Goal: Task Accomplishment & Management: Use online tool/utility

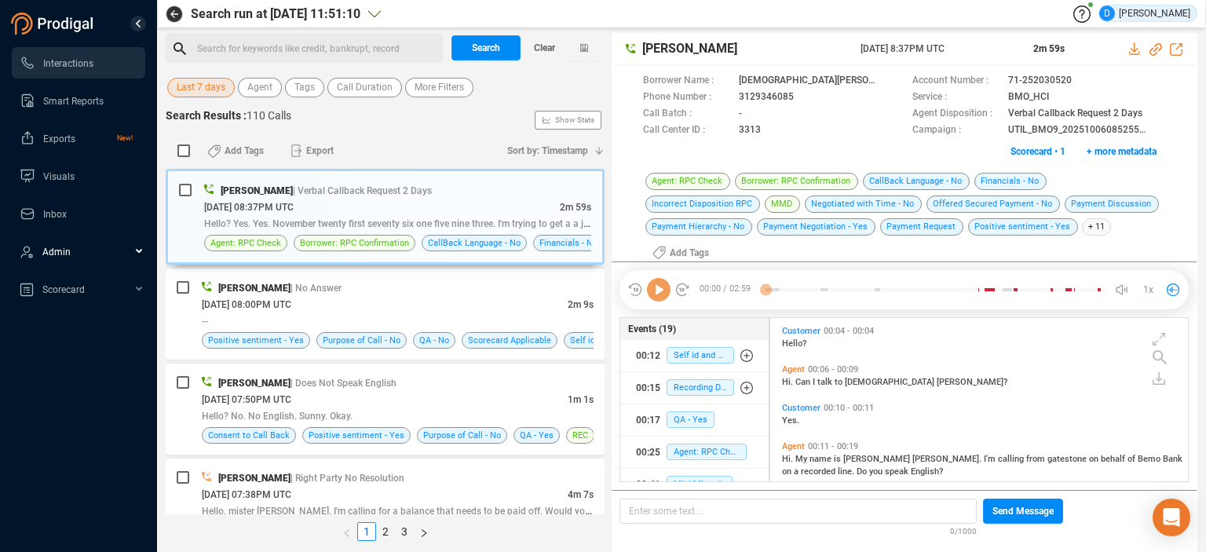
scroll to position [172, 411]
click at [73, 288] on span "Scorecard" at bounding box center [63, 289] width 42 height 11
click at [95, 320] on link "Review Scorecard" at bounding box center [84, 323] width 74 height 13
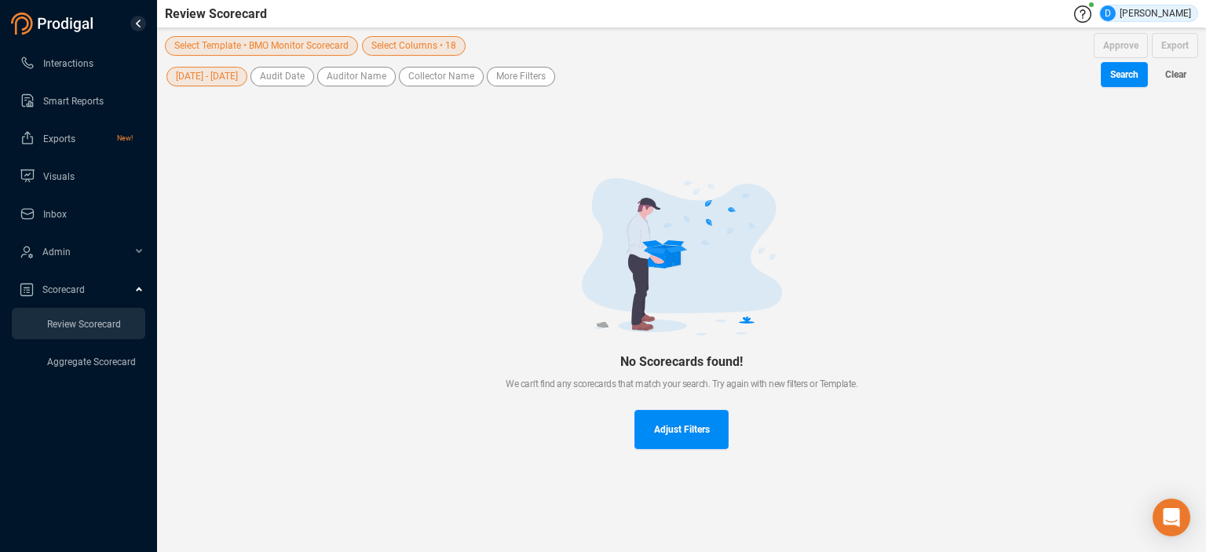
click at [298, 49] on span "Select Template • BMO Monitor Scorecard" at bounding box center [261, 46] width 174 height 20
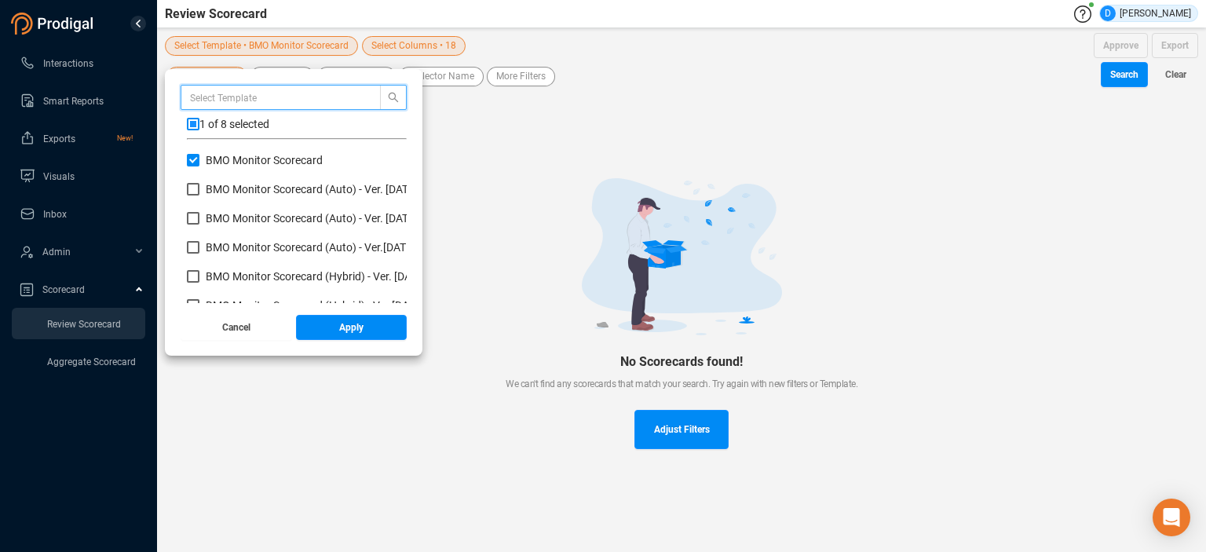
click at [185, 155] on div "1 of 8 selected BMO Monitor Scorecard BMO Monitor Scorecard (Auto) - Ver. [DATE…" at bounding box center [294, 194] width 226 height 218
click at [190, 278] on input "BMO Monitor Scorecard (Hybrid) - Ver. [DATE]" at bounding box center [193, 276] width 13 height 13
checkbox input "true"
click at [196, 163] on input "BMO Monitor Scorecard" at bounding box center [193, 160] width 13 height 13
checkbox input "false"
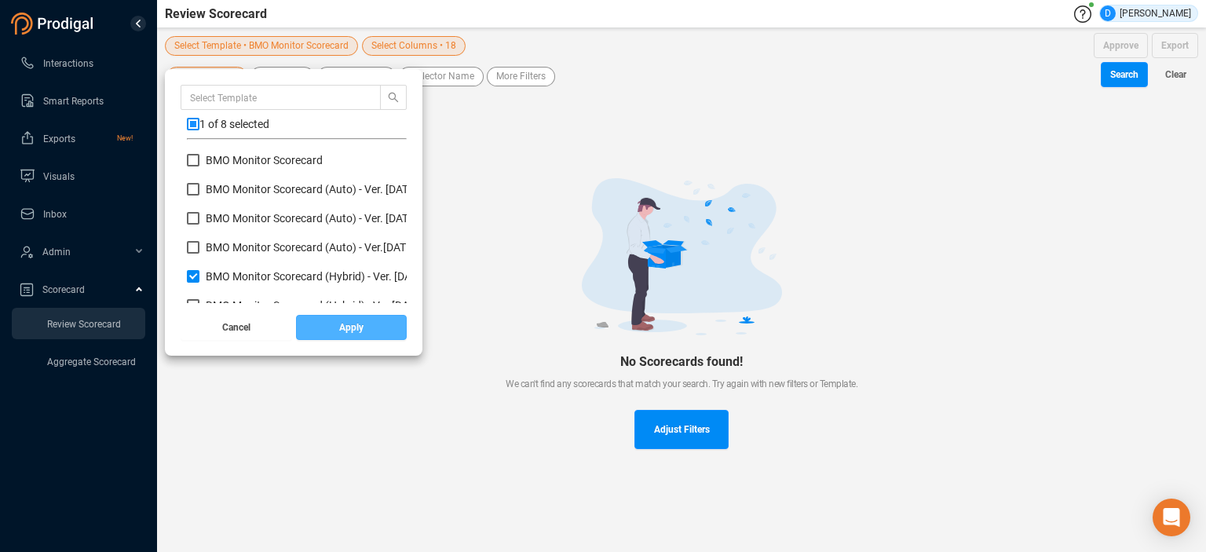
click at [330, 322] on button "Apply" at bounding box center [351, 327] width 111 height 25
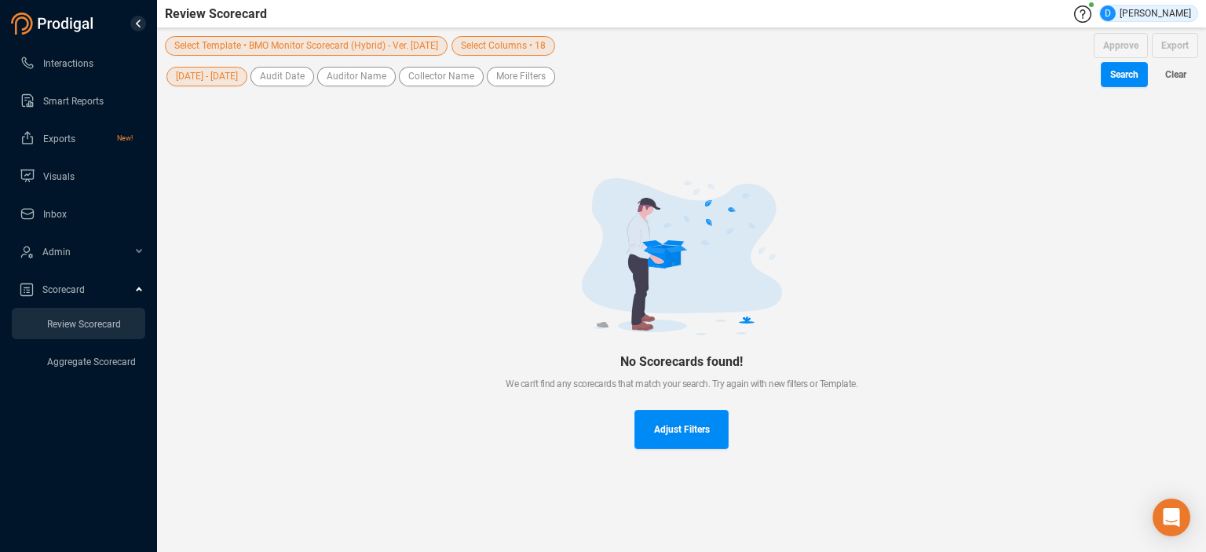
click at [207, 78] on span "[DATE] - [DATE]" at bounding box center [207, 77] width 62 height 20
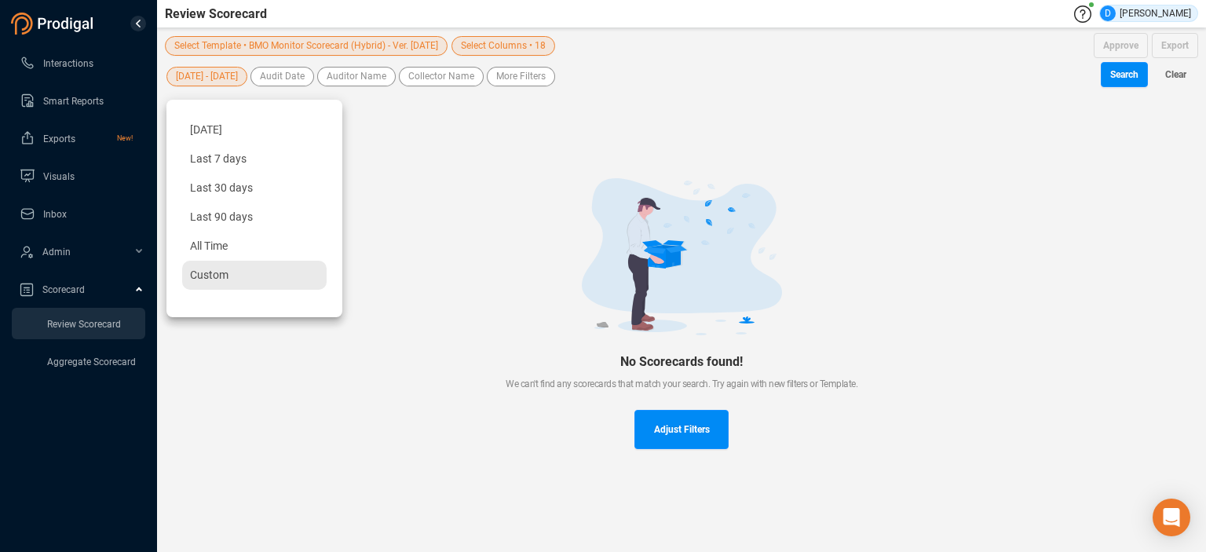
click at [208, 276] on span "Custom" at bounding box center [209, 275] width 38 height 13
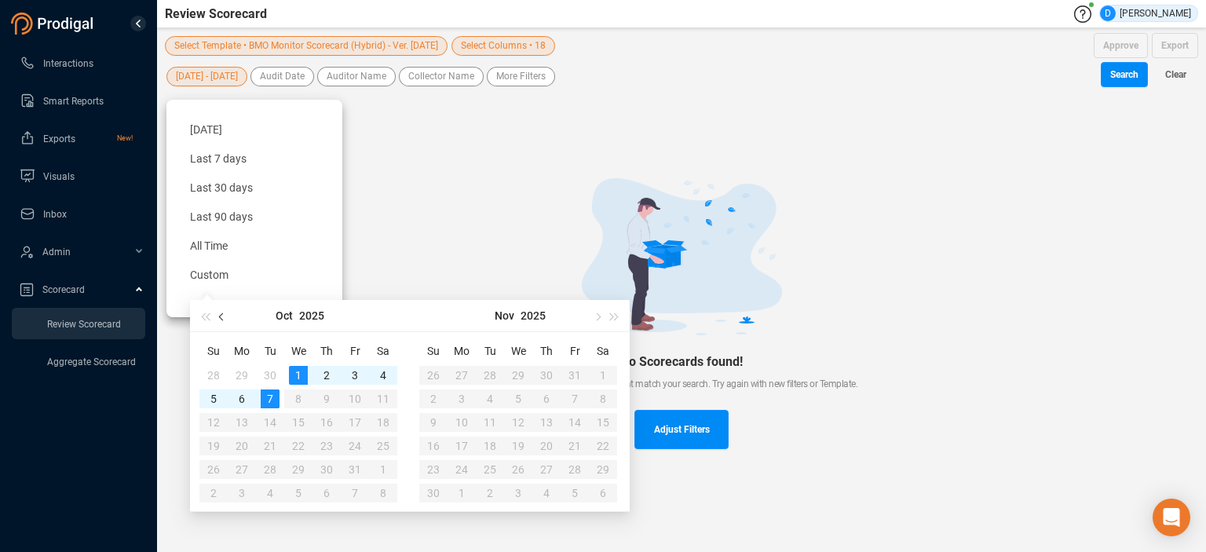
click at [219, 319] on button "button" at bounding box center [222, 315] width 17 height 31
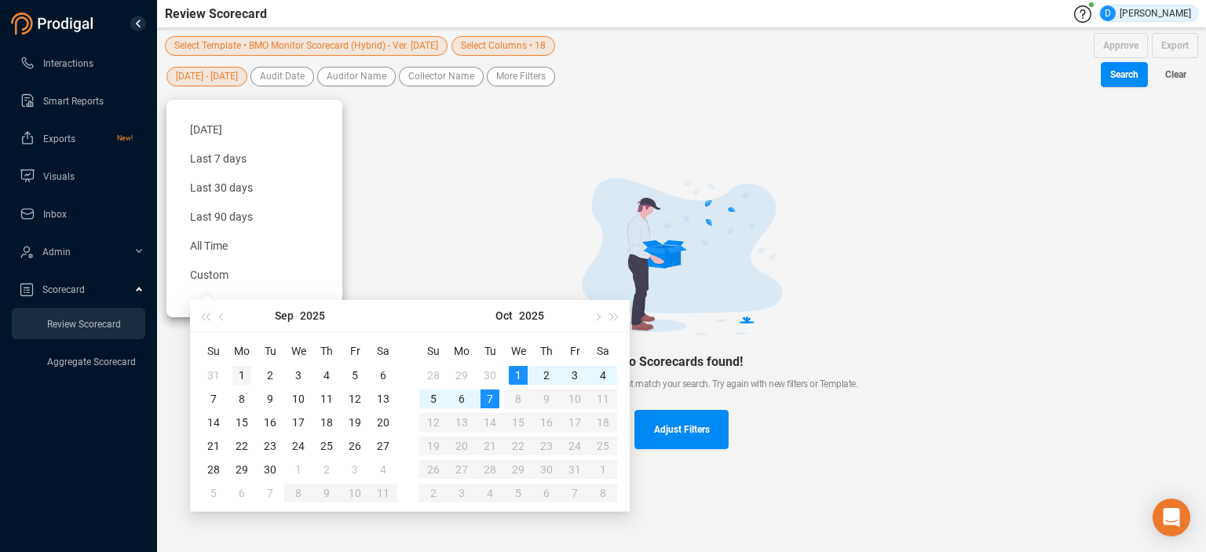
type input "[DATE]"
click at [244, 376] on div "1" at bounding box center [241, 375] width 19 height 19
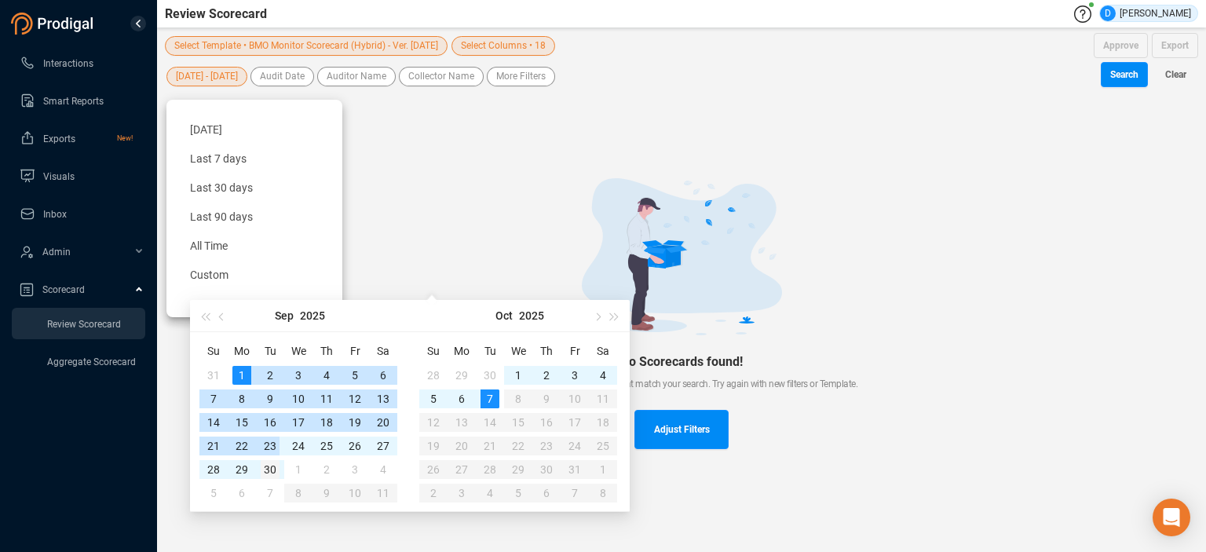
type input "[DATE]"
click at [269, 472] on div "30" at bounding box center [270, 469] width 19 height 19
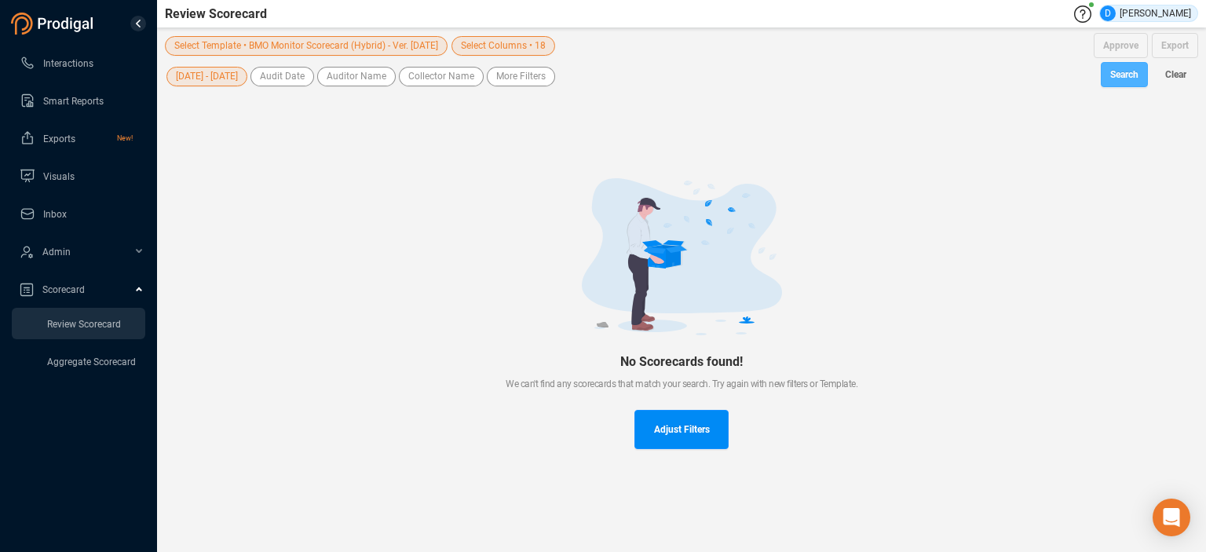
click at [1126, 76] on span "Search" at bounding box center [1124, 74] width 28 height 25
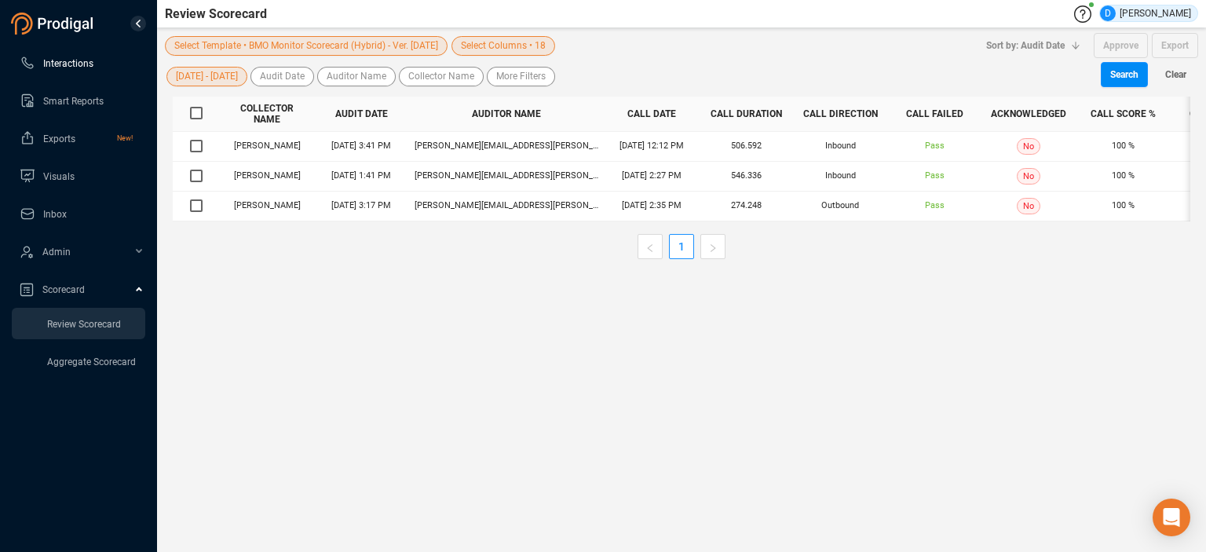
click at [63, 62] on span "Interactions" at bounding box center [68, 63] width 50 height 11
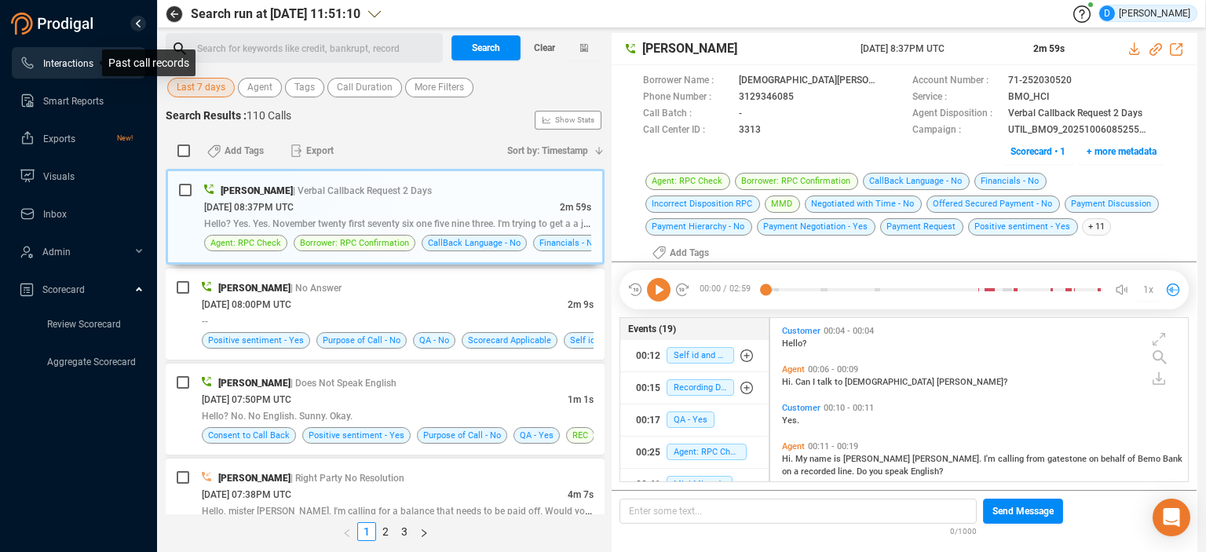
scroll to position [172, 411]
click at [189, 93] on span "Last 7 days" at bounding box center [201, 88] width 49 height 20
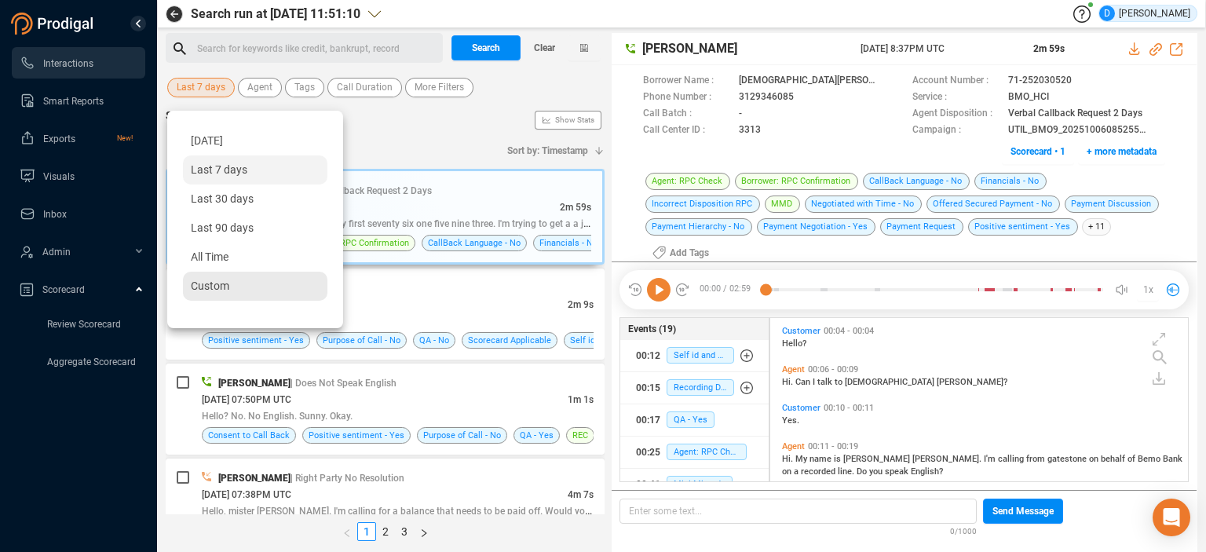
click at [211, 287] on span "Custom" at bounding box center [210, 286] width 38 height 13
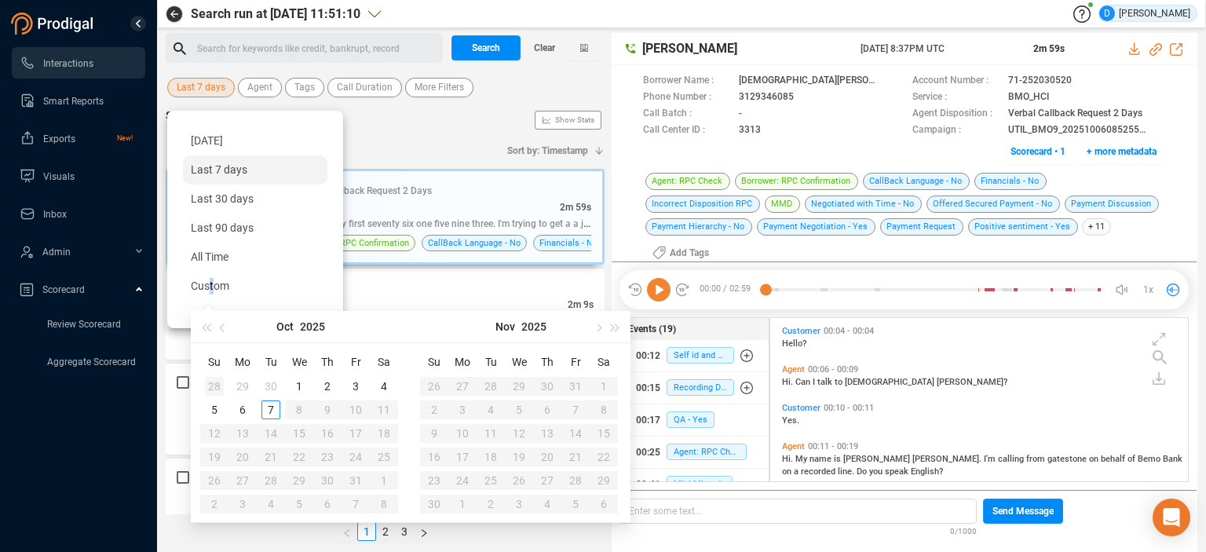
type input "[DATE]"
click at [221, 332] on button "button" at bounding box center [222, 326] width 17 height 31
type input "[DATE]"
click at [248, 384] on div "1" at bounding box center [242, 386] width 19 height 19
type input "[DATE]"
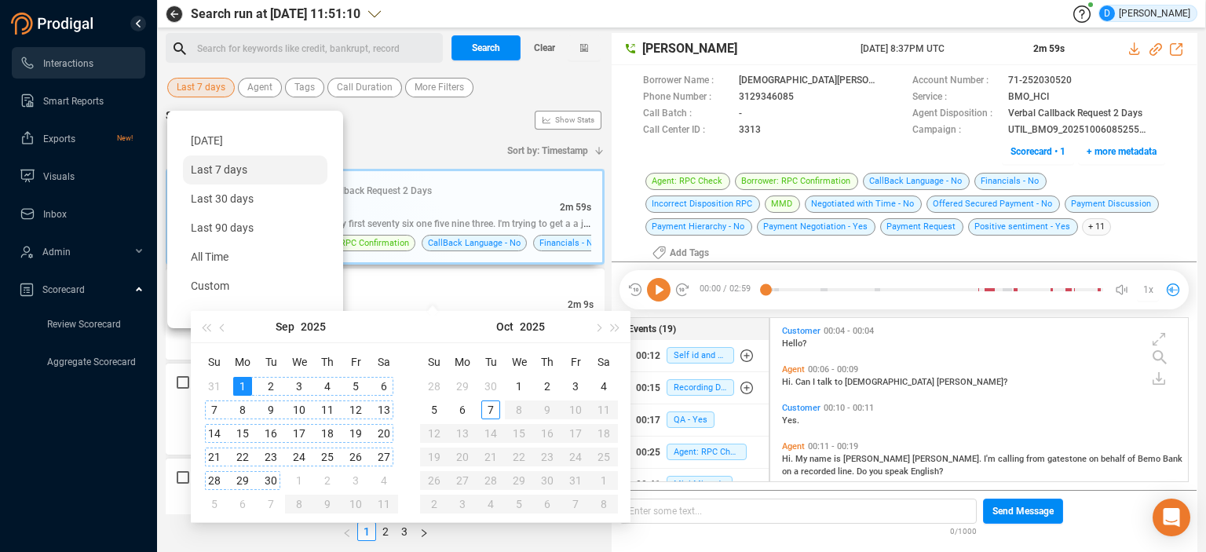
click at [274, 480] on div "30" at bounding box center [270, 480] width 19 height 19
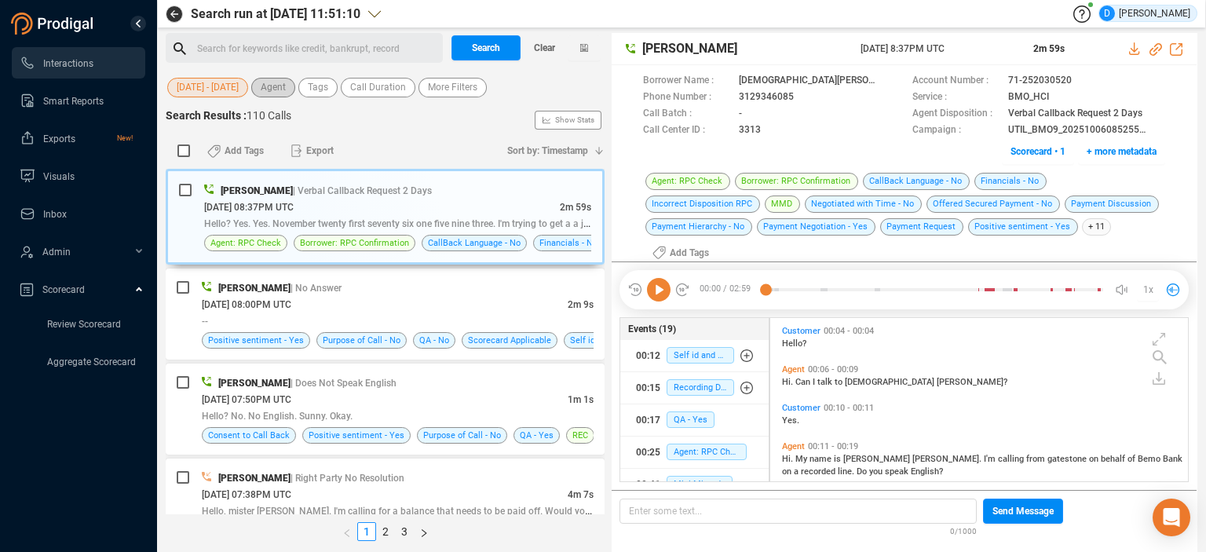
click at [277, 89] on span "Agent" at bounding box center [273, 88] width 25 height 20
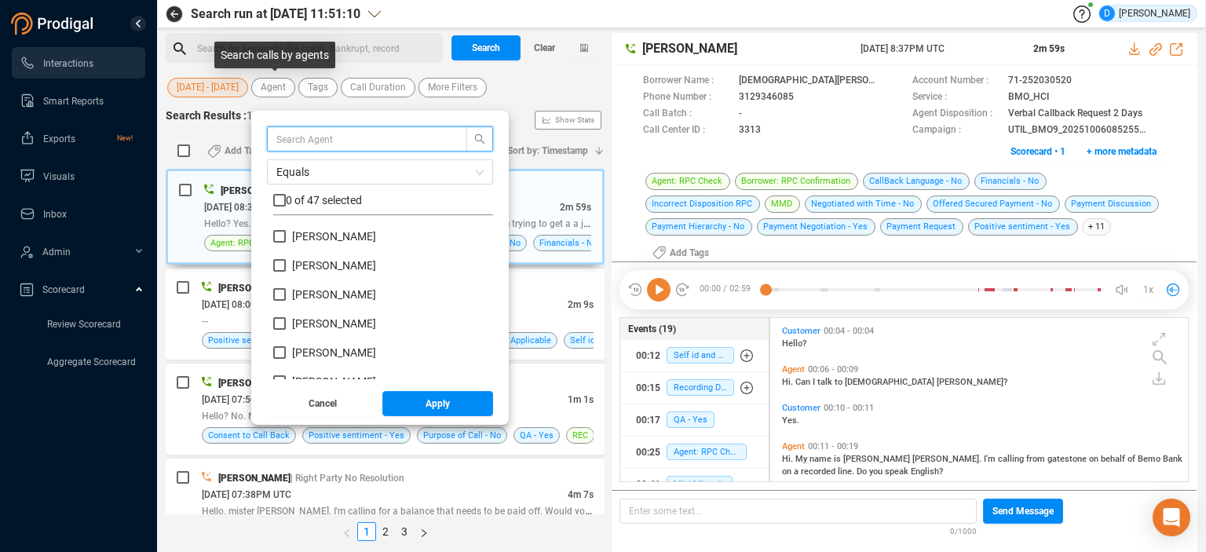
scroll to position [147, 212]
click at [302, 143] on input "text" at bounding box center [359, 138] width 166 height 17
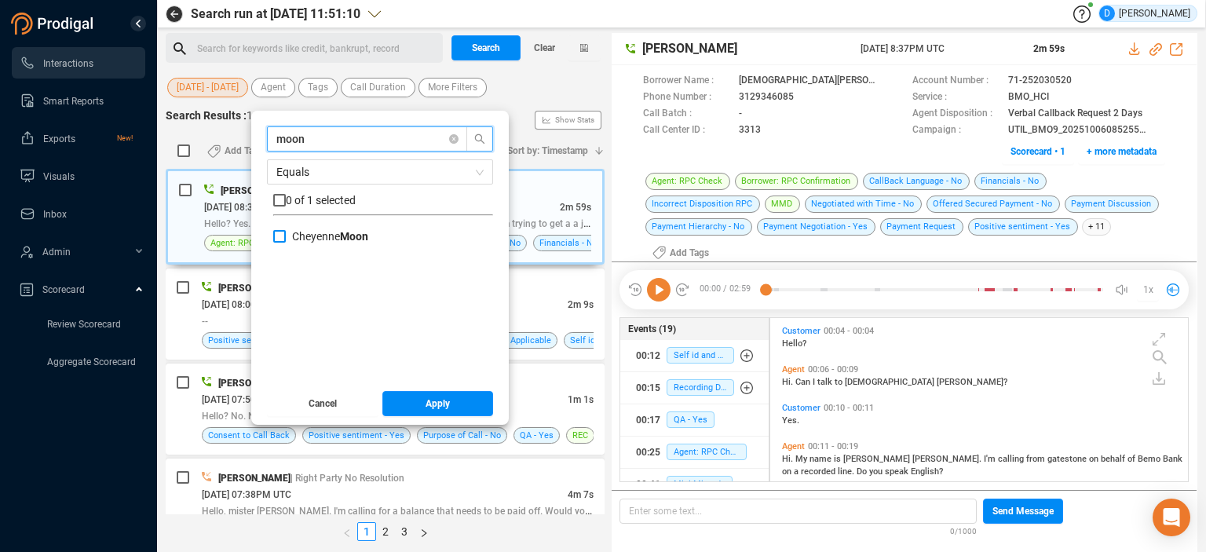
type input "moon"
click at [280, 236] on input "[PERSON_NAME]" at bounding box center [279, 236] width 13 height 13
checkbox input "true"
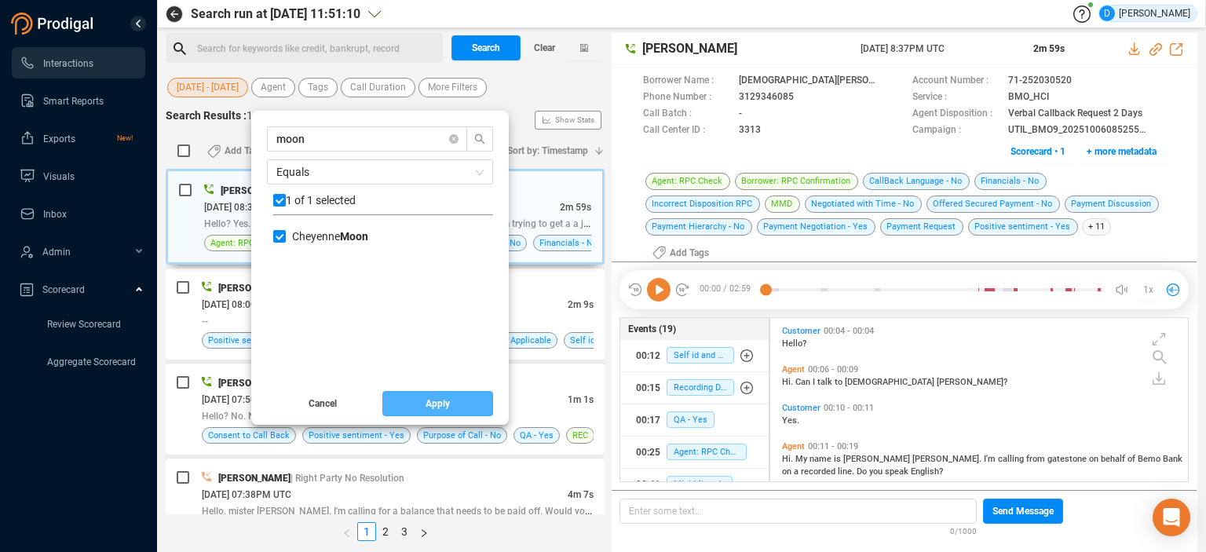
click at [458, 401] on button "Apply" at bounding box center [437, 403] width 111 height 25
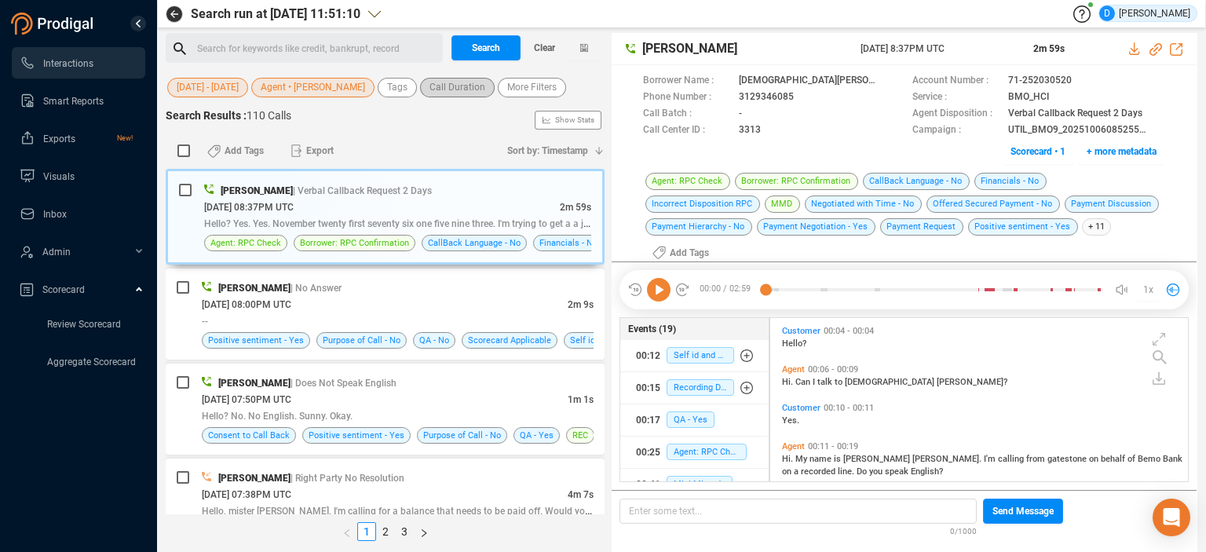
click at [442, 79] on span "Call Duration" at bounding box center [458, 88] width 56 height 20
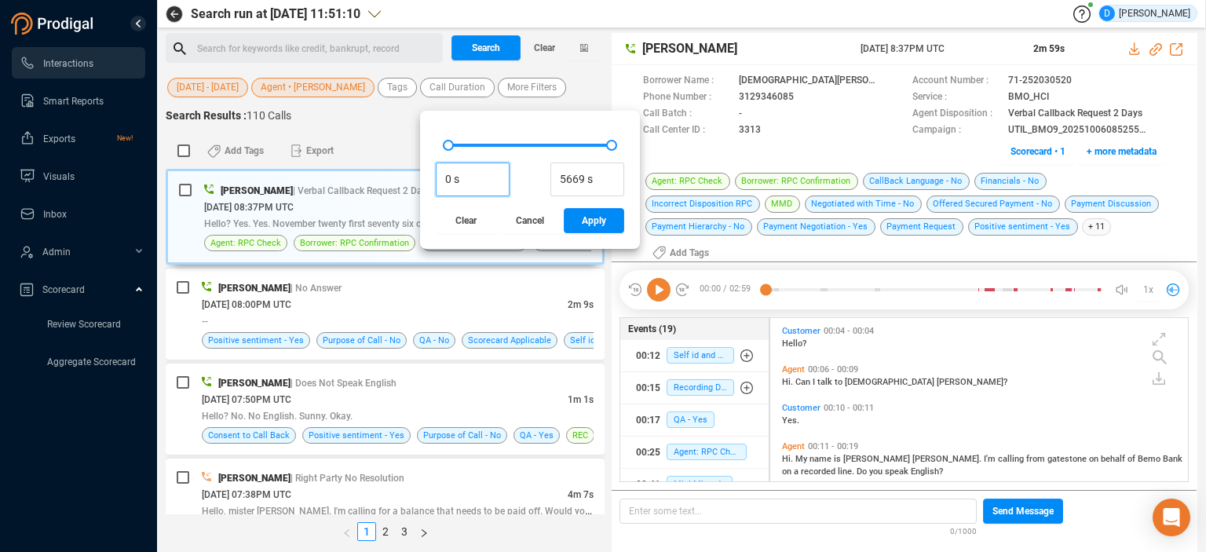
drag, startPoint x: 461, startPoint y: 182, endPoint x: 380, endPoint y: 168, distance: 82.1
click at [381, 168] on div "Search for keywords like credit, bankrupt, record ﻿ Search Clear [DATE] - [DATE…" at bounding box center [385, 292] width 439 height 519
type input "60 s"
click at [582, 214] on span "Apply" at bounding box center [594, 220] width 24 height 25
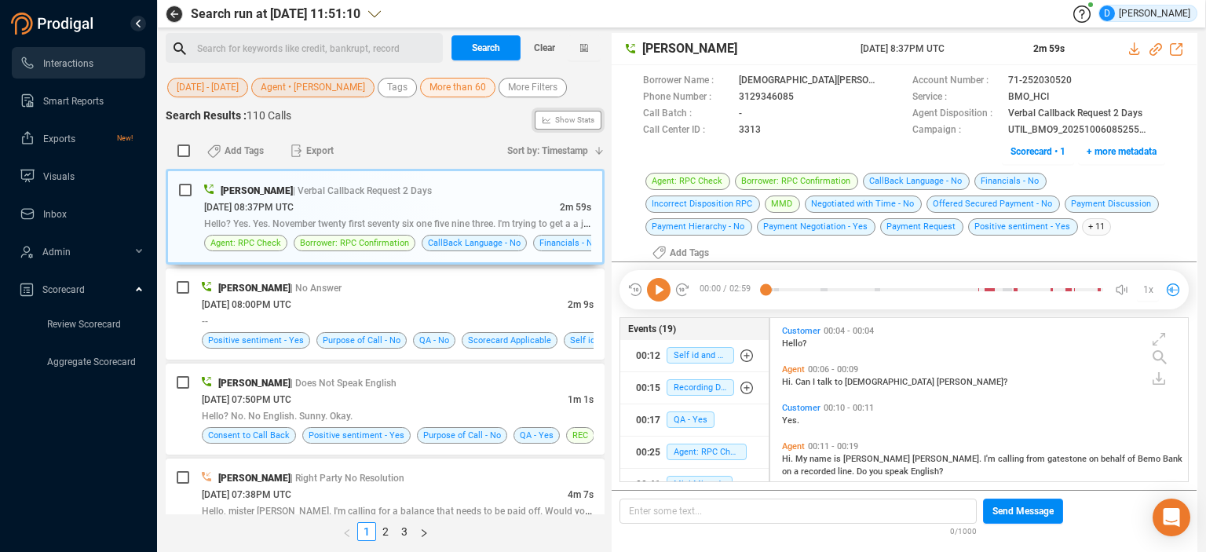
click at [557, 122] on span "Show Stats" at bounding box center [574, 120] width 39 height 188
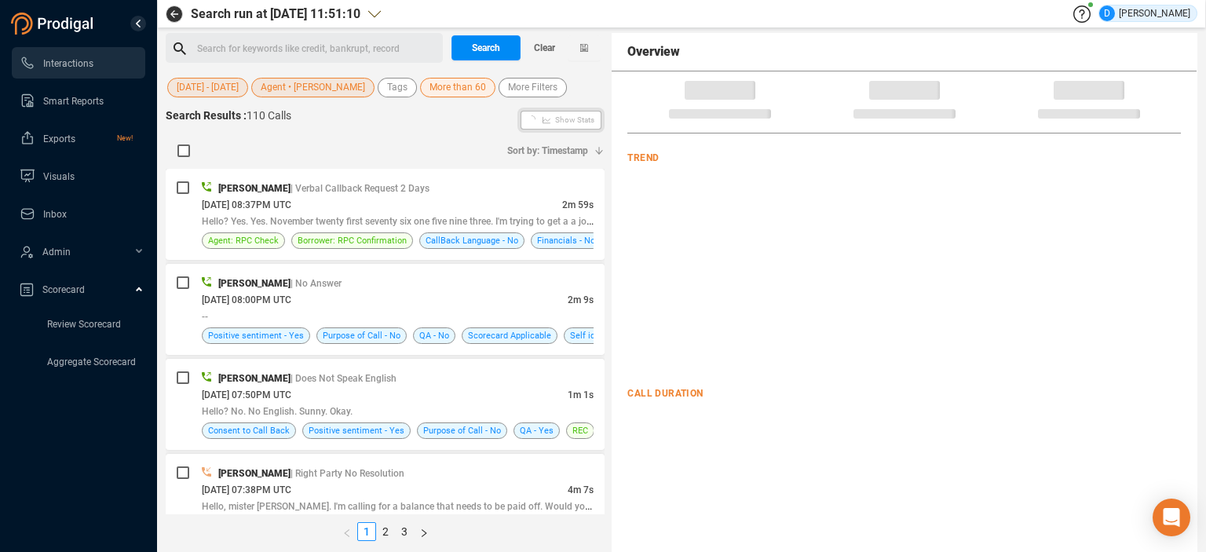
click at [448, 136] on div "Sort by: Timestamp" at bounding box center [385, 151] width 439 height 36
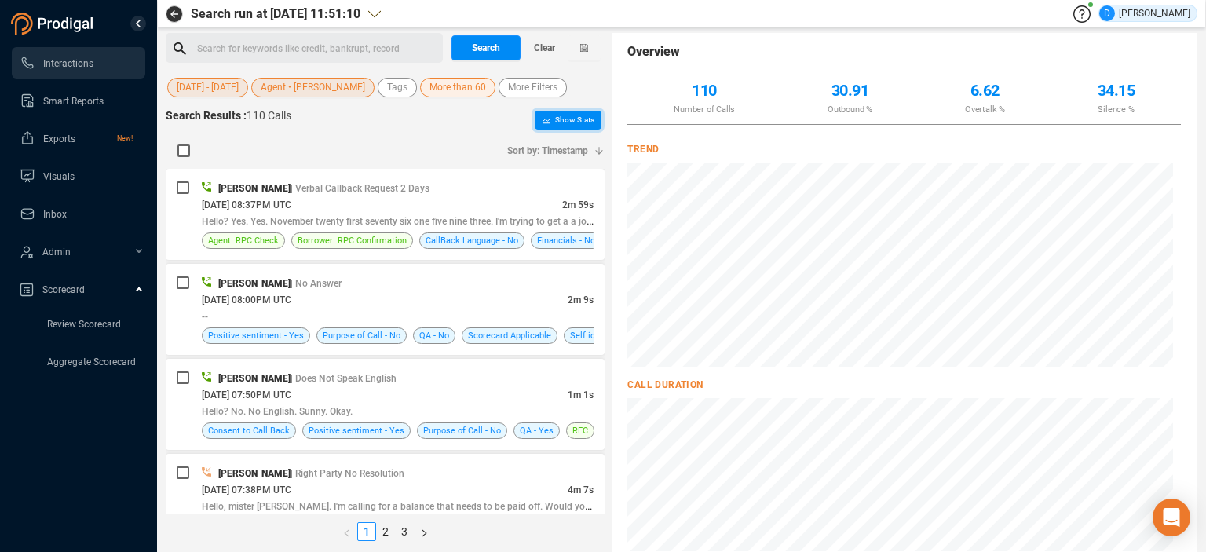
scroll to position [0, 0]
click at [518, 90] on span "More Filters" at bounding box center [532, 88] width 49 height 20
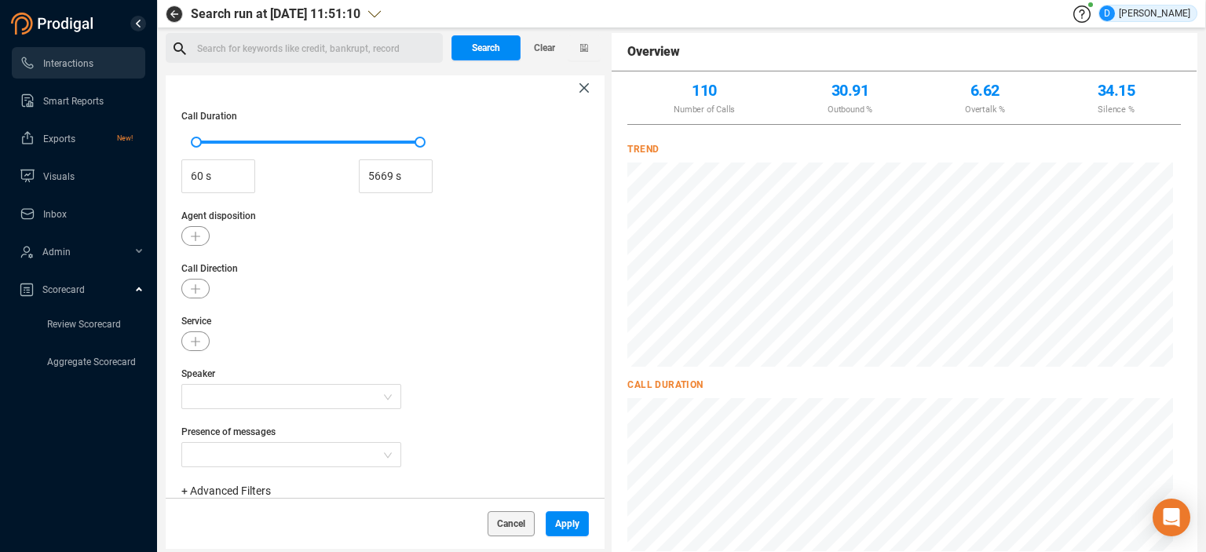
scroll to position [196, 0]
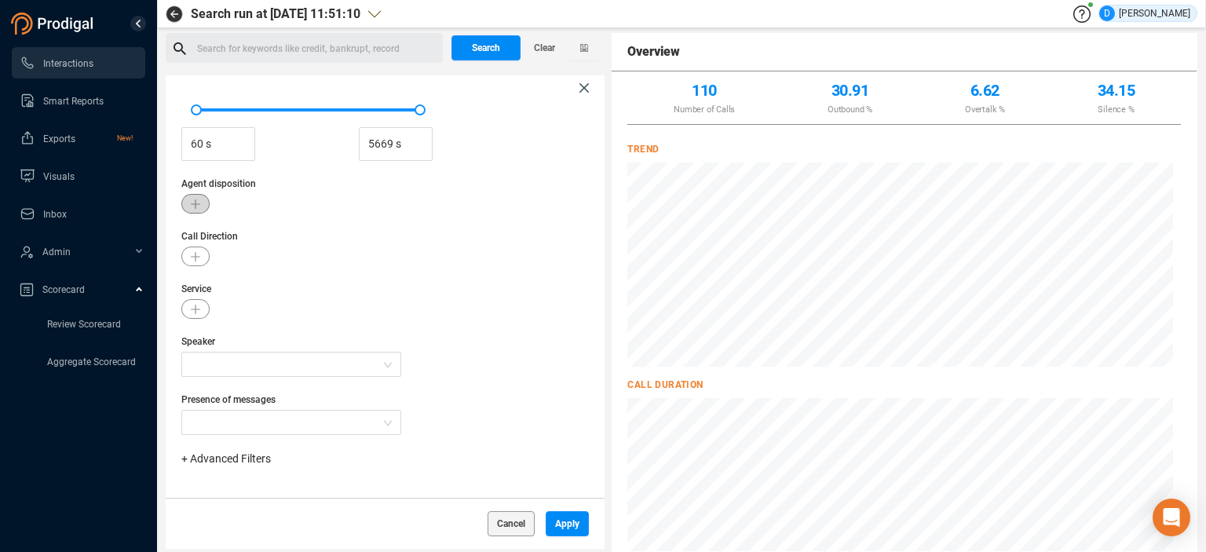
click at [191, 203] on icon "button" at bounding box center [195, 203] width 9 height 9
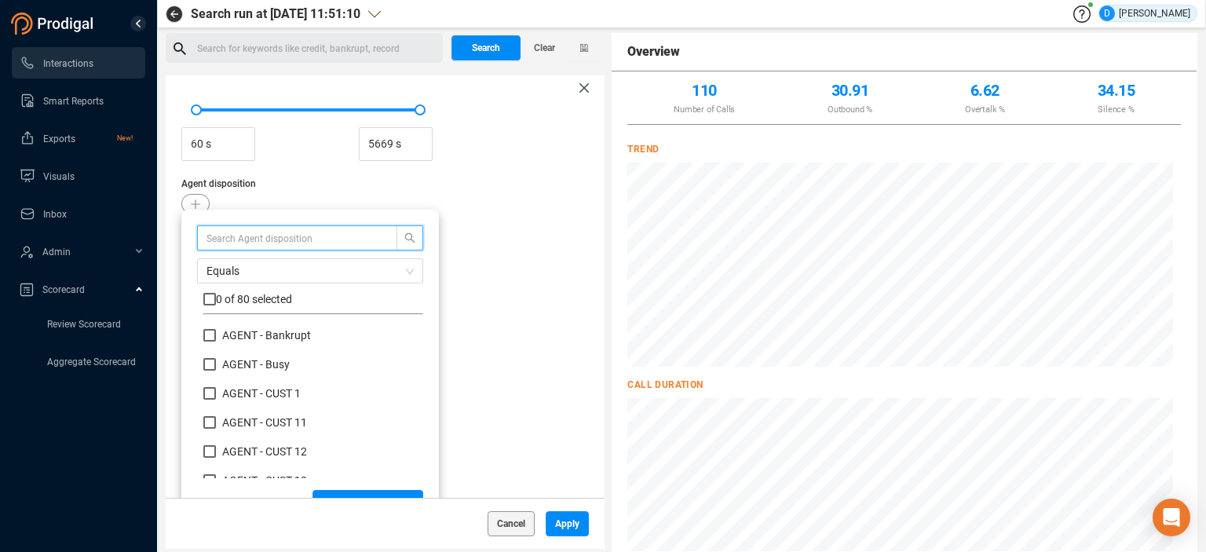
scroll to position [211, 0]
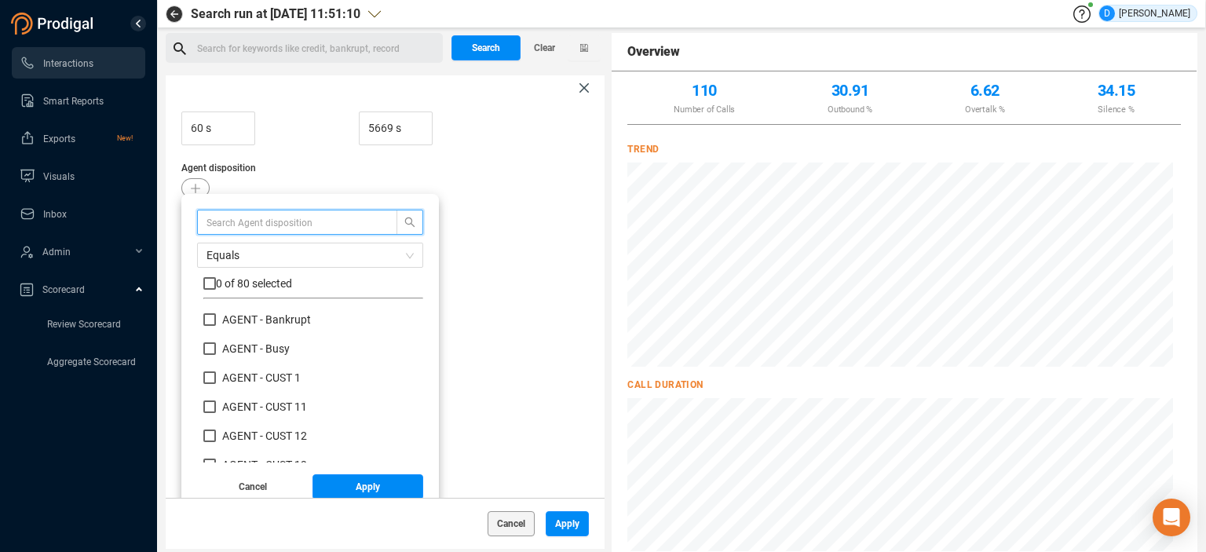
click at [234, 226] on input "text" at bounding box center [290, 222] width 166 height 17
type input "ptp"
click at [210, 283] on input "checkbox" at bounding box center [209, 283] width 13 height 13
checkbox input "true"
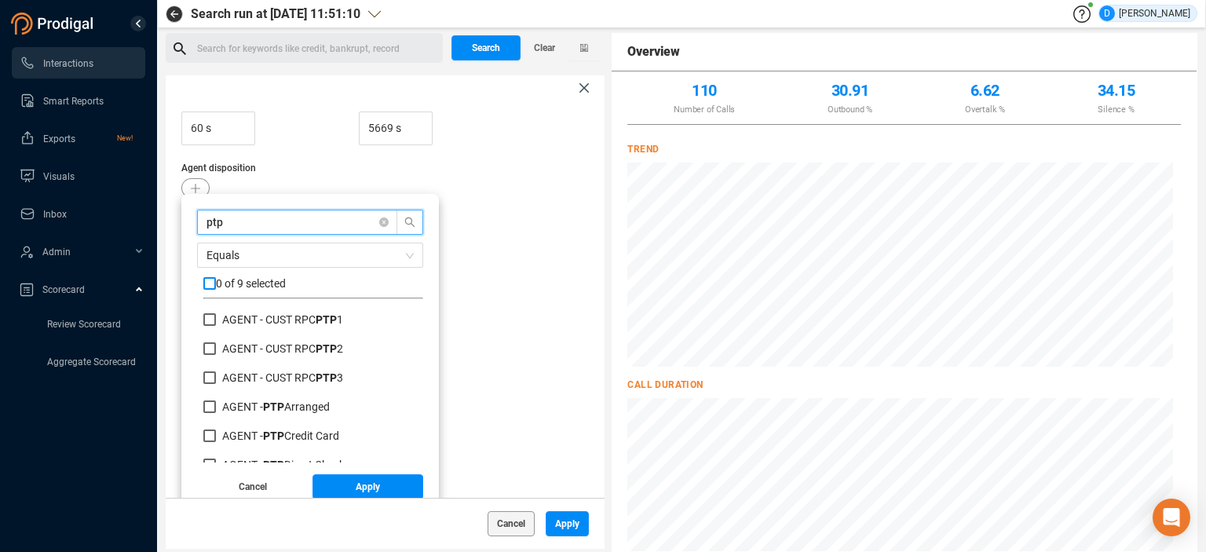
checkbox input "true"
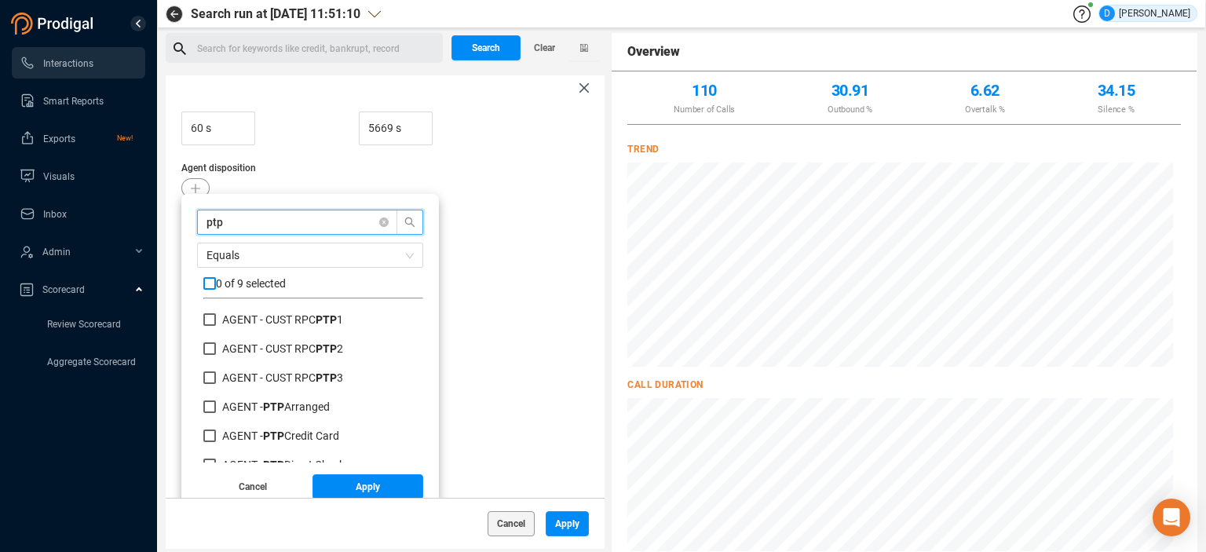
checkbox input "true"
drag, startPoint x: 236, startPoint y: 223, endPoint x: 177, endPoint y: 225, distance: 58.2
click at [184, 225] on div "ptp Equals 9 of 9 selected AGENT - CUST RPC PTP 1 AGENT - CUST RPC PTP 2 AGENT …" at bounding box center [310, 351] width 258 height 314
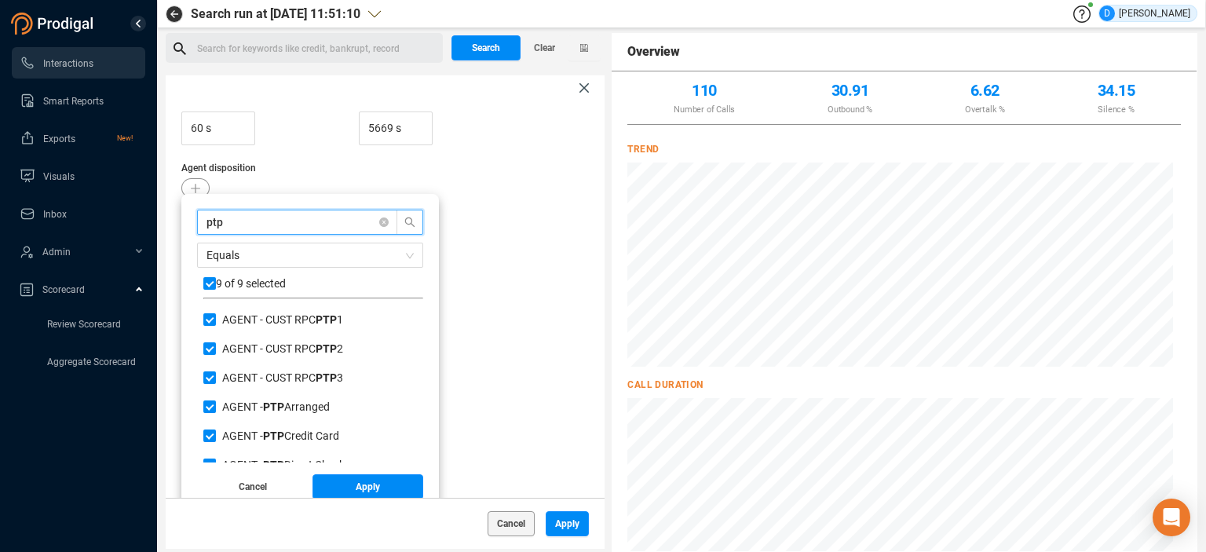
type input "c"
checkbox input "false"
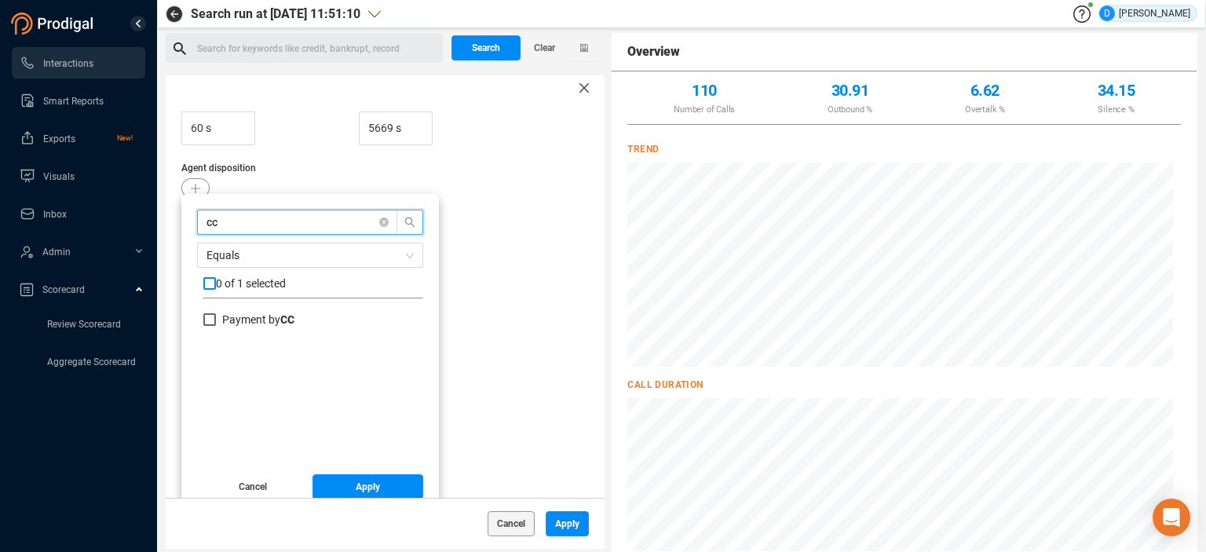
type input "cc"
click at [207, 282] on input "checkbox" at bounding box center [209, 283] width 13 height 13
checkbox input "true"
drag, startPoint x: 226, startPoint y: 222, endPoint x: 192, endPoint y: 223, distance: 33.8
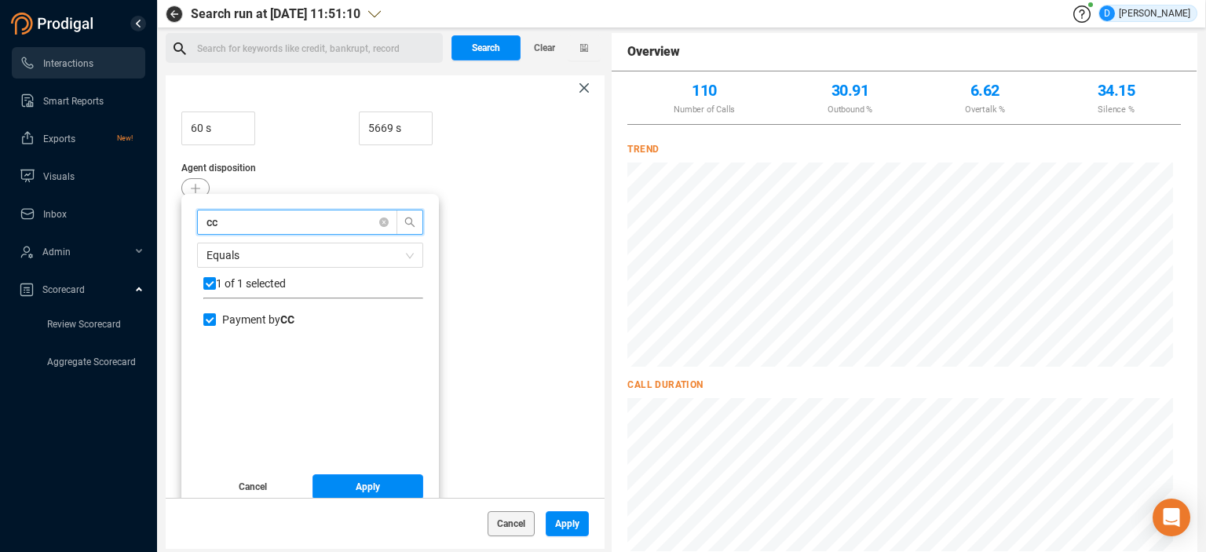
click at [195, 223] on div "cc Equals 1 of 1 selected Payment by CC Cancel Apply" at bounding box center [310, 351] width 258 height 314
type input "d"
checkbox input "false"
type input "dir"
click at [213, 345] on input "Payment Dir ect to Client" at bounding box center [209, 348] width 13 height 13
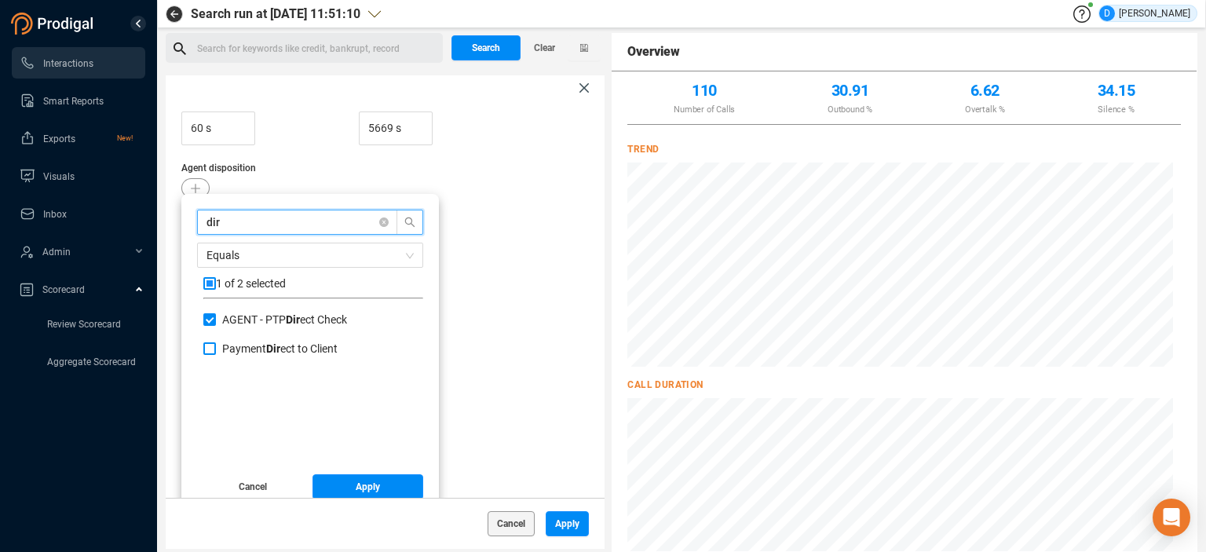
checkbox input "true"
drag, startPoint x: 225, startPoint y: 221, endPoint x: 181, endPoint y: 222, distance: 44.0
click at [181, 222] on div "dir Equals 2 of 2 selected AGENT - PTP Dir ect Check Payment Dir ect to Client …" at bounding box center [310, 351] width 258 height 314
type input "c"
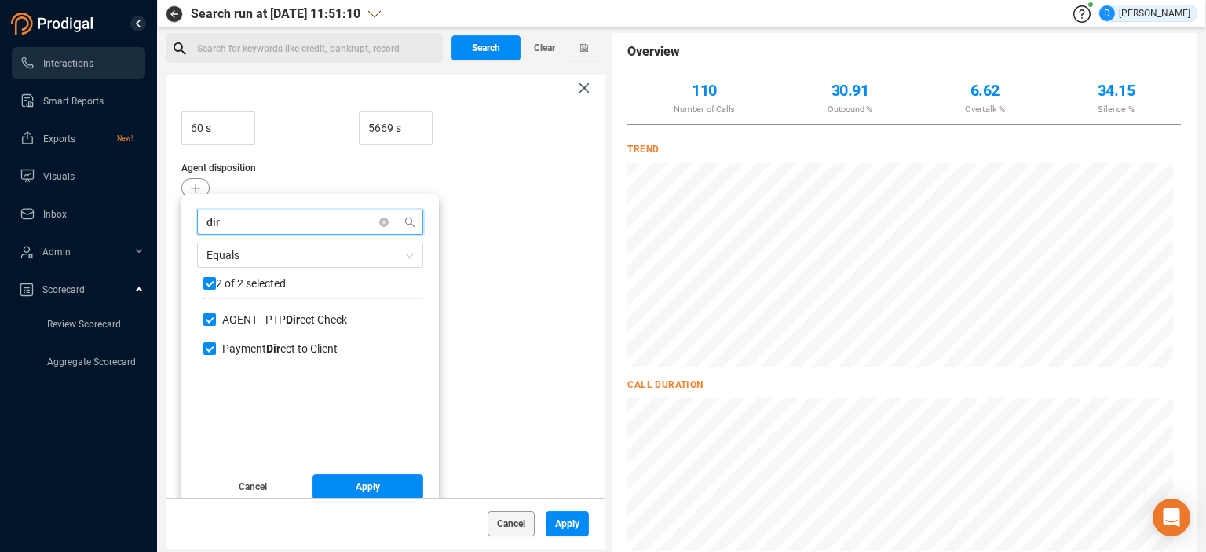
checkbox input "false"
type input "ch"
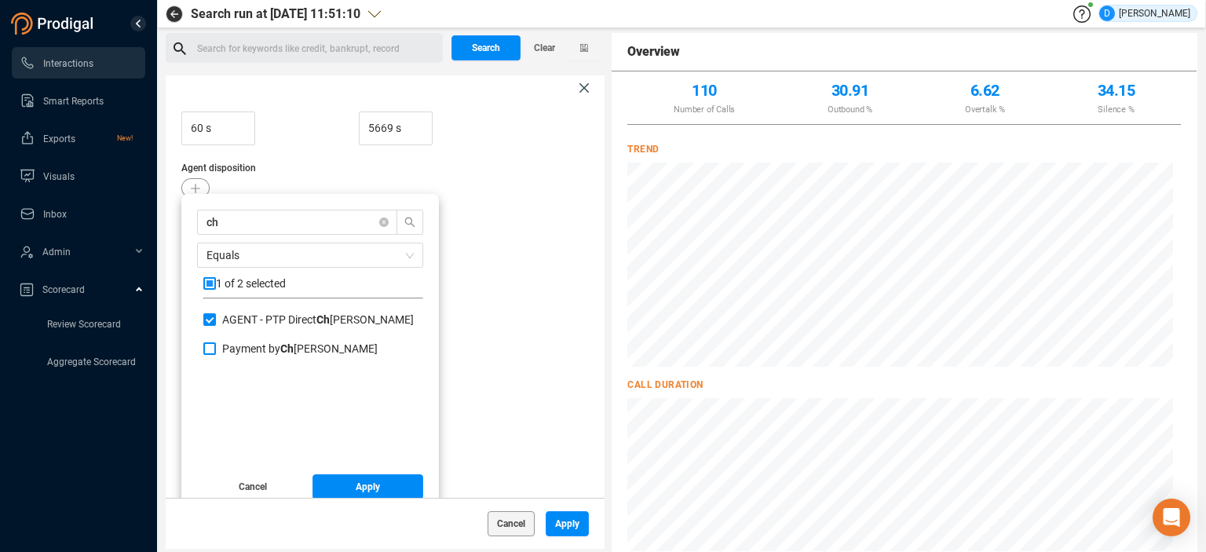
click at [214, 348] on input "Payment by [PERSON_NAME]" at bounding box center [209, 348] width 13 height 13
checkbox input "true"
drag, startPoint x: 236, startPoint y: 228, endPoint x: 170, endPoint y: 217, distance: 66.7
click at [174, 217] on div "Call Date [DATE] - [DATE] Agent Agent • [PERSON_NAME] Tags Call Duration 60 s 5…" at bounding box center [385, 299] width 439 height 397
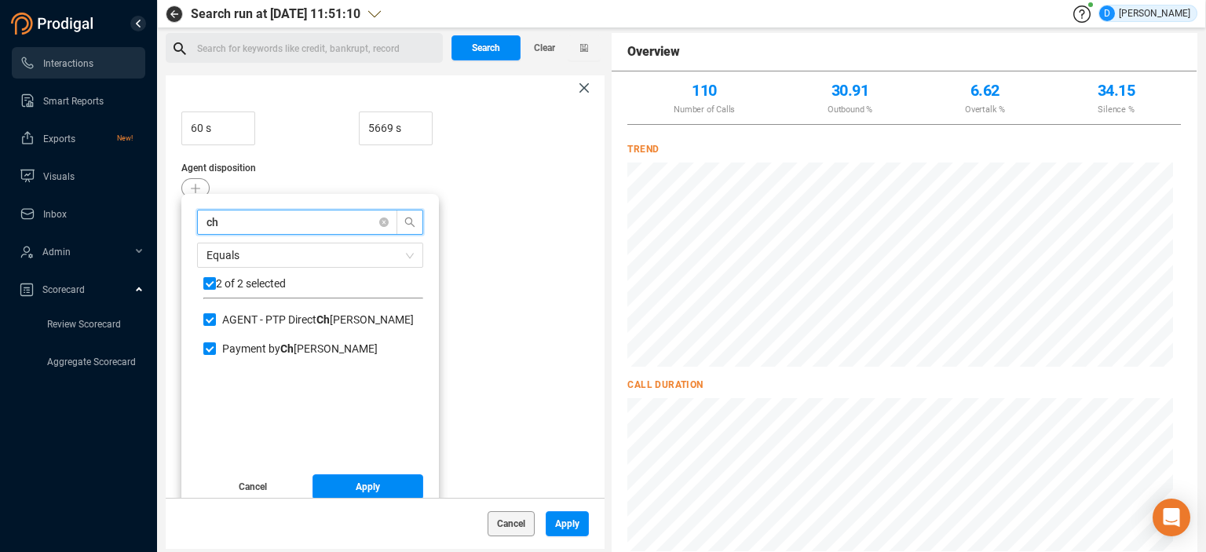
type input "m"
checkbox input "false"
type input "mail"
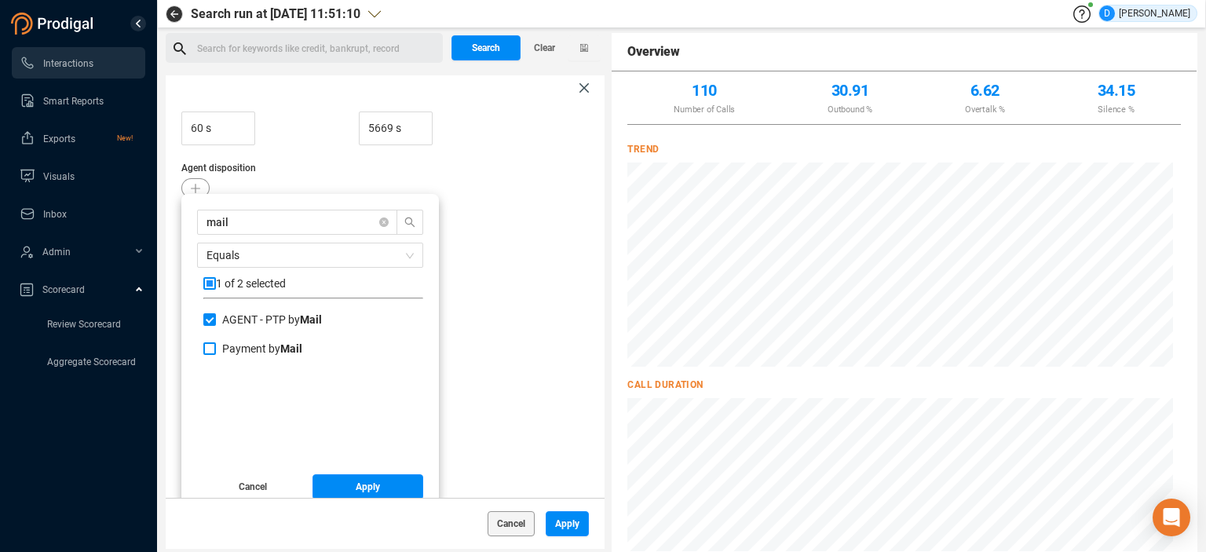
click at [213, 355] on label "Payment by Mail" at bounding box center [255, 349] width 105 height 16
click at [213, 355] on input "Payment by Mail" at bounding box center [209, 348] width 13 height 13
checkbox input "true"
click at [361, 484] on span "Apply" at bounding box center [368, 486] width 24 height 25
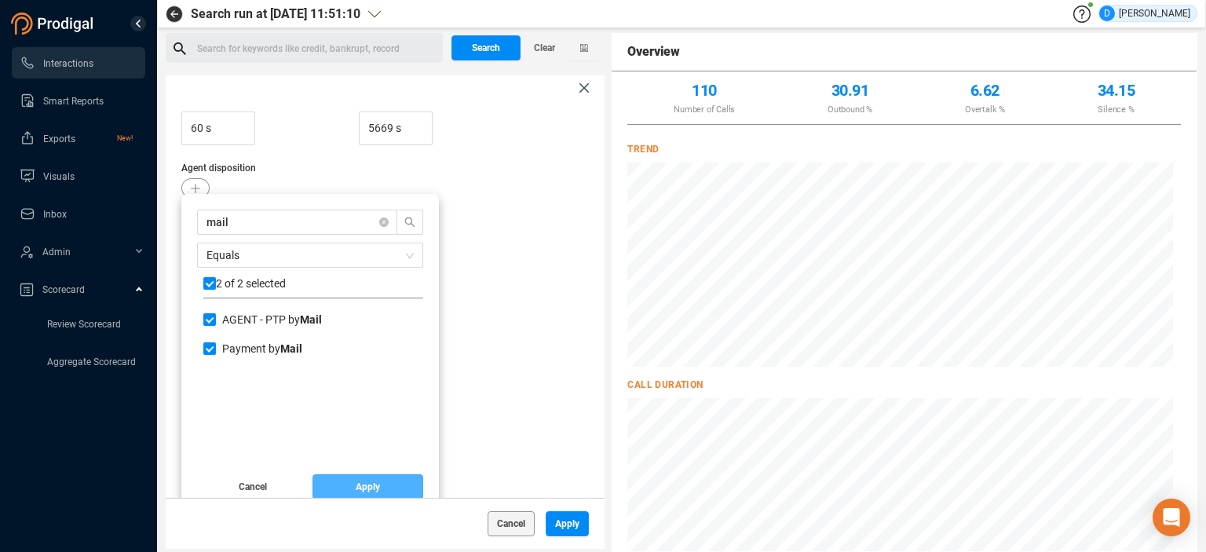
scroll to position [196, 0]
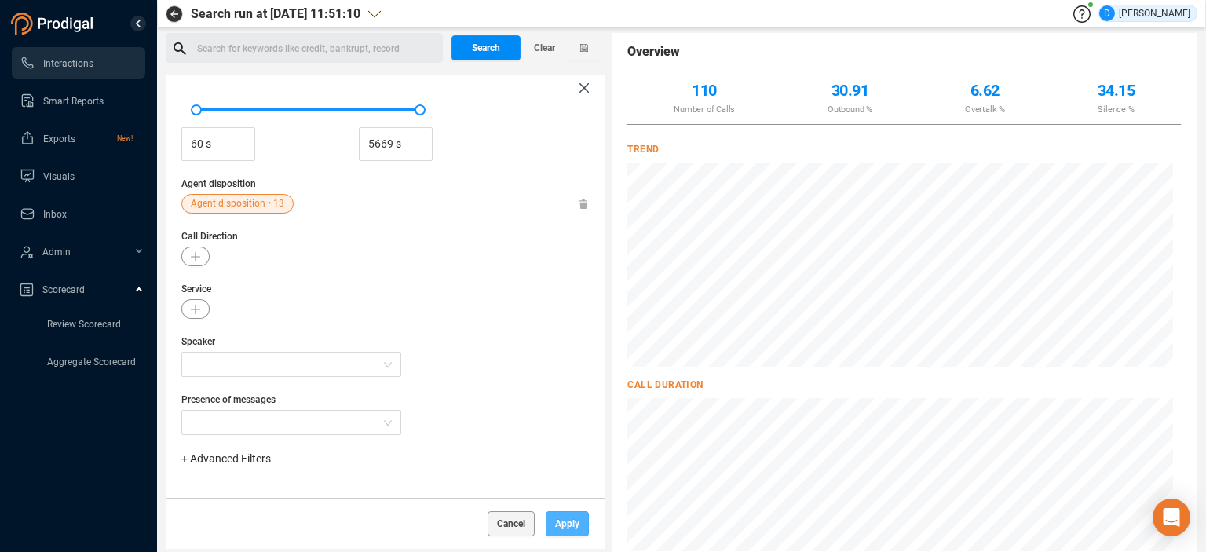
drag, startPoint x: 564, startPoint y: 525, endPoint x: 554, endPoint y: 515, distance: 13.3
click at [564, 524] on span "Apply" at bounding box center [567, 523] width 24 height 25
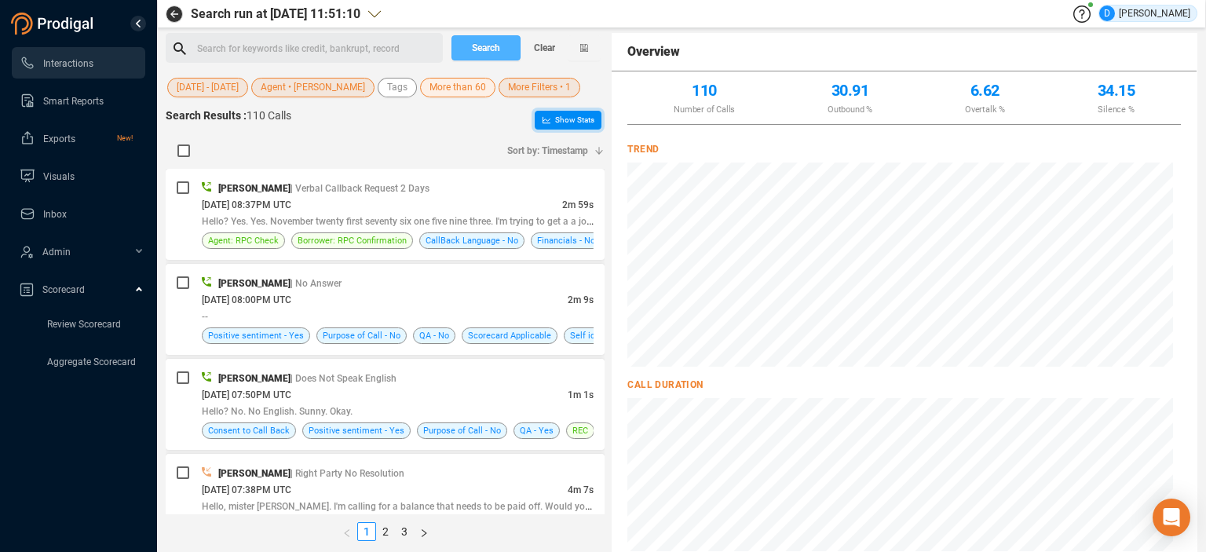
click at [491, 49] on span "Search" at bounding box center [486, 47] width 28 height 25
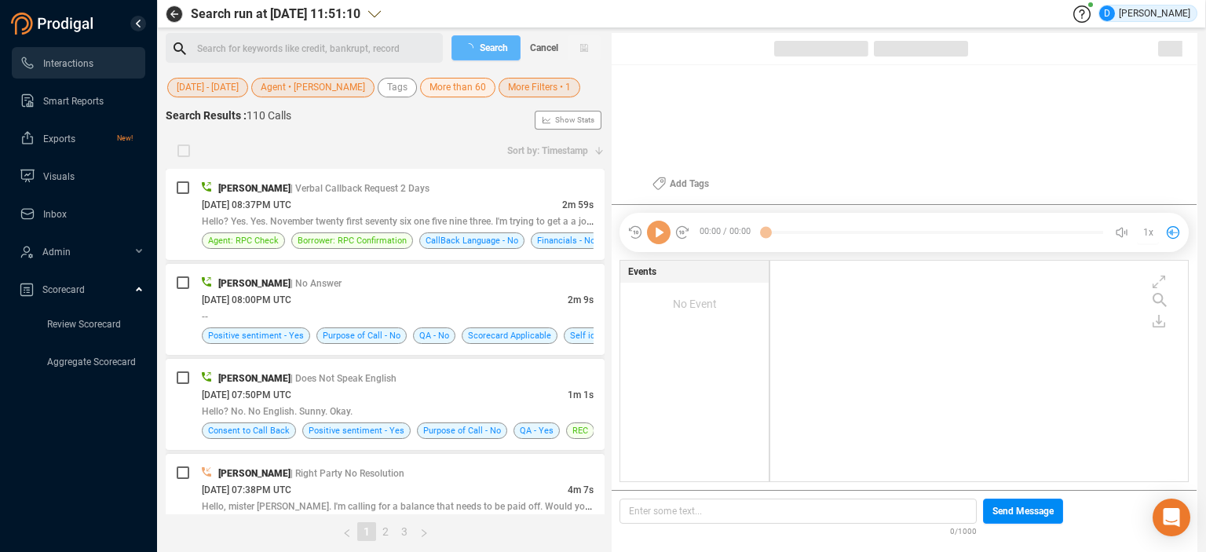
scroll to position [217, 411]
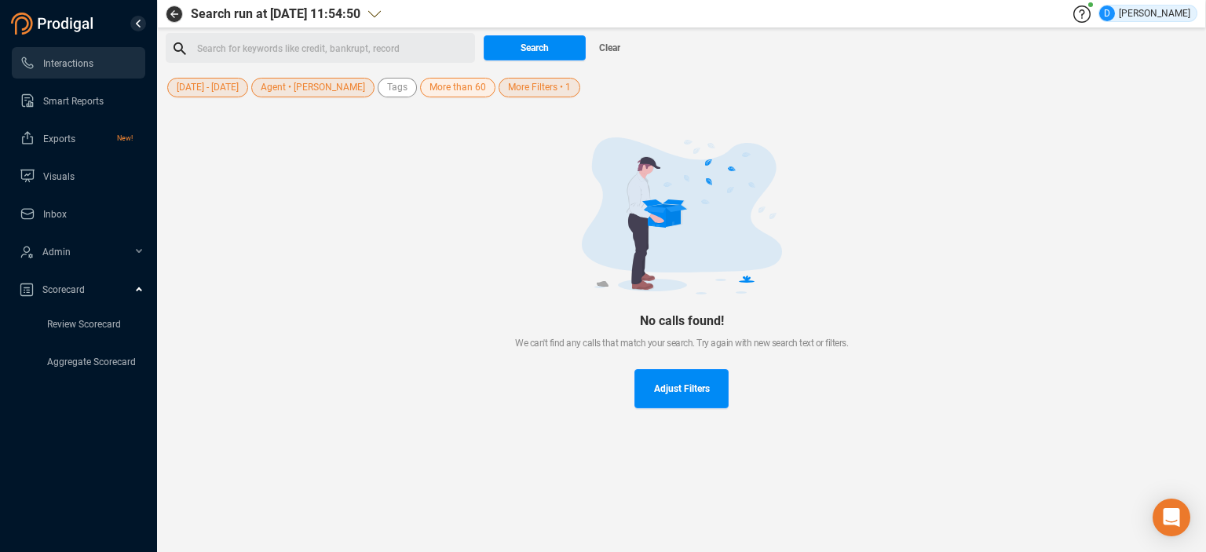
click at [309, 159] on div at bounding box center [681, 215] width 981 height 157
click at [539, 49] on span "Search" at bounding box center [535, 47] width 28 height 25
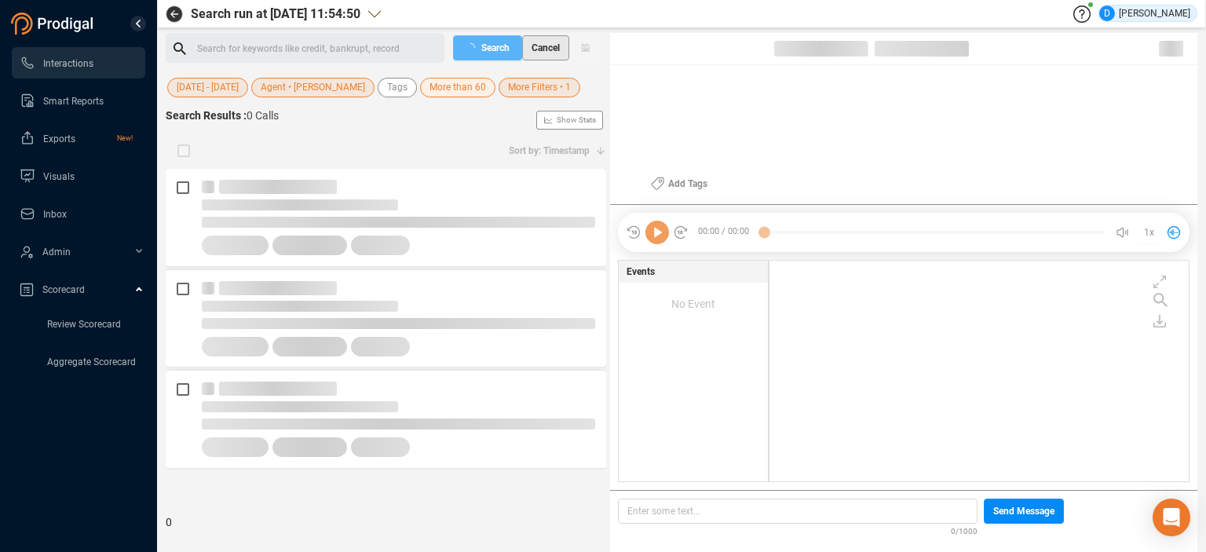
scroll to position [217, 411]
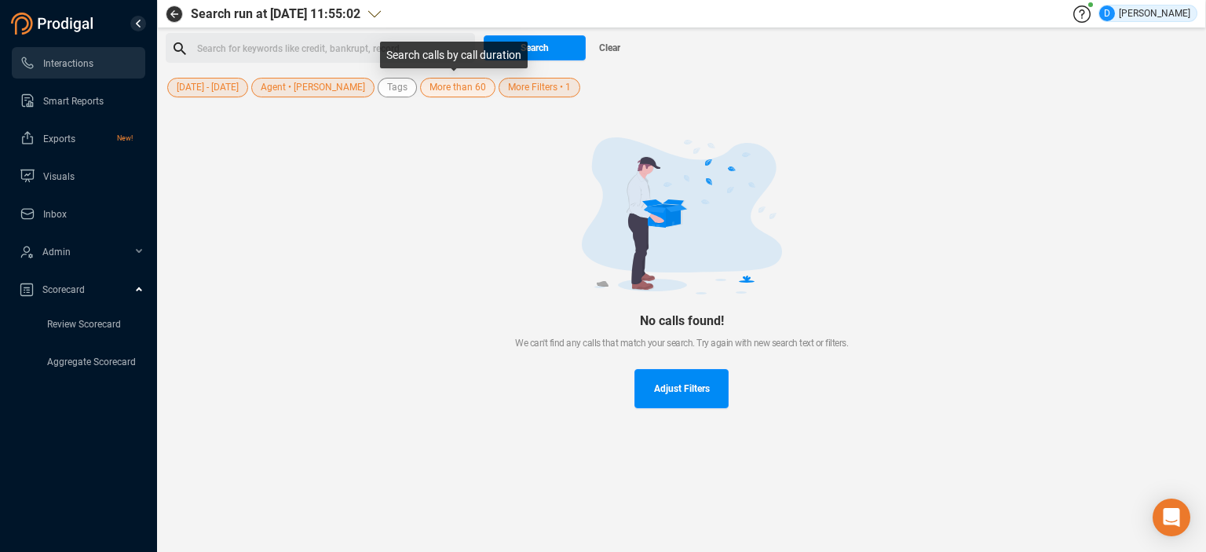
click at [455, 87] on span "More than 60" at bounding box center [458, 88] width 57 height 20
click at [525, 88] on span "More Filters • 1" at bounding box center [539, 88] width 63 height 20
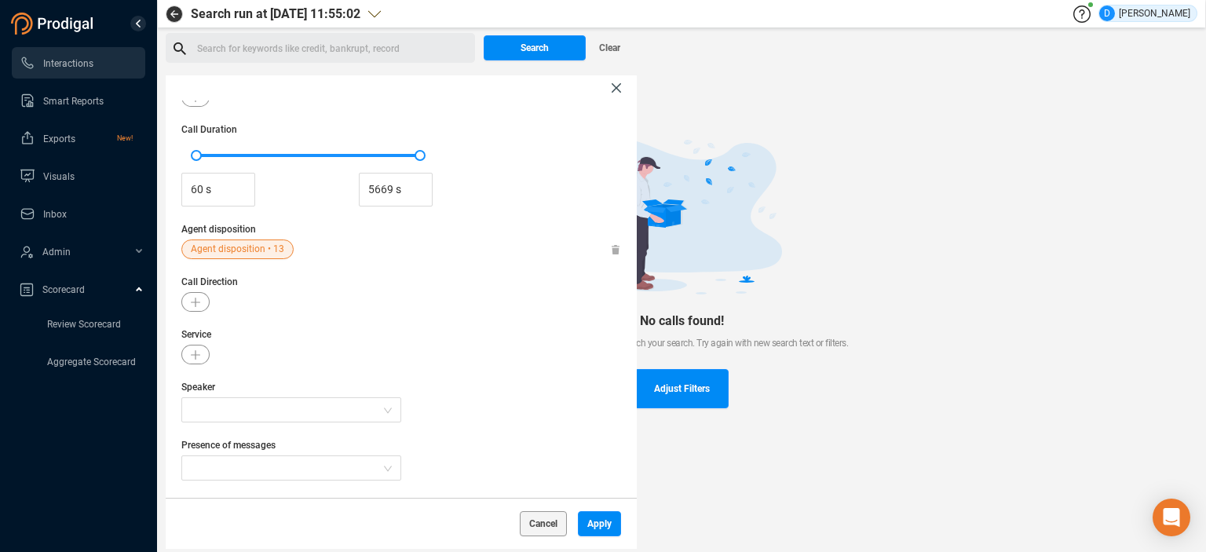
scroll to position [157, 0]
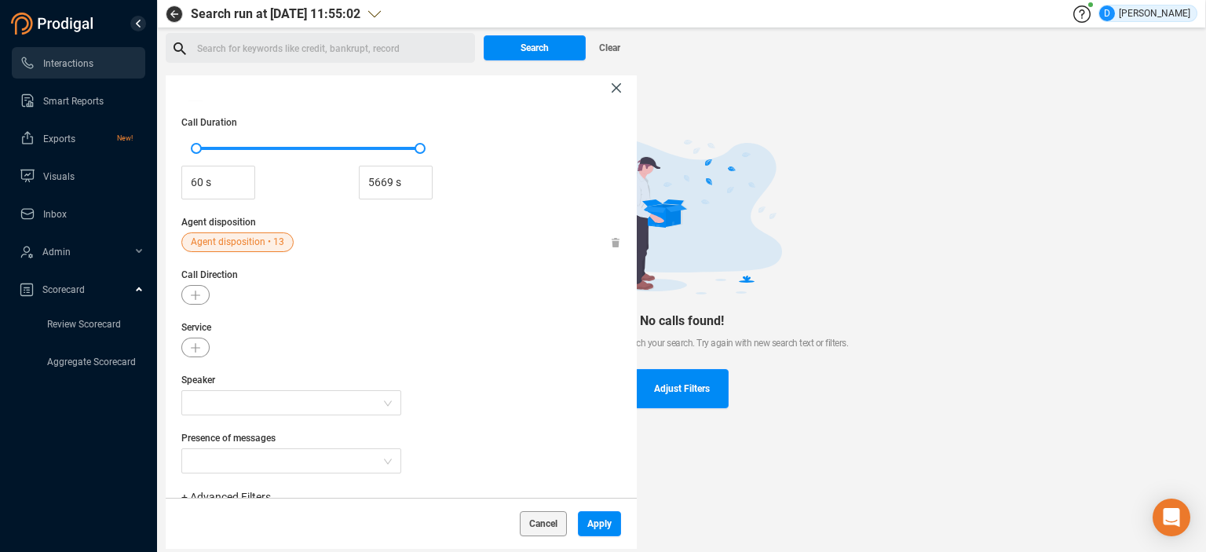
click at [231, 244] on span "Agent disposition • 13" at bounding box center [237, 242] width 93 height 20
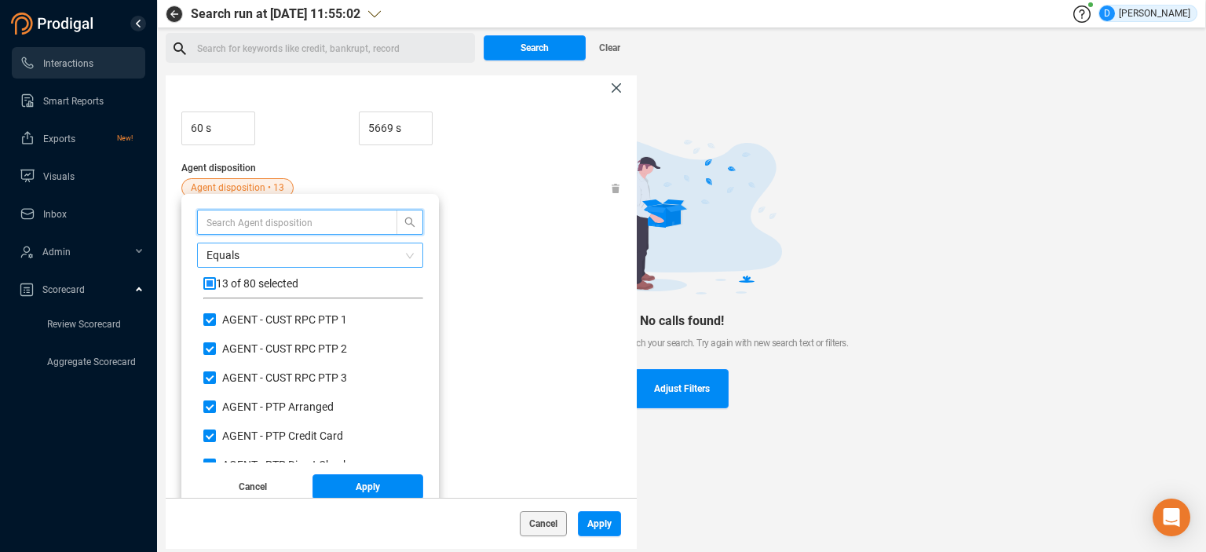
scroll to position [147, 212]
click at [236, 223] on input "text" at bounding box center [290, 222] width 166 height 17
type input "rpc"
drag, startPoint x: 209, startPoint y: 285, endPoint x: 215, endPoint y: 291, distance: 8.9
click at [210, 287] on input "checkbox" at bounding box center [209, 283] width 13 height 13
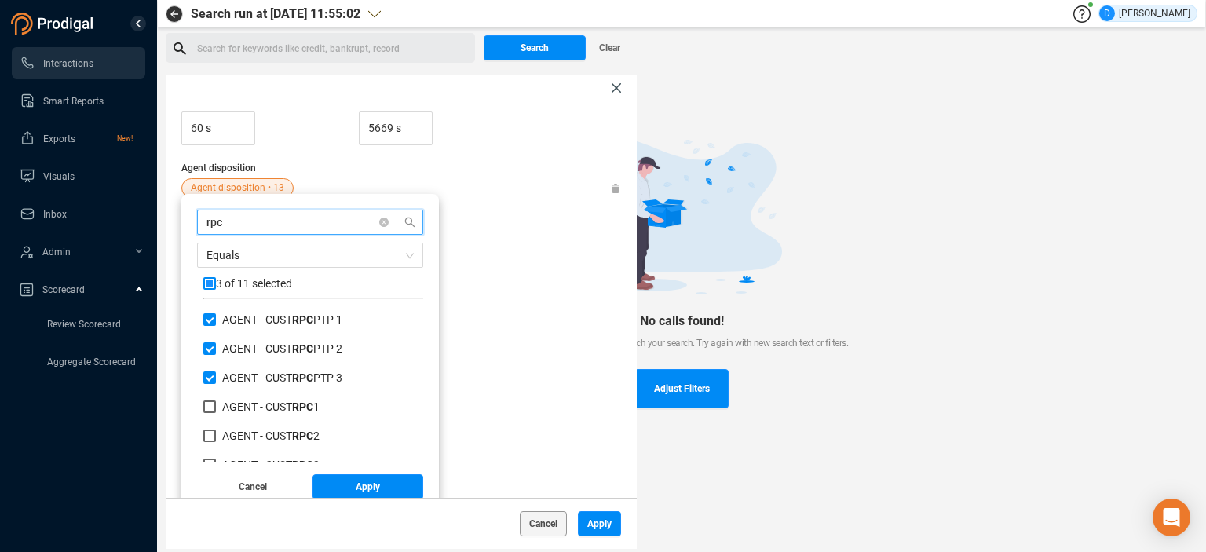
checkbox input "true"
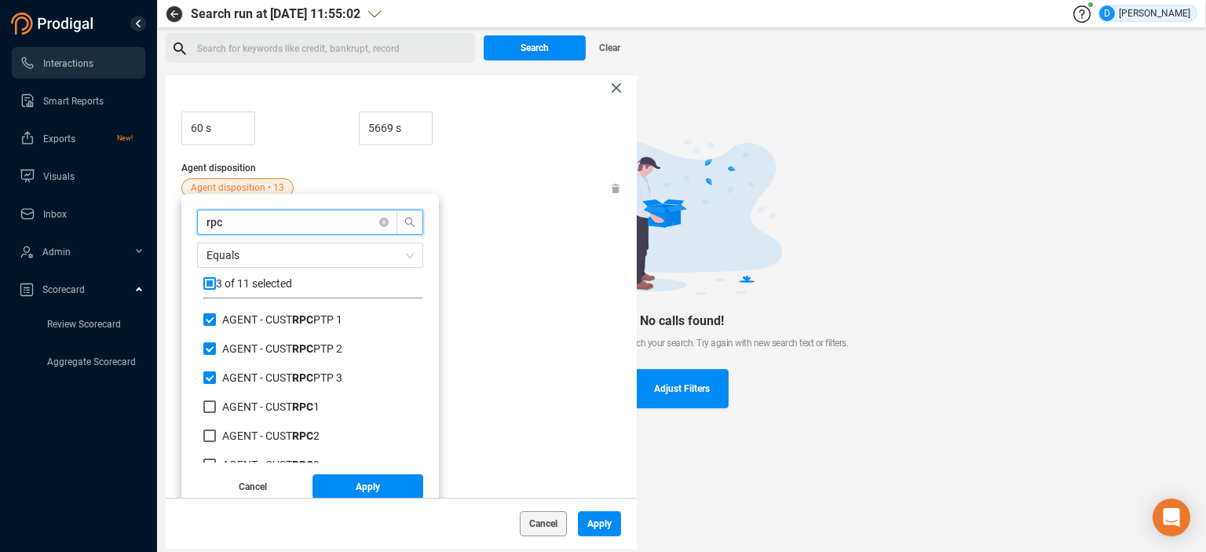
checkbox input "true"
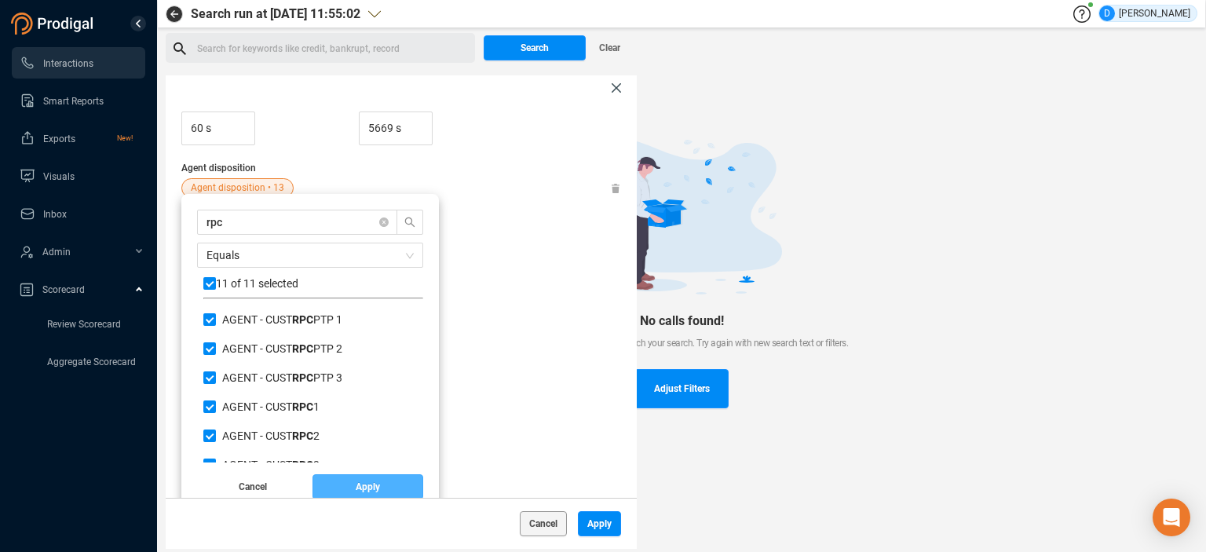
click at [351, 484] on button "Apply" at bounding box center [368, 486] width 111 height 25
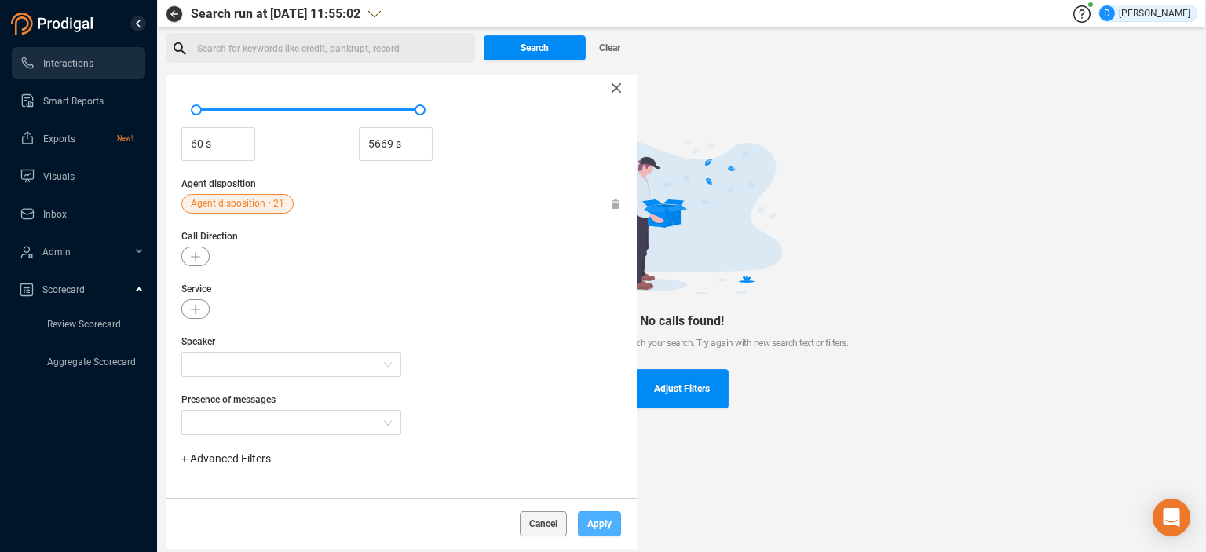
drag, startPoint x: 593, startPoint y: 524, endPoint x: 593, endPoint y: 515, distance: 8.6
click at [594, 522] on span "Apply" at bounding box center [599, 523] width 24 height 25
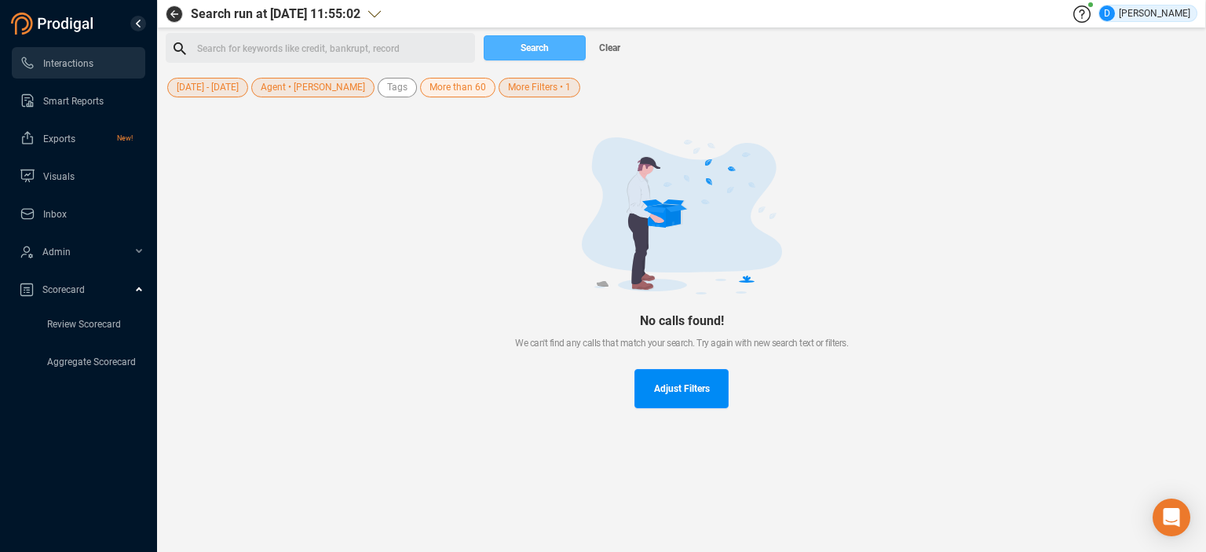
click at [528, 42] on span "Search" at bounding box center [535, 47] width 28 height 25
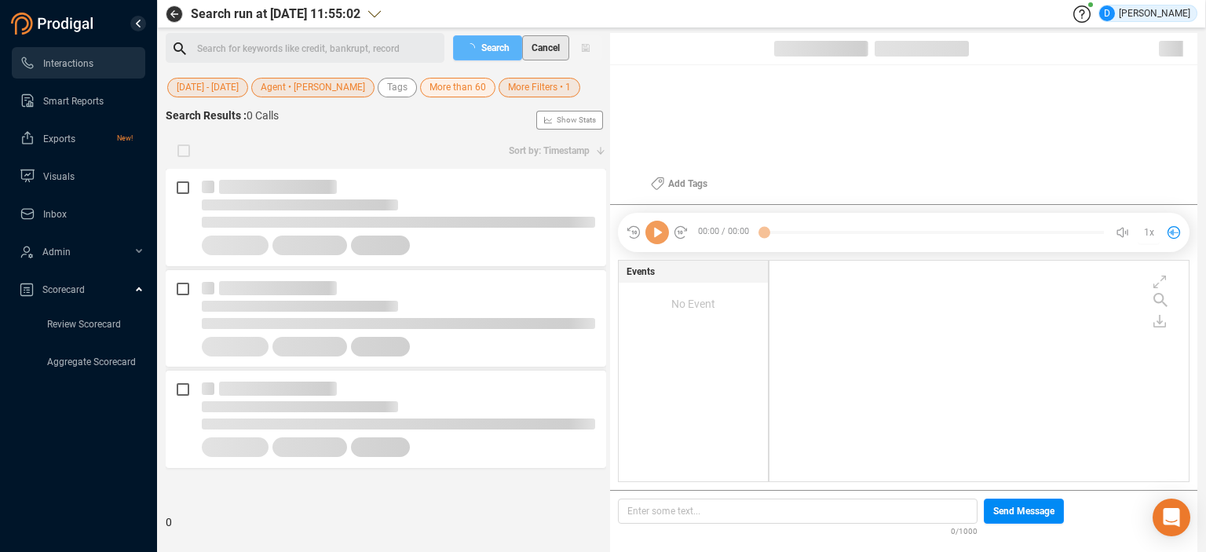
scroll to position [217, 411]
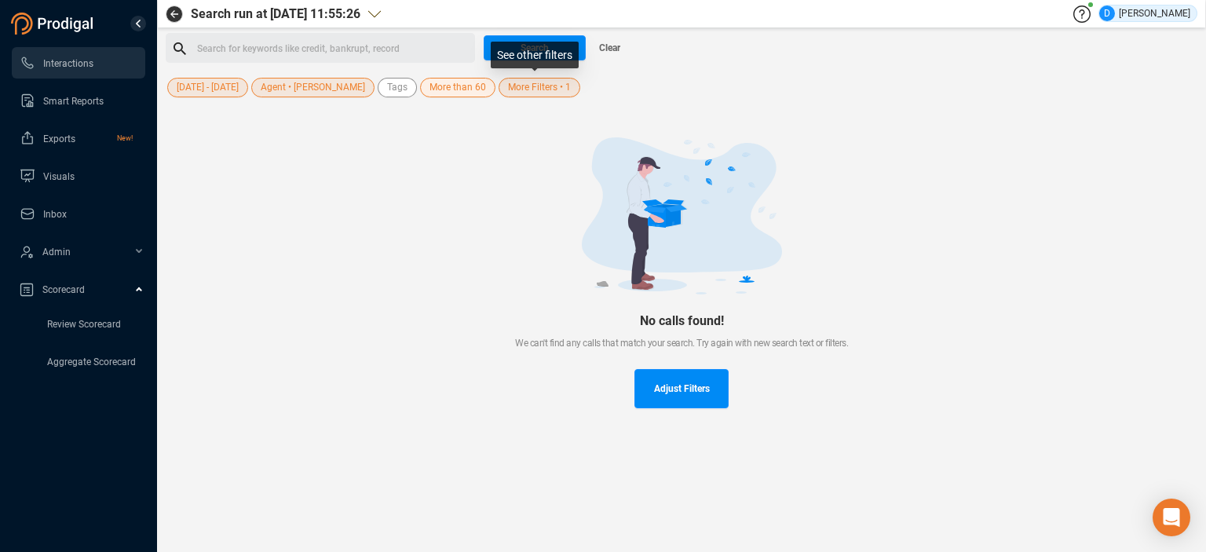
click at [525, 86] on span "More Filters • 1" at bounding box center [539, 88] width 63 height 20
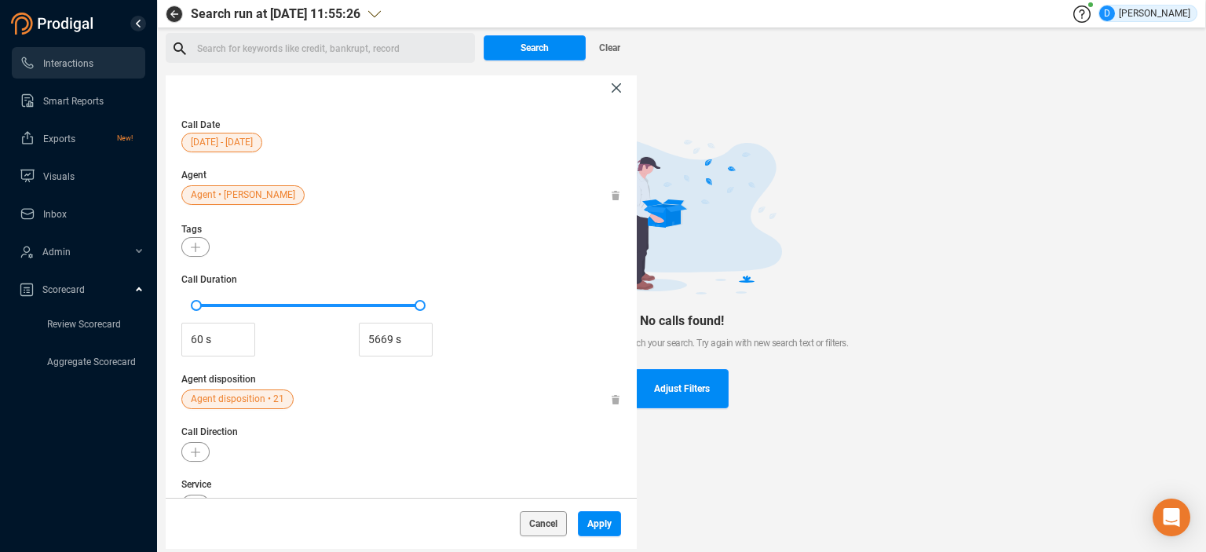
click at [241, 400] on span "Agent disposition • 21" at bounding box center [237, 399] width 93 height 20
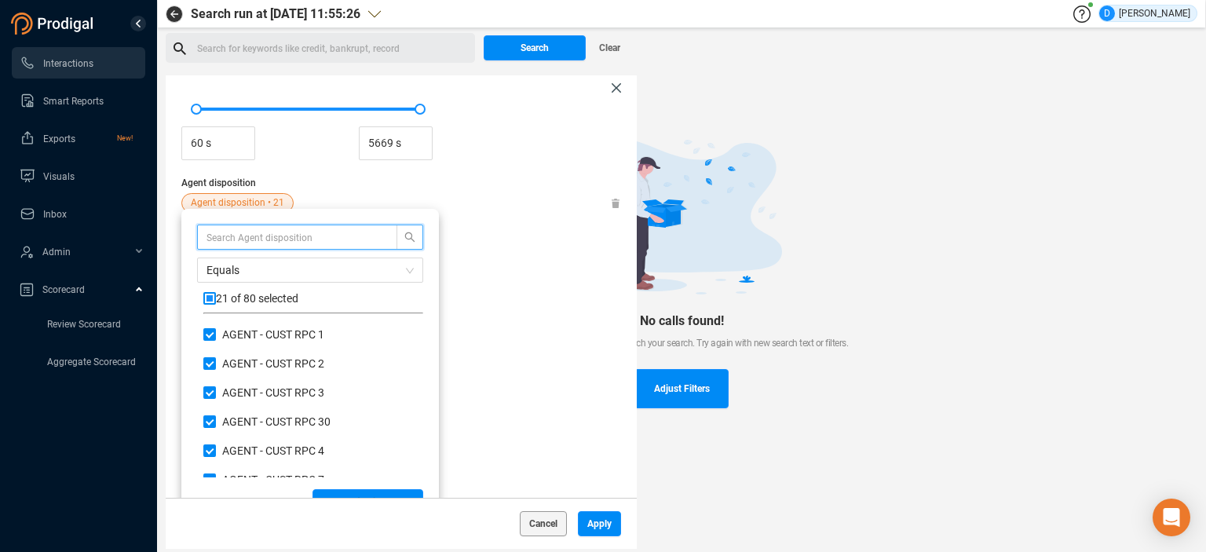
scroll to position [211, 0]
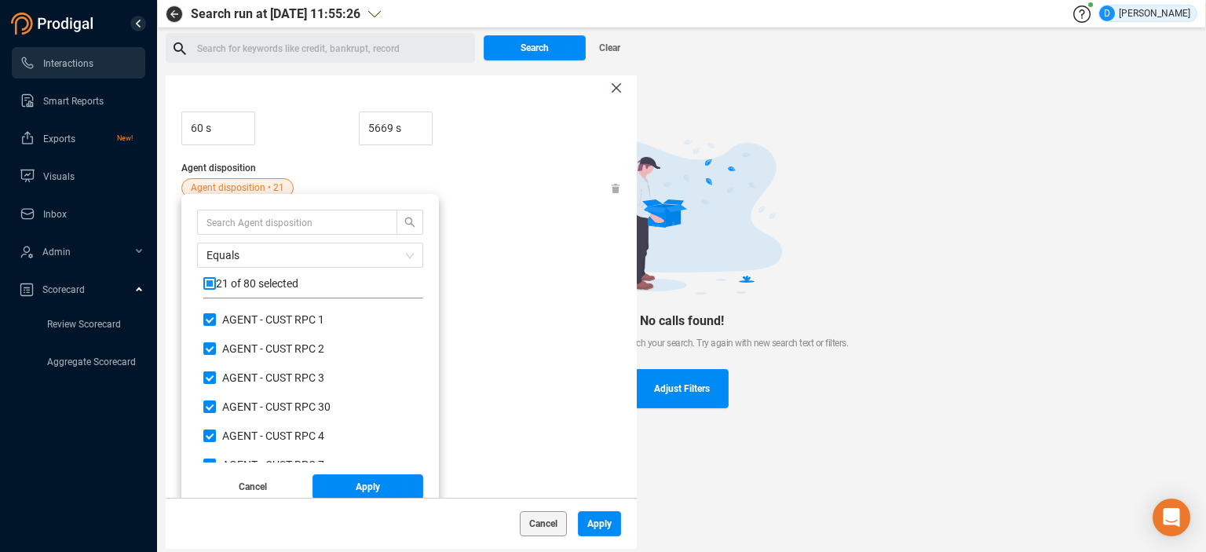
click at [210, 284] on input "checkbox" at bounding box center [209, 283] width 13 height 13
click at [208, 280] on input "checkbox" at bounding box center [209, 283] width 13 height 13
checkbox input "false"
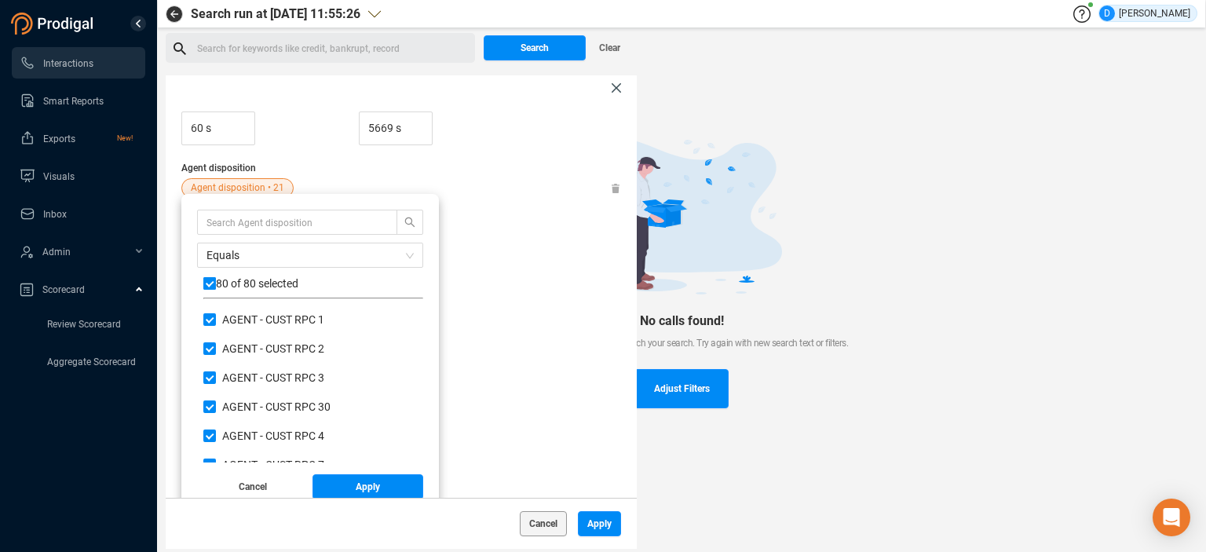
checkbox input "false"
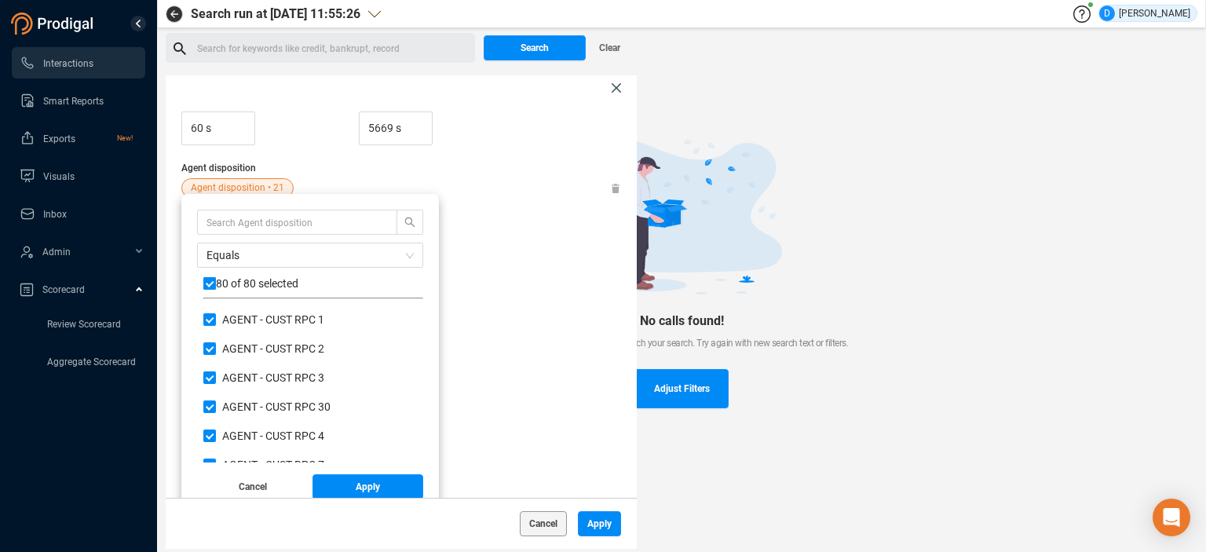
checkbox input "false"
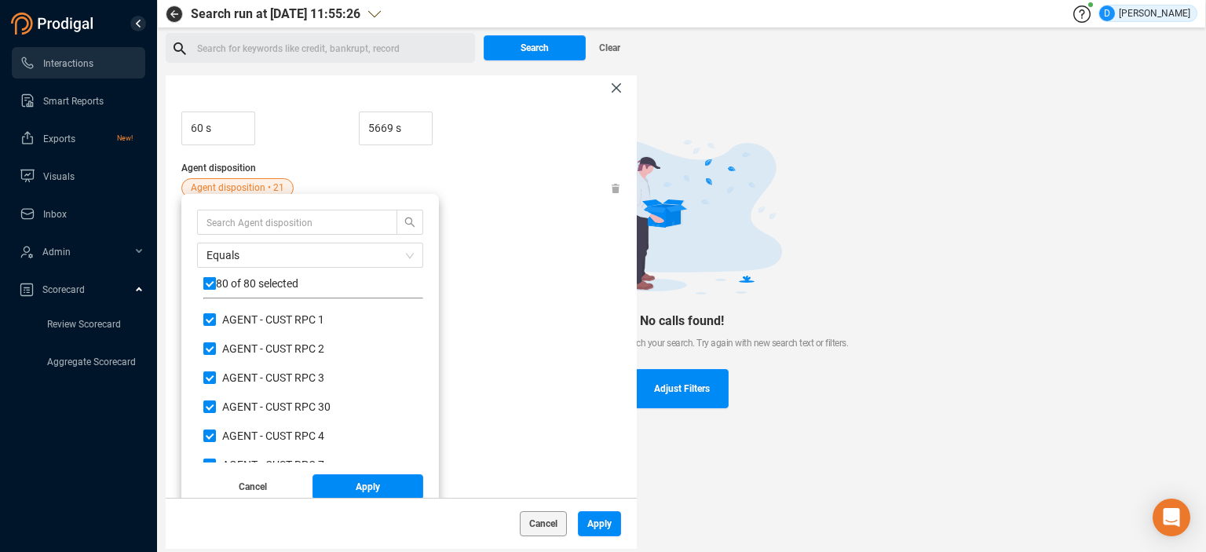
checkbox input "false"
click at [207, 282] on input "checkbox" at bounding box center [209, 283] width 13 height 13
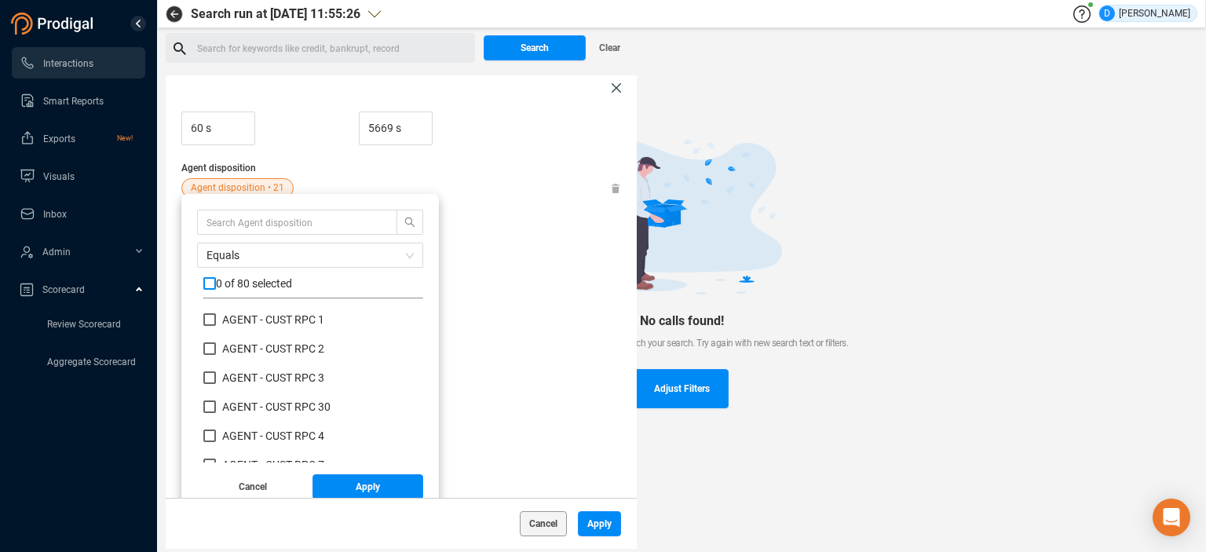
checkbox input "true"
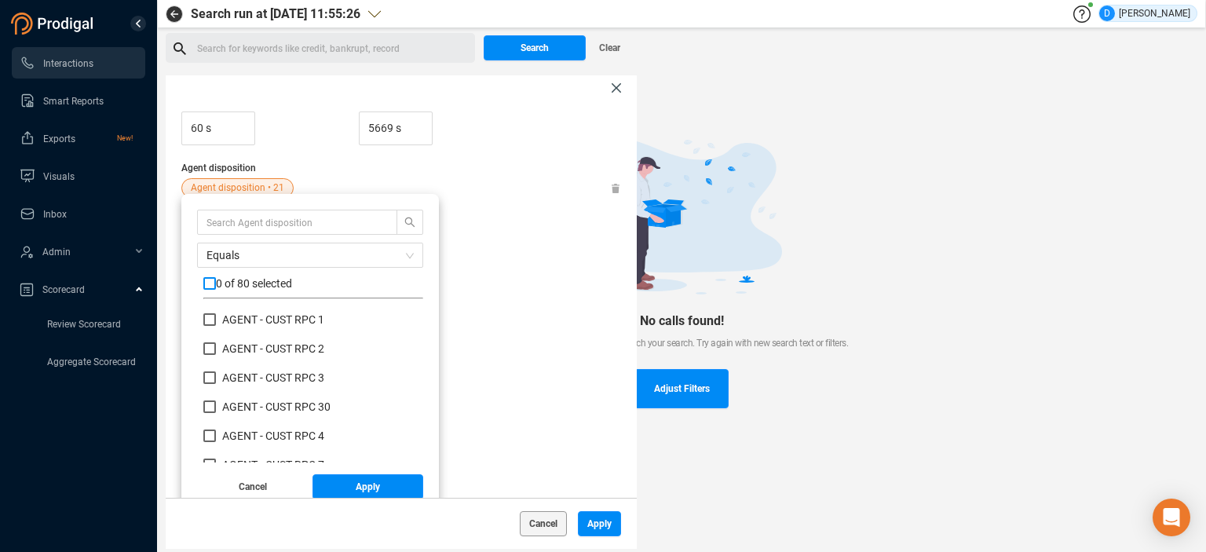
checkbox input "true"
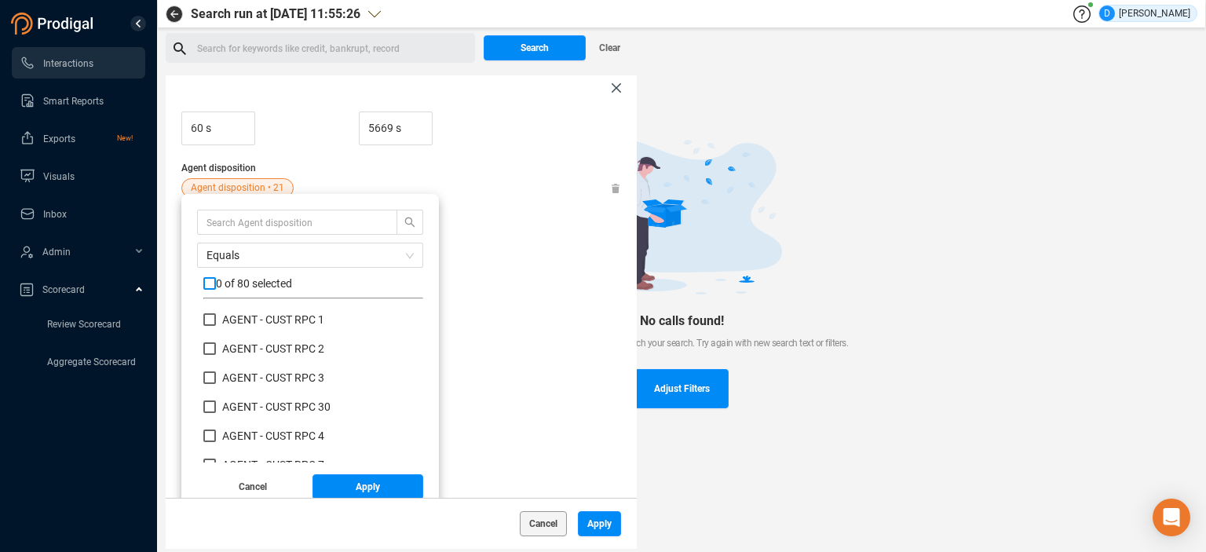
checkbox input "true"
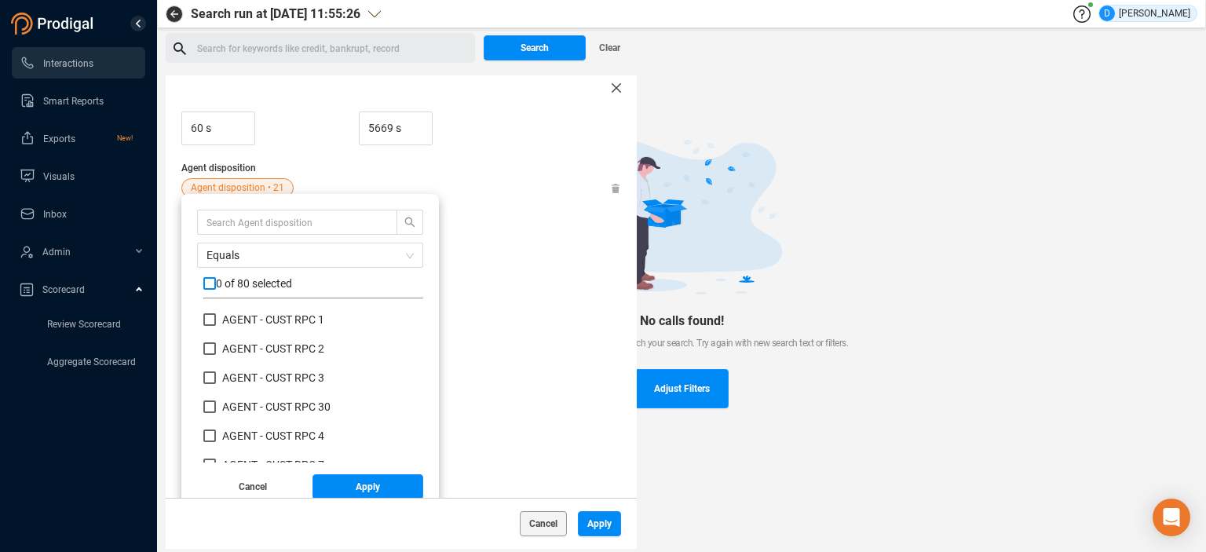
checkbox input "true"
click at [342, 484] on button "Apply" at bounding box center [368, 486] width 111 height 25
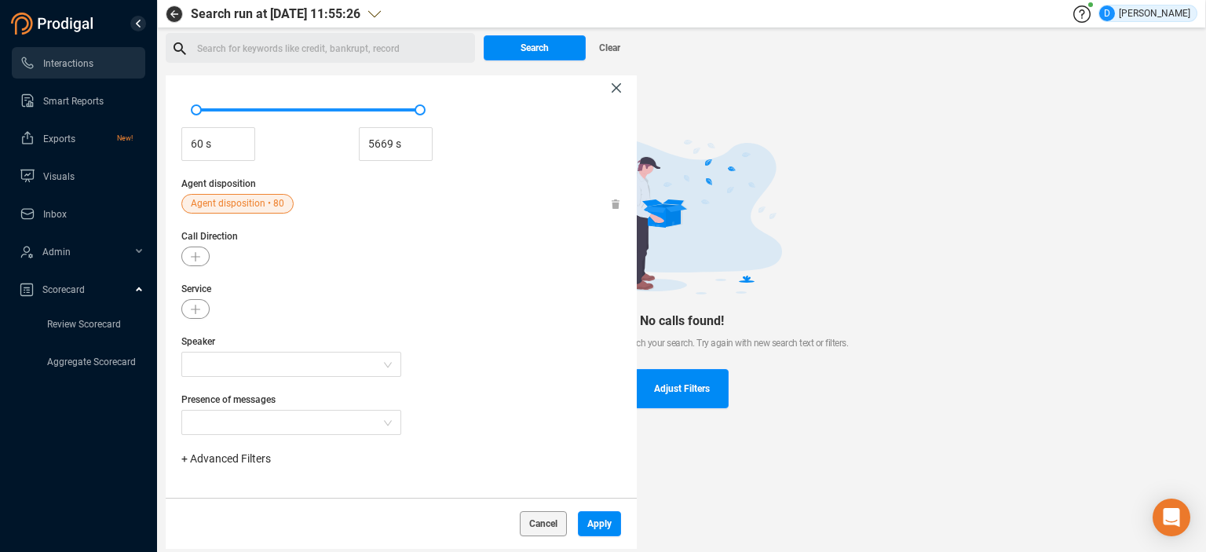
click at [237, 203] on span "Agent disposition • 80" at bounding box center [237, 204] width 93 height 20
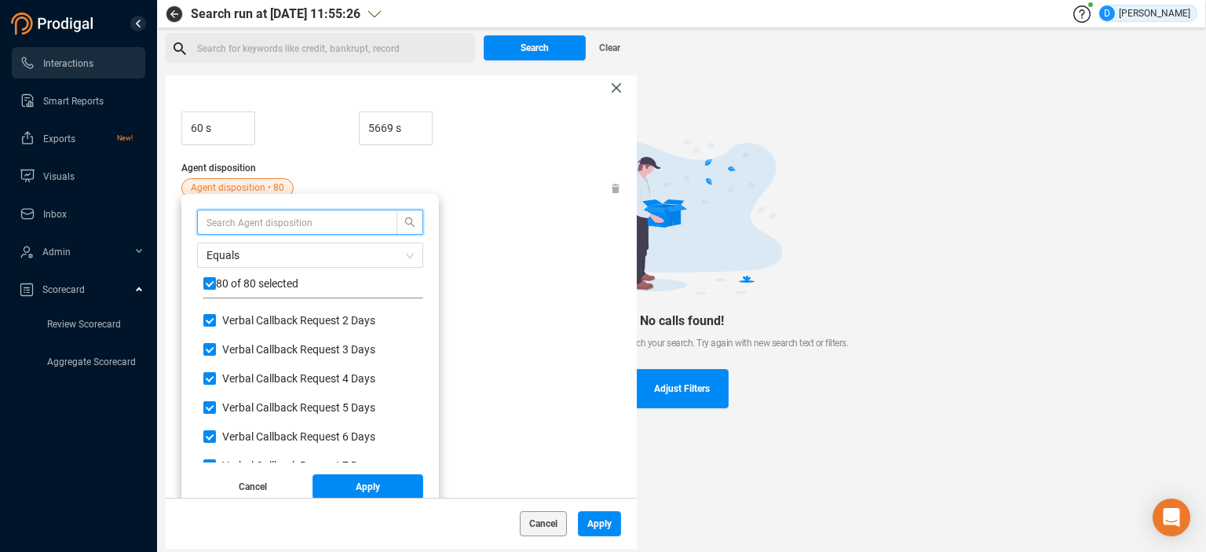
scroll to position [2173, 0]
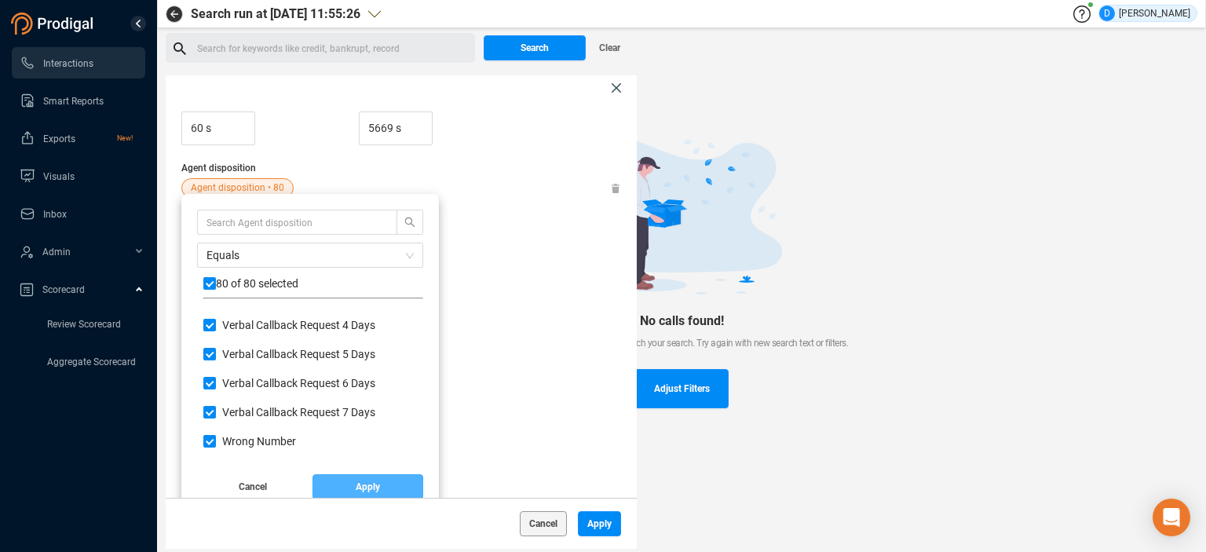
click at [373, 485] on span "Apply" at bounding box center [368, 486] width 24 height 25
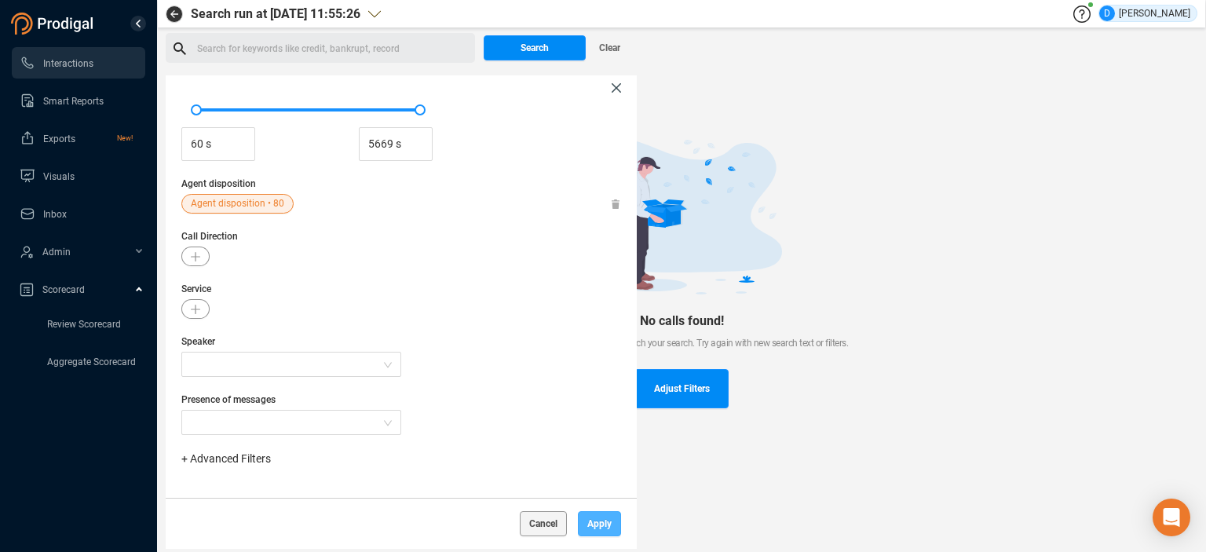
click at [594, 521] on span "Apply" at bounding box center [599, 523] width 24 height 25
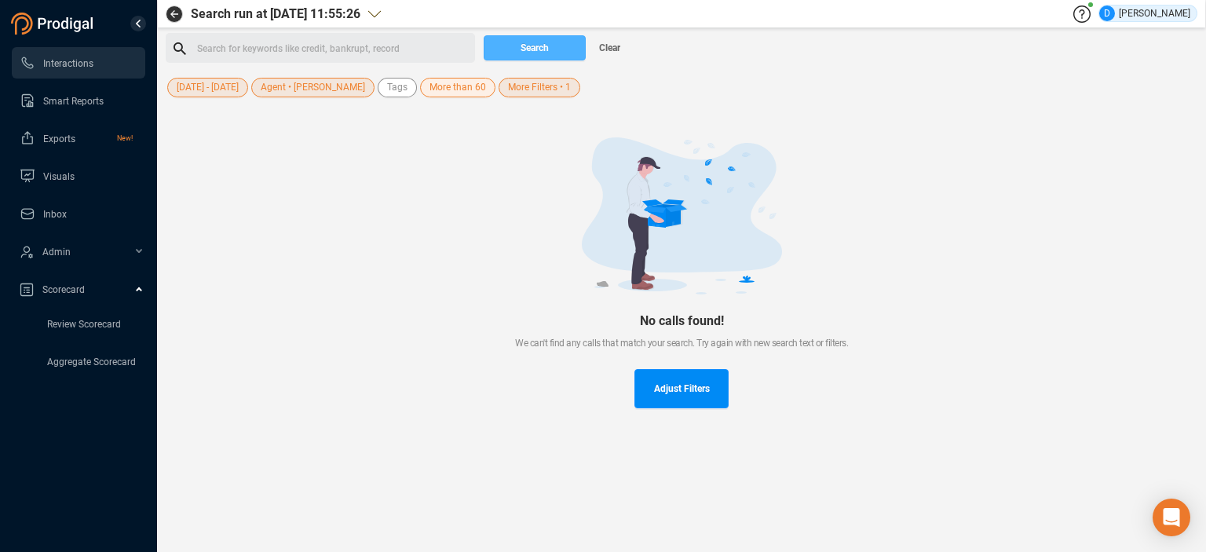
click at [532, 42] on span "Search" at bounding box center [535, 47] width 28 height 25
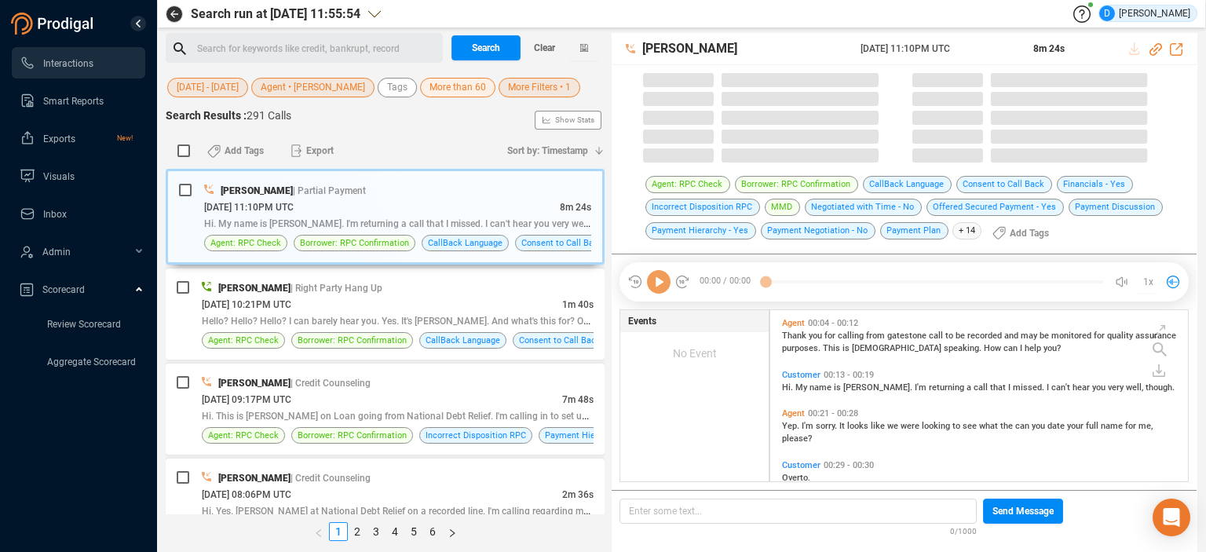
scroll to position [172, 411]
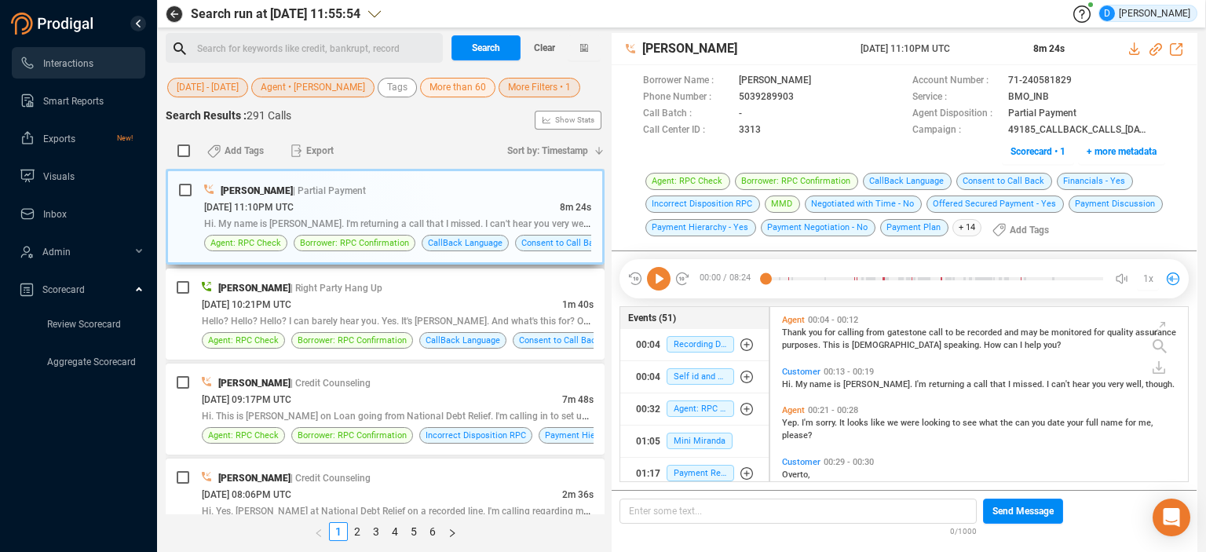
click at [393, 199] on div "[DATE] 11:10PM UTC" at bounding box center [382, 207] width 356 height 16
click at [394, 207] on div "[DATE] 11:10PM UTC" at bounding box center [382, 207] width 356 height 16
click at [1083, 81] on icon at bounding box center [1085, 81] width 13 height 13
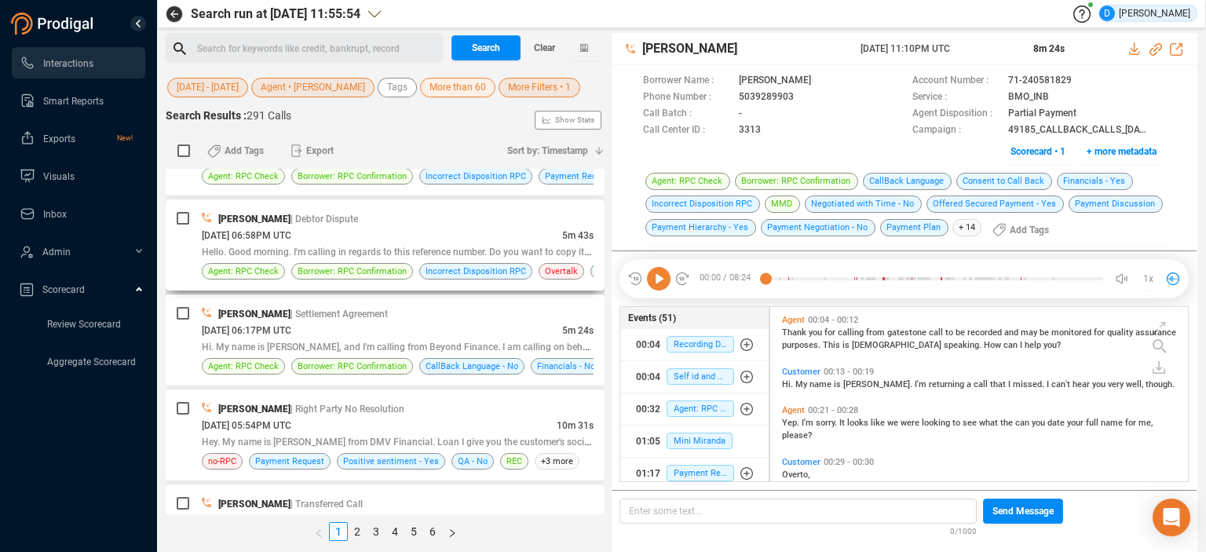
scroll to position [471, 0]
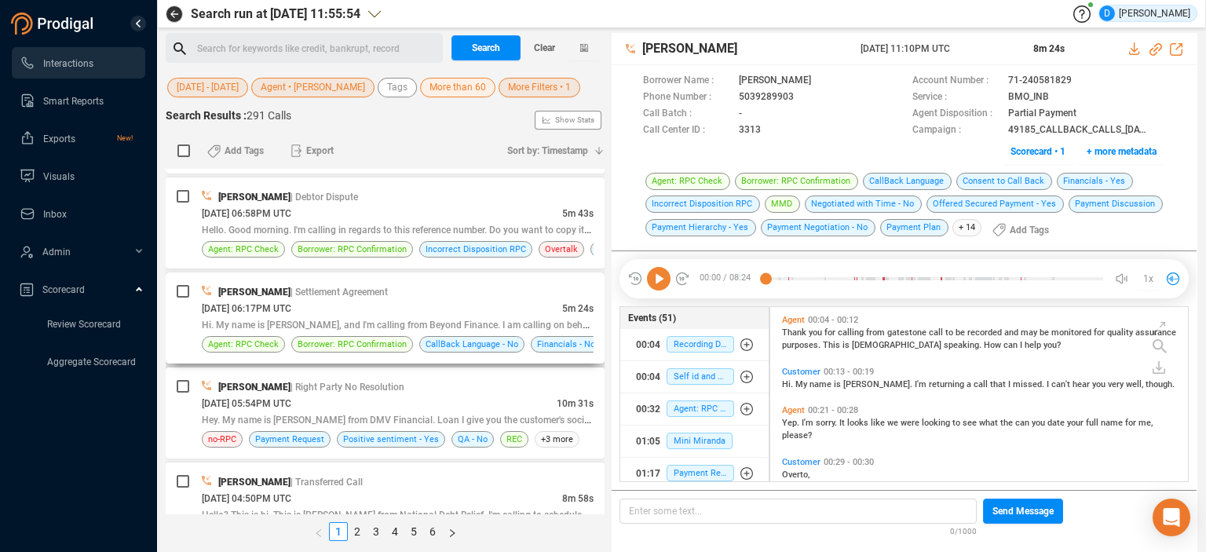
click at [371, 304] on div "[DATE] 06:17PM UTC" at bounding box center [382, 308] width 360 height 16
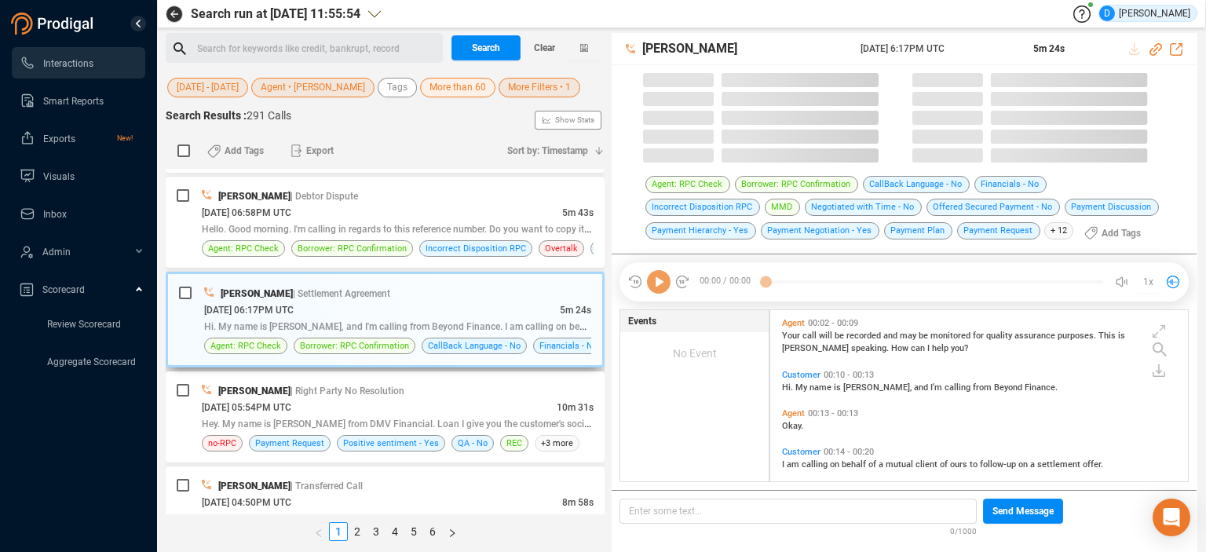
scroll to position [172, 411]
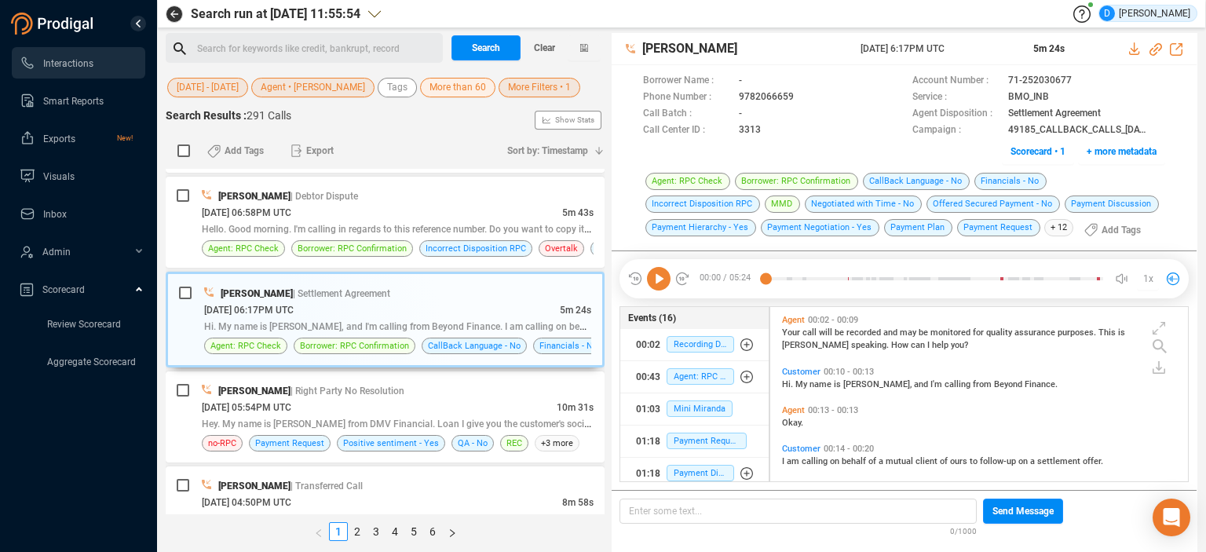
click at [662, 285] on icon at bounding box center [659, 279] width 24 height 24
click at [1033, 150] on span "Scorecard • 1" at bounding box center [1038, 151] width 55 height 25
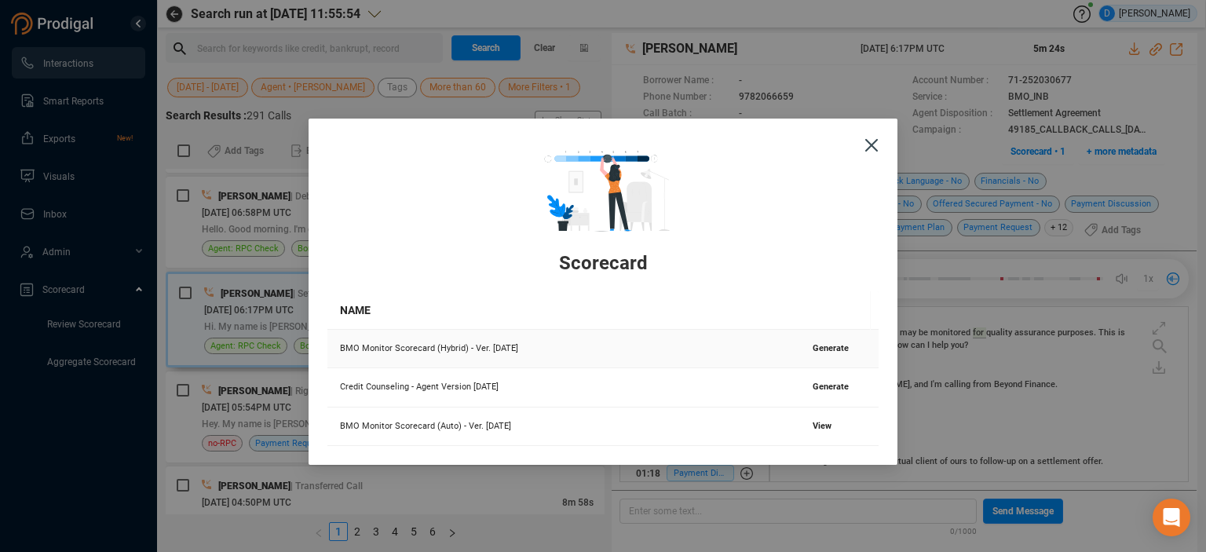
click at [826, 347] on span "Generate" at bounding box center [831, 348] width 36 height 10
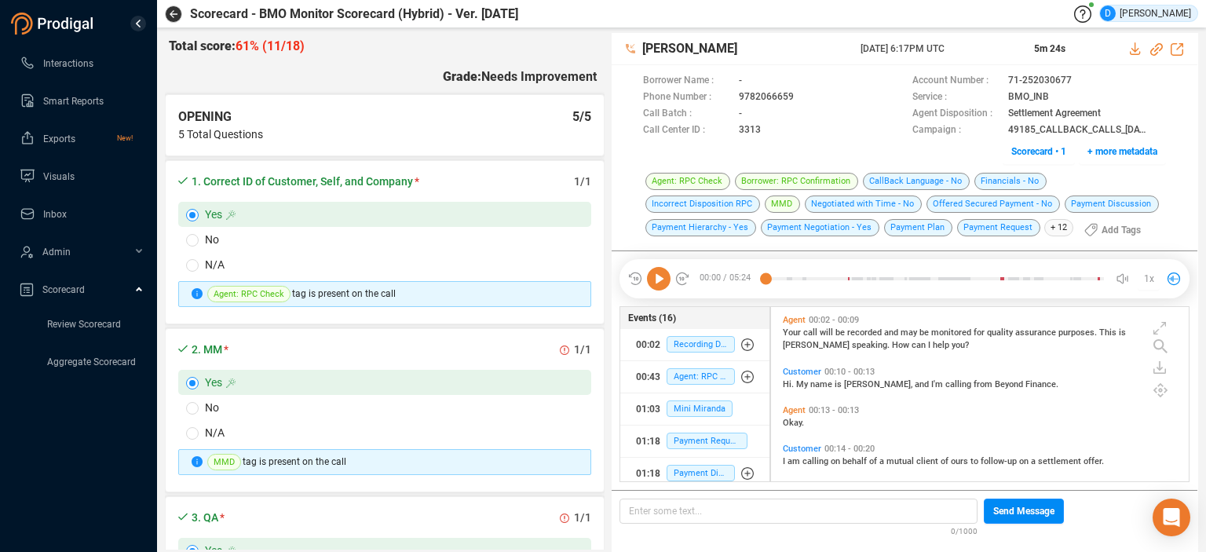
scroll to position [172, 411]
click at [656, 279] on icon at bounding box center [659, 279] width 24 height 24
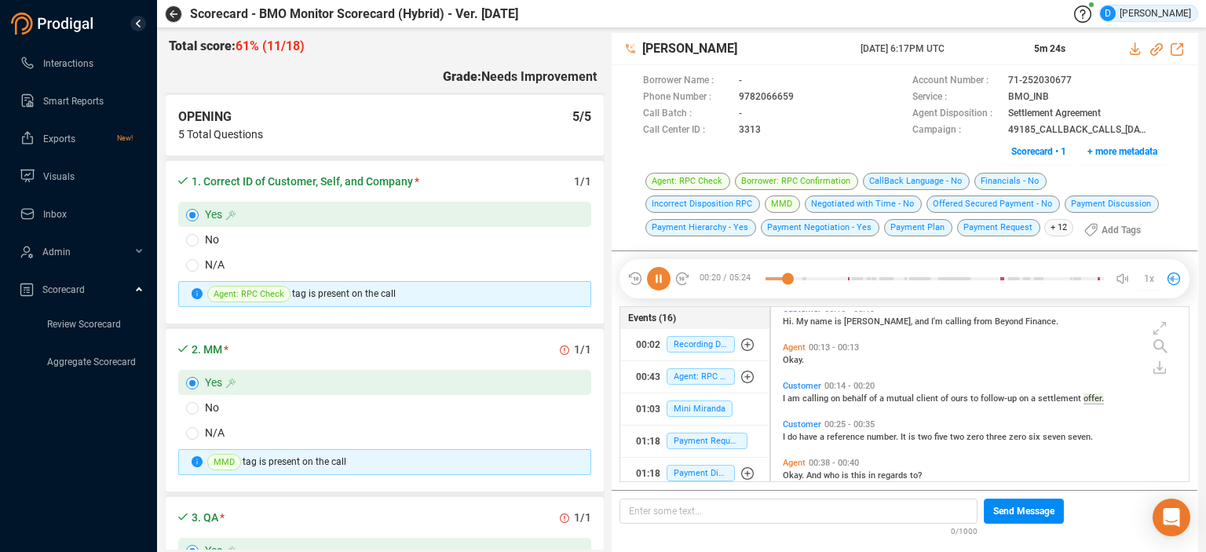
scroll to position [101, 0]
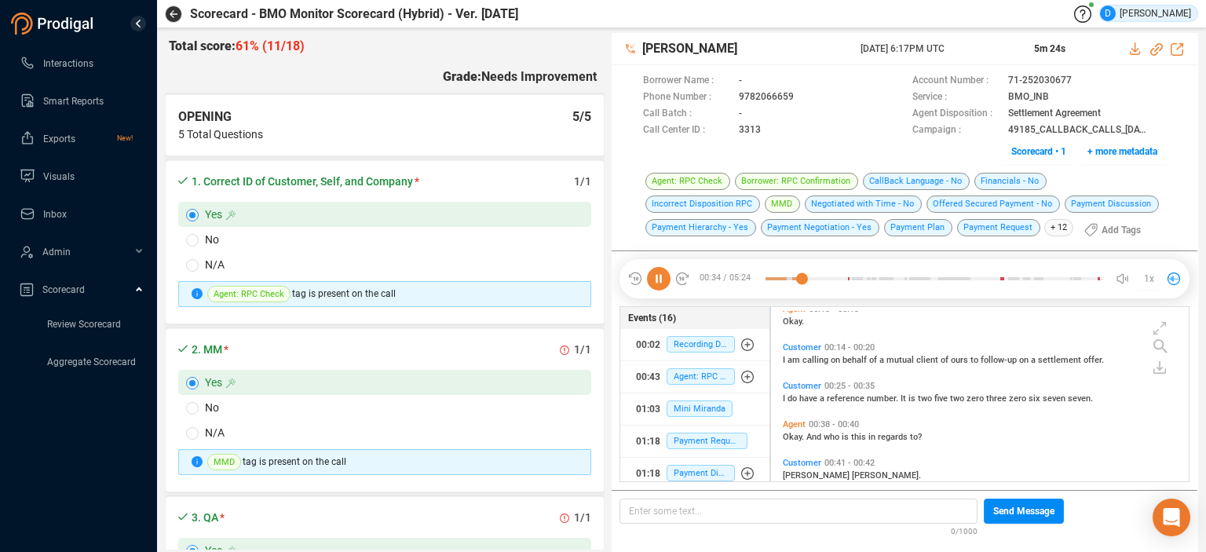
click at [664, 281] on icon at bounding box center [659, 279] width 24 height 24
click at [660, 280] on icon at bounding box center [659, 279] width 24 height 24
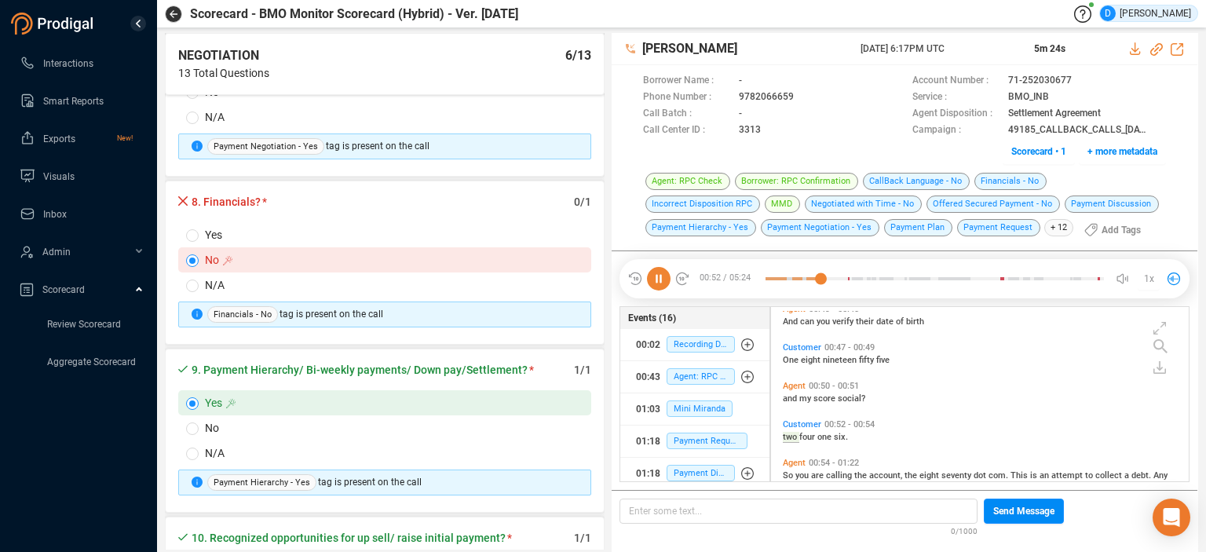
scroll to position [332, 0]
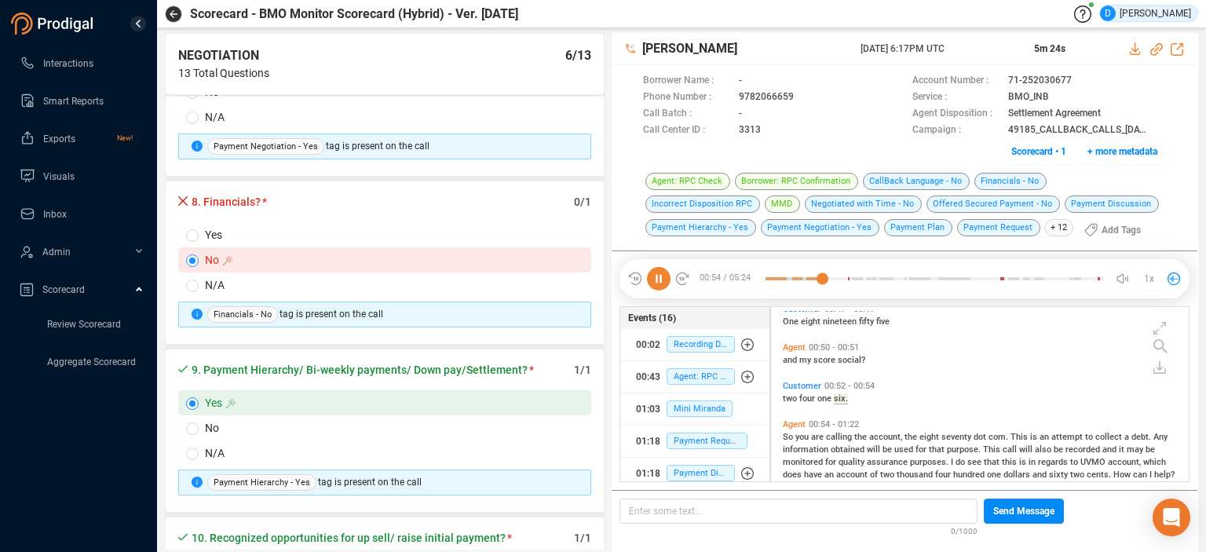
click at [204, 279] on span "N/A" at bounding box center [397, 284] width 397 height 17
click at [199, 280] on input "N/A" at bounding box center [192, 286] width 13 height 13
radio input "true"
radio input "false"
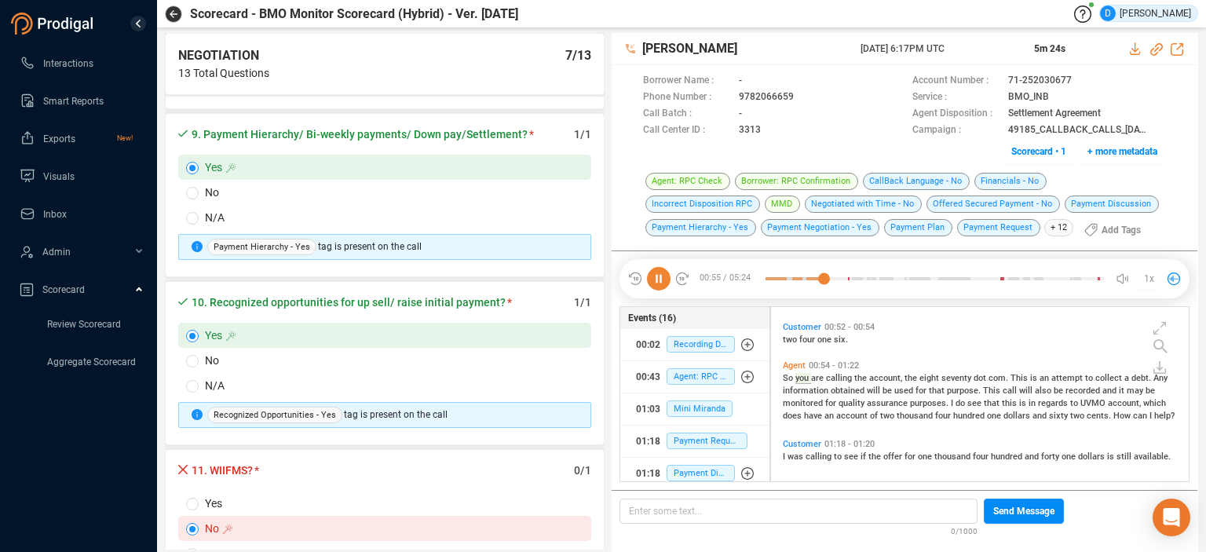
scroll to position [1614, 0]
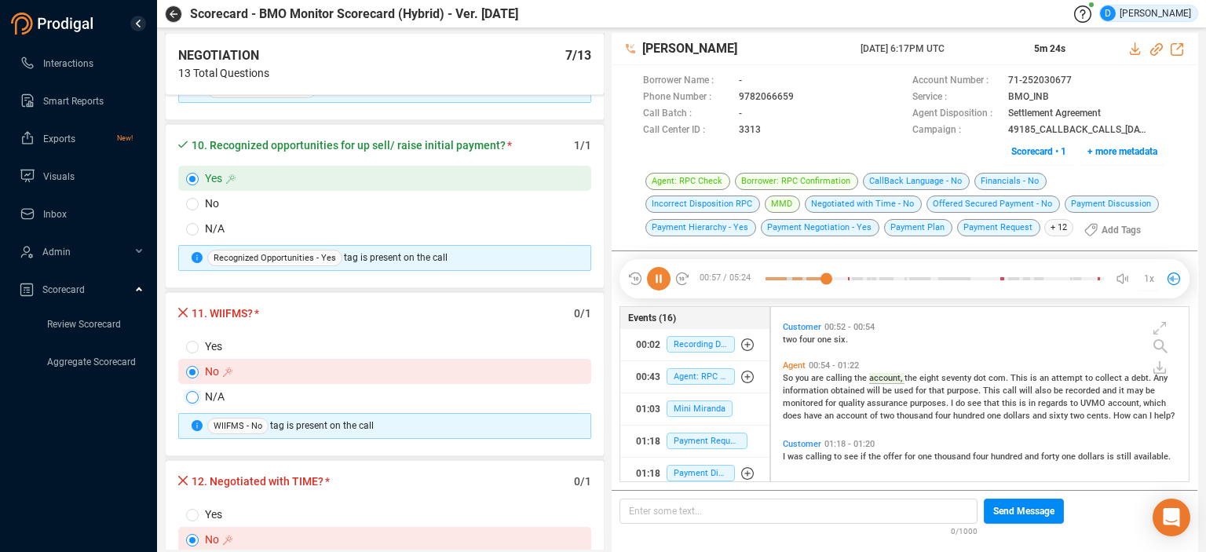
click at [191, 391] on input "N/A" at bounding box center [192, 397] width 13 height 13
radio input "true"
radio input "false"
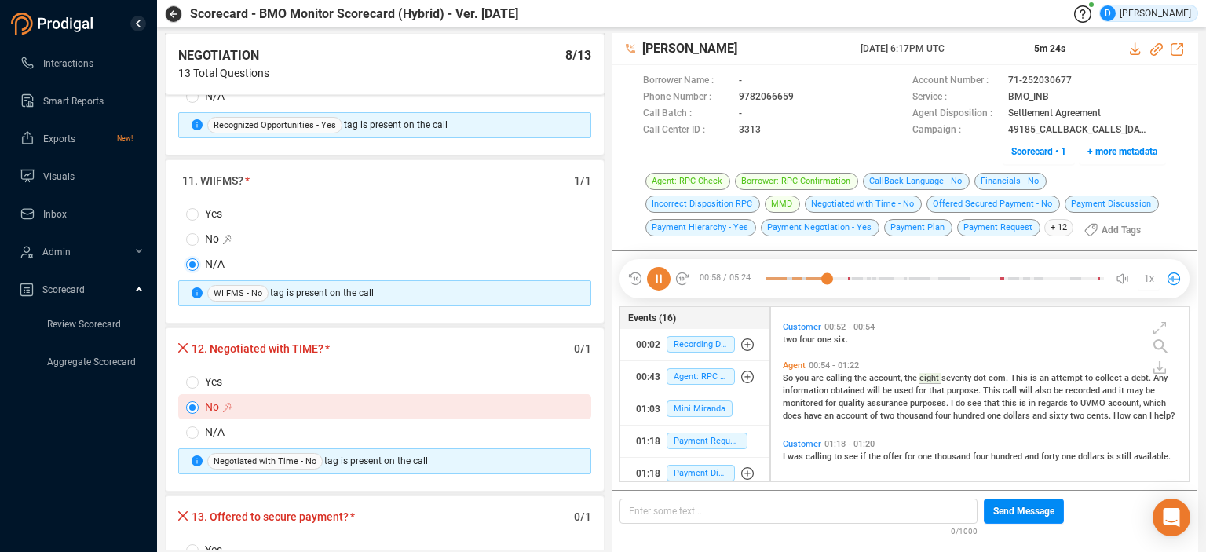
scroll to position [1771, 0]
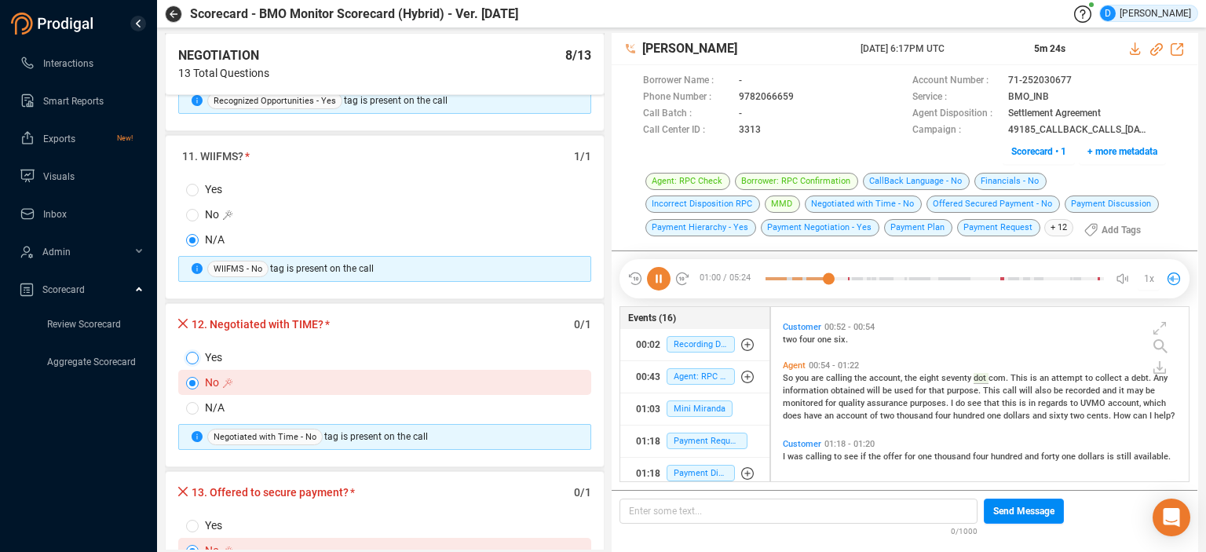
click at [196, 352] on input "Yes" at bounding box center [192, 358] width 13 height 13
radio input "true"
radio input "false"
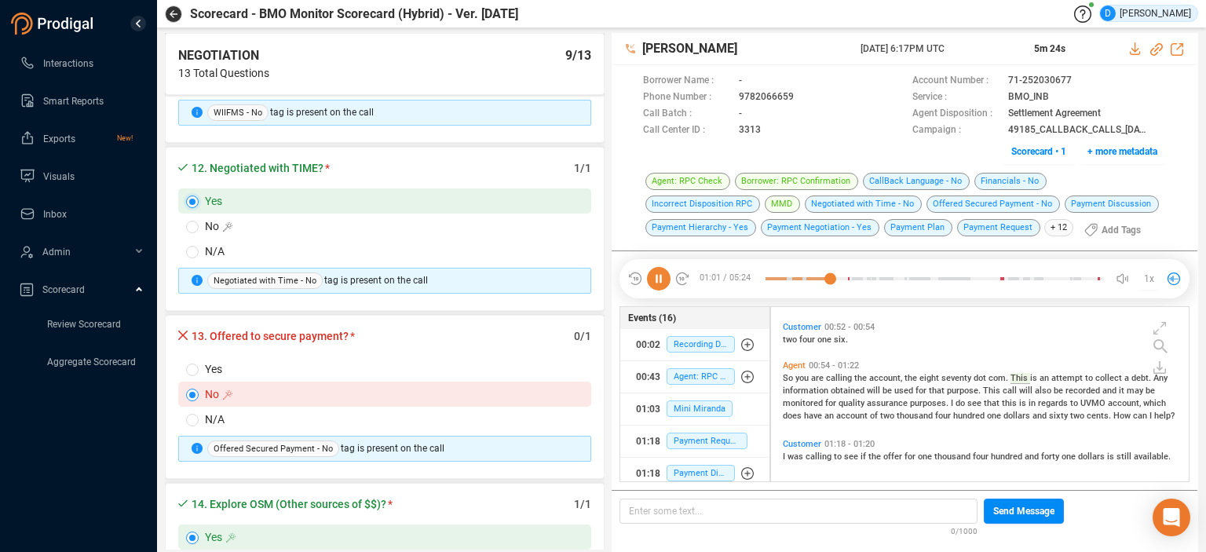
scroll to position [1928, 0]
click at [192, 363] on input "Yes" at bounding box center [192, 369] width 13 height 13
radio input "true"
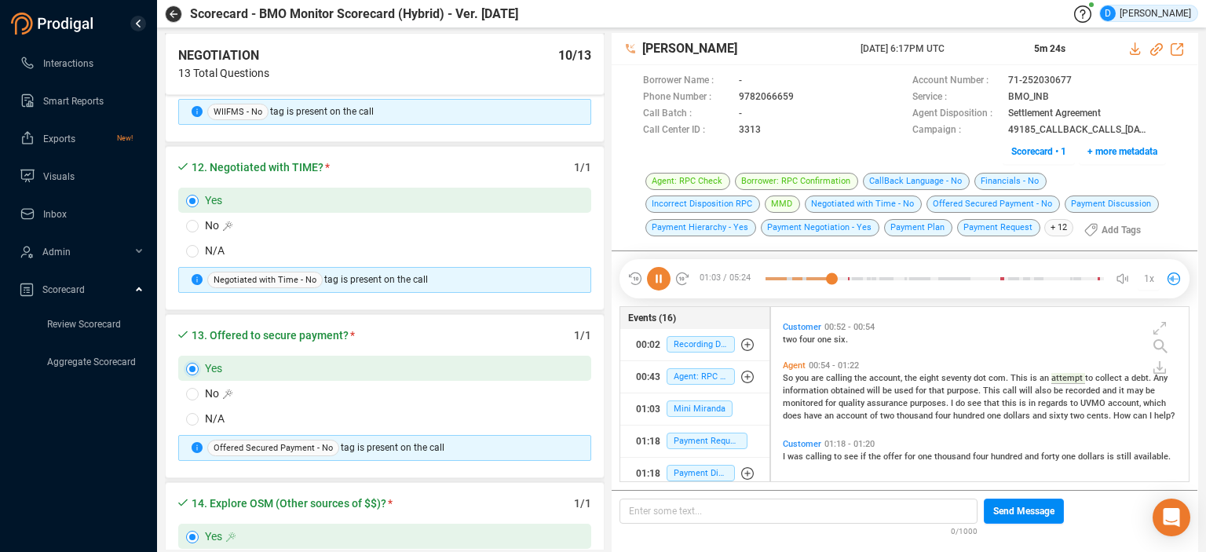
radio input "false"
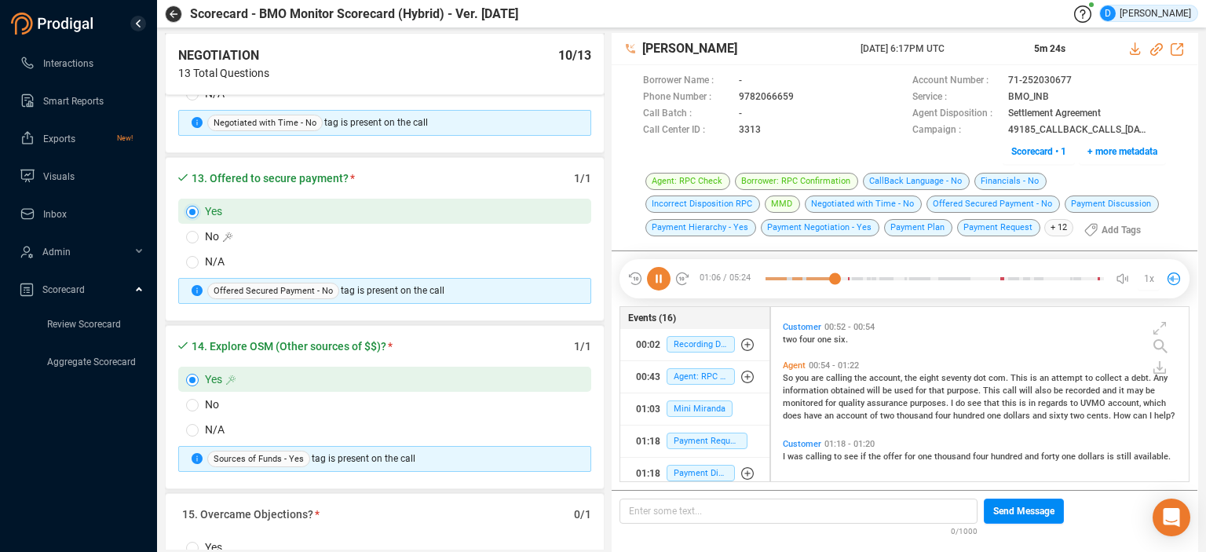
scroll to position [2164, 0]
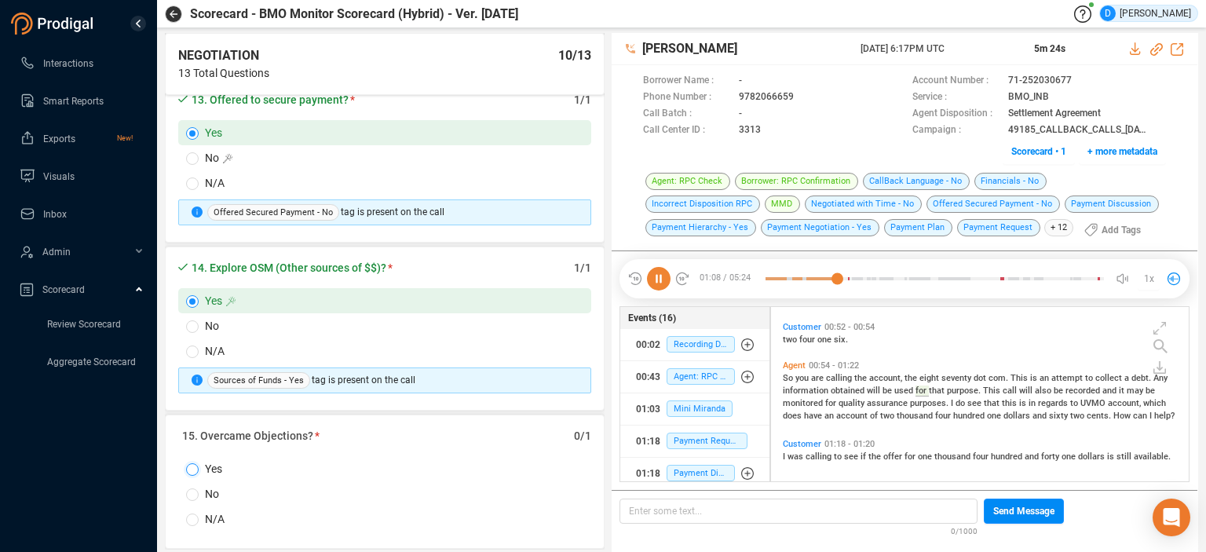
click at [195, 463] on input "Yes" at bounding box center [192, 469] width 13 height 13
radio input "true"
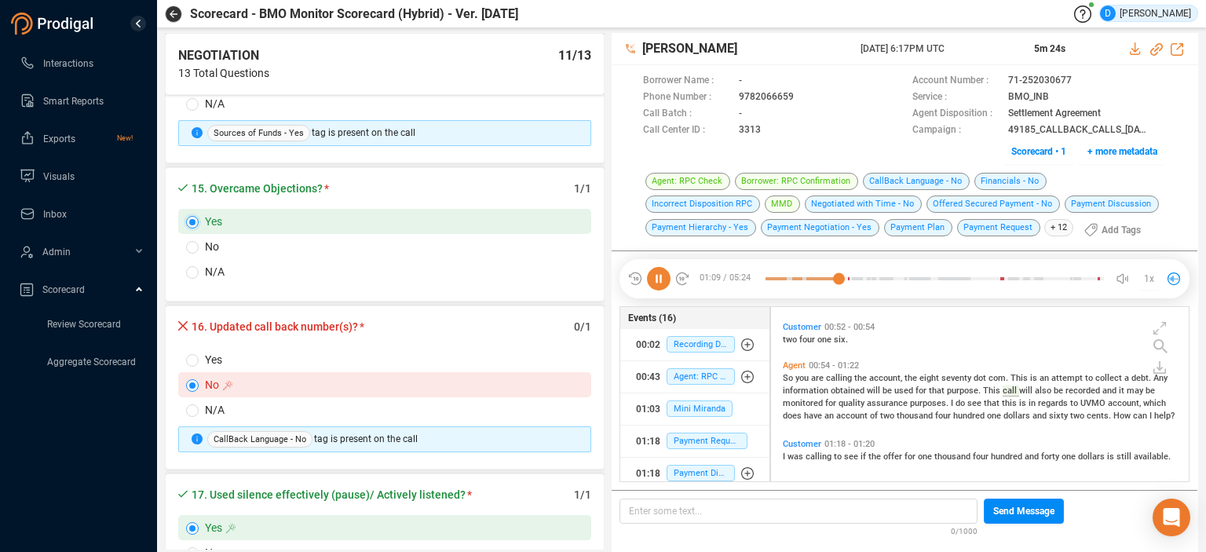
scroll to position [2478, 0]
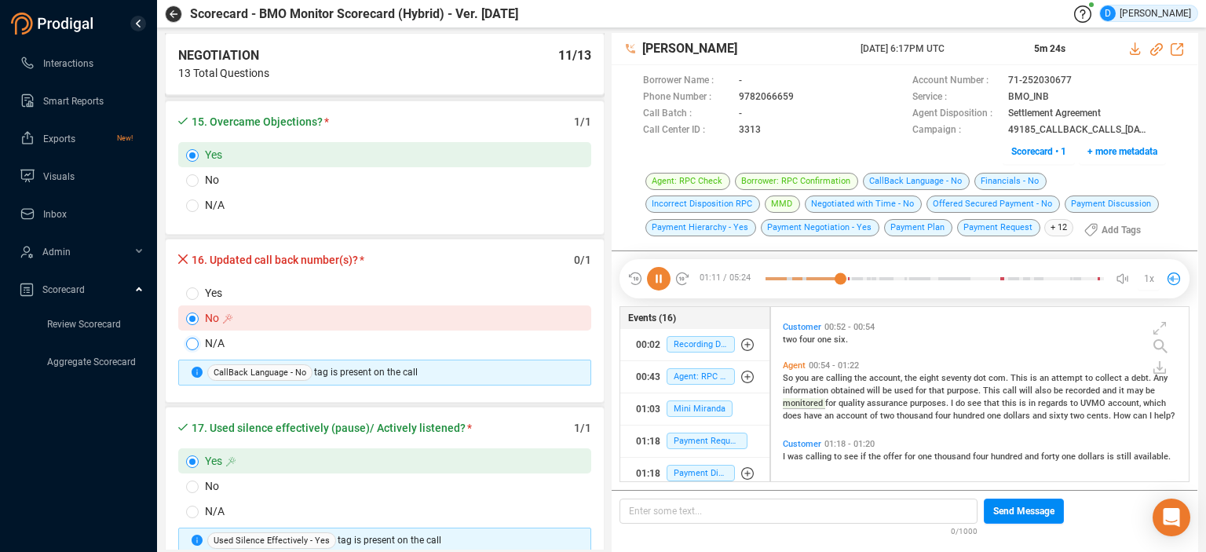
click at [193, 338] on input "N/A" at bounding box center [192, 344] width 13 height 13
radio input "true"
radio input "false"
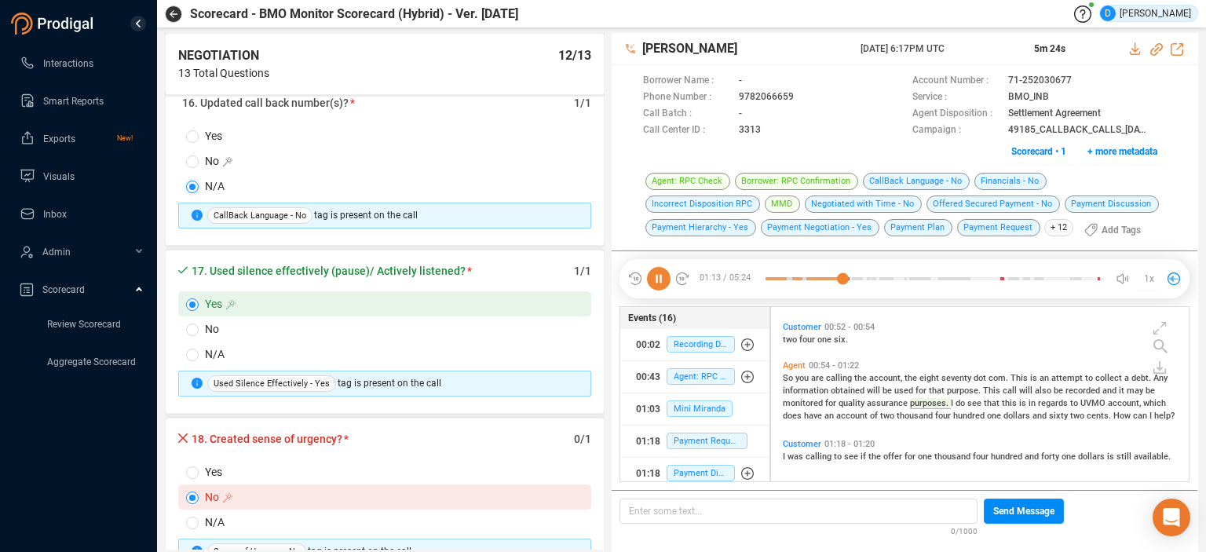
scroll to position [2714, 0]
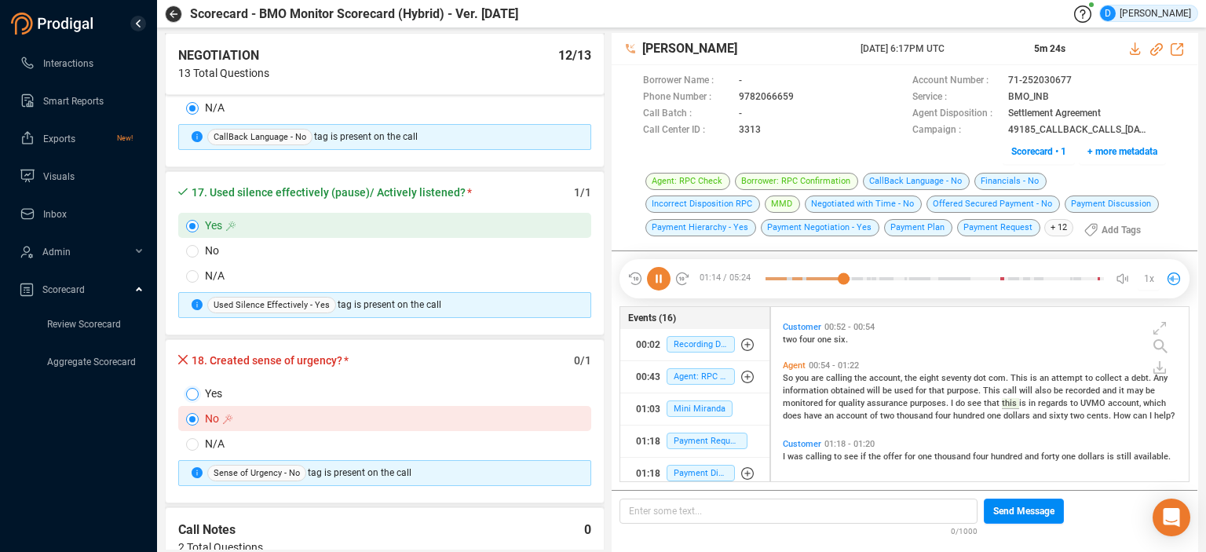
click at [189, 388] on input "Yes" at bounding box center [192, 394] width 13 height 13
radio input "true"
radio input "false"
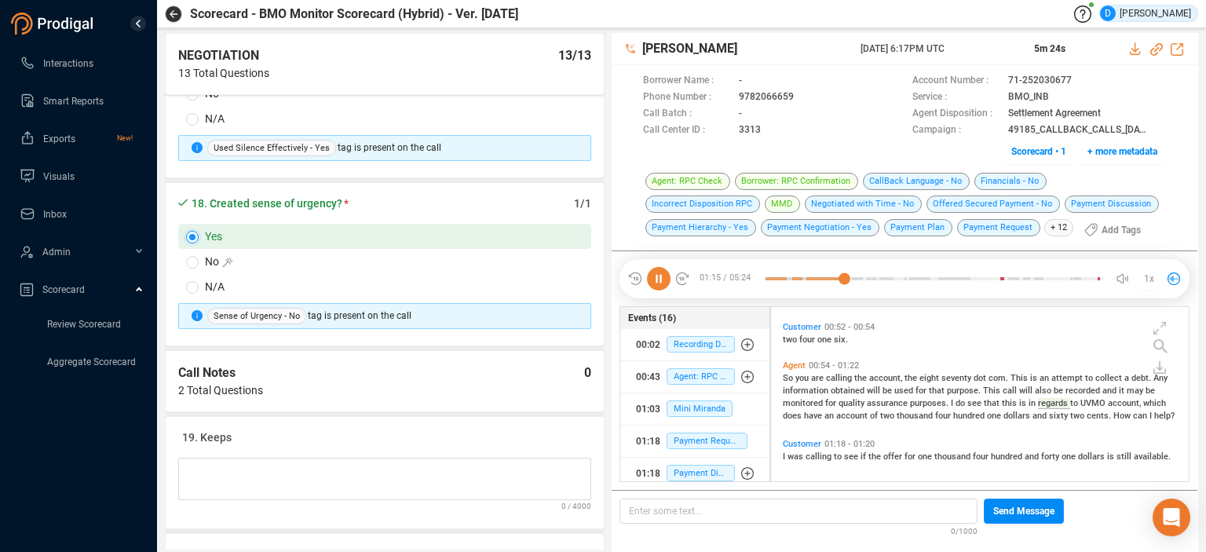
scroll to position [2871, 0]
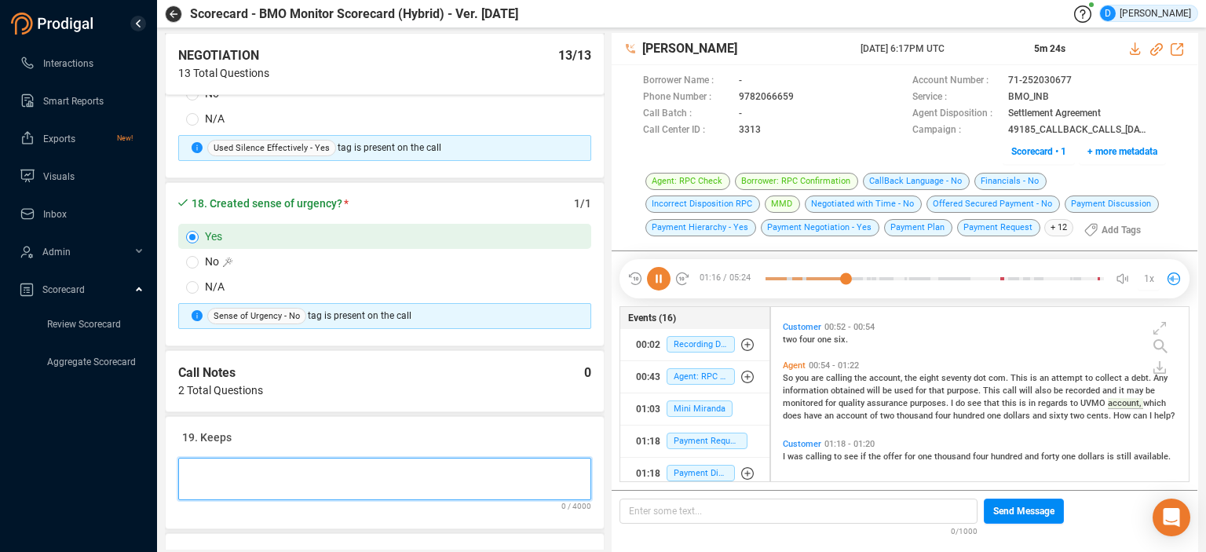
click at [220, 458] on Notes at bounding box center [384, 479] width 413 height 42
type Notes "G"
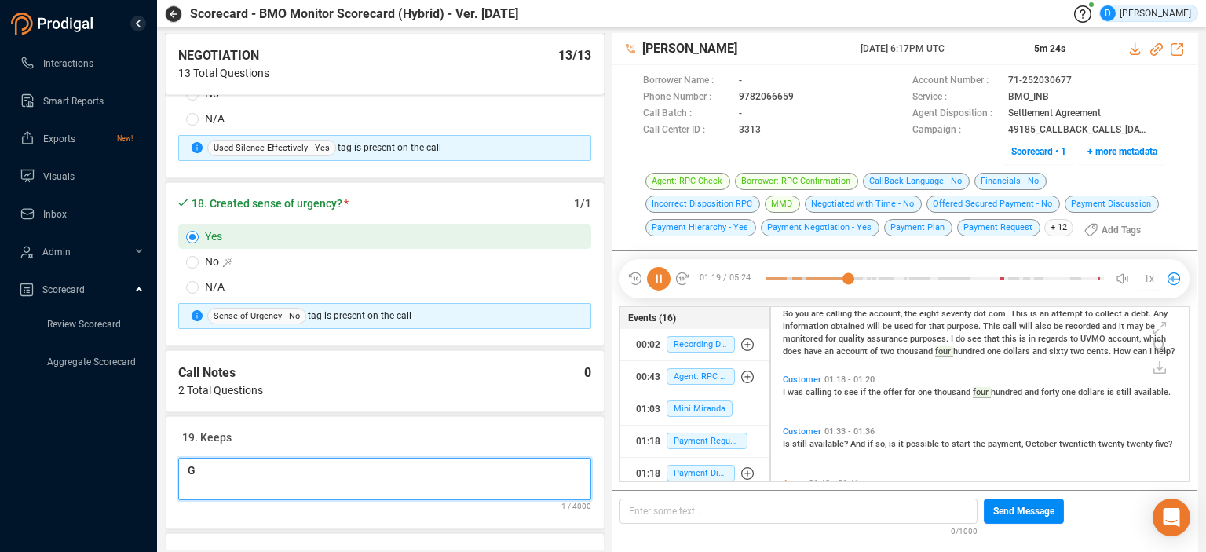
type Notes "Go"
type Notes "Goo"
type Notes "Good"
type Notes "Goodj"
type Notes "Goodjo"
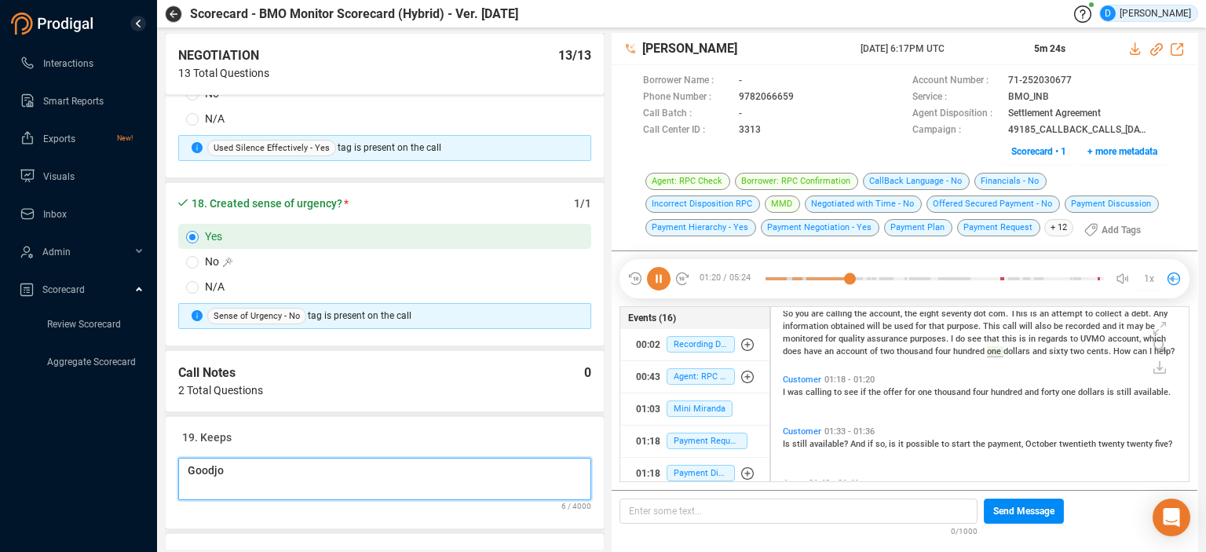
scroll to position [391, 0]
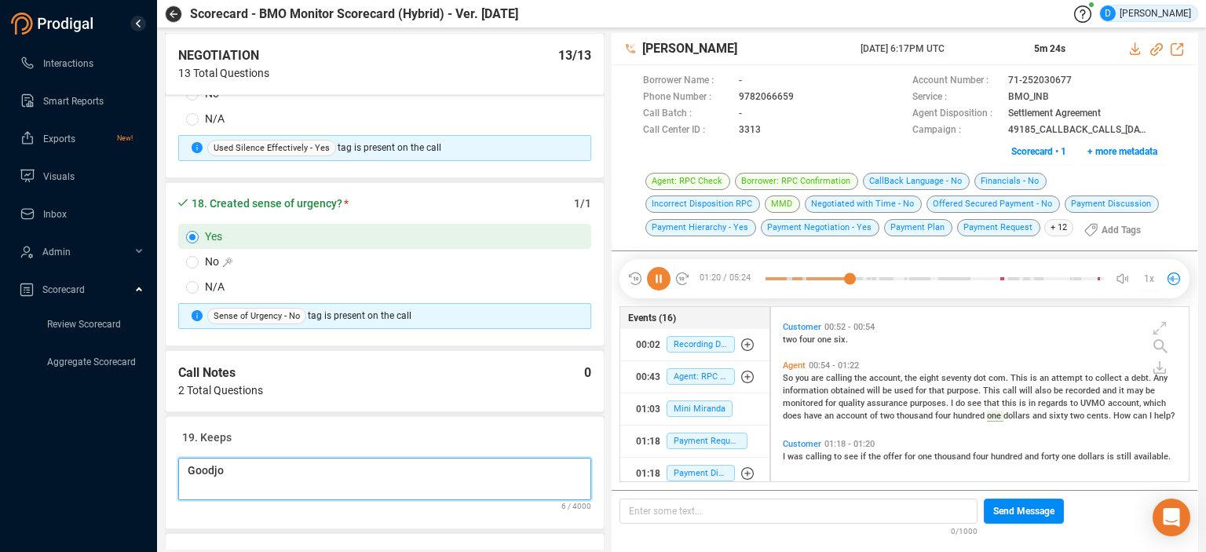
type Notes "Goodjob"
type Notes "Goodjob i"
type Notes "Goodjob in"
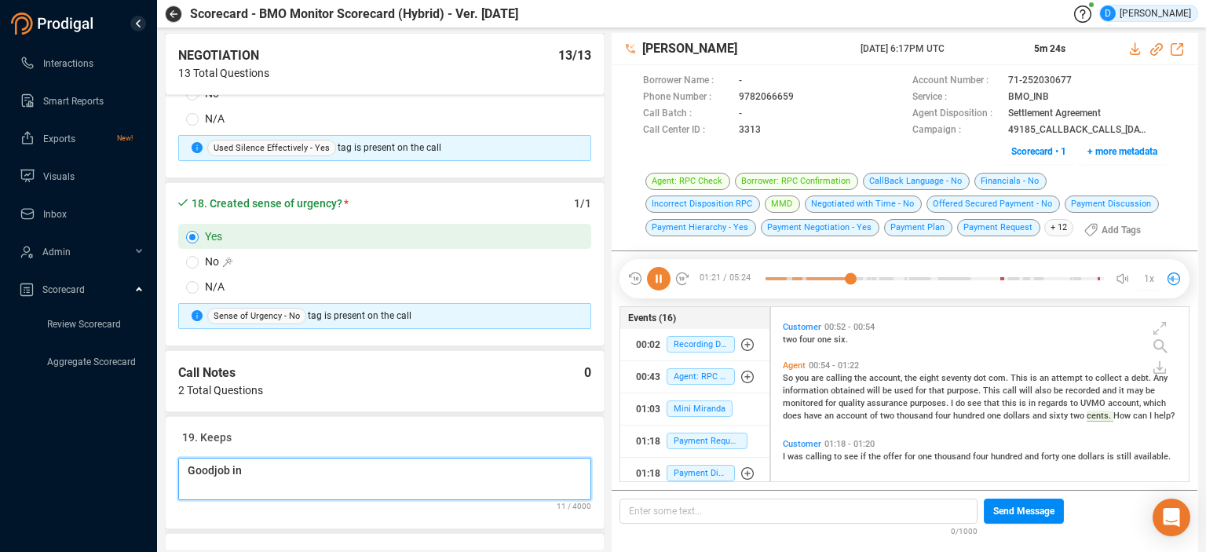
type Notes "Goodjob in s"
type Notes "Goodjob in se"
type Notes "Goodjob in sec"
type Notes "Goodjob in secu"
type Notes "Goodjob in secur"
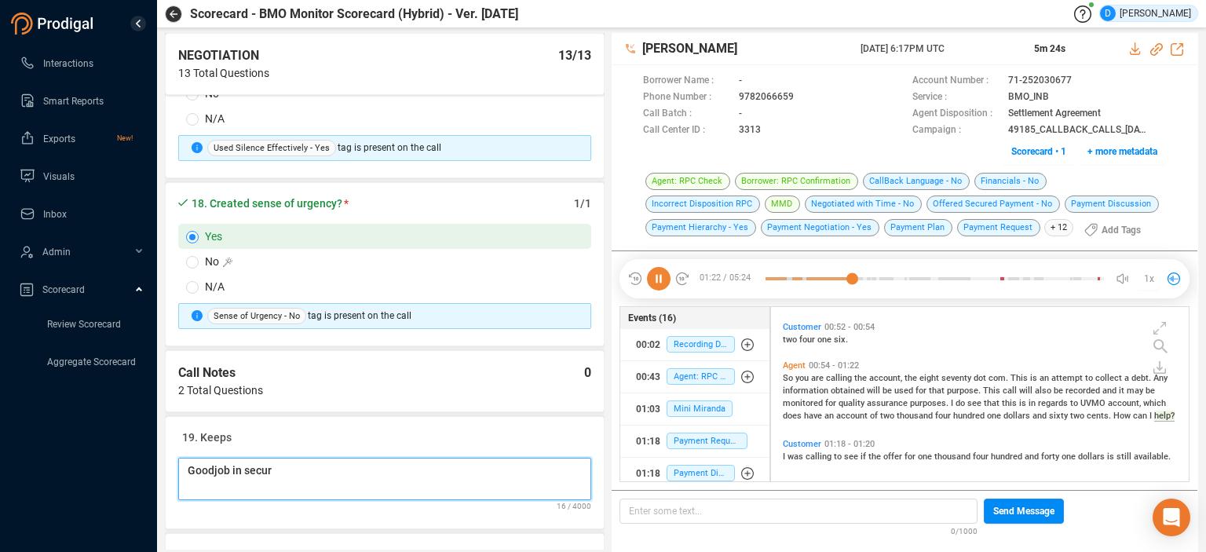
type Notes "Goodjob in securi"
type Notes "Goodjob in securin"
type Notes "Goodjob in securing"
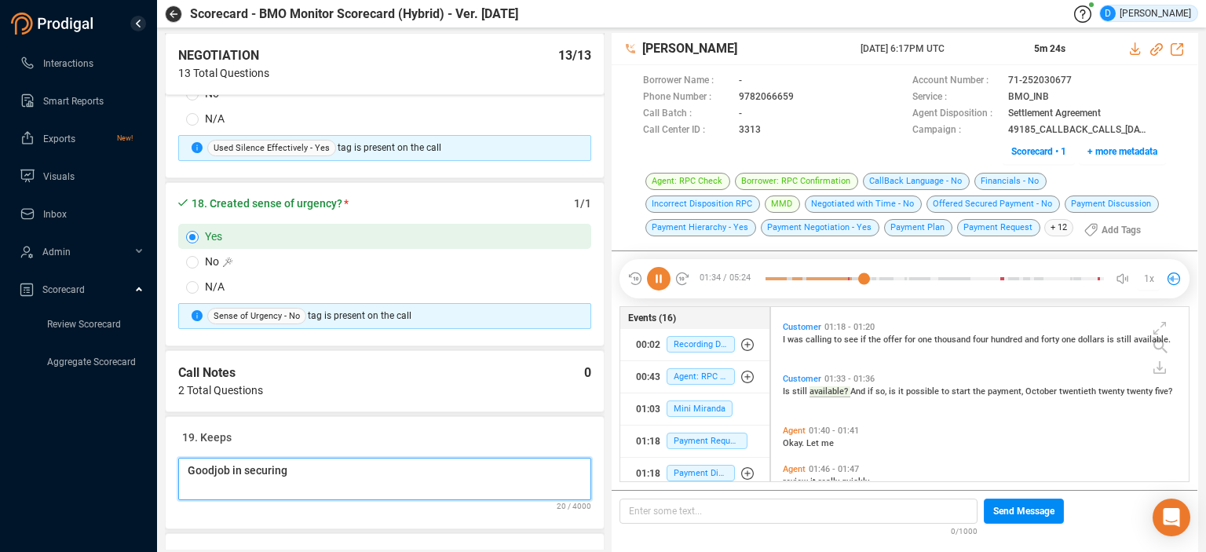
type Notes "Goodjob in securing t"
type Notes "Goodjob in securing the"
type Notes "Goodjob in securing the a"
type Notes "Goodjob in securing the ad"
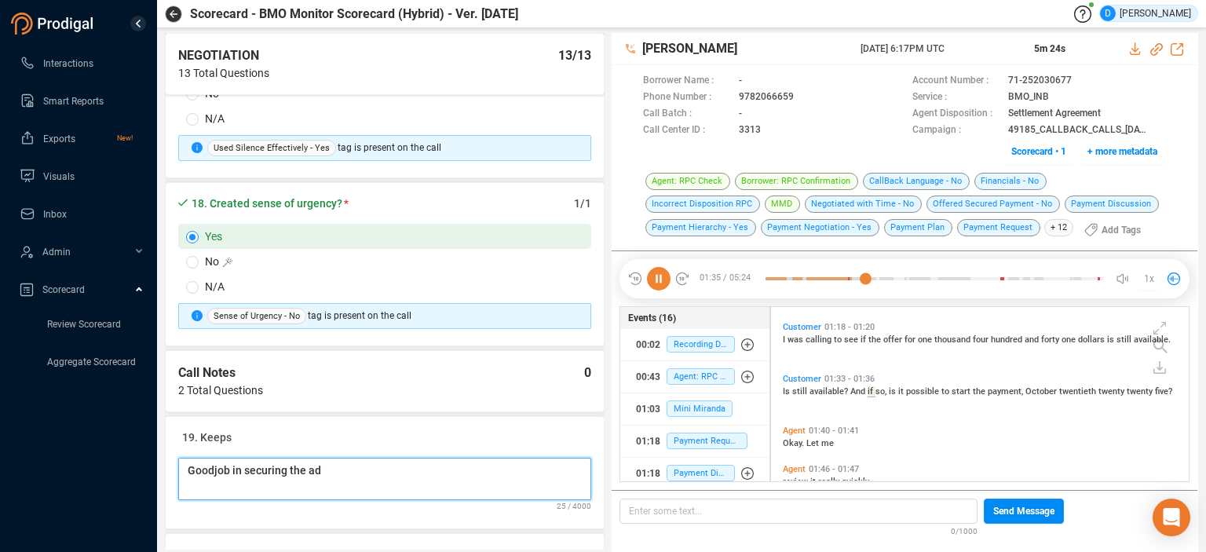
type Notes "Goodjob in securing the add"
type Notes "Goodjob in securing the addi"
type Notes "Goodjob in securing the addit"
type Notes "Goodjob in securing the [PERSON_NAME]"
type Notes "Goodjob in securing the additio"
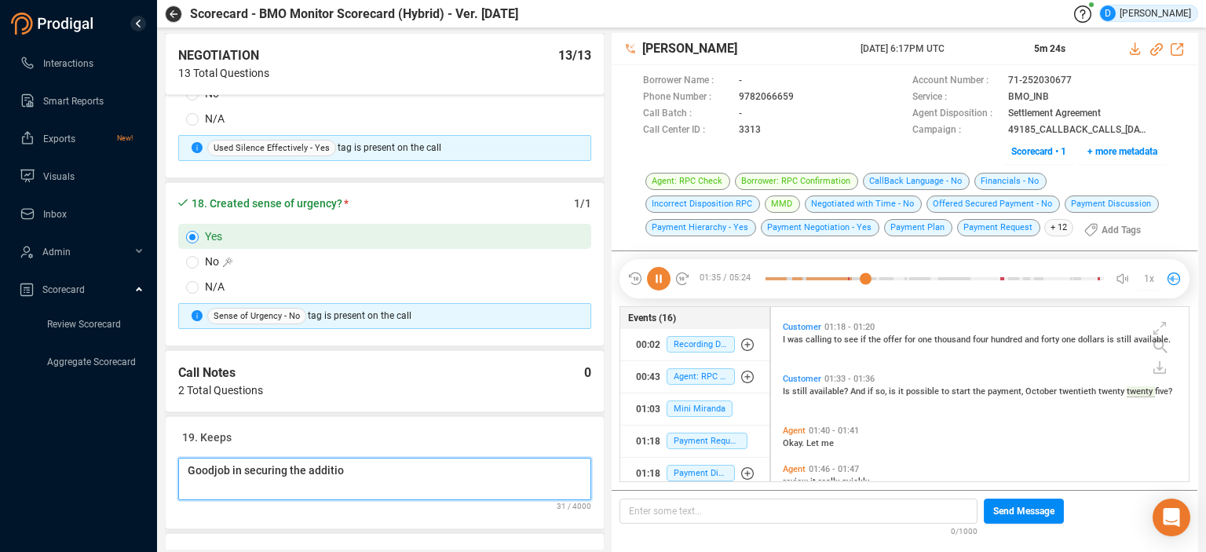
type Notes "Goodjob in securing the addition"
type Notes "Goodjob in securing the additional"
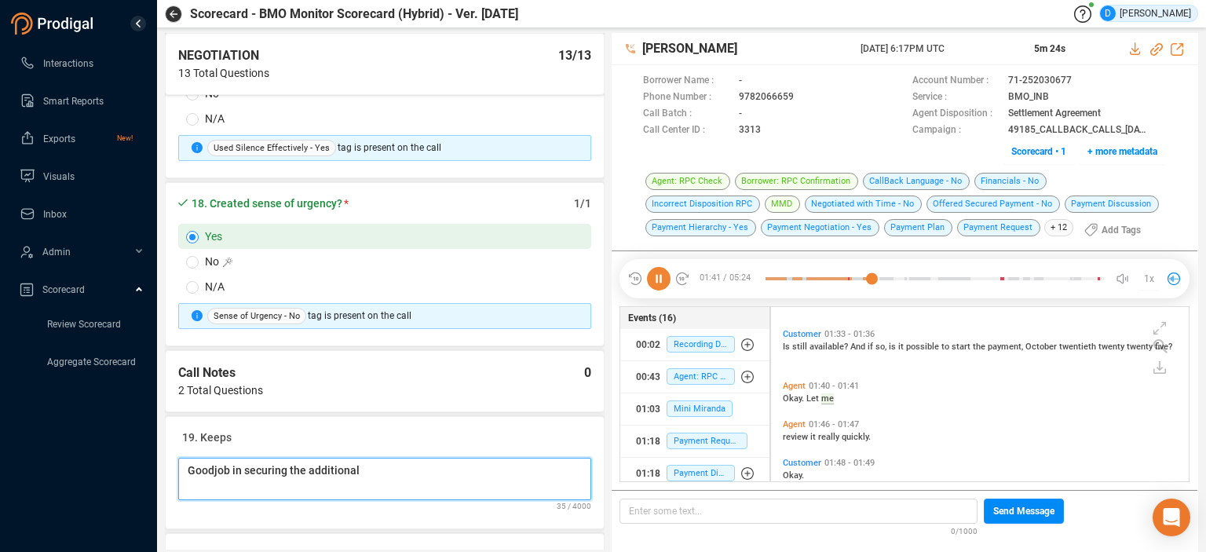
type Notes "Goodjob in securing the additional"
type Notes "Goodjob in securing the additiona"
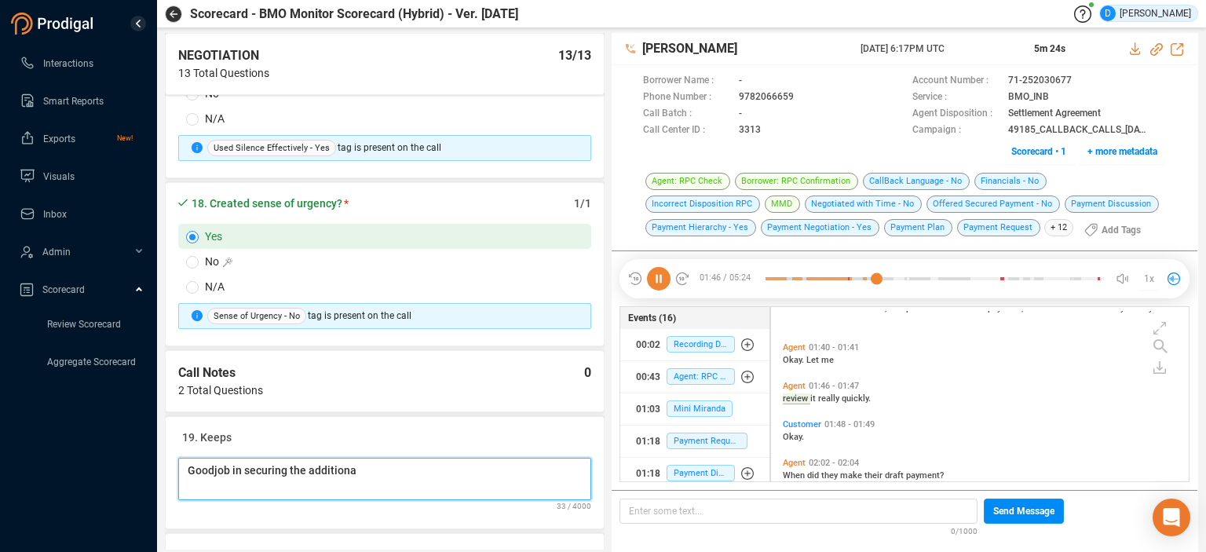
type Notes "Goodjob in securing the addition"
type Notes "Goodjob in securing the additio"
type Notes "Goodjob in securing the [PERSON_NAME]"
type Notes "Goodjob in securing the add"
type Notes "Goodjob in securing the ad"
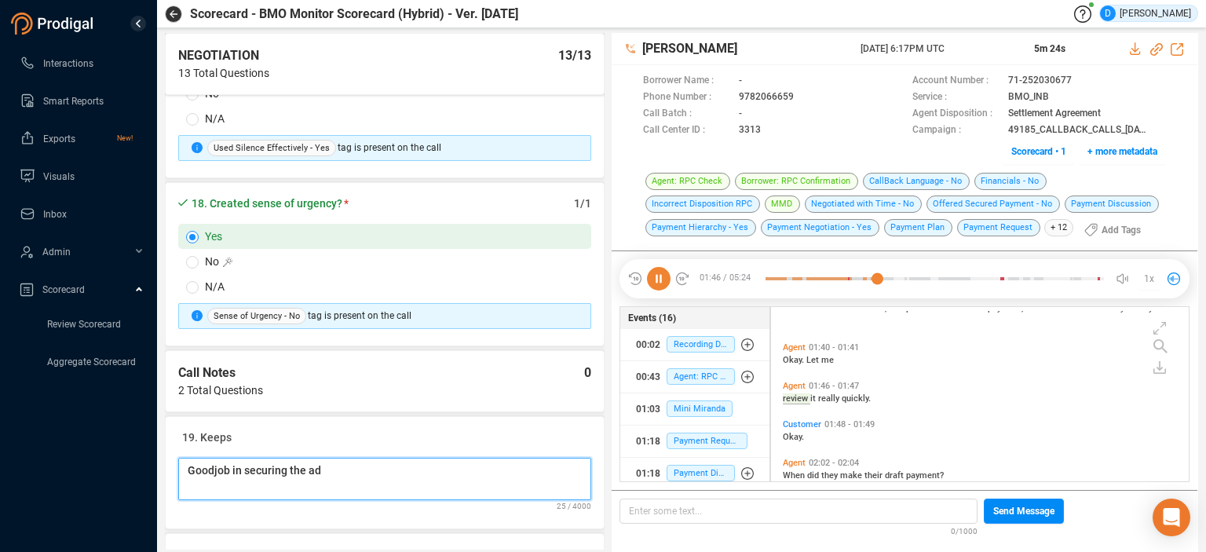
type Notes "Goodjob in securing the a"
type Notes "Goodjob in securing the"
type Notes "Goodjob in securing th"
type Notes "Goodjob in securing t"
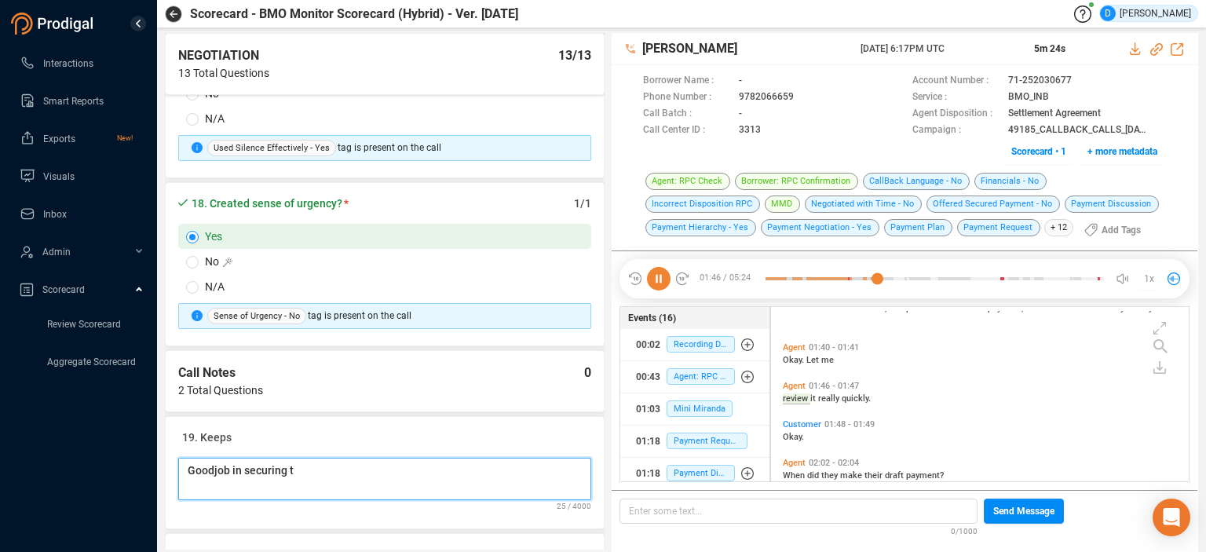
type Notes "Goodjob in securing"
type Notes "Goodjob in securin"
type Notes "Goodjob in securi"
type Notes "Goodjob in secur"
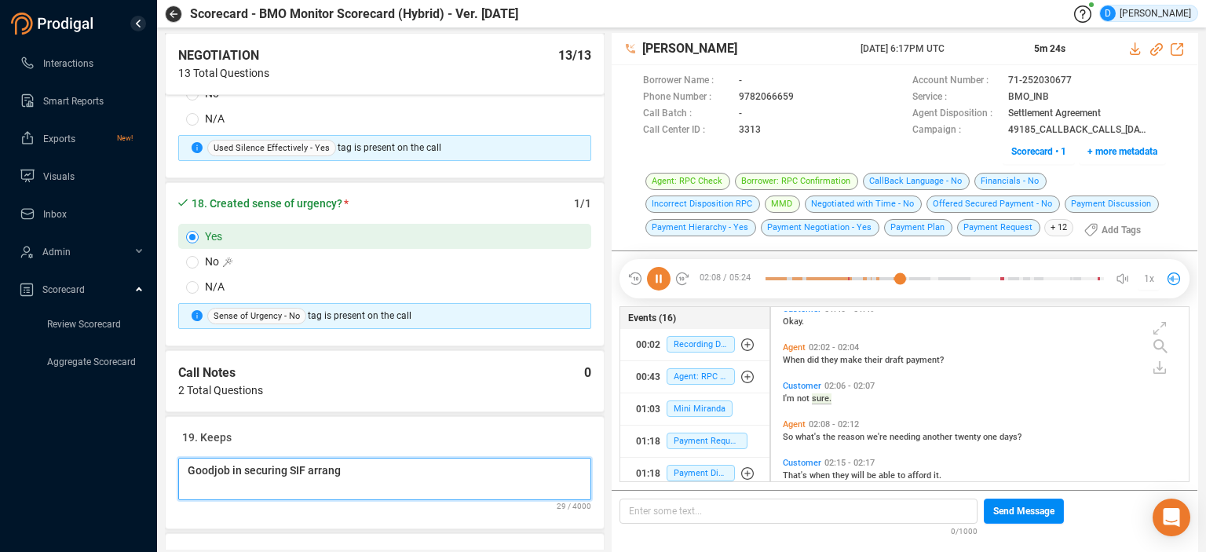
scroll to position [745, 0]
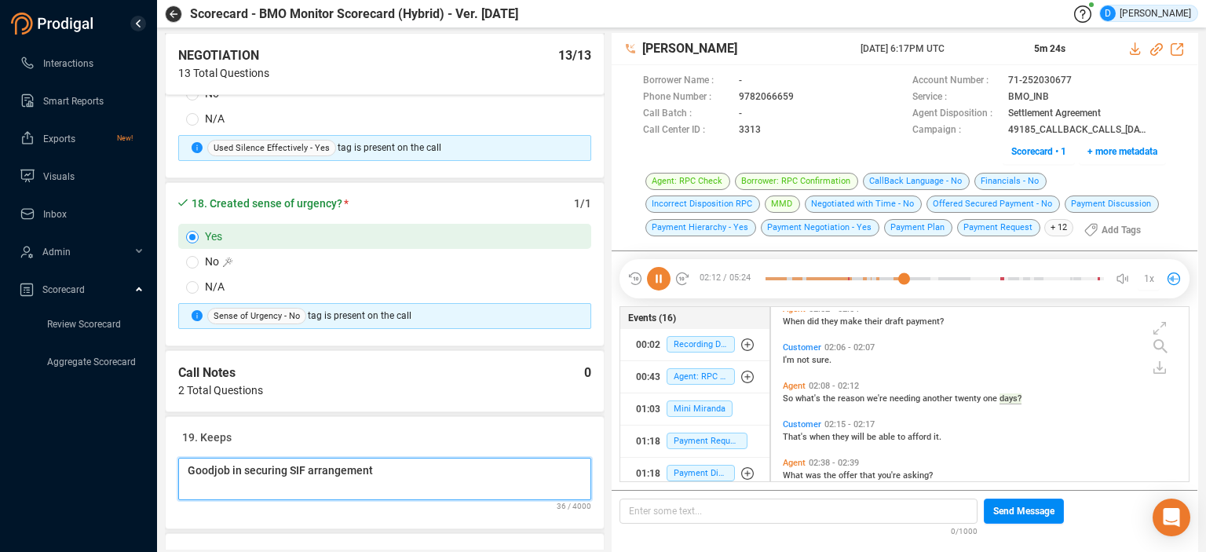
click at [212, 458] on Notes "Goodjob in securing SIF arrangement" at bounding box center [384, 479] width 413 height 42
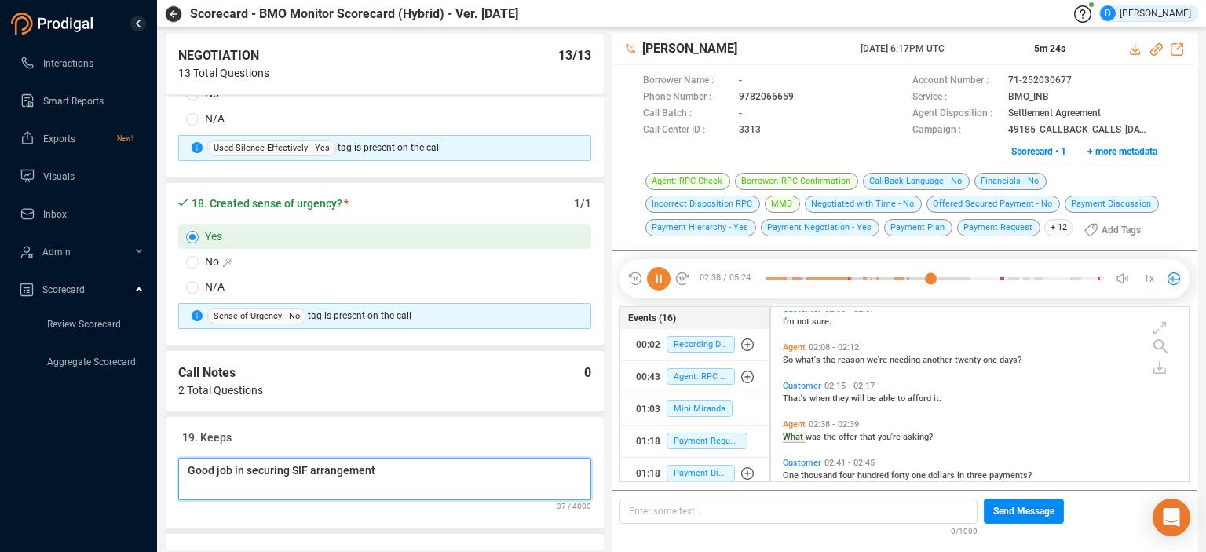
scroll to position [822, 0]
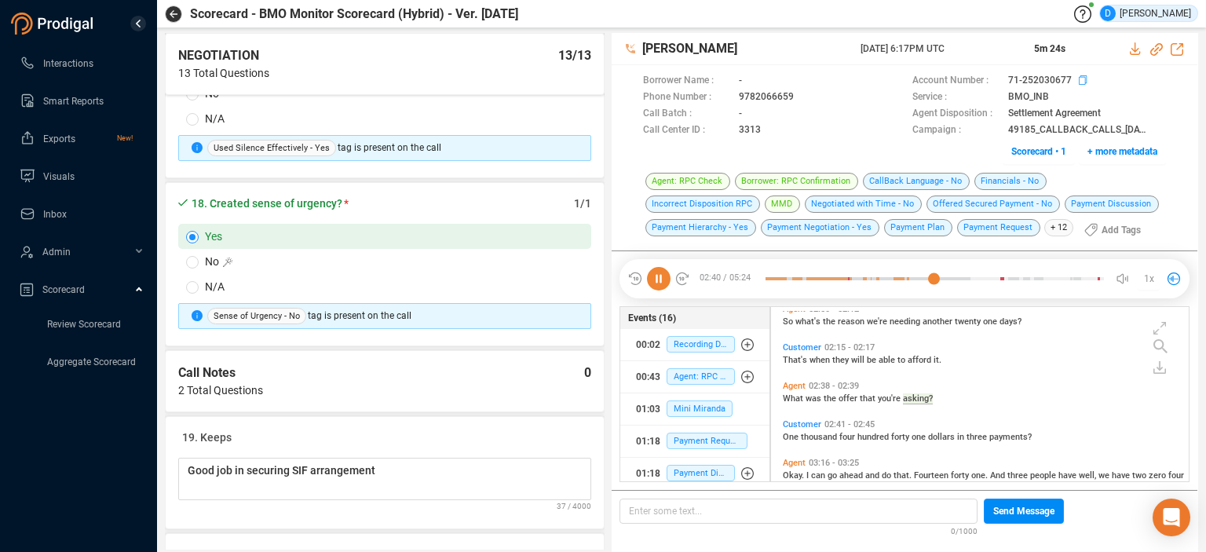
click at [1084, 82] on icon at bounding box center [1085, 81] width 13 height 13
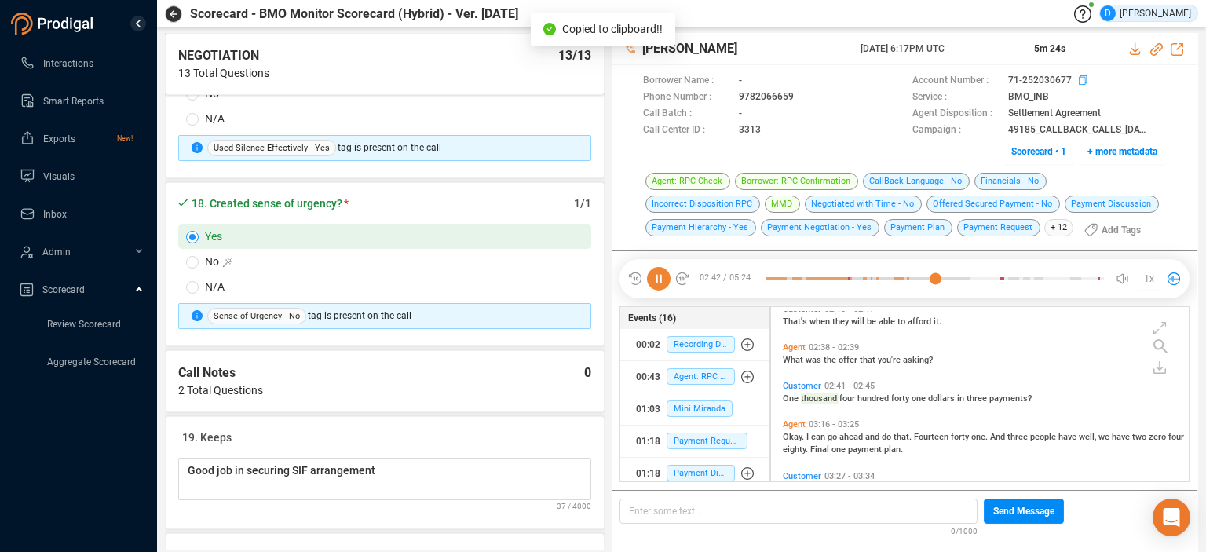
click at [1080, 79] on icon at bounding box center [1085, 81] width 13 height 13
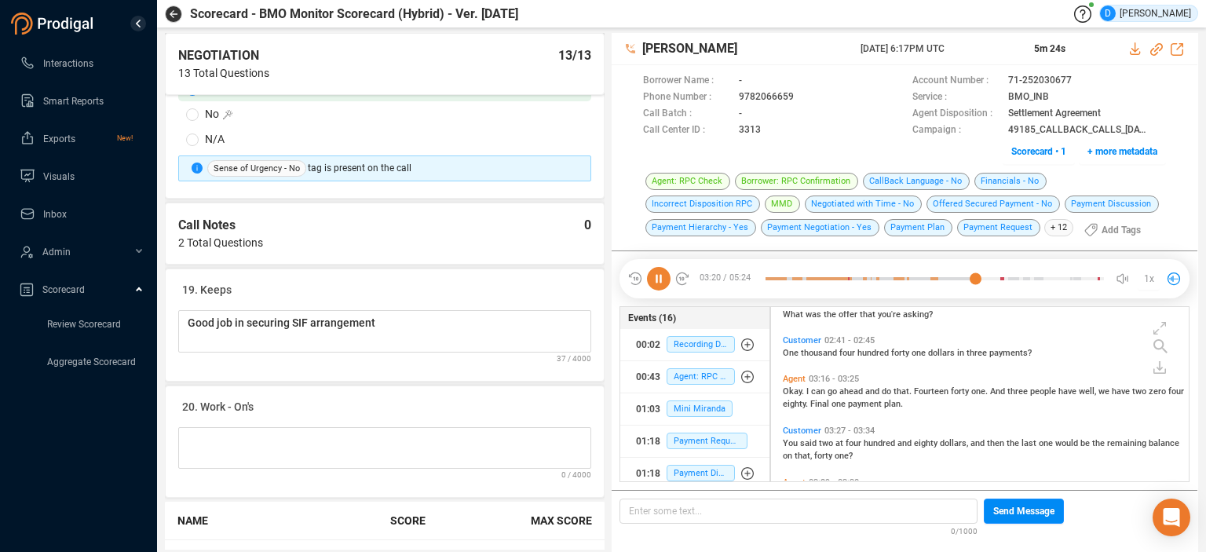
scroll to position [3028, 0]
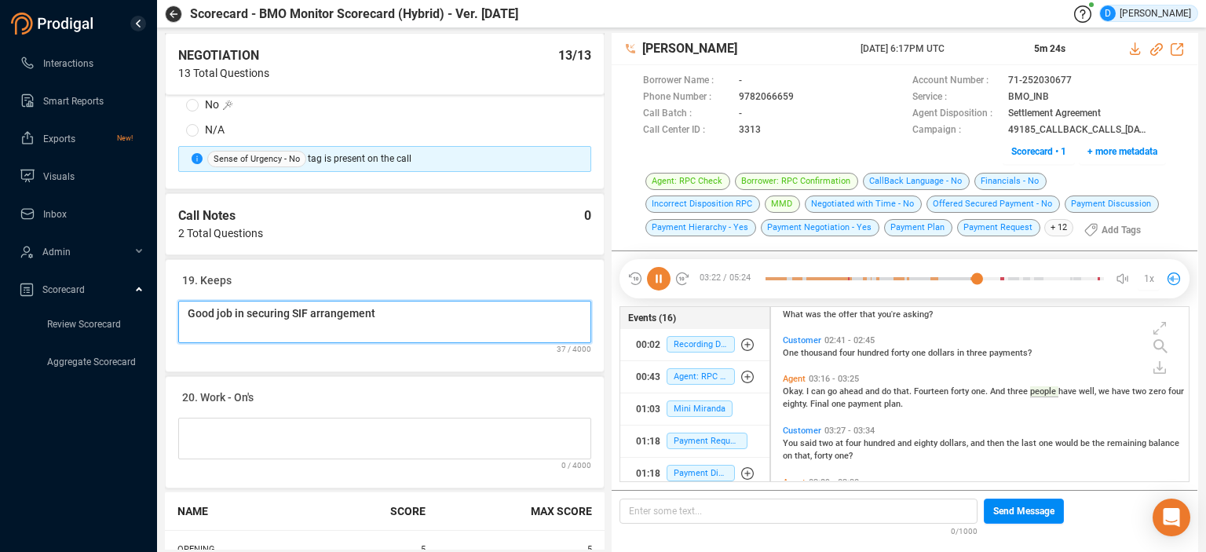
click at [394, 301] on Notes "Good job in securing SIF arrangement" at bounding box center [384, 322] width 413 height 42
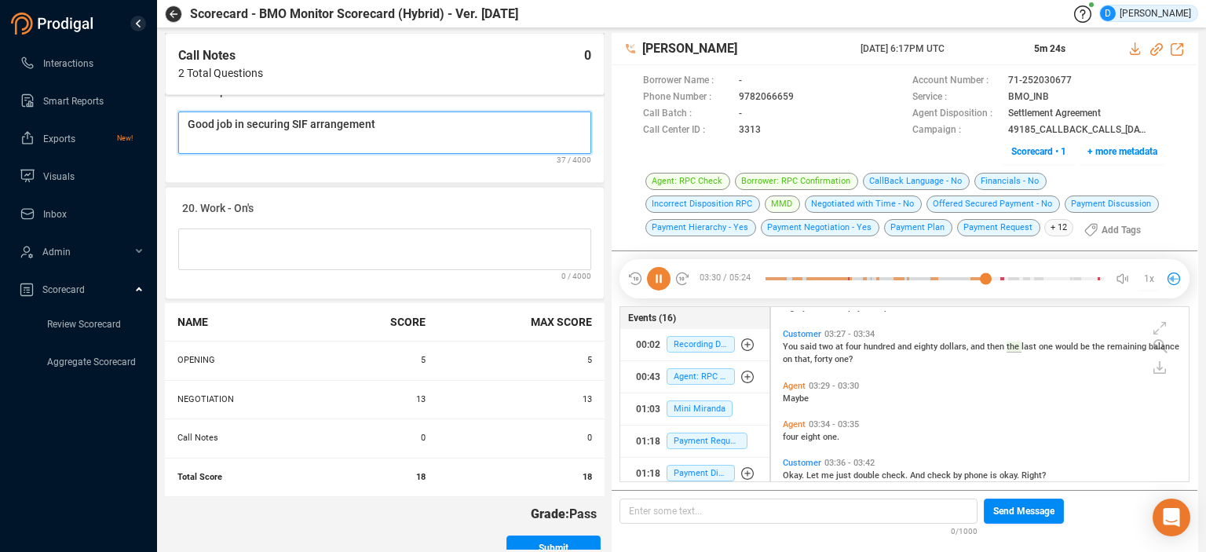
scroll to position [958, 0]
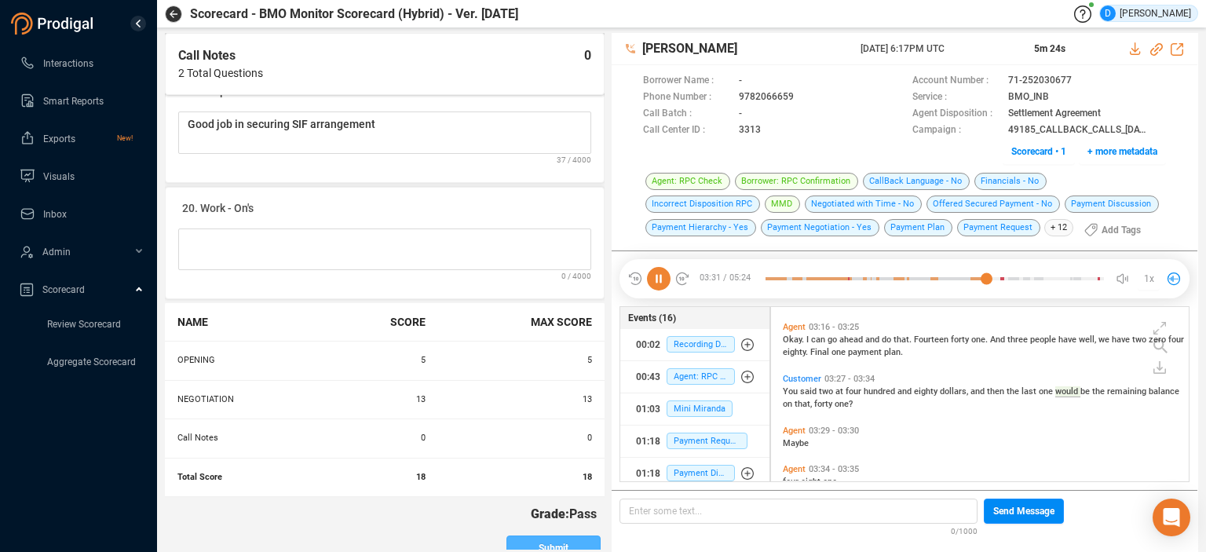
click at [539, 536] on span "Submit" at bounding box center [554, 548] width 30 height 25
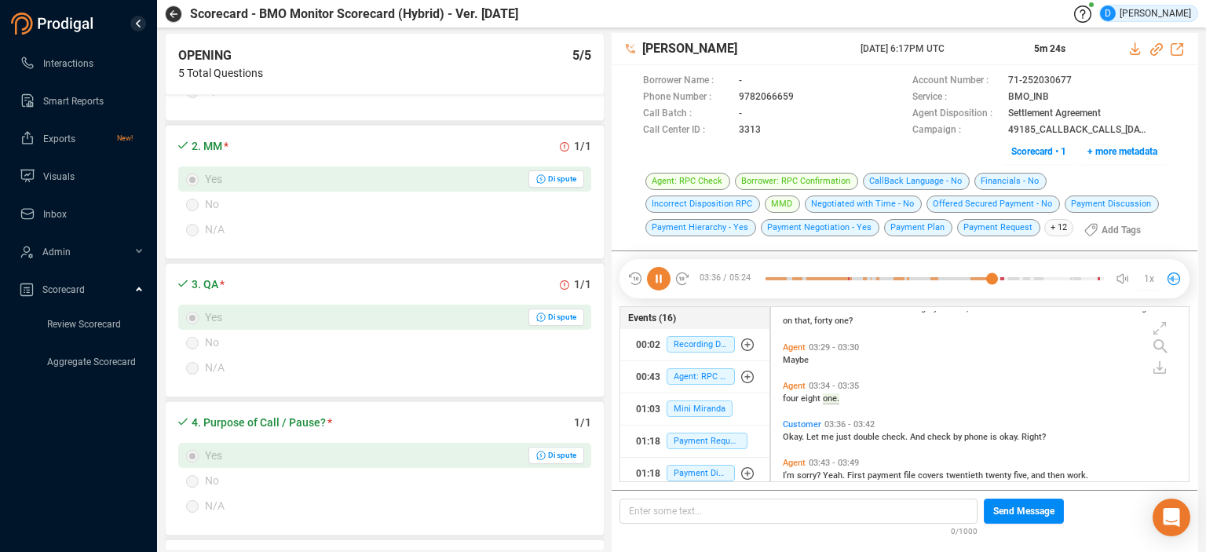
scroll to position [1080, 0]
click at [138, 26] on icon at bounding box center [138, 24] width 8 height 8
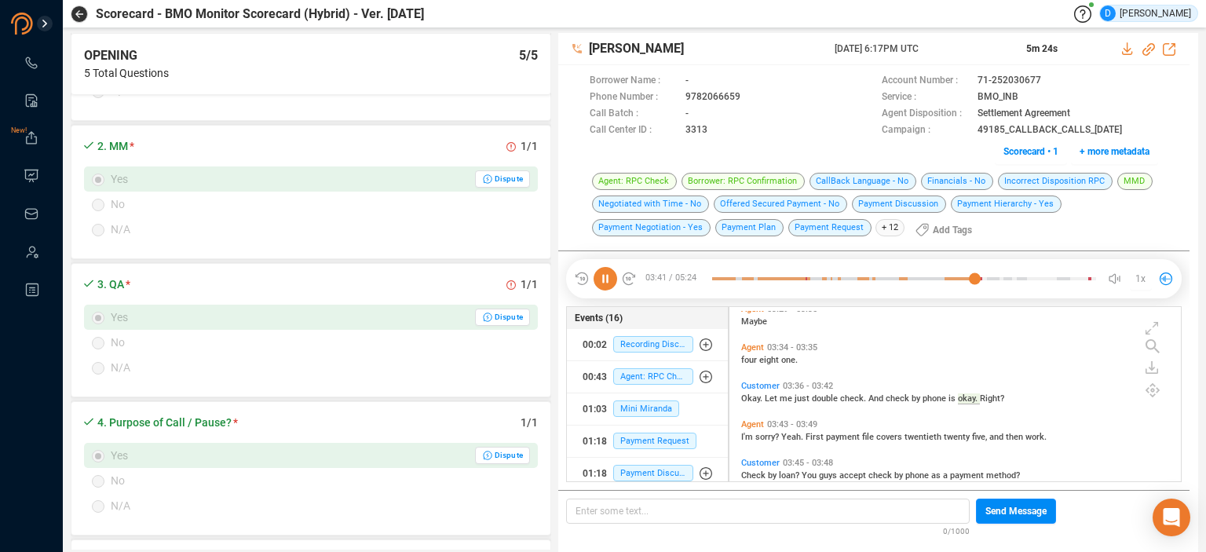
scroll to position [172, 450]
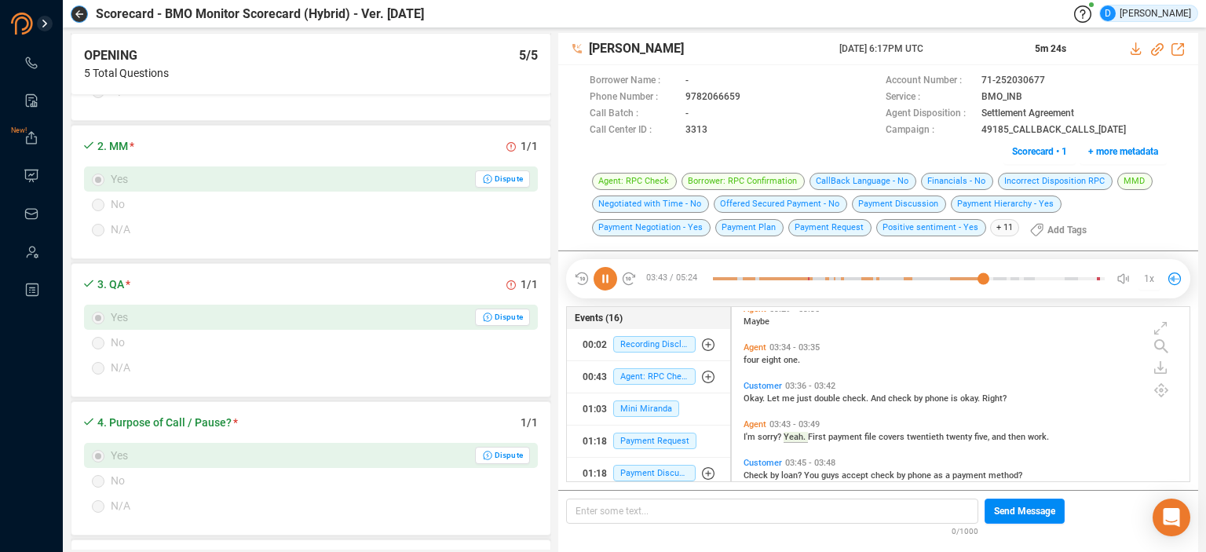
click at [78, 16] on icon "button" at bounding box center [79, 14] width 8 height 8
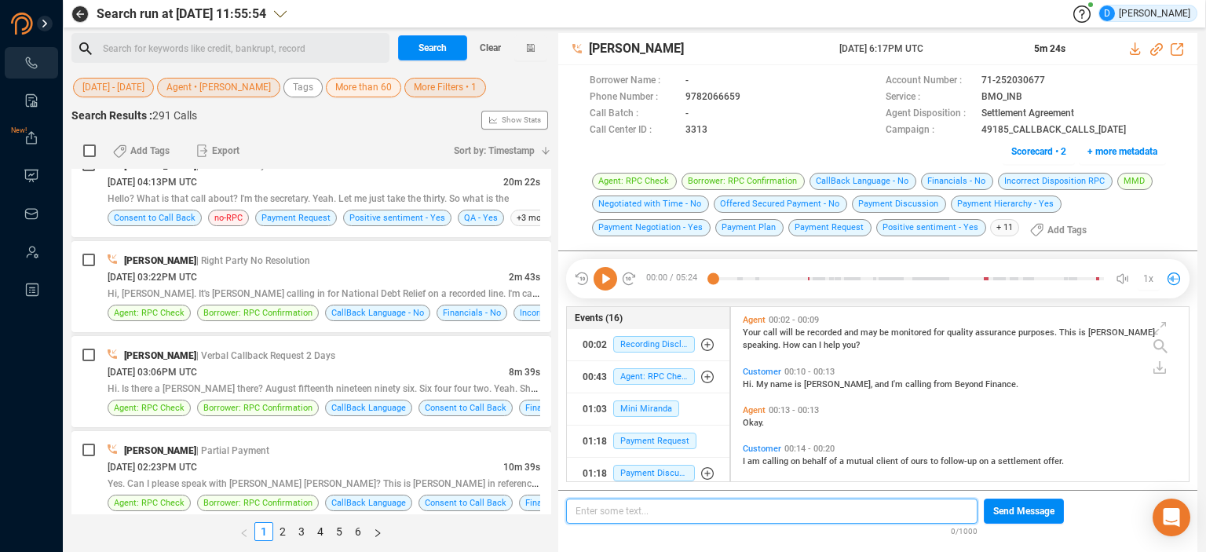
scroll to position [3612, 0]
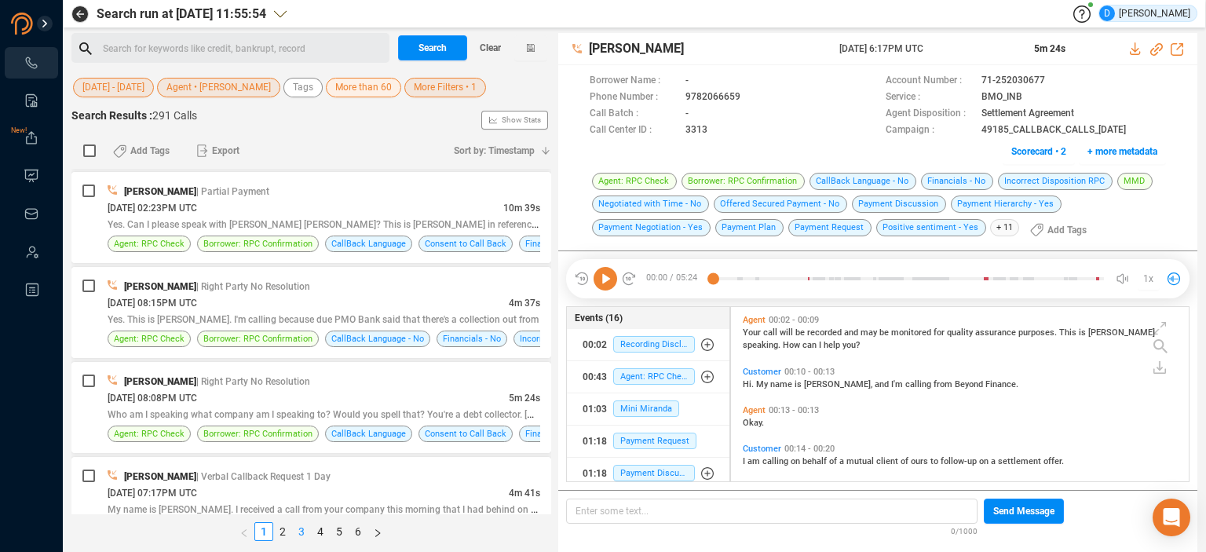
click at [296, 534] on link "3" at bounding box center [301, 531] width 17 height 17
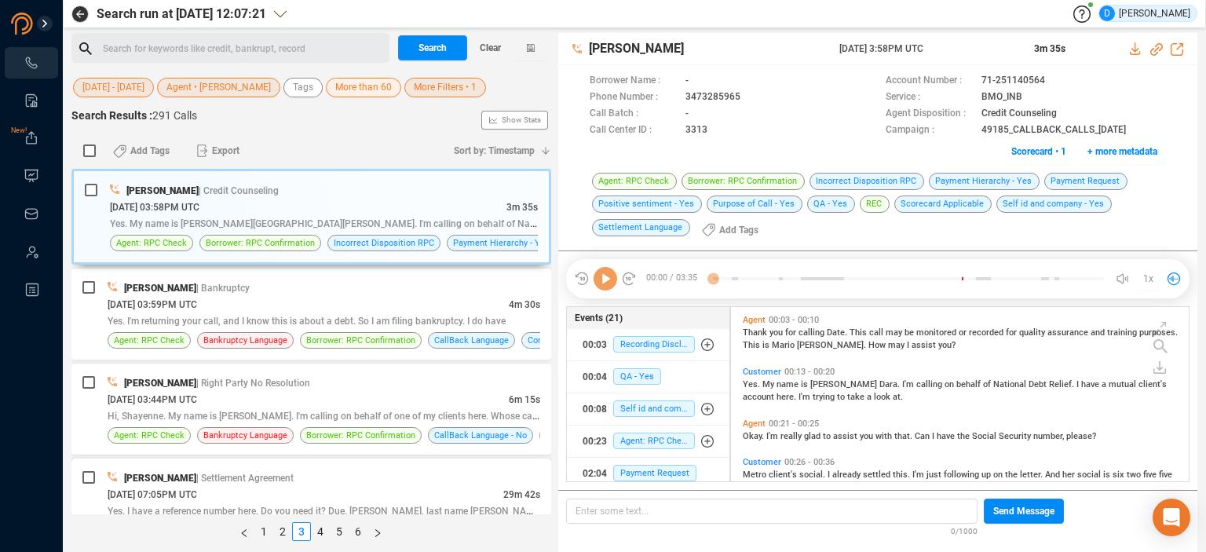
scroll to position [172, 450]
click at [337, 535] on link "5" at bounding box center [339, 531] width 17 height 17
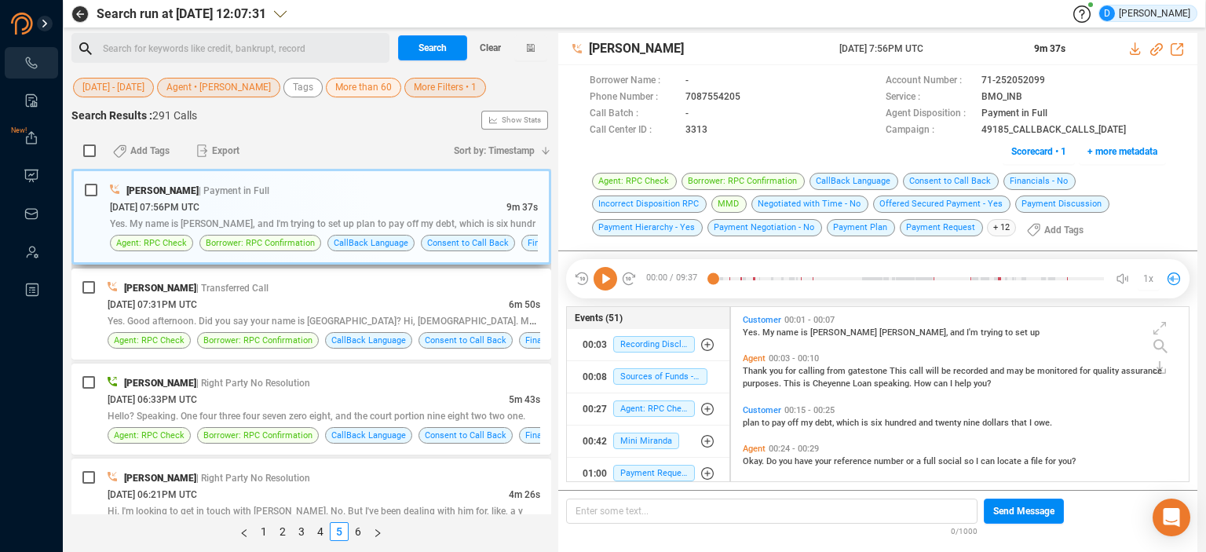
click at [265, 205] on div "[DATE] 07:56PM UTC" at bounding box center [308, 207] width 397 height 16
click at [312, 196] on div "[PERSON_NAME] | Payment in Full" at bounding box center [324, 190] width 428 height 16
click at [1029, 151] on span "Scorecard • 1" at bounding box center [1038, 151] width 55 height 25
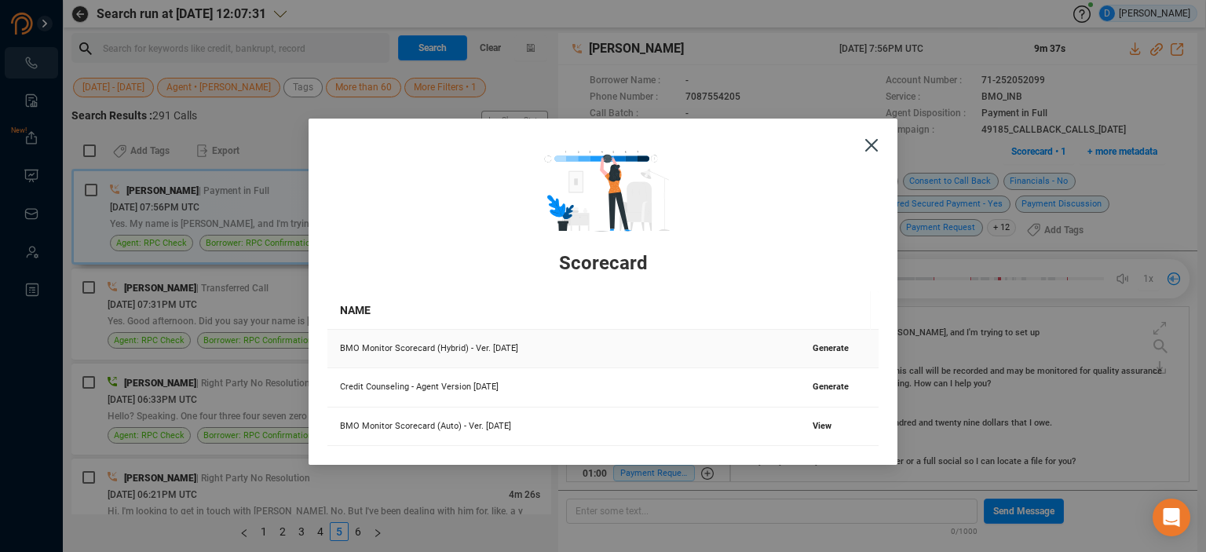
click at [823, 348] on span "Generate" at bounding box center [831, 348] width 36 height 10
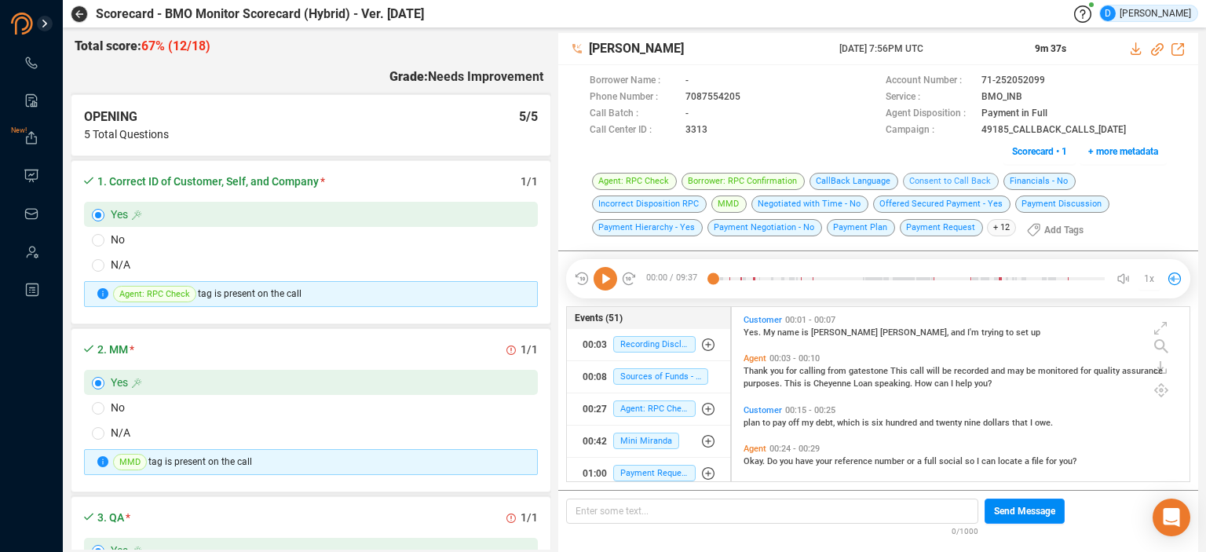
scroll to position [172, 450]
click at [1057, 81] on icon at bounding box center [1056, 79] width 8 height 9
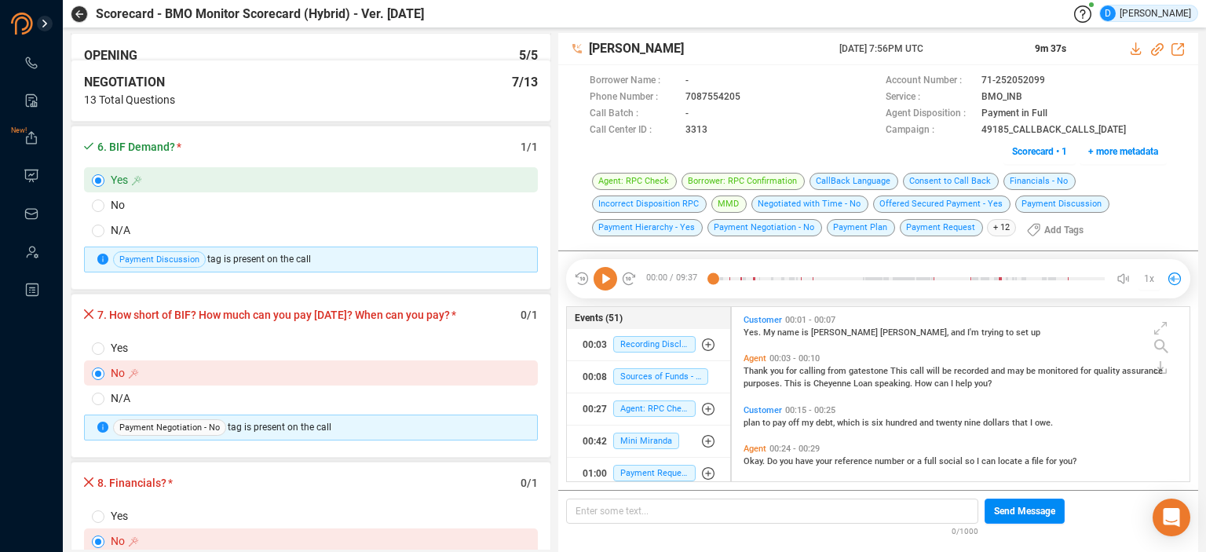
scroll to position [942, 0]
click at [107, 397] on label "N/A" at bounding box center [311, 396] width 454 height 25
click at [104, 397] on input "N/A" at bounding box center [98, 397] width 13 height 13
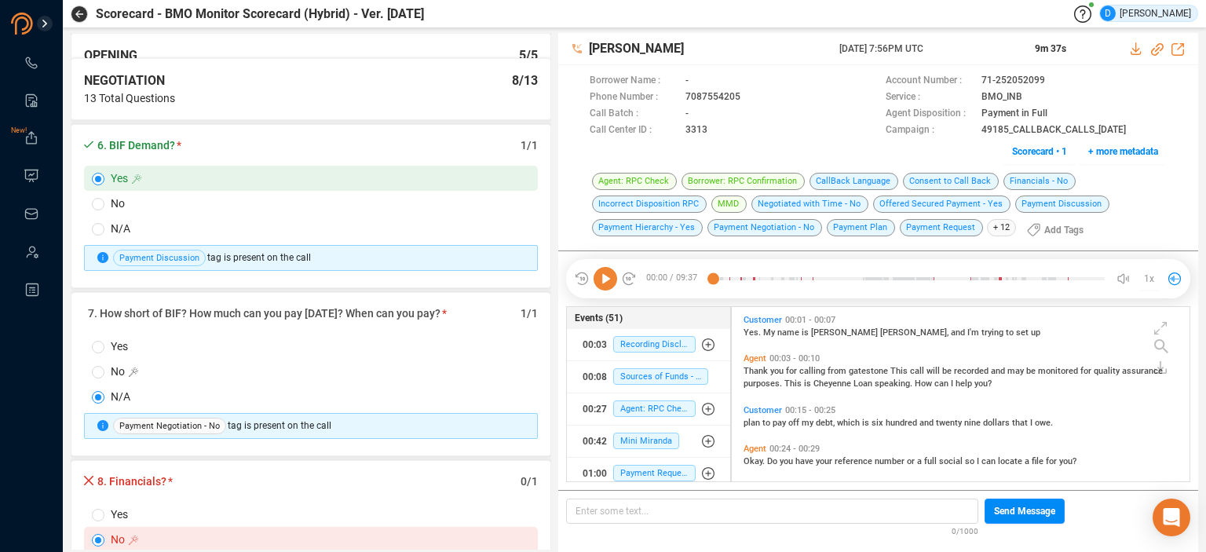
click at [603, 280] on icon at bounding box center [606, 279] width 24 height 24
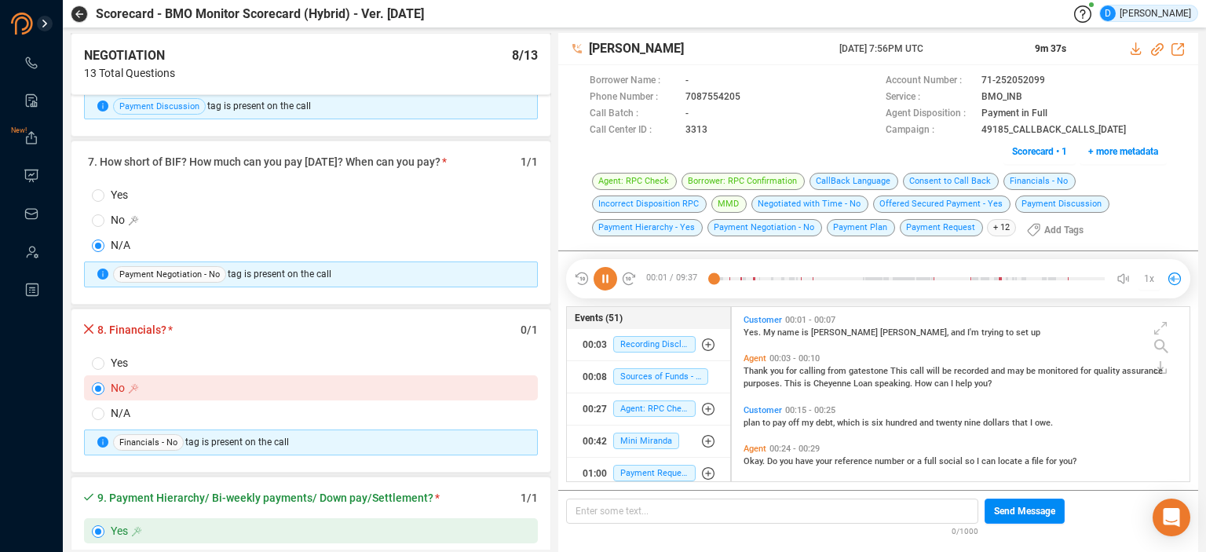
scroll to position [1099, 0]
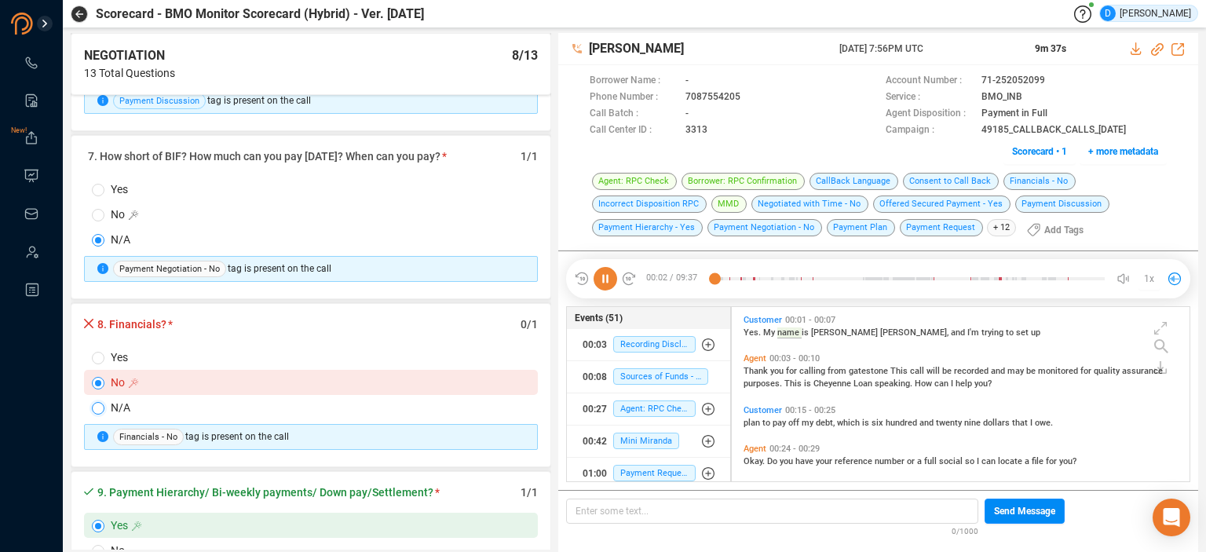
click at [103, 403] on input "N/A" at bounding box center [98, 408] width 13 height 13
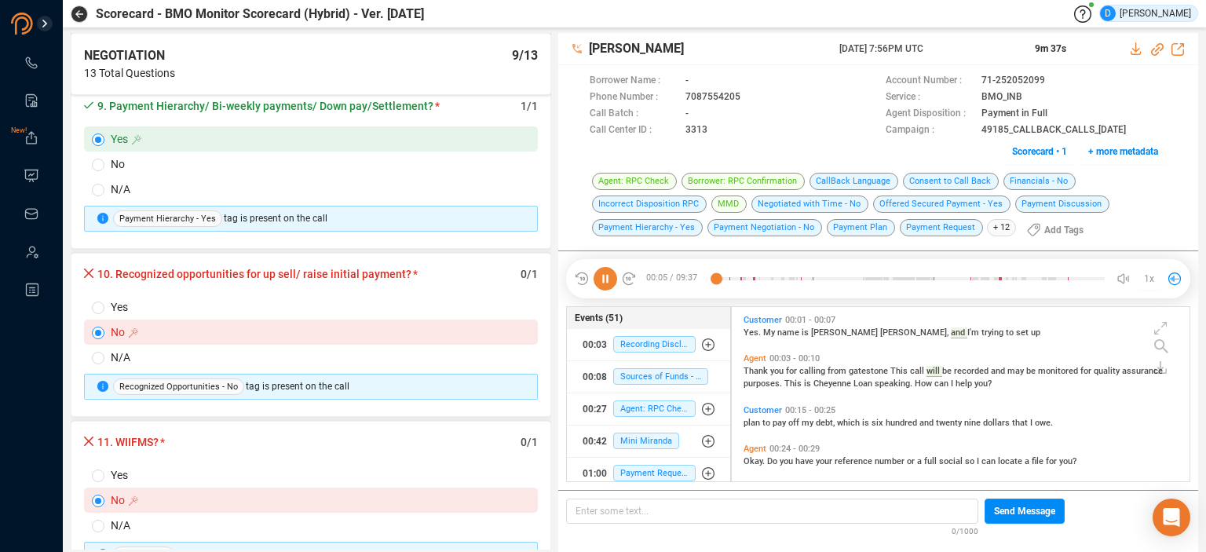
scroll to position [1492, 0]
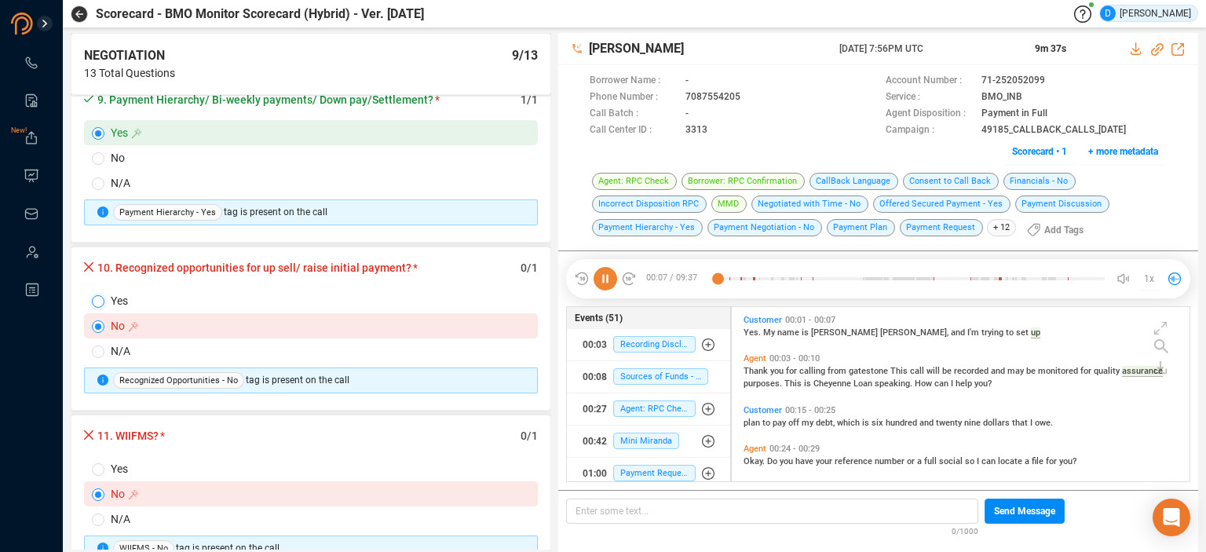
click at [100, 296] on input "Yes" at bounding box center [98, 301] width 13 height 13
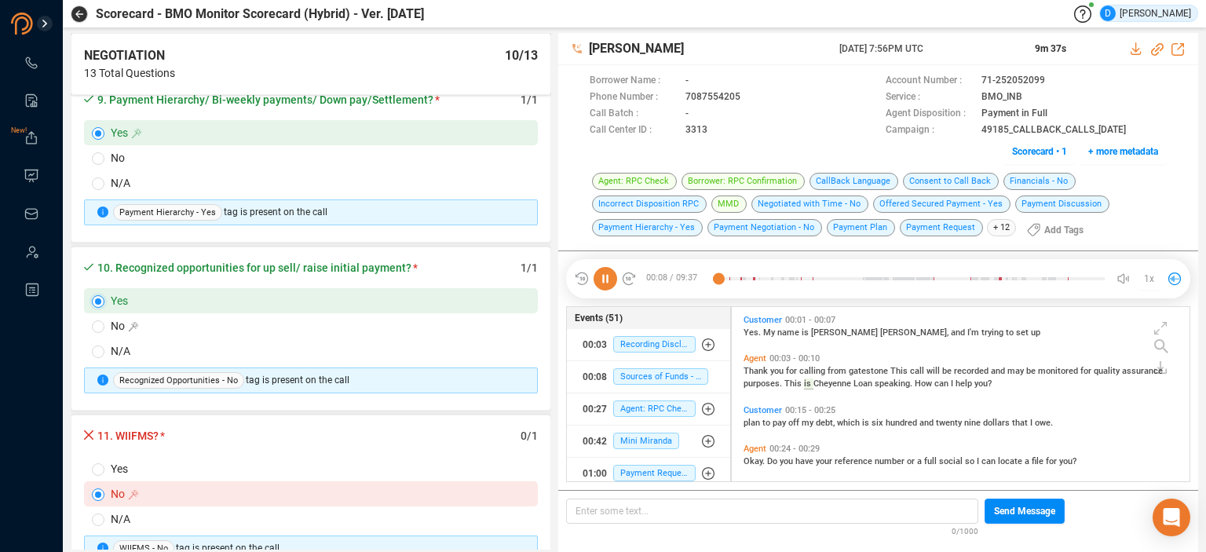
scroll to position [1570, 0]
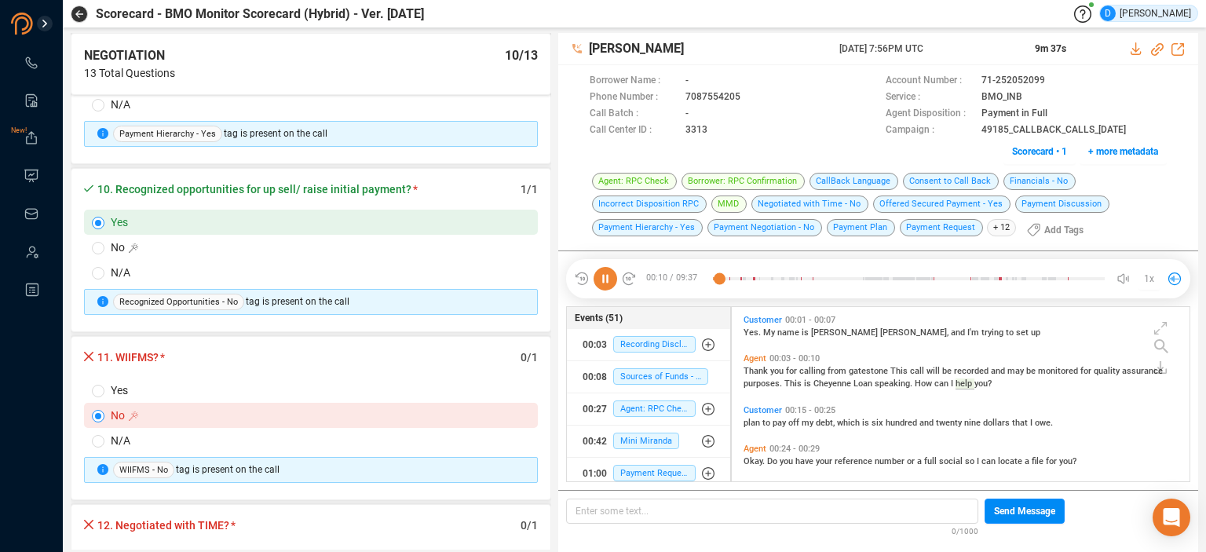
click at [103, 437] on label "N/A" at bounding box center [311, 440] width 454 height 25
click at [103, 437] on input "N/A" at bounding box center [98, 441] width 13 height 13
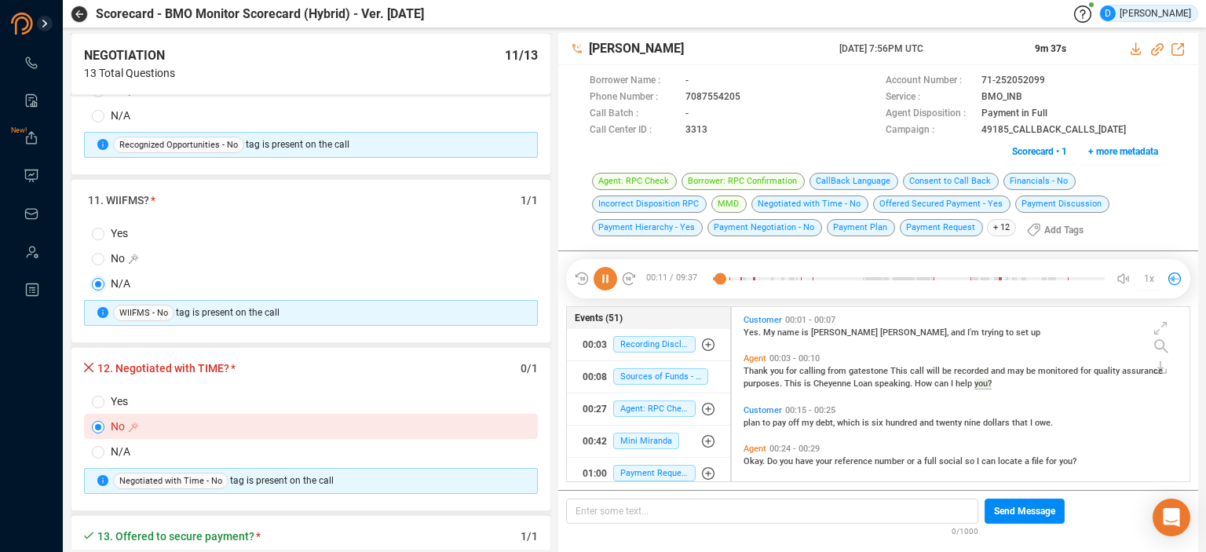
scroll to position [24, 0]
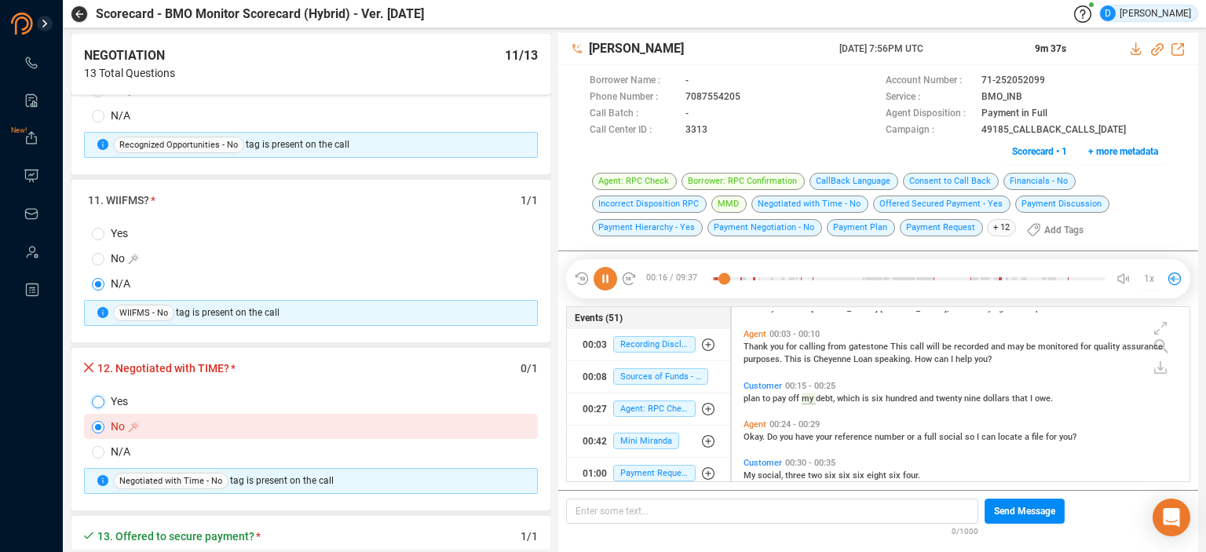
click at [92, 396] on input "Yes" at bounding box center [98, 402] width 13 height 13
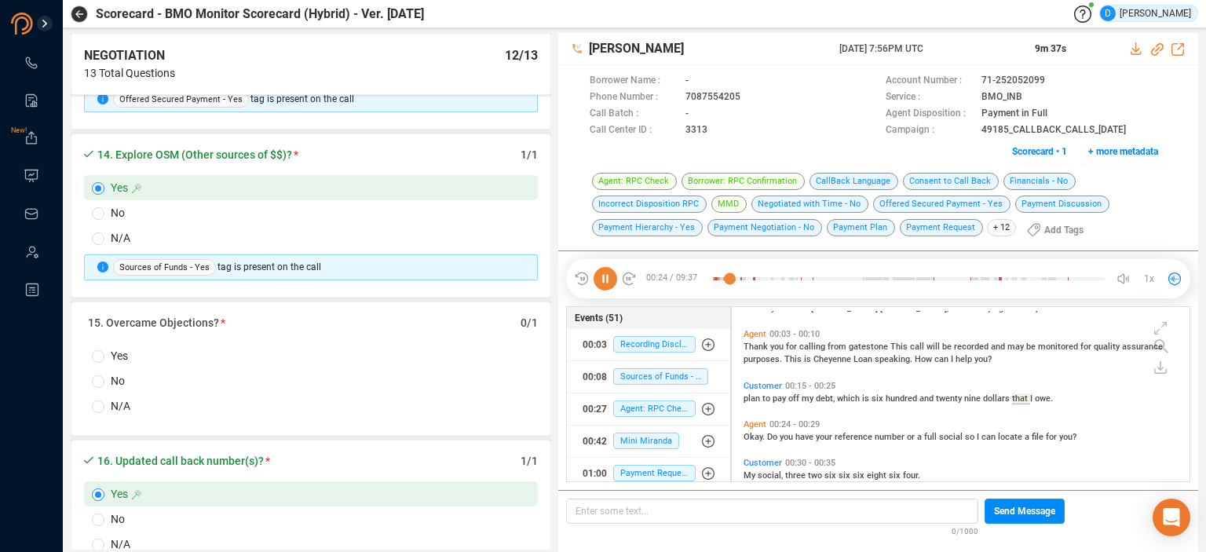
scroll to position [63, 0]
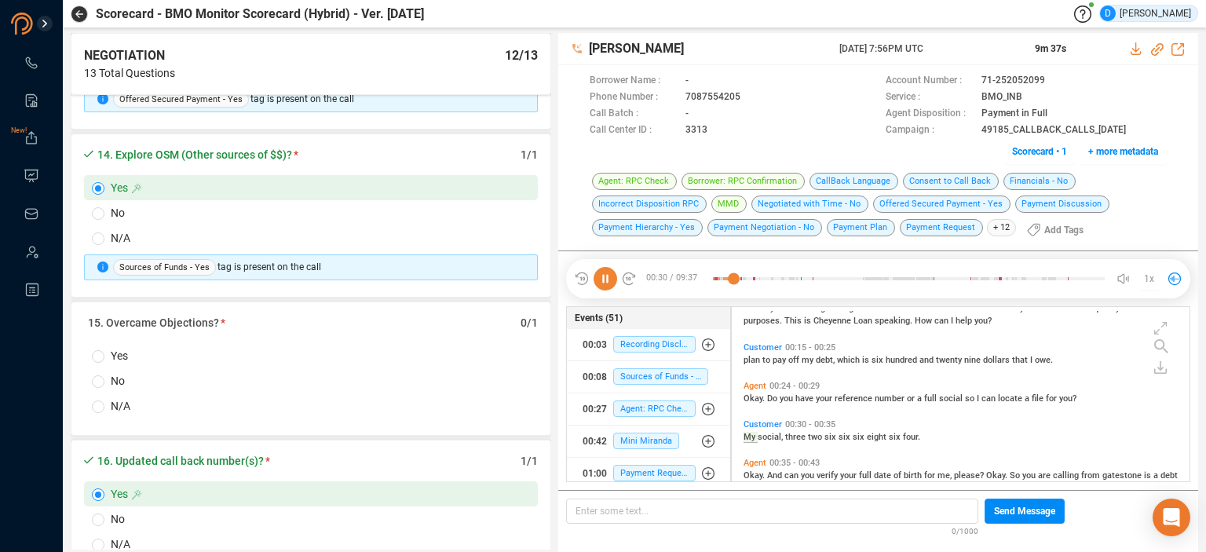
click at [101, 349] on label "Yes" at bounding box center [311, 355] width 454 height 25
click at [101, 350] on input "Yes" at bounding box center [98, 356] width 13 height 13
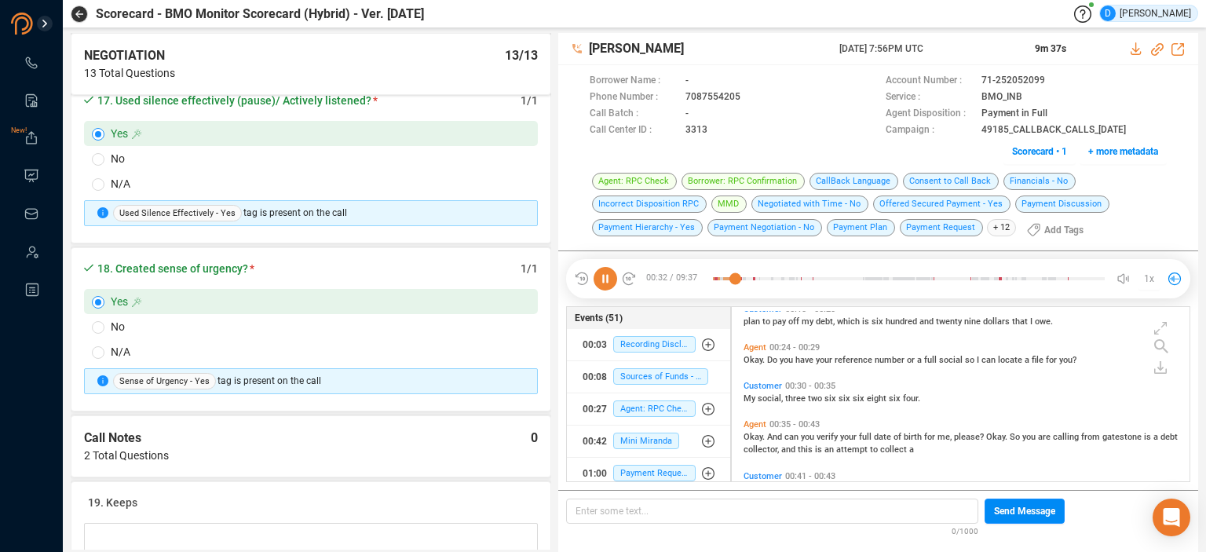
scroll to position [2905, 0]
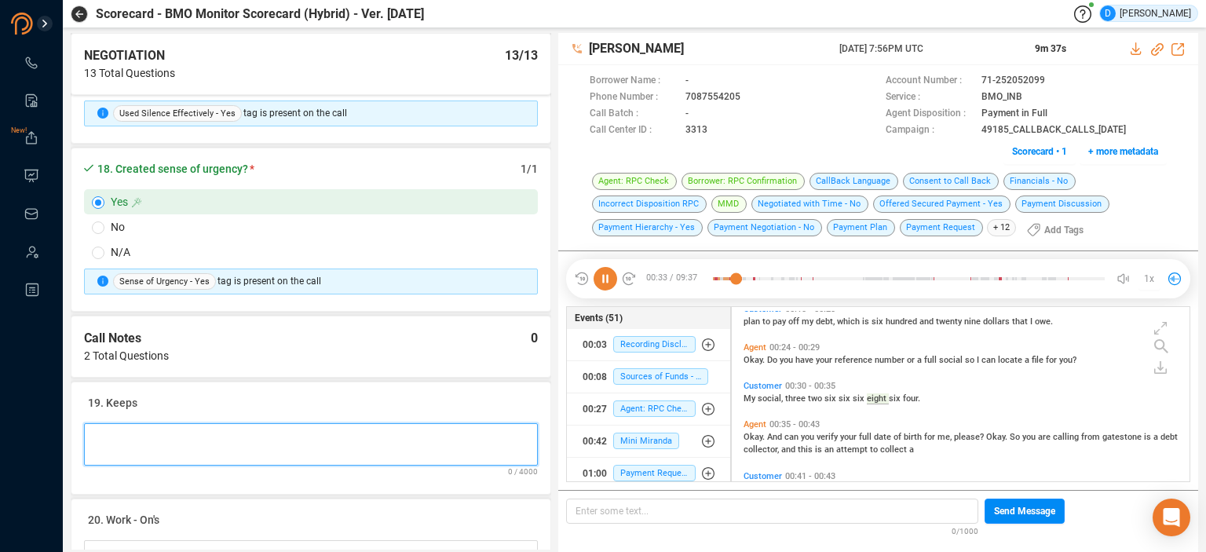
click at [104, 423] on Notes at bounding box center [311, 444] width 454 height 42
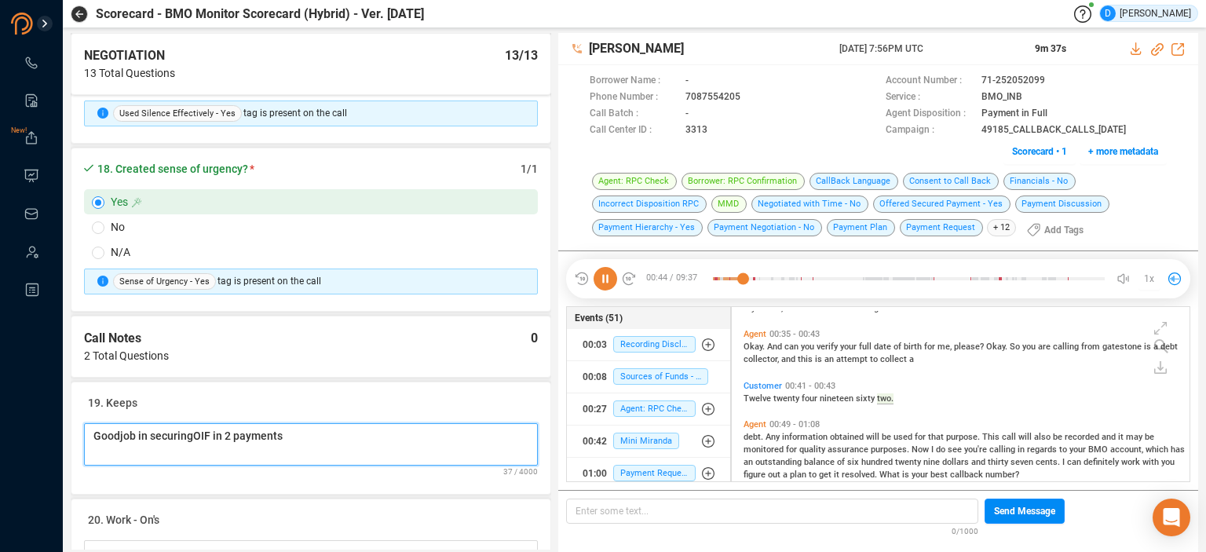
scroll to position [250, 0]
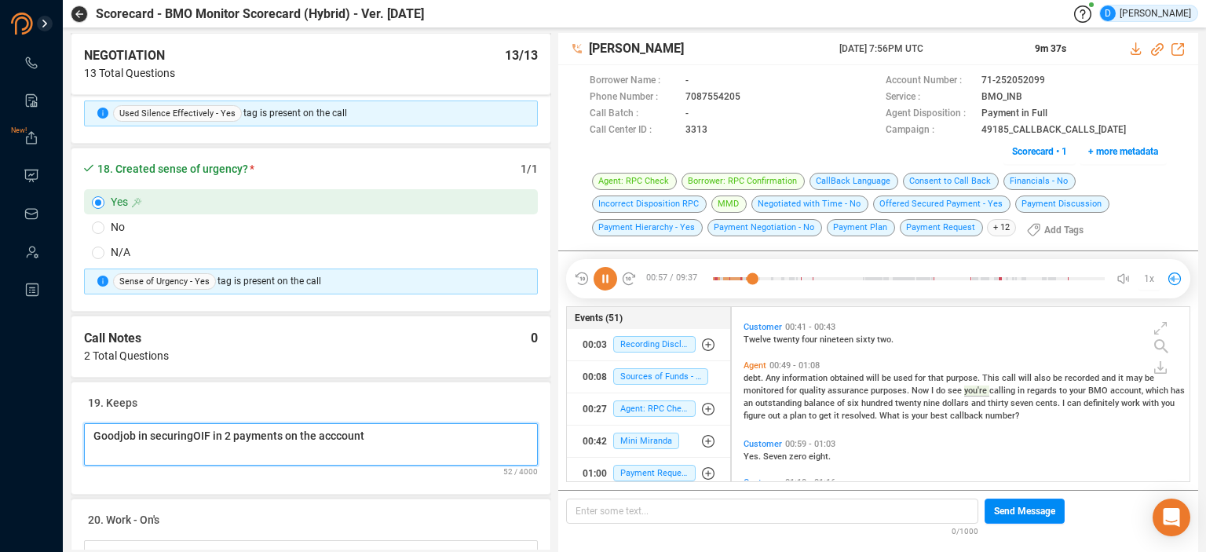
click at [177, 423] on Notes "Goodjob in securingOIF in 2 payments on the acccount" at bounding box center [311, 444] width 454 height 42
click at [195, 423] on Notes "Goodjob in securingOIF in 2 payments on the acccount" at bounding box center [311, 444] width 454 height 42
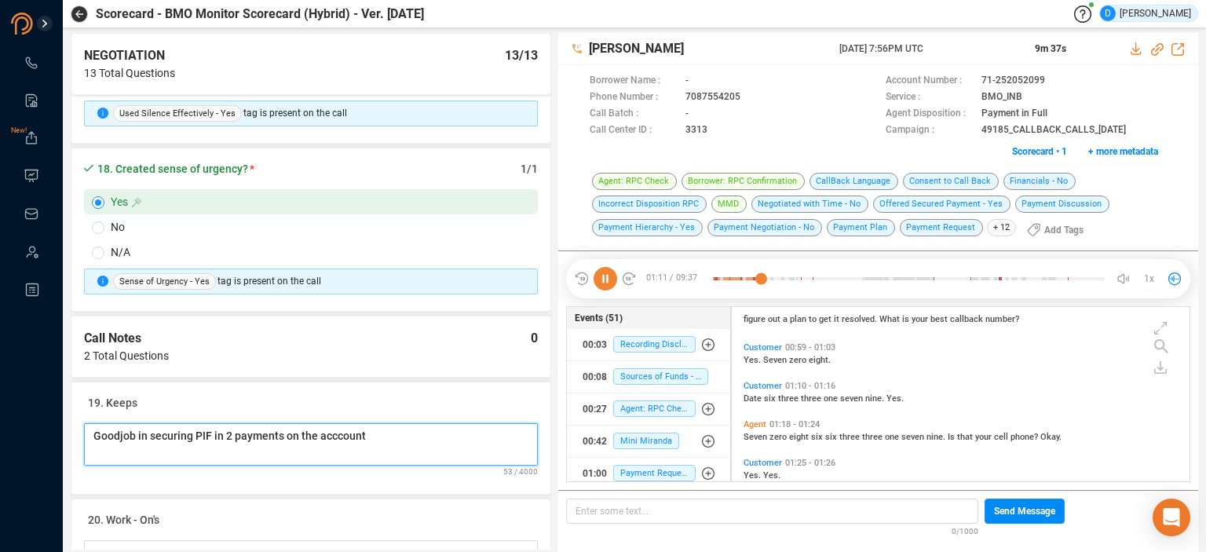
click at [118, 423] on Notes "Goodjob in securing PIF in 2 payments on the acccount" at bounding box center [311, 444] width 454 height 42
click at [343, 423] on Notes "Good job in securing PIF in 2 payments on the acccount" at bounding box center [311, 444] width 454 height 42
click at [372, 423] on Notes "Good job in securing PIF in 2 payments on the account" at bounding box center [311, 444] width 454 height 42
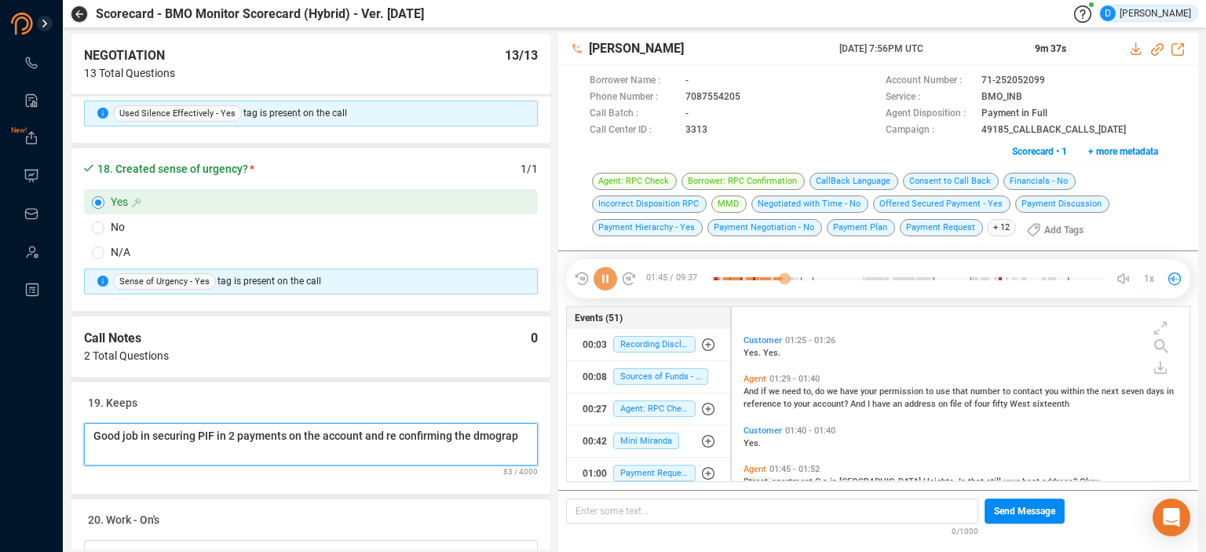
scroll to position [553, 0]
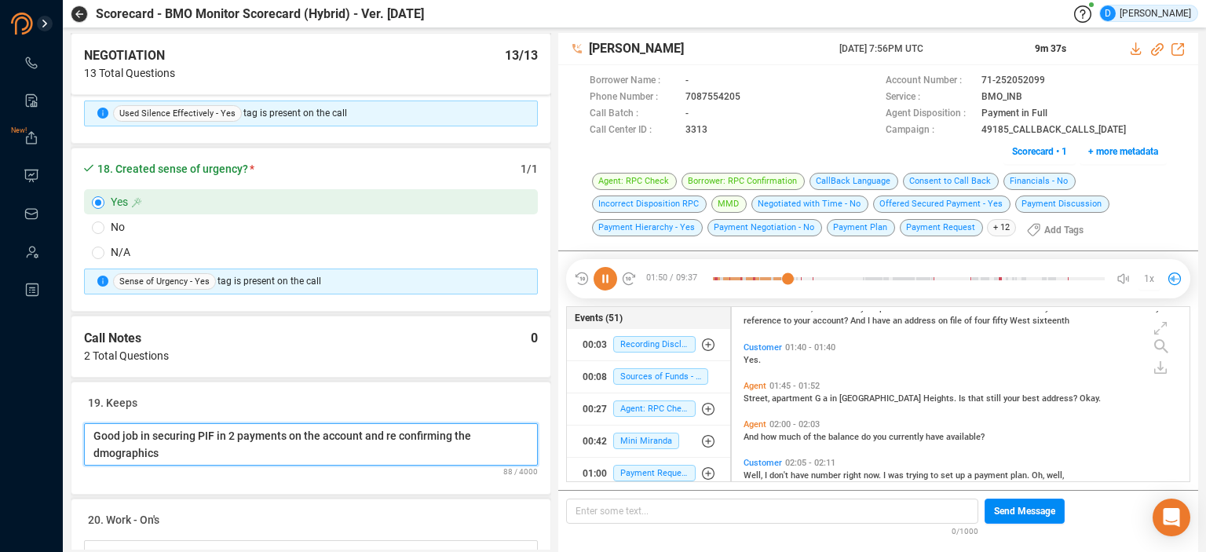
click at [133, 436] on Notes "Good job in securing PIF in 2 payments on the account and re confirming the dmo…" at bounding box center [311, 444] width 454 height 42
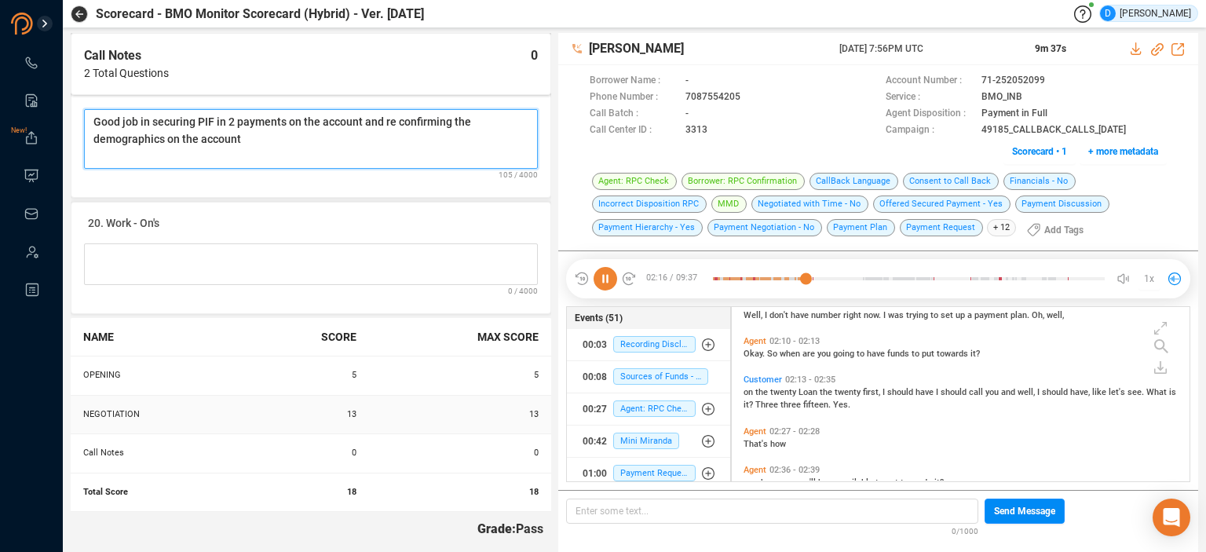
scroll to position [3235, 0]
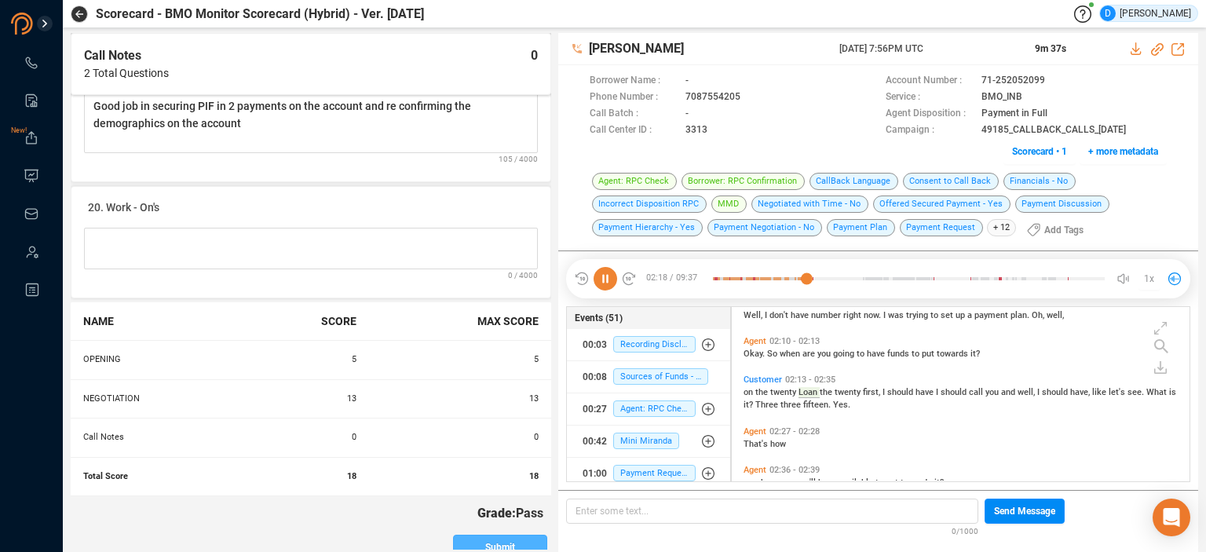
click at [485, 535] on span "Submit" at bounding box center [500, 547] width 30 height 25
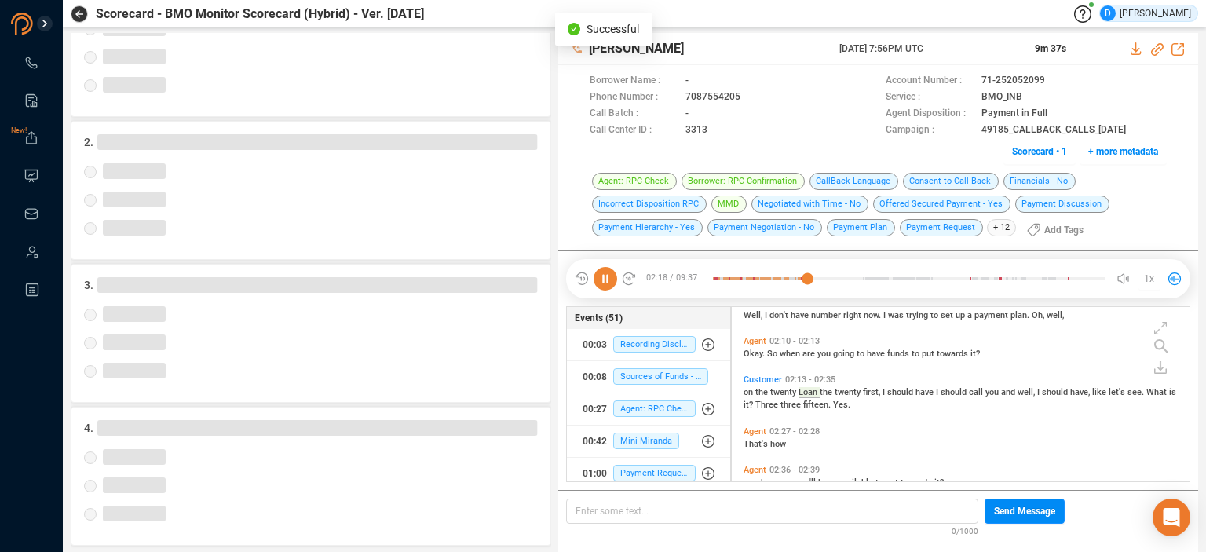
scroll to position [180, 0]
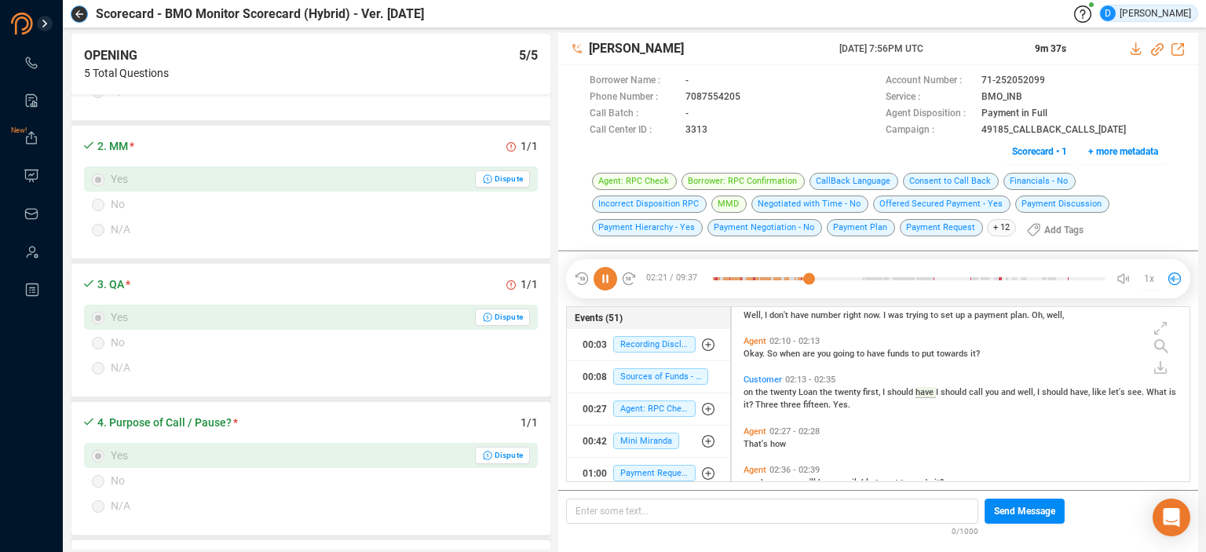
click at [82, 16] on icon "button" at bounding box center [79, 14] width 8 height 8
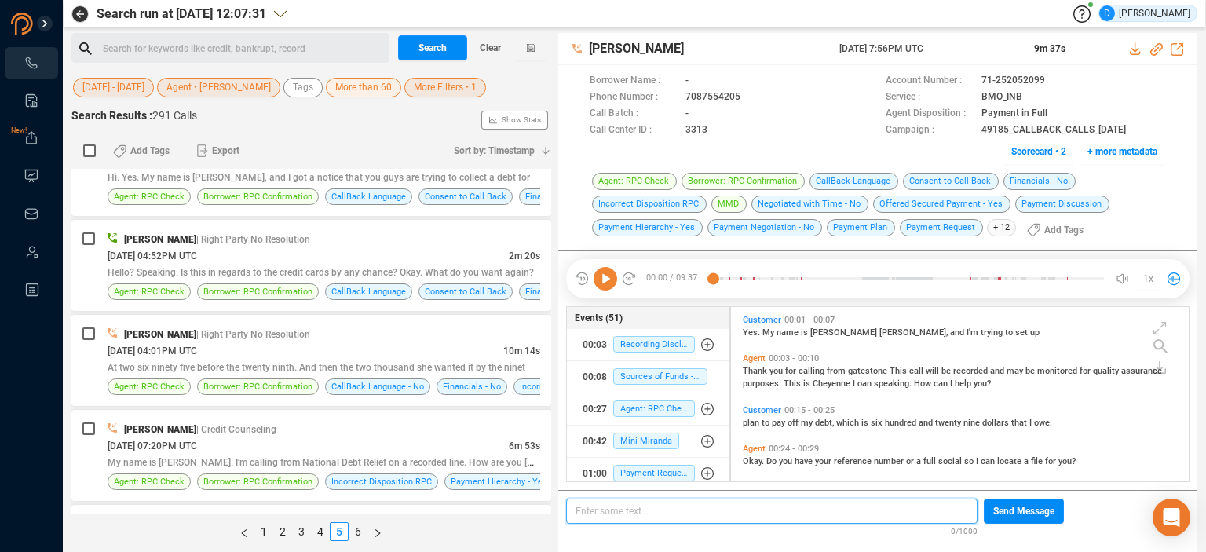
scroll to position [4392, 0]
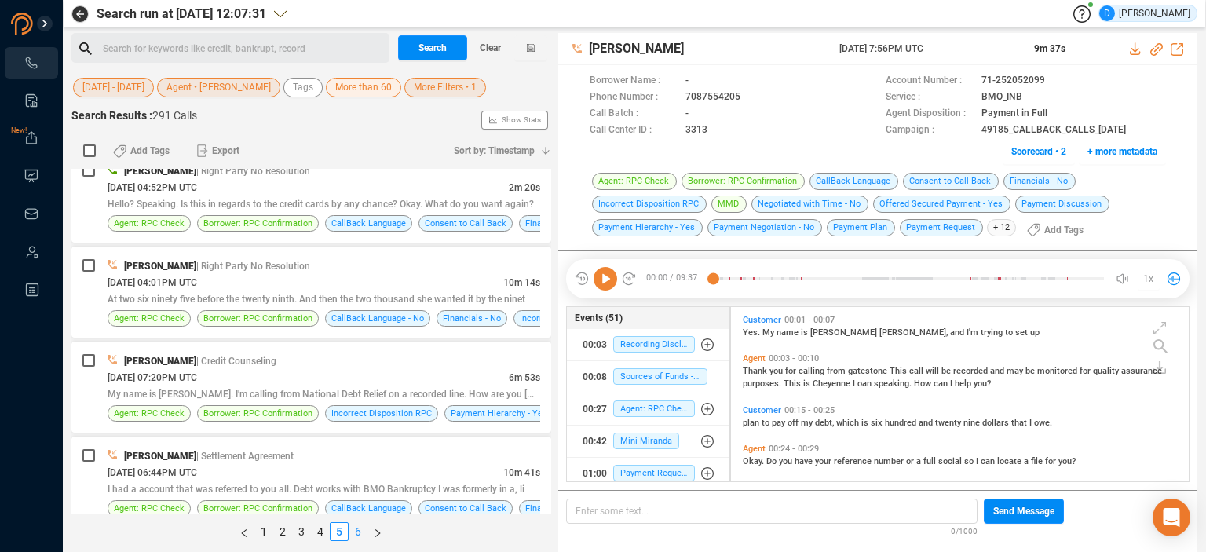
click at [355, 530] on link "6" at bounding box center [357, 531] width 17 height 17
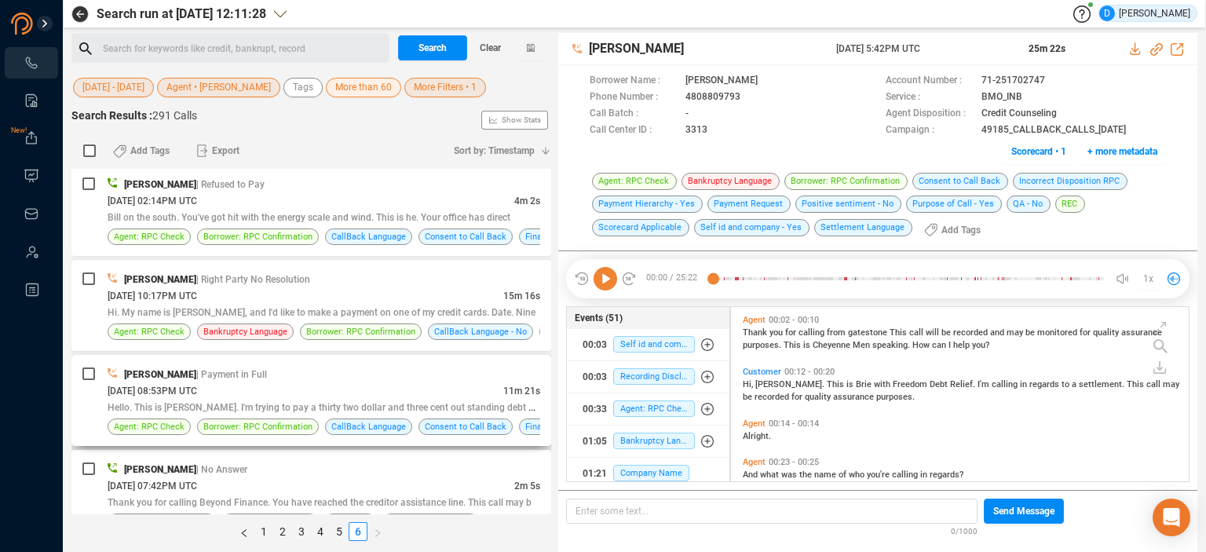
scroll to position [942, 0]
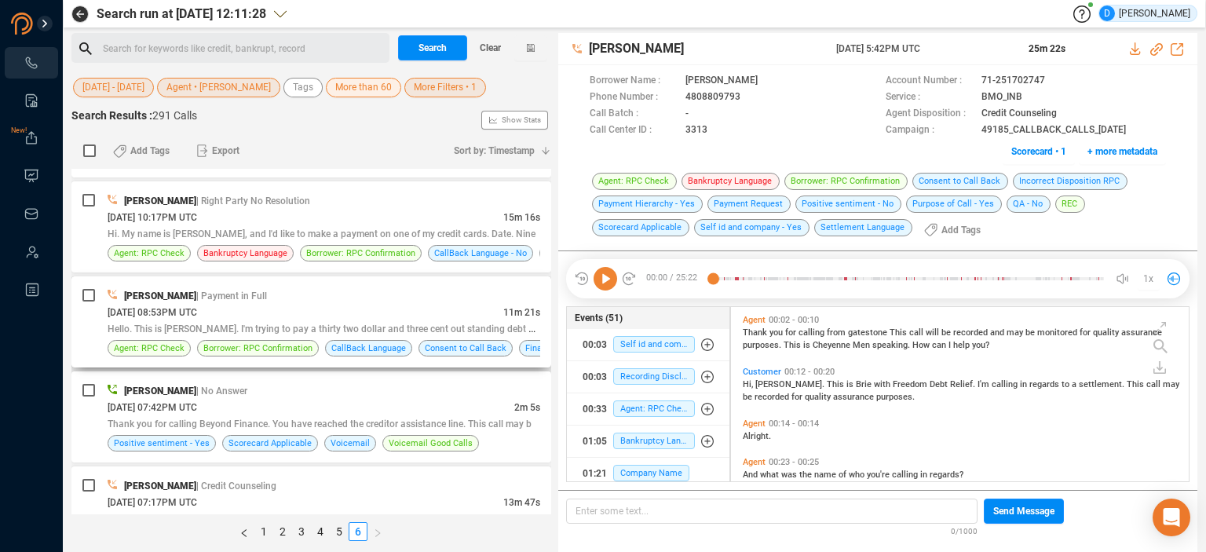
click at [389, 306] on div "[DATE] 08:53PM UTC" at bounding box center [306, 312] width 396 height 16
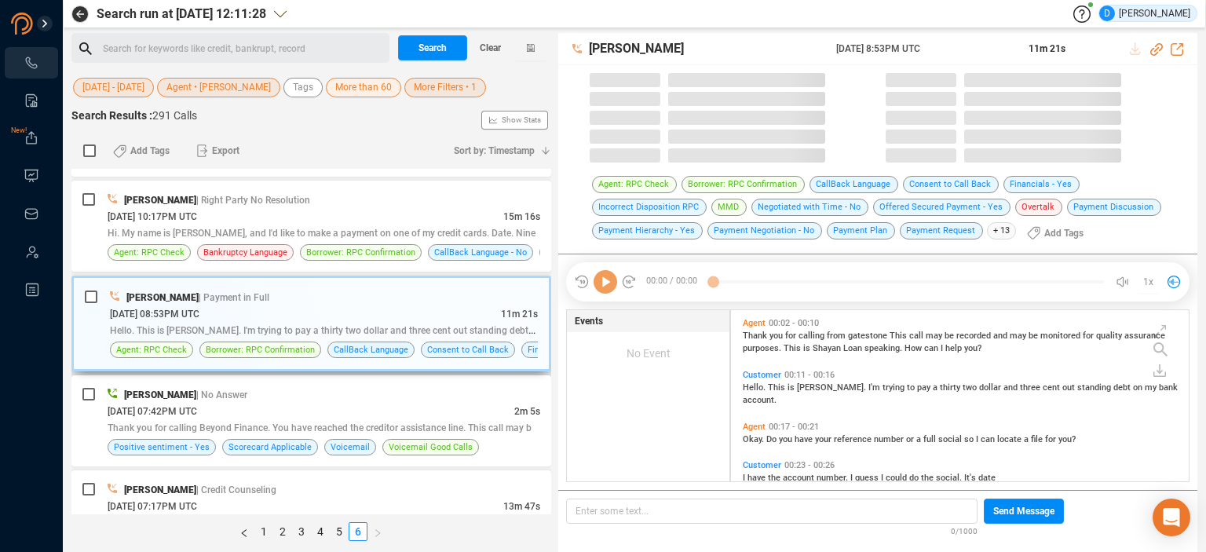
scroll to position [172, 450]
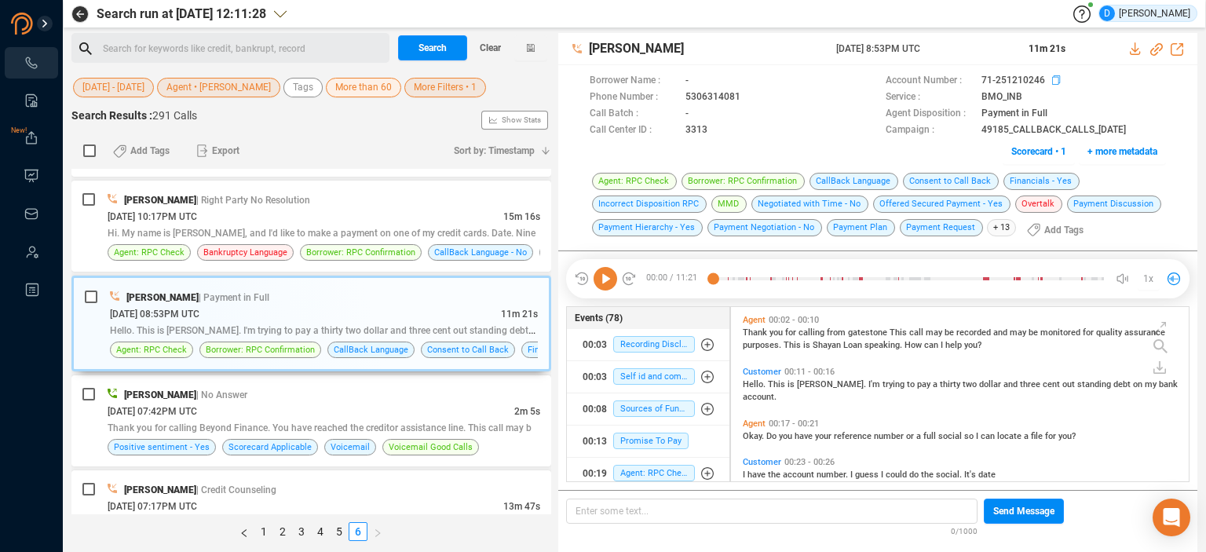
click at [1054, 80] on icon at bounding box center [1058, 81] width 13 height 13
click at [1030, 154] on span "Scorecard • 1" at bounding box center [1038, 151] width 55 height 25
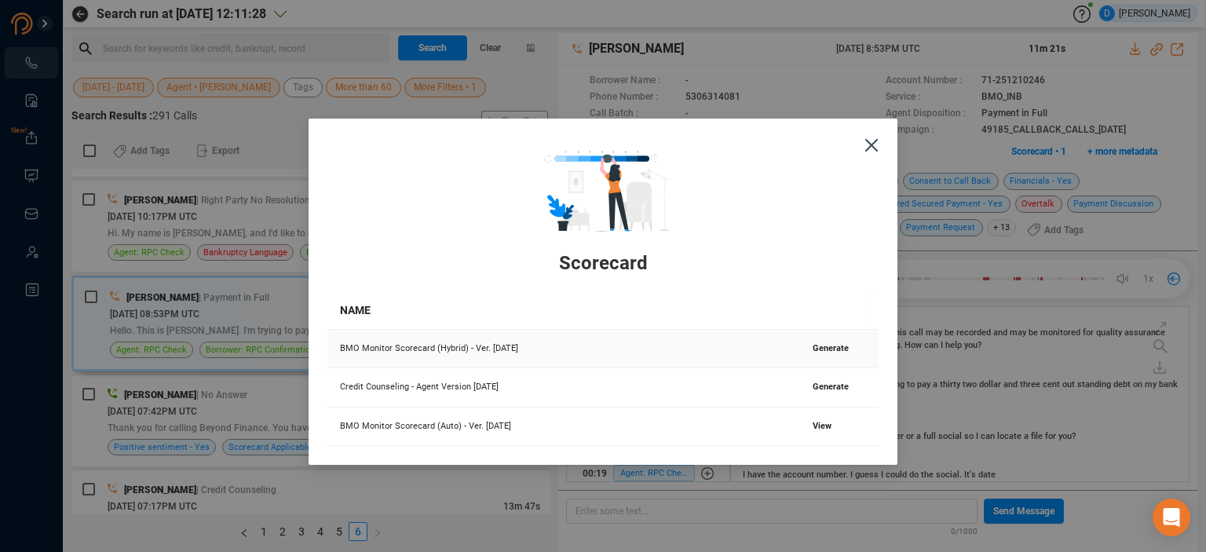
click at [830, 348] on span "Generate" at bounding box center [831, 348] width 36 height 10
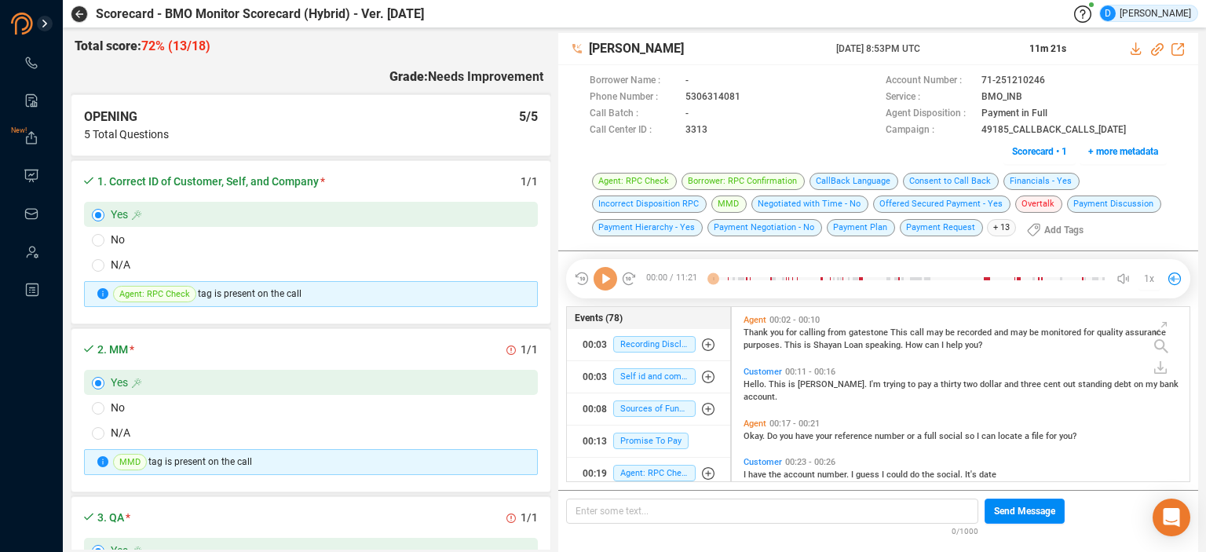
scroll to position [172, 450]
click at [606, 285] on icon at bounding box center [606, 279] width 24 height 24
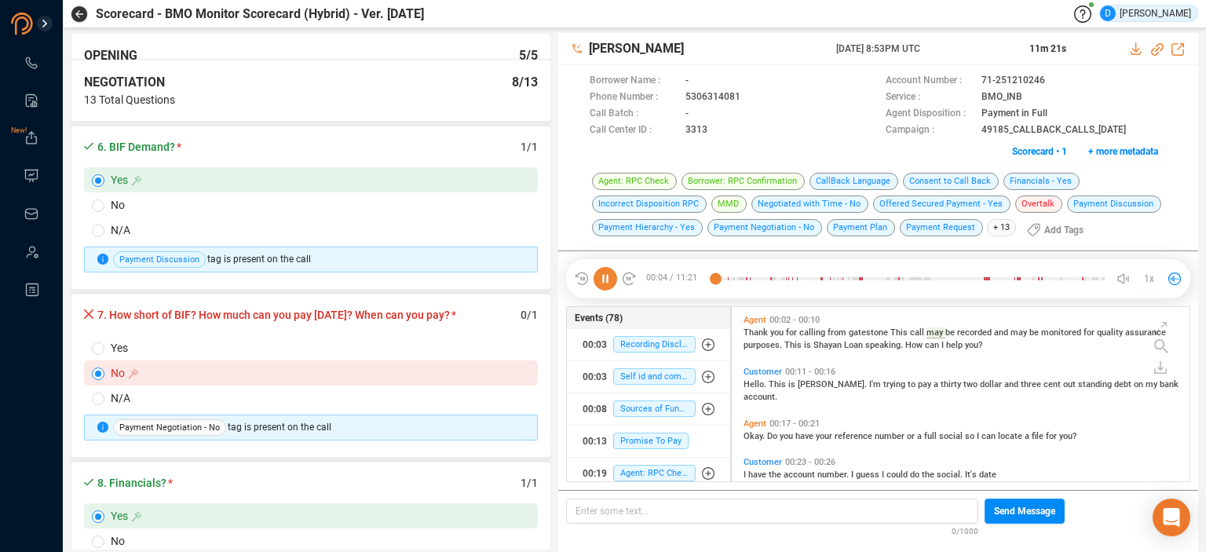
scroll to position [942, 0]
click at [97, 391] on input "N/A" at bounding box center [98, 397] width 13 height 13
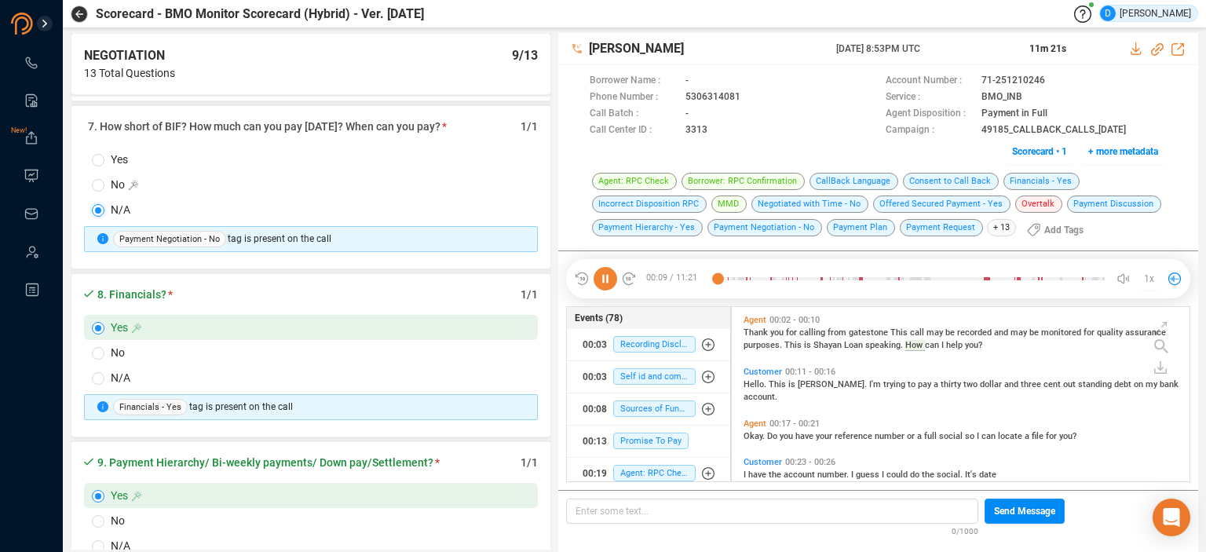
scroll to position [1021, 0]
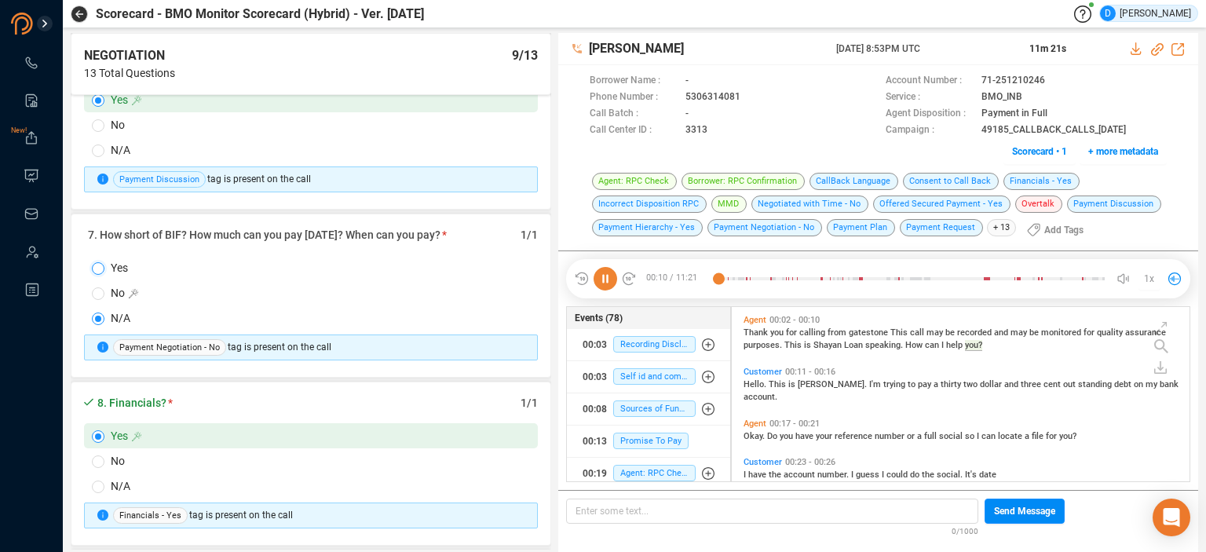
click at [97, 262] on input "Yes" at bounding box center [98, 268] width 13 height 13
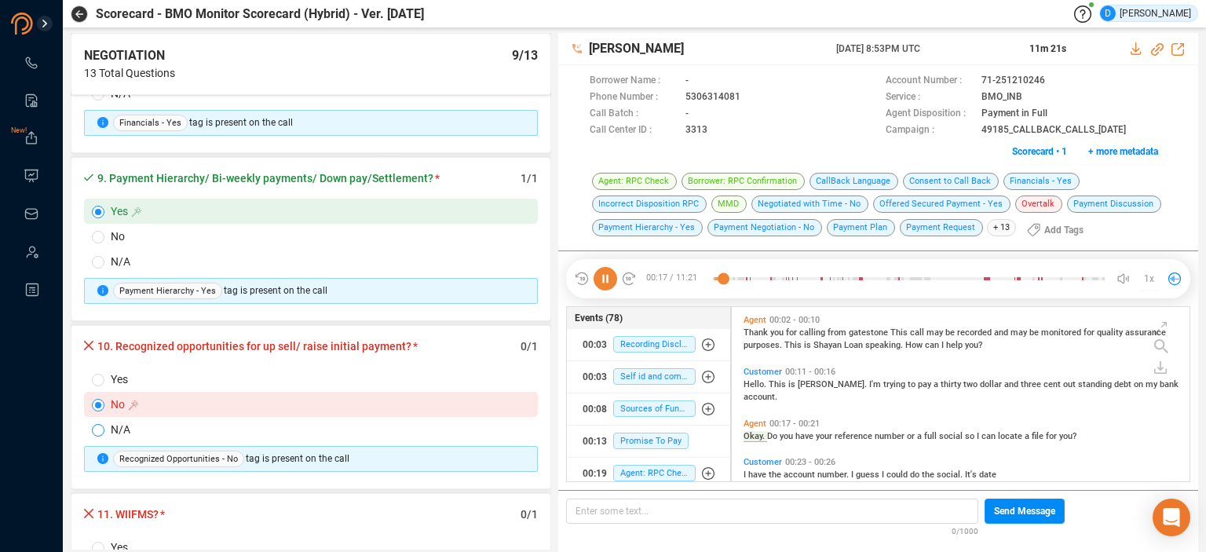
scroll to position [38, 0]
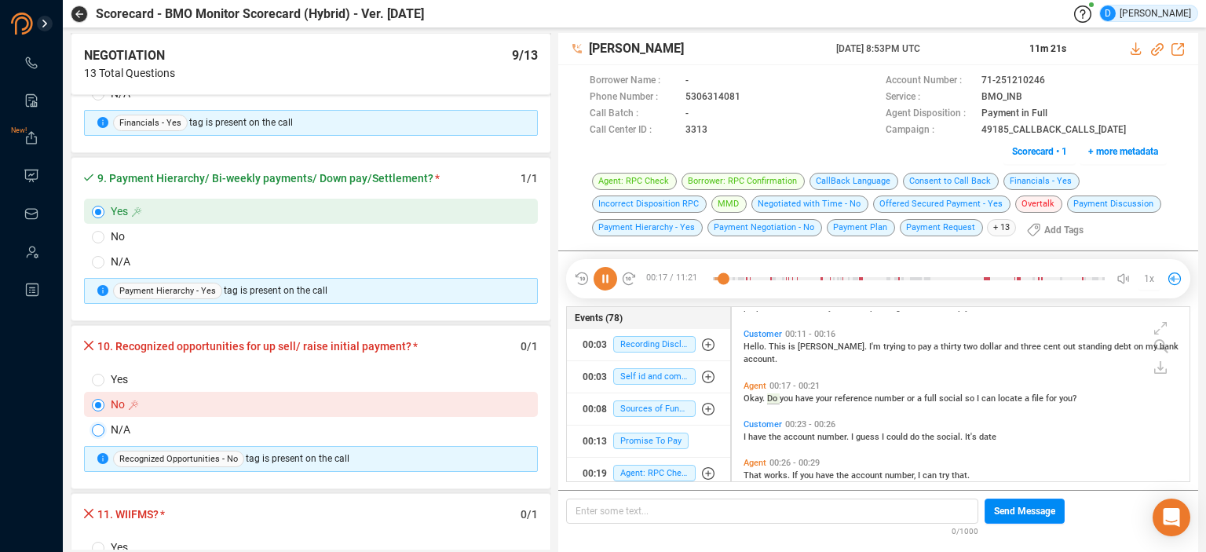
drag, startPoint x: 97, startPoint y: 417, endPoint x: 108, endPoint y: 421, distance: 10.9
click at [98, 424] on input "N/A" at bounding box center [98, 430] width 13 height 13
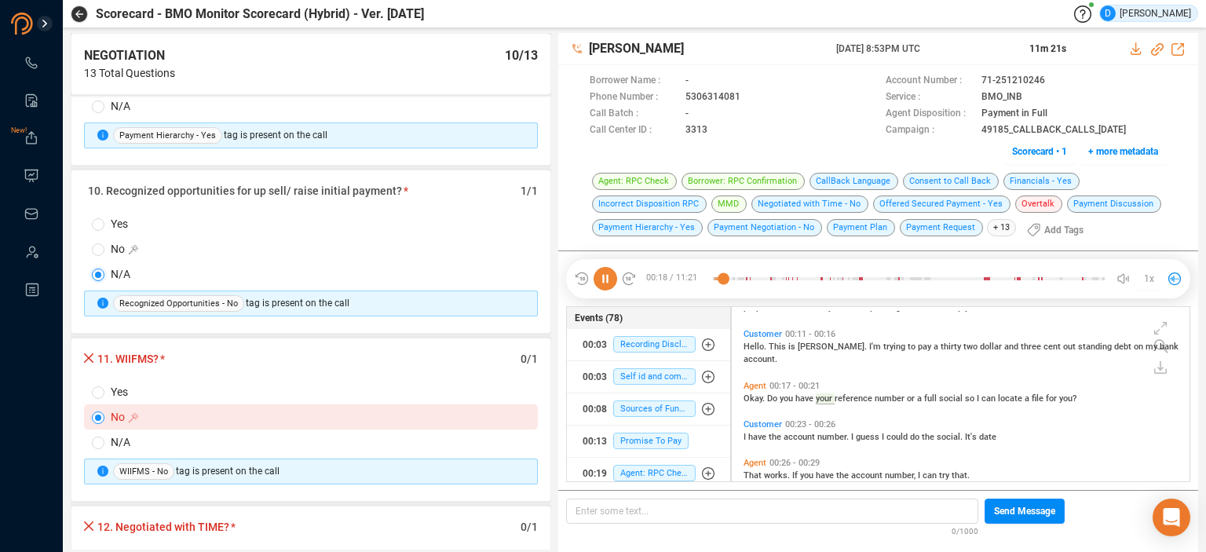
scroll to position [1570, 0]
click at [97, 435] on input "N/A" at bounding box center [98, 441] width 13 height 13
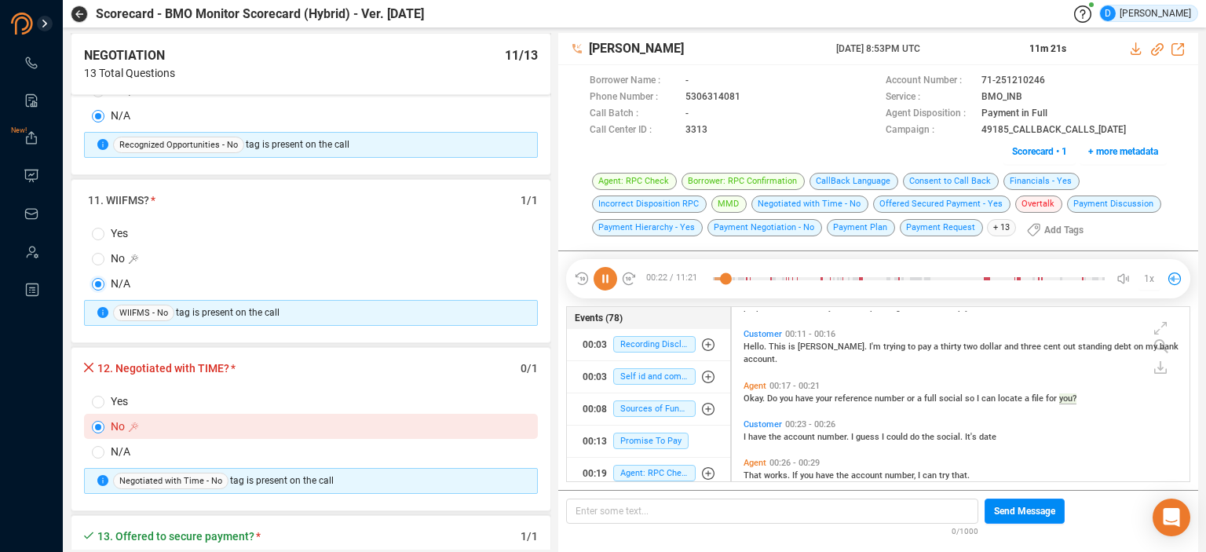
scroll to position [76, 0]
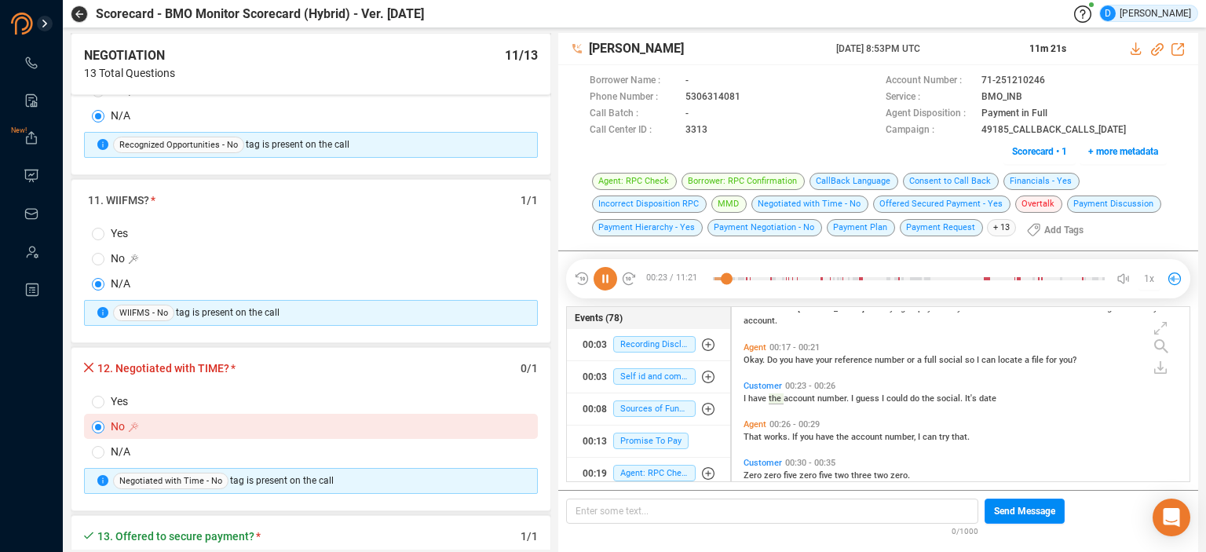
click at [89, 391] on label "Yes" at bounding box center [311, 401] width 454 height 25
click at [92, 396] on input "Yes" at bounding box center [98, 402] width 13 height 13
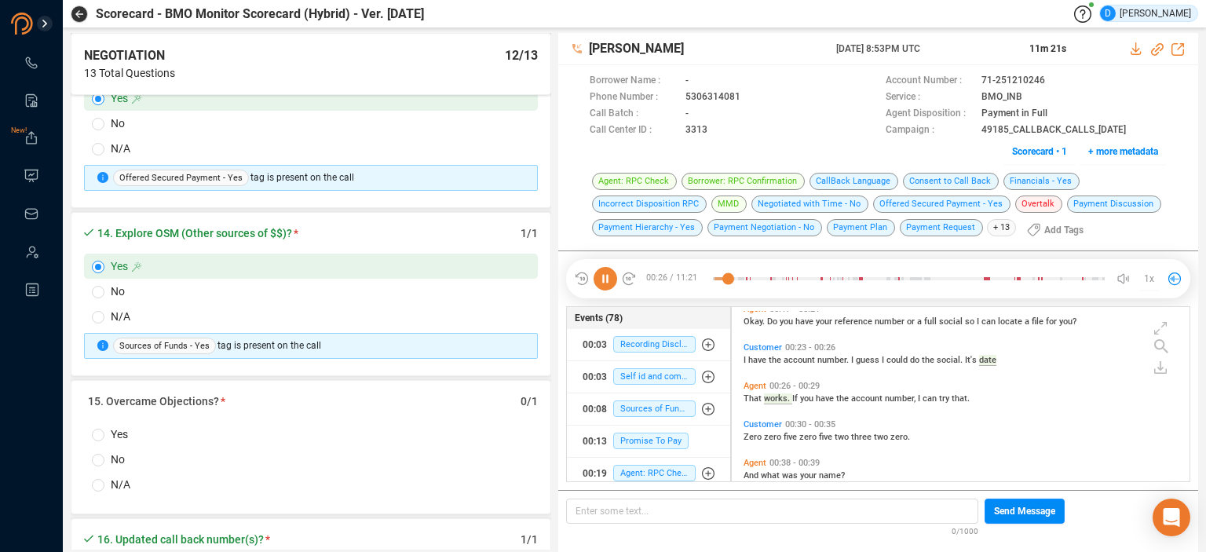
scroll to position [2277, 0]
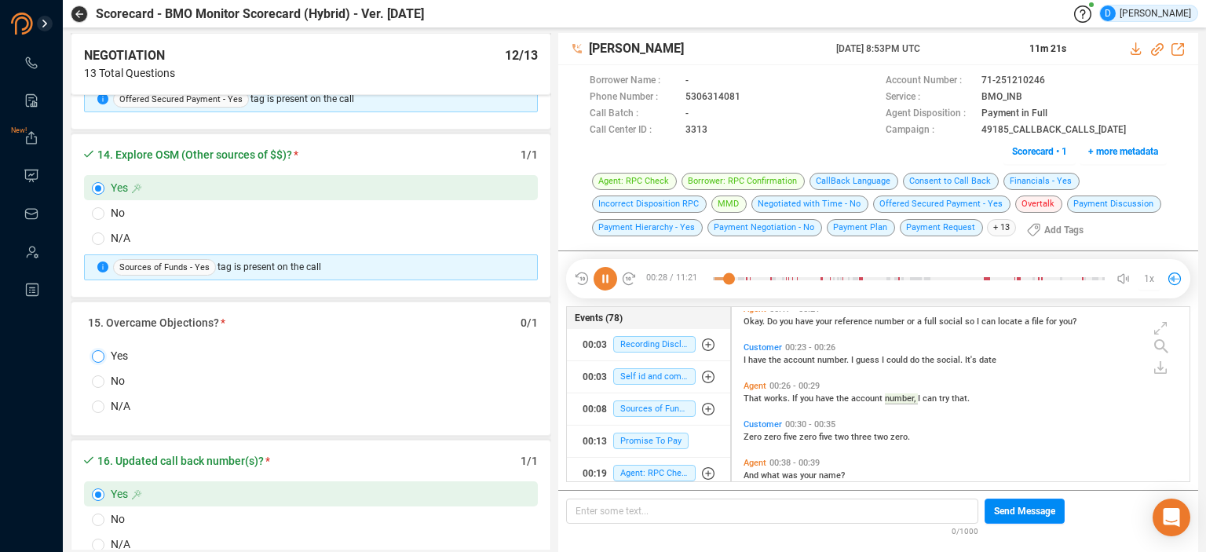
click at [101, 350] on input "Yes" at bounding box center [98, 356] width 13 height 13
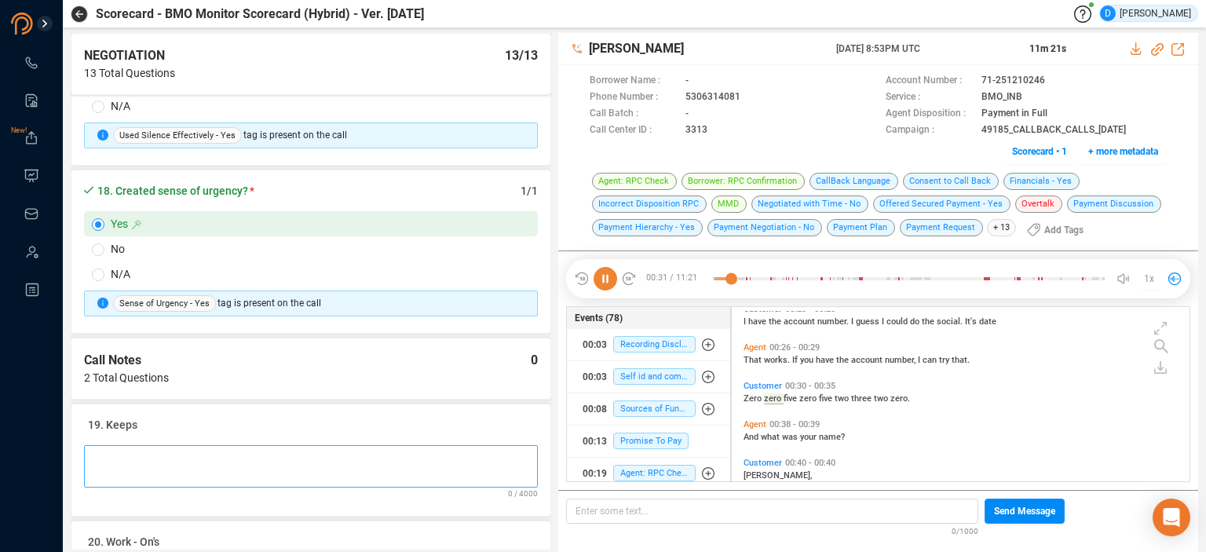
scroll to position [2984, 0]
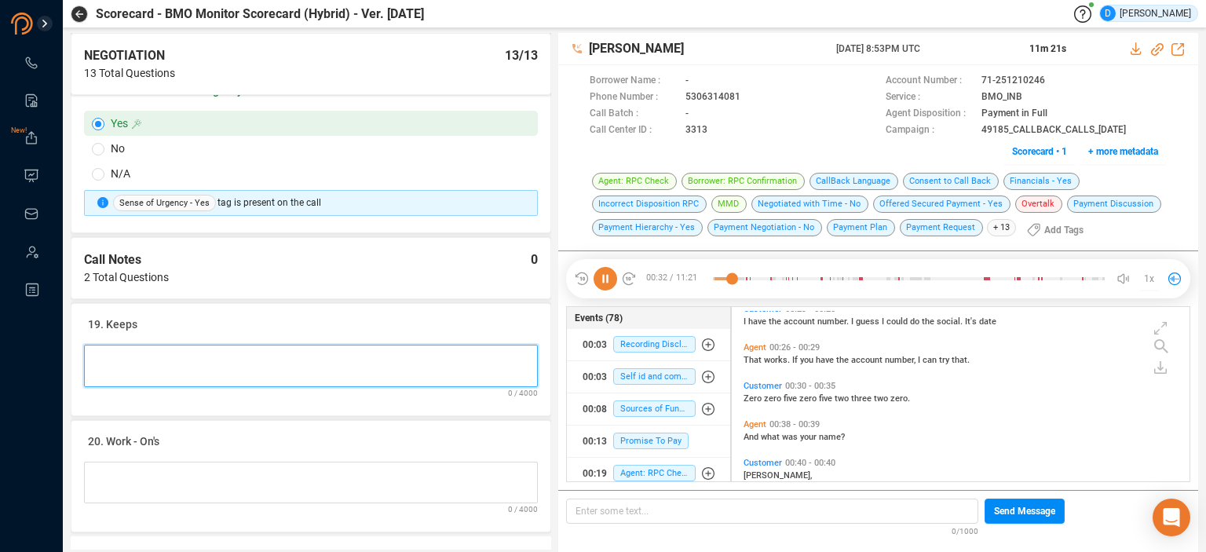
click at [107, 345] on Notes at bounding box center [311, 366] width 454 height 42
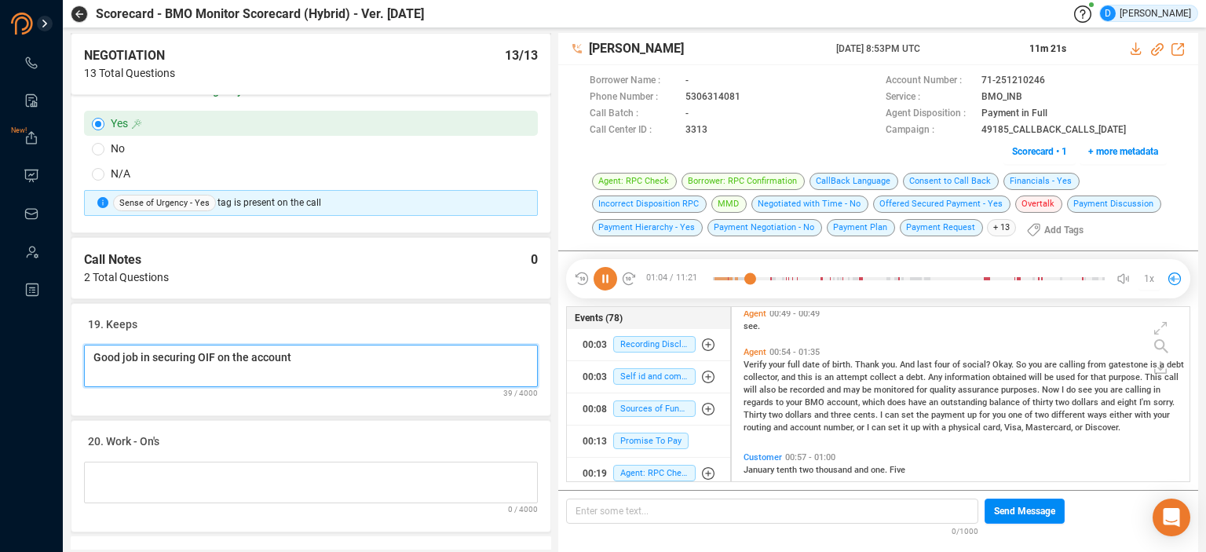
scroll to position [528, 0]
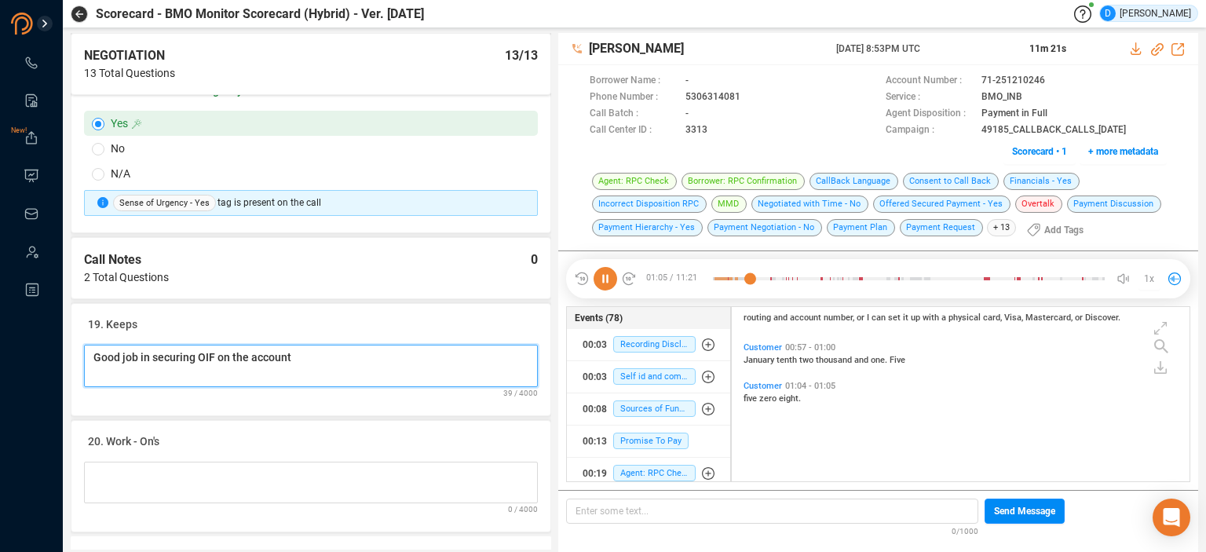
click at [196, 345] on Notes "Good job in securing OIF on the account" at bounding box center [311, 366] width 454 height 42
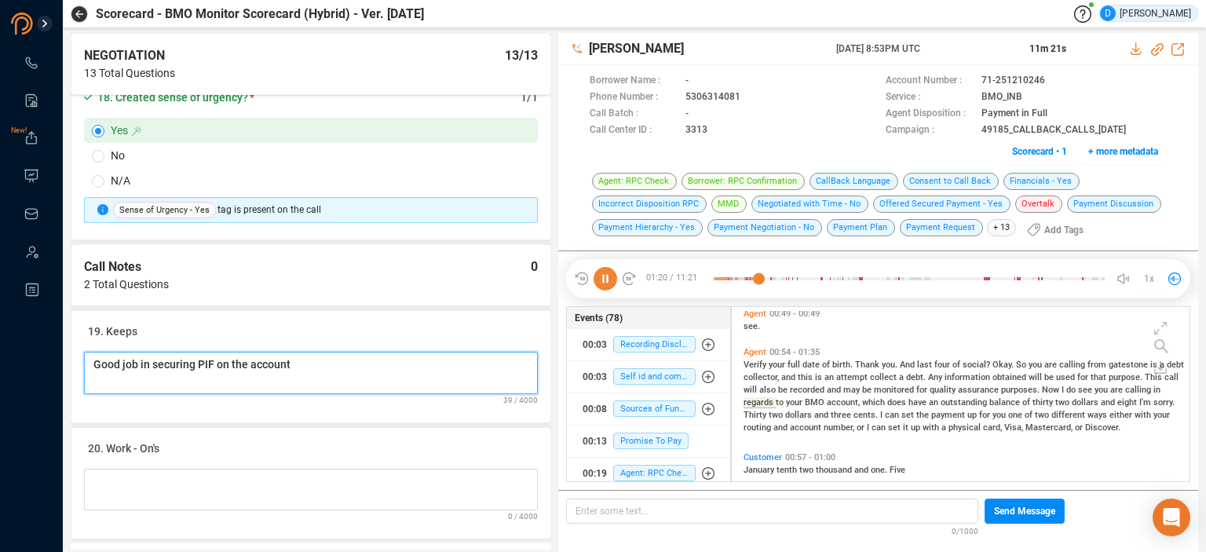
scroll to position [3217, 0]
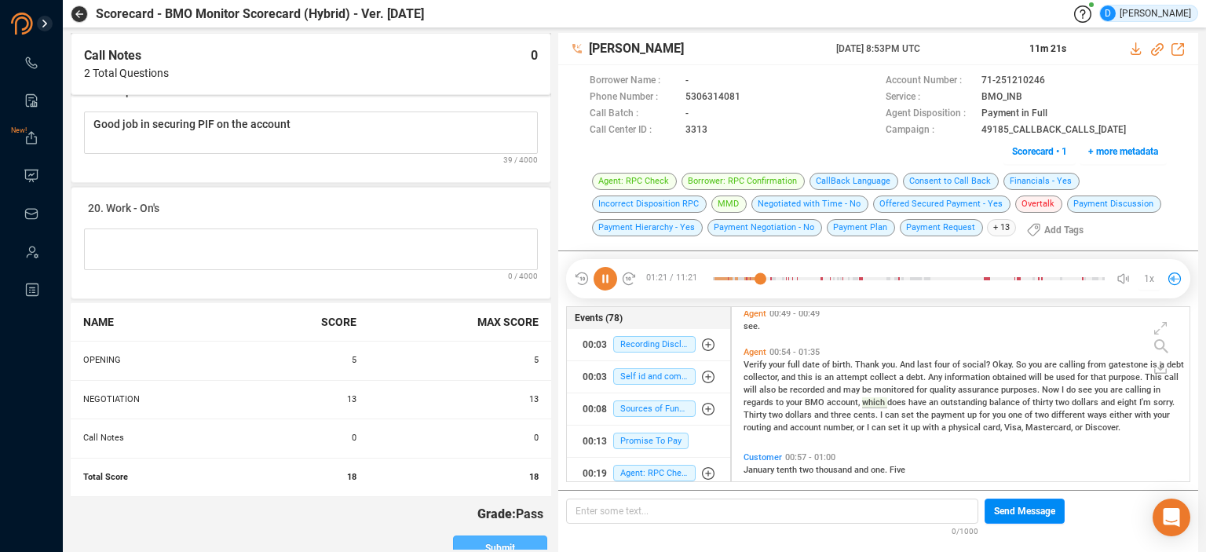
click at [493, 536] on span "Submit" at bounding box center [500, 548] width 30 height 25
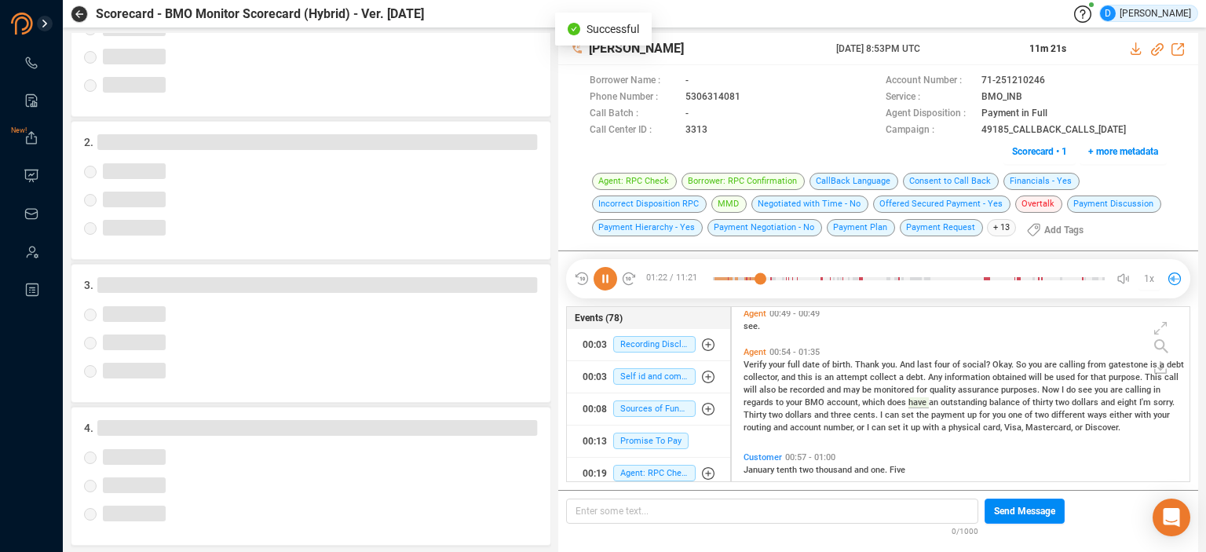
scroll to position [180, 0]
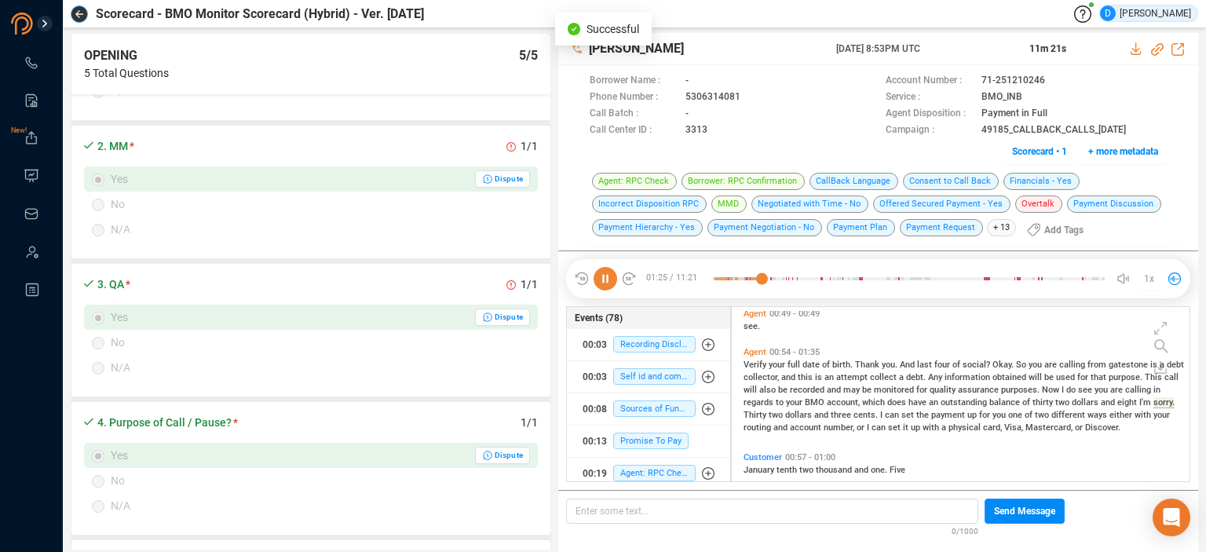
click at [79, 13] on icon "button" at bounding box center [79, 14] width 8 height 8
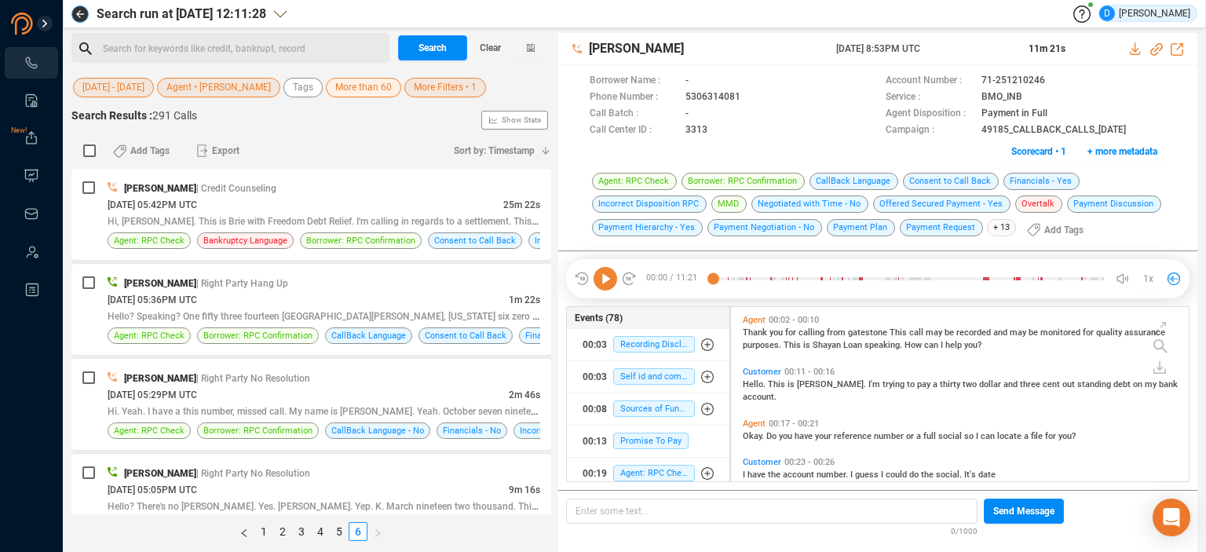
scroll to position [172, 450]
click at [214, 90] on span "Agent • [PERSON_NAME]" at bounding box center [218, 88] width 104 height 20
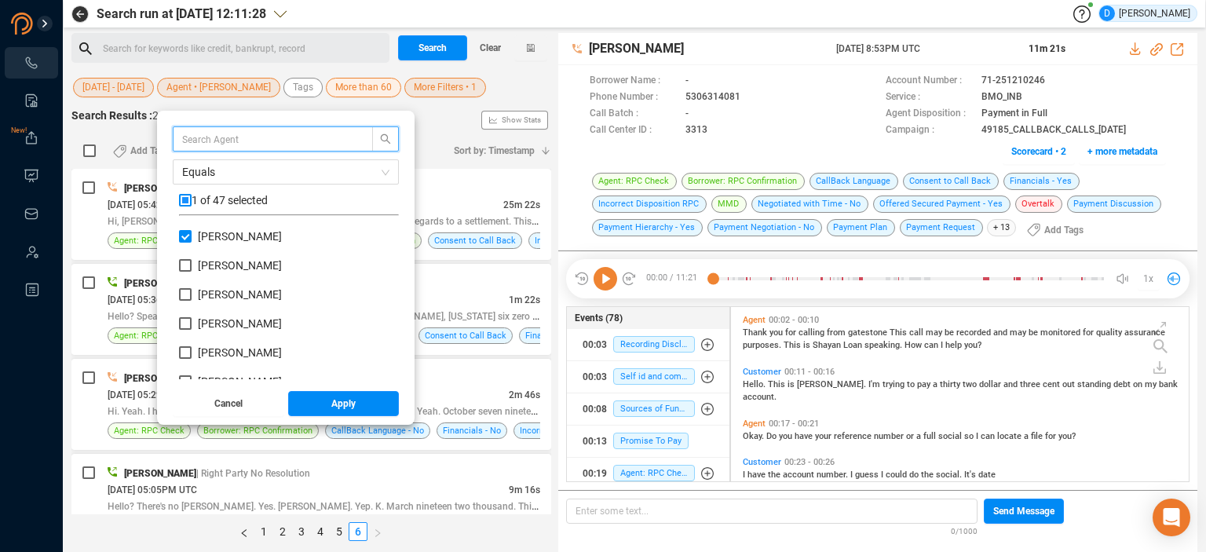
scroll to position [147, 212]
click at [188, 238] on input "[PERSON_NAME]" at bounding box center [185, 236] width 13 height 13
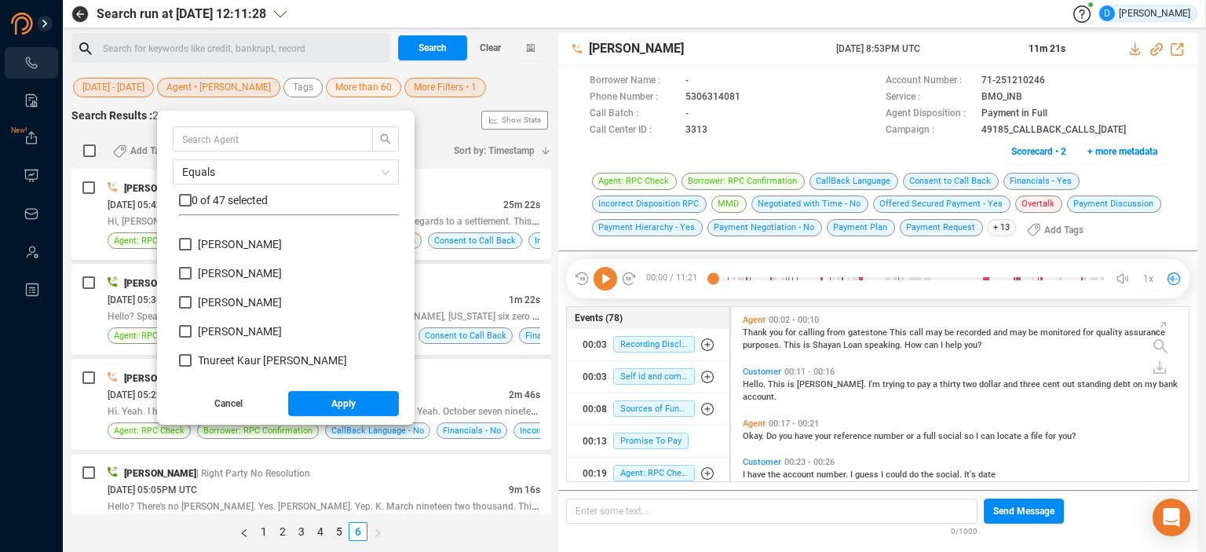
scroll to position [1099, 0]
click at [183, 243] on input "[PERSON_NAME]" at bounding box center [185, 241] width 13 height 13
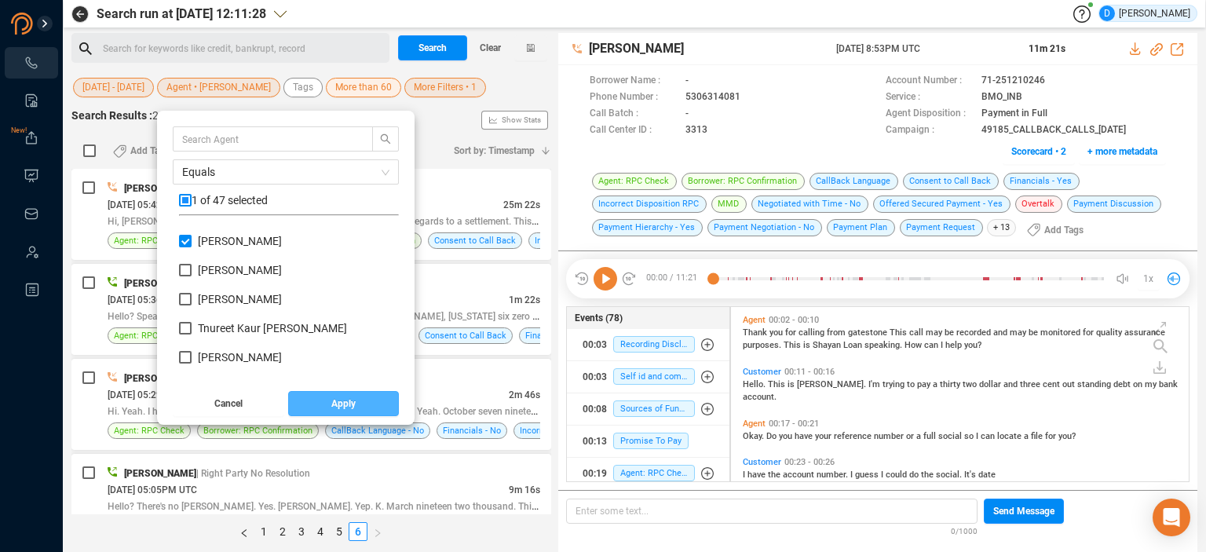
click at [345, 401] on span "Apply" at bounding box center [343, 403] width 24 height 25
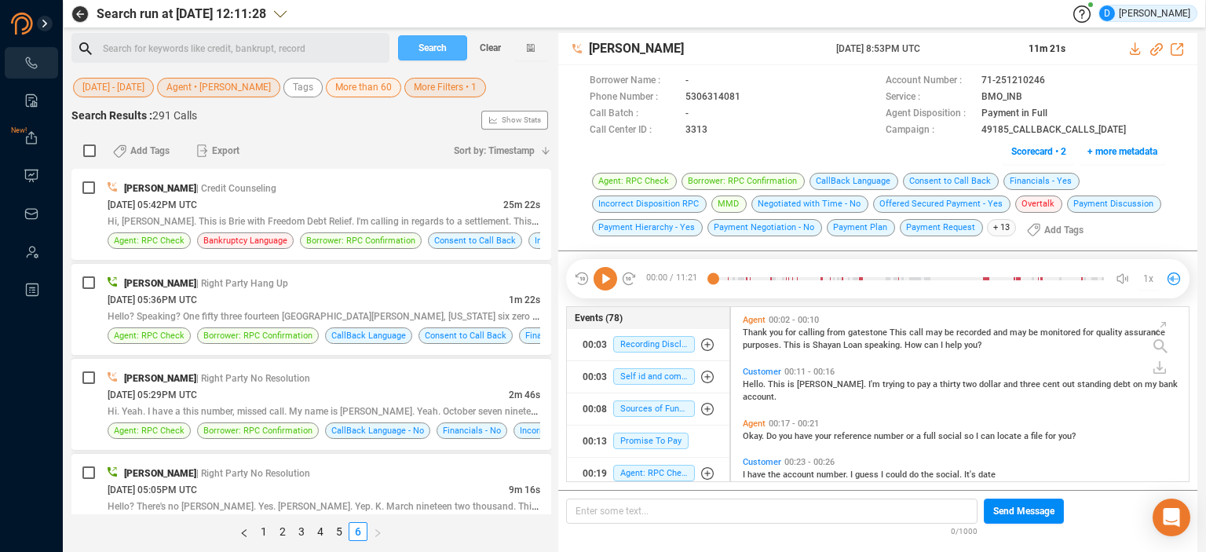
click at [437, 49] on span "Search" at bounding box center [433, 47] width 28 height 25
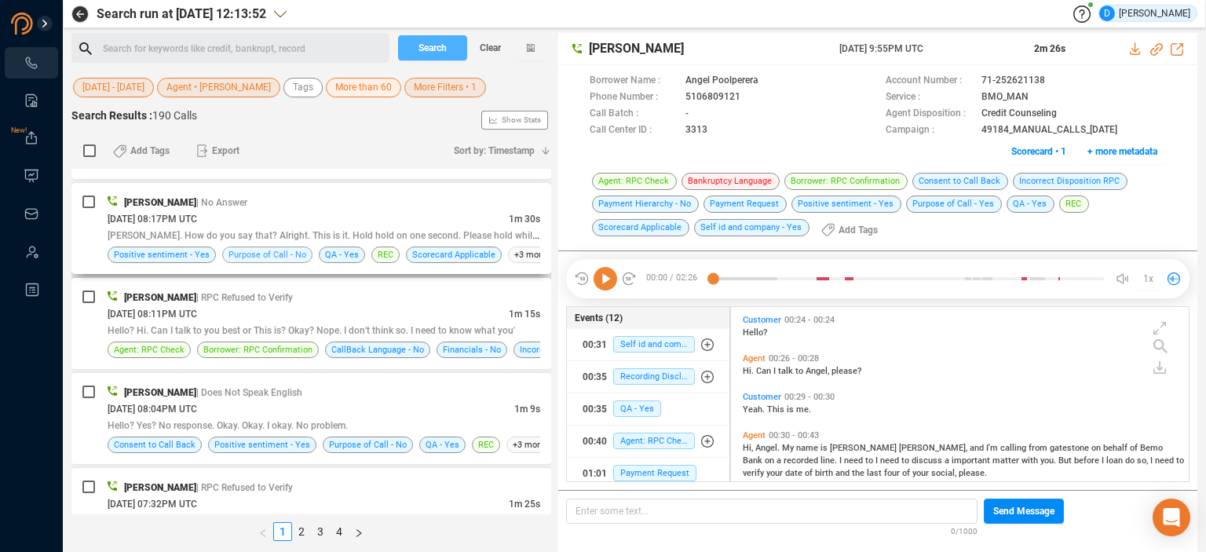
scroll to position [471, 0]
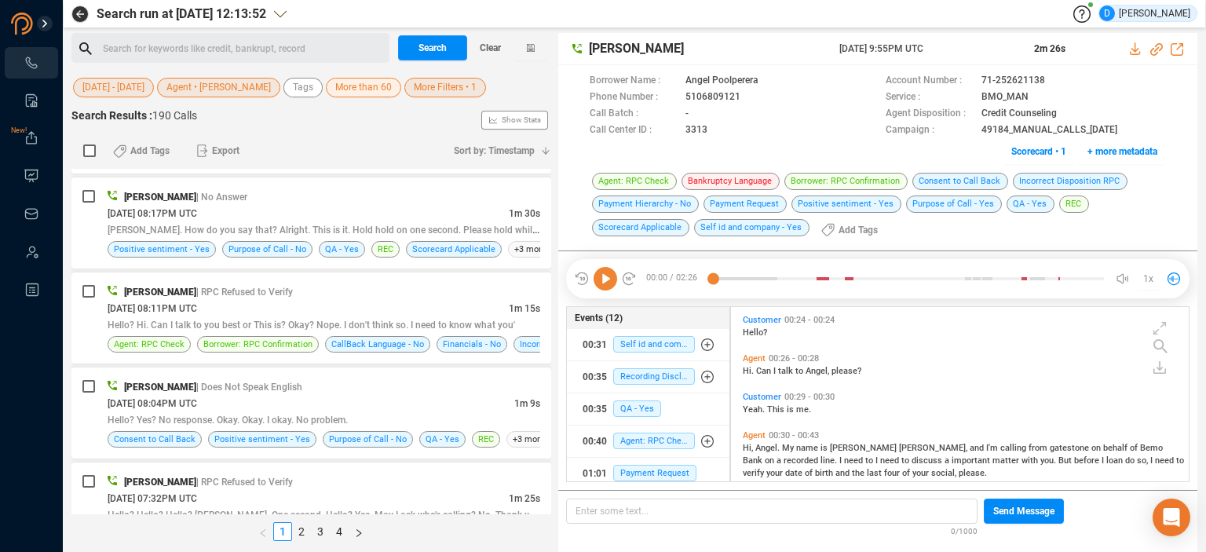
click at [441, 82] on span "More Filters • 1" at bounding box center [445, 88] width 63 height 20
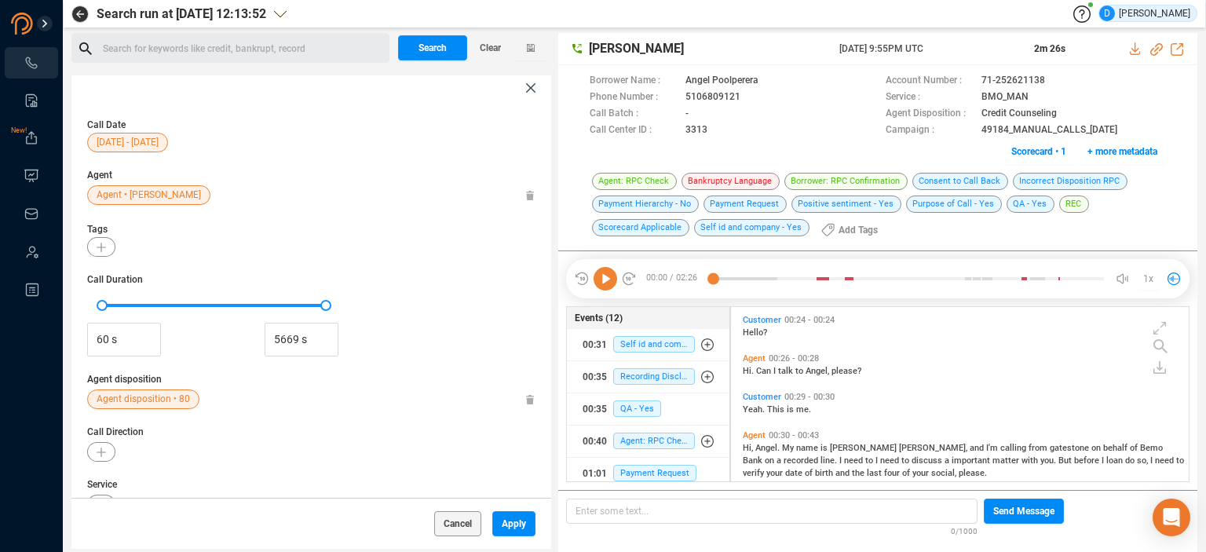
click at [124, 403] on span "Agent disposition • 80" at bounding box center [143, 399] width 93 height 20
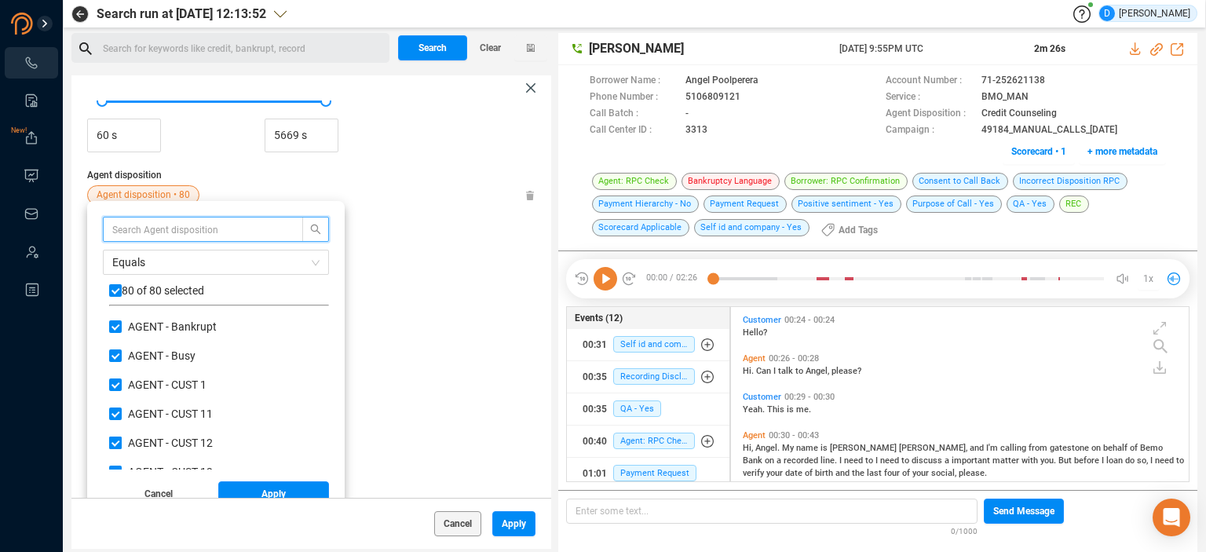
scroll to position [211, 0]
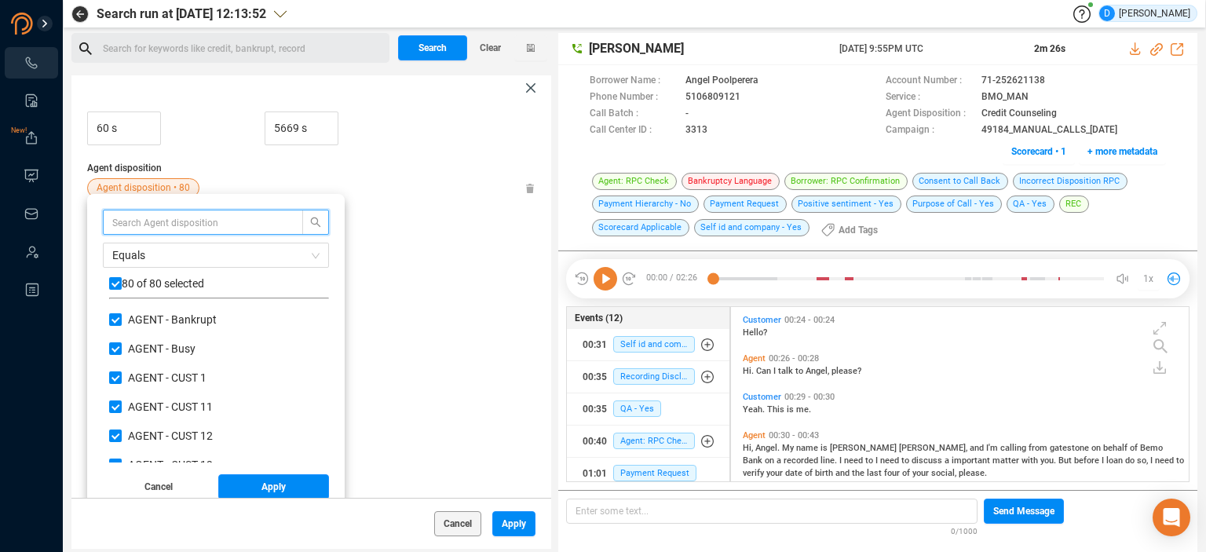
click at [138, 226] on input "text" at bounding box center [195, 222] width 166 height 17
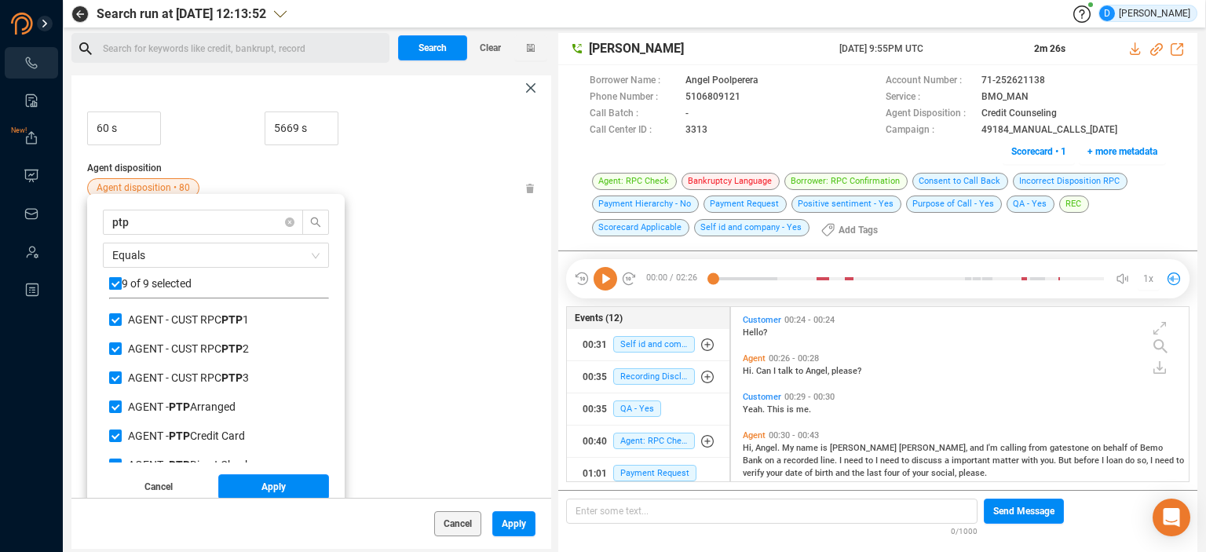
click at [115, 280] on input "checkbox" at bounding box center [115, 283] width 13 height 13
click at [116, 282] on input "checkbox" at bounding box center [115, 283] width 13 height 13
drag, startPoint x: 140, startPoint y: 223, endPoint x: 97, endPoint y: 225, distance: 43.2
click at [97, 225] on div "ptp Equals 9 of 9 selected AGENT - CUST RPC PTP 1 AGENT - CUST RPC PTP 2 AGENT …" at bounding box center [216, 351] width 258 height 314
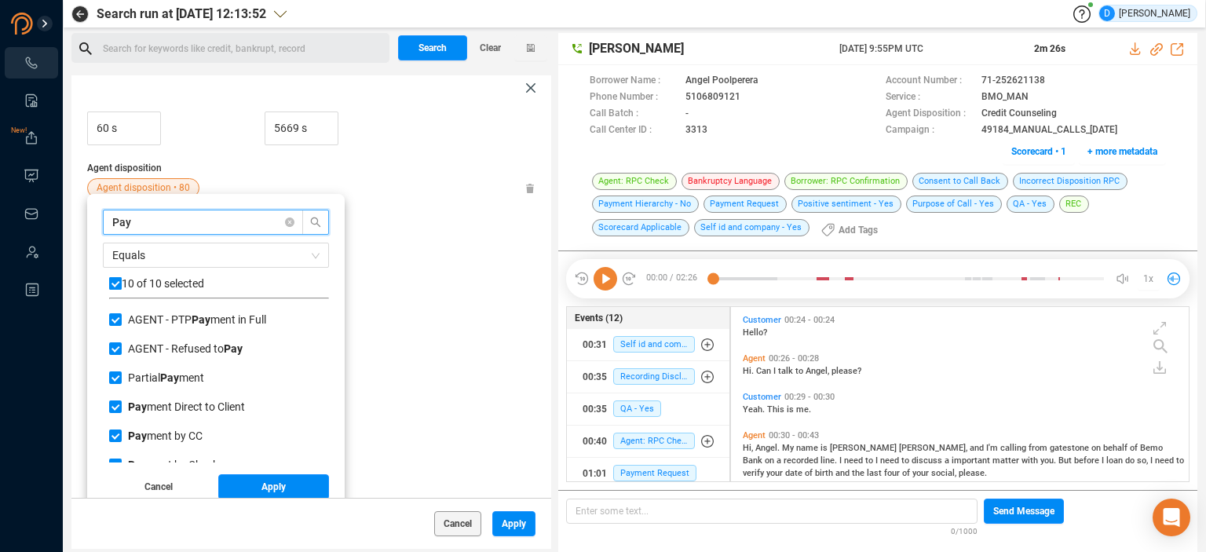
click at [119, 282] on input "checkbox" at bounding box center [115, 283] width 13 height 13
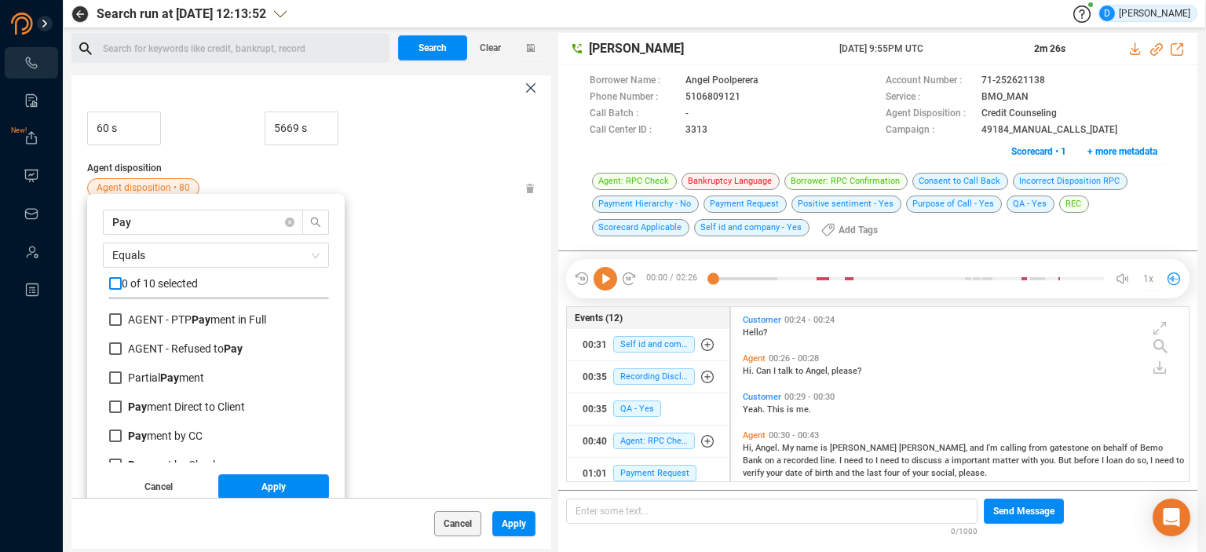
click at [114, 287] on input "checkbox" at bounding box center [115, 283] width 13 height 13
click at [269, 482] on span "Apply" at bounding box center [273, 486] width 24 height 25
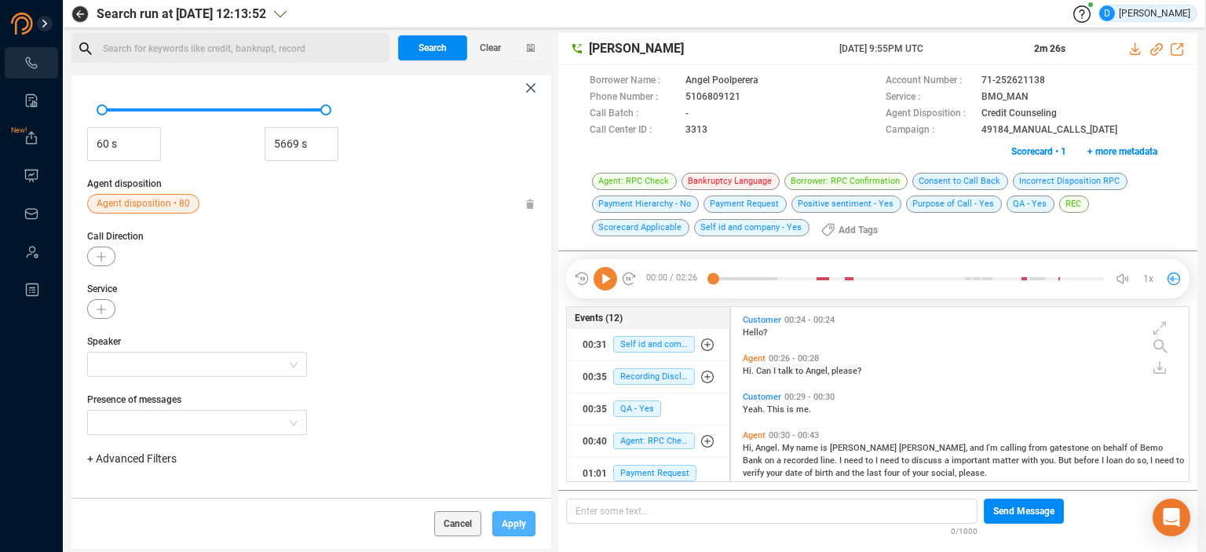
click at [503, 521] on span "Apply" at bounding box center [514, 523] width 24 height 25
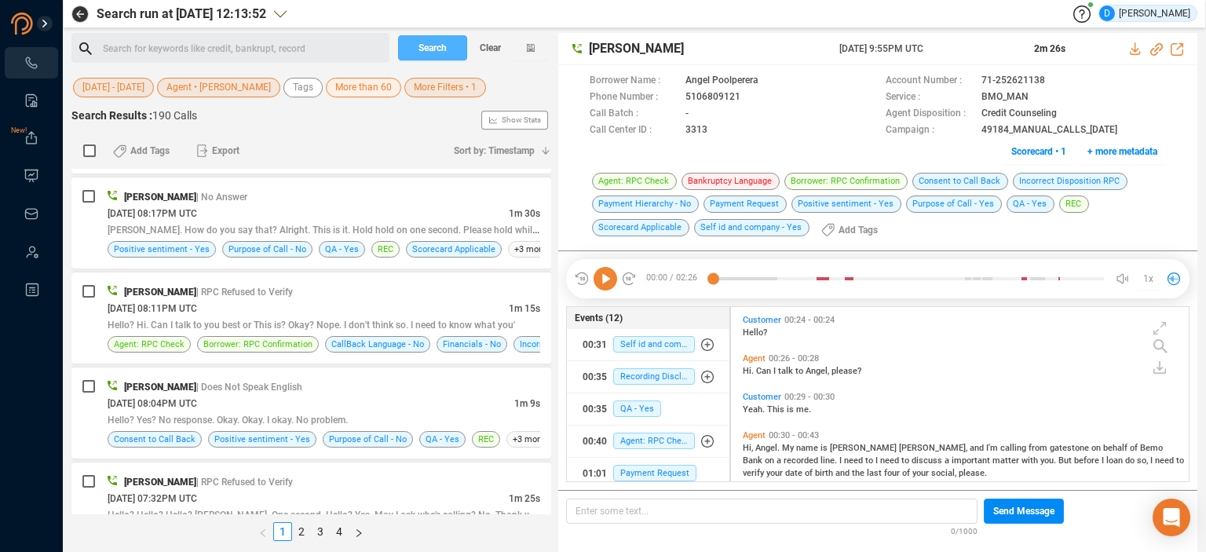
click at [424, 53] on span "Search" at bounding box center [433, 47] width 28 height 25
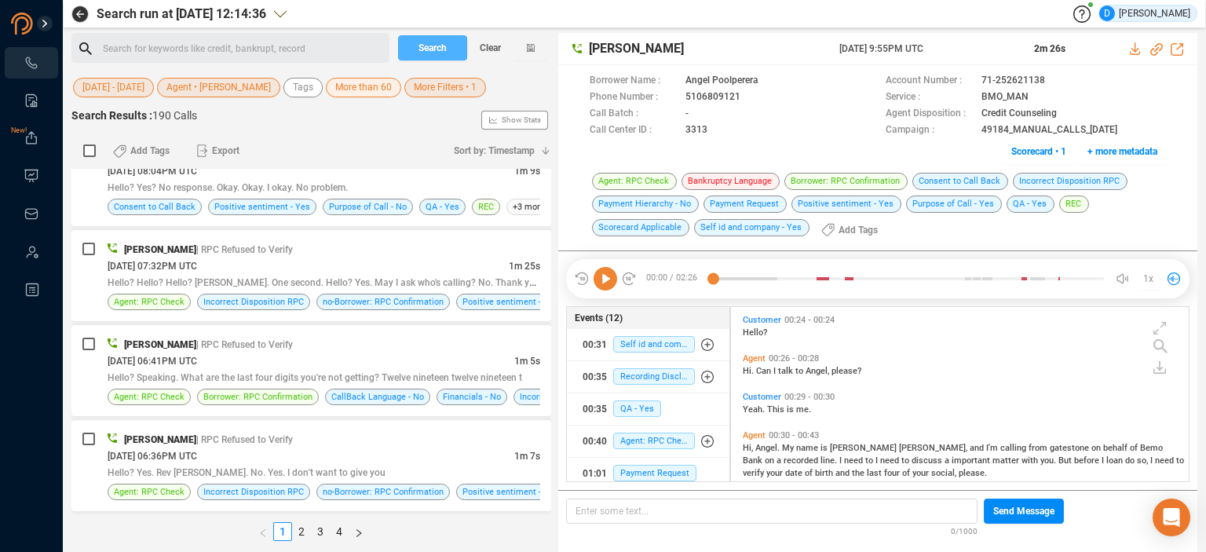
scroll to position [628, 0]
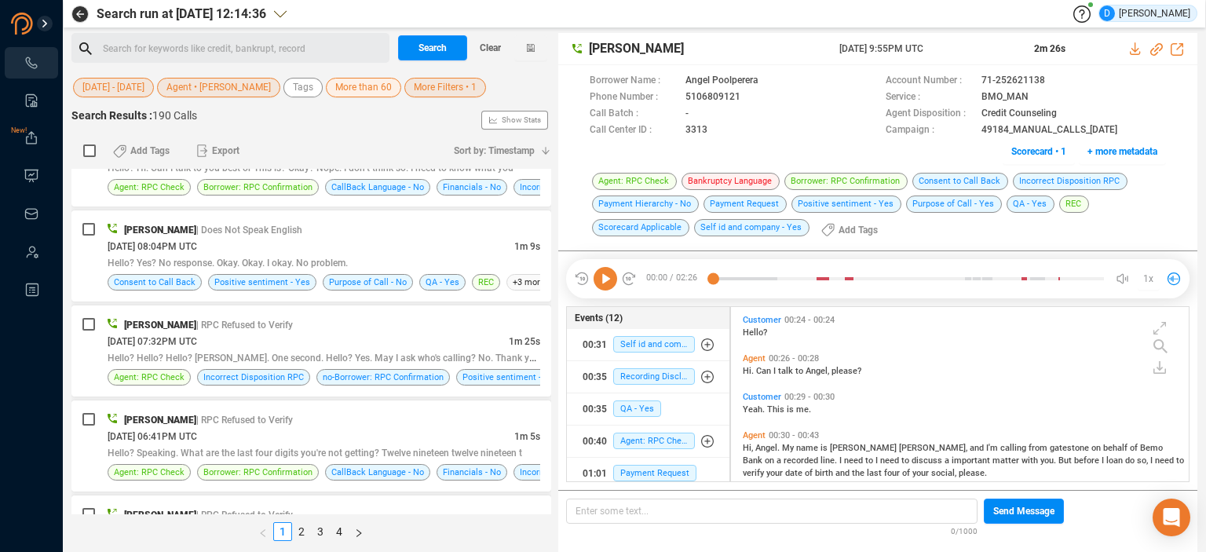
click at [361, 92] on span "More than 60" at bounding box center [363, 88] width 57 height 20
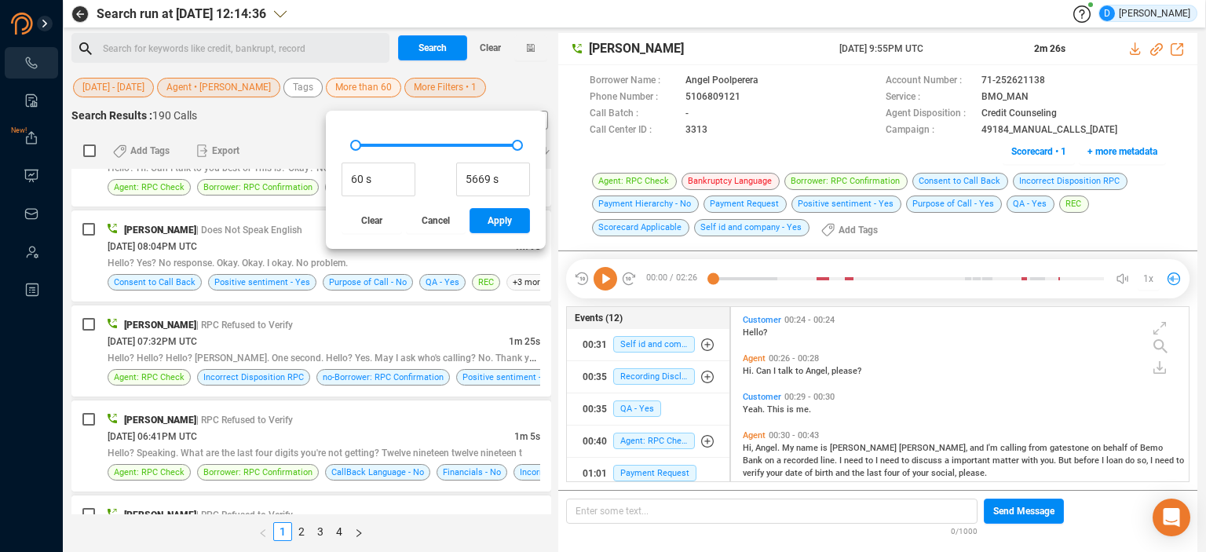
click at [440, 89] on span "More Filters • 1" at bounding box center [445, 88] width 63 height 20
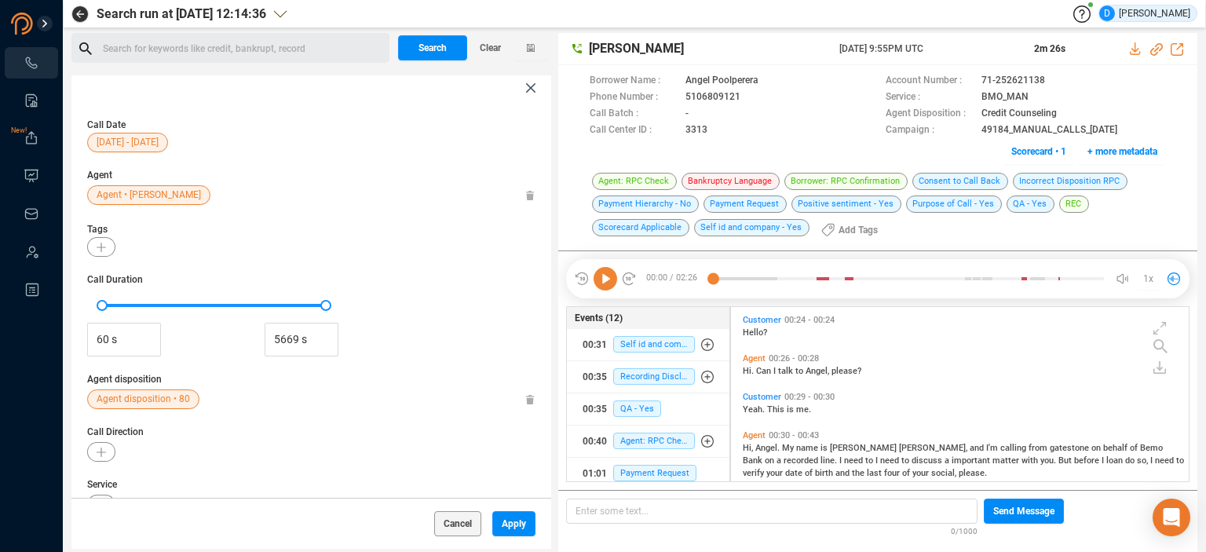
click at [162, 393] on span "Agent disposition • 80" at bounding box center [143, 399] width 93 height 20
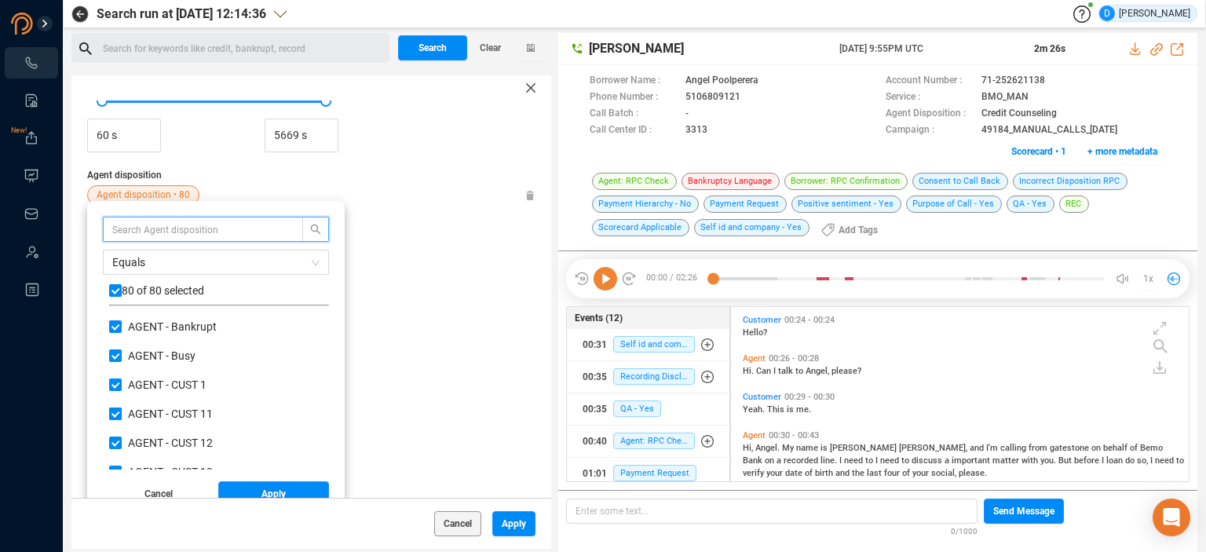
scroll to position [211, 0]
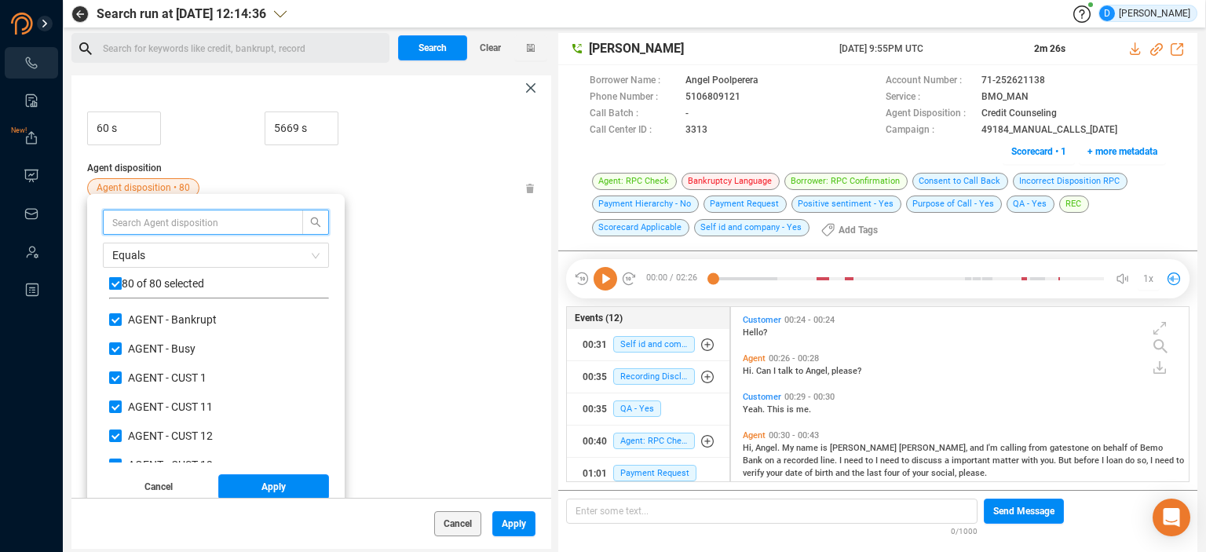
click at [116, 283] on input "checkbox" at bounding box center [115, 283] width 13 height 13
click at [140, 217] on input "text" at bounding box center [195, 222] width 166 height 17
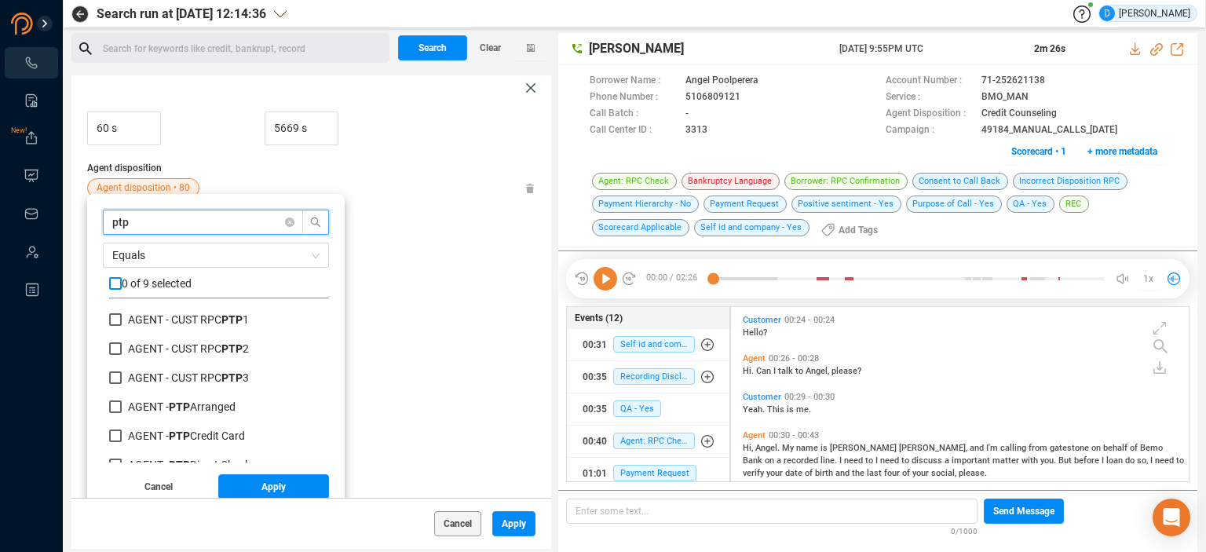
click at [113, 285] on input "checkbox" at bounding box center [115, 283] width 13 height 13
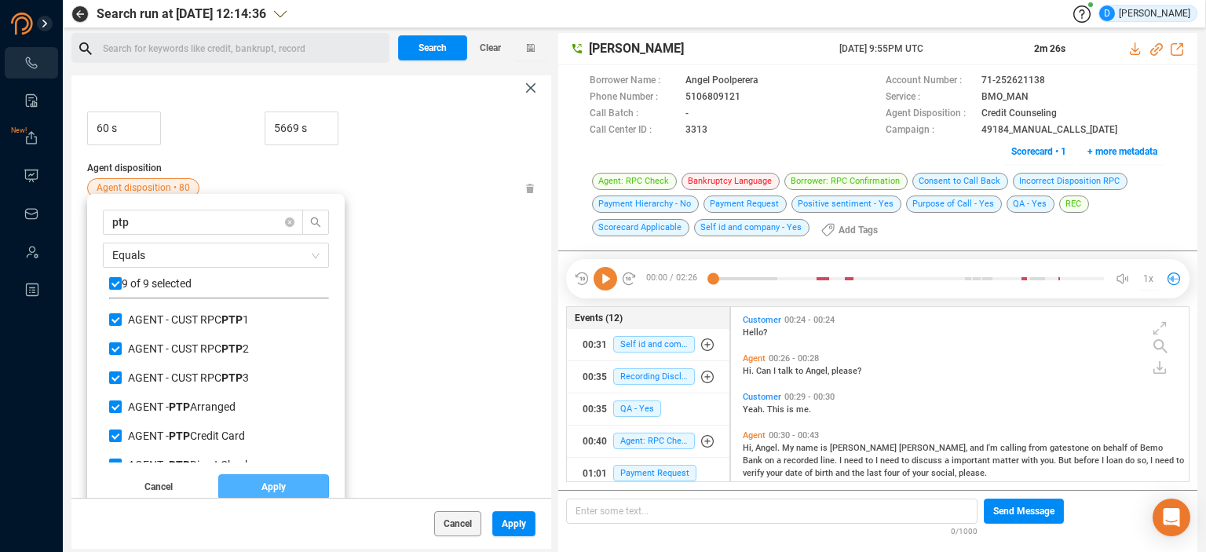
click at [266, 482] on span "Apply" at bounding box center [273, 486] width 24 height 25
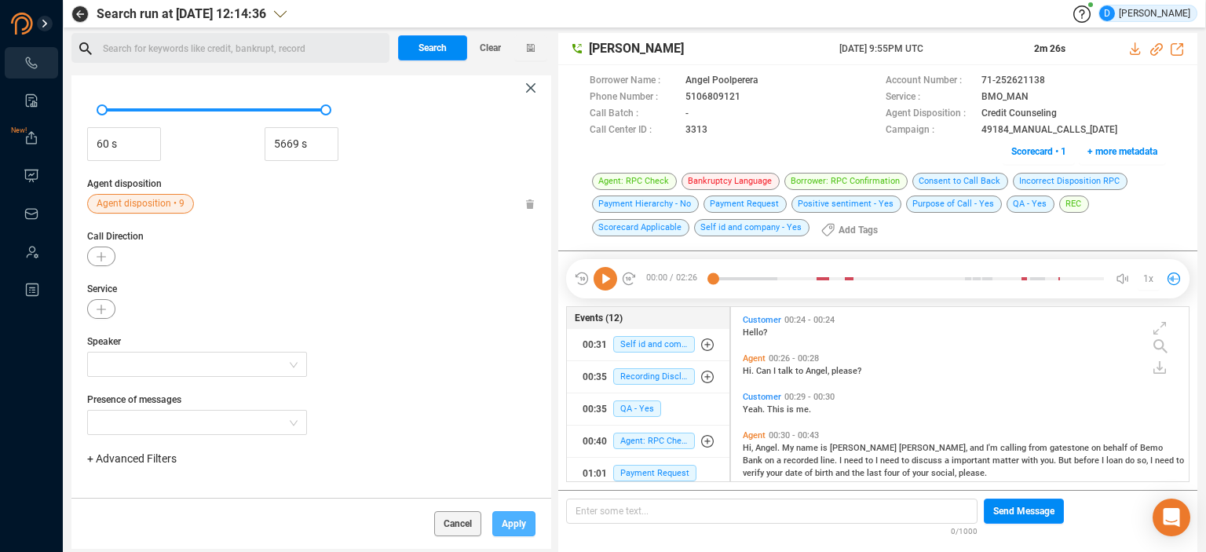
click at [519, 525] on span "Apply" at bounding box center [514, 523] width 24 height 25
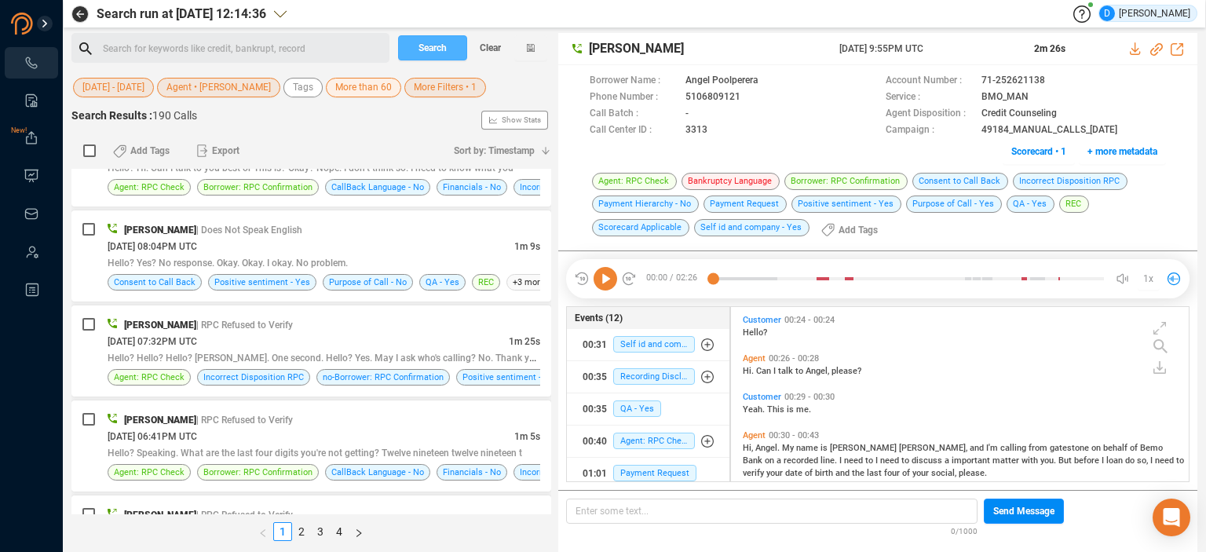
click at [438, 49] on span "Search" at bounding box center [433, 47] width 28 height 25
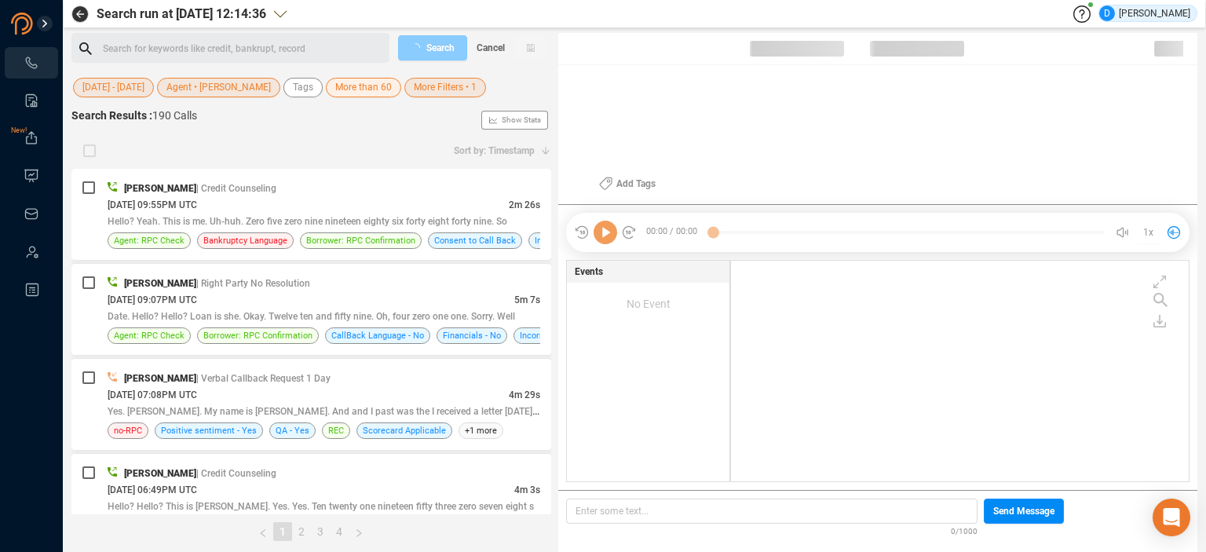
scroll to position [217, 450]
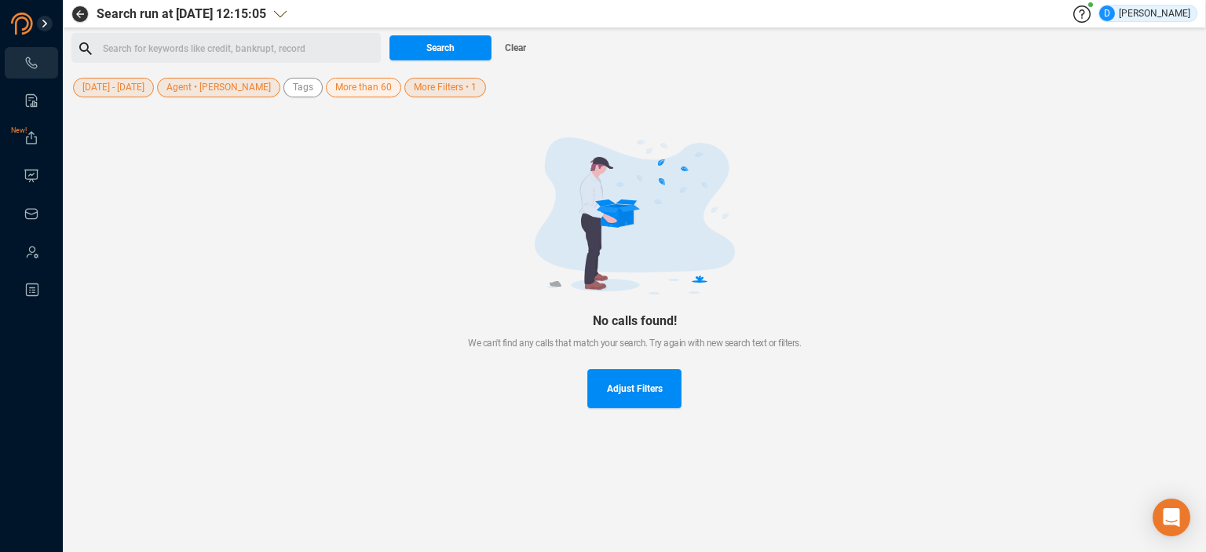
click at [426, 88] on span "More Filters • 1" at bounding box center [445, 88] width 63 height 20
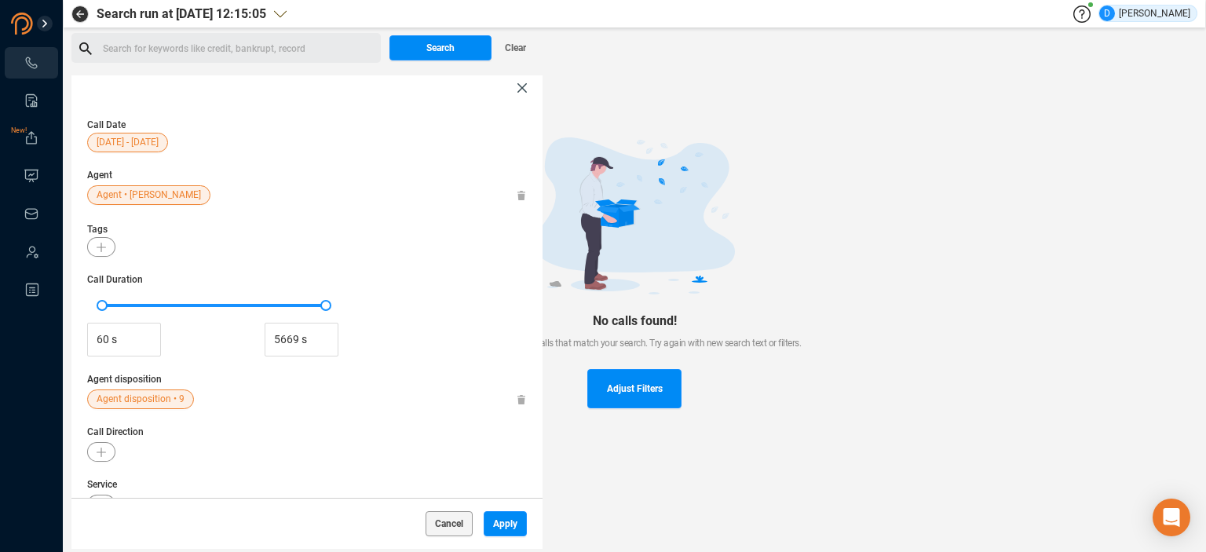
click at [133, 403] on span "Agent disposition • 9" at bounding box center [141, 399] width 88 height 20
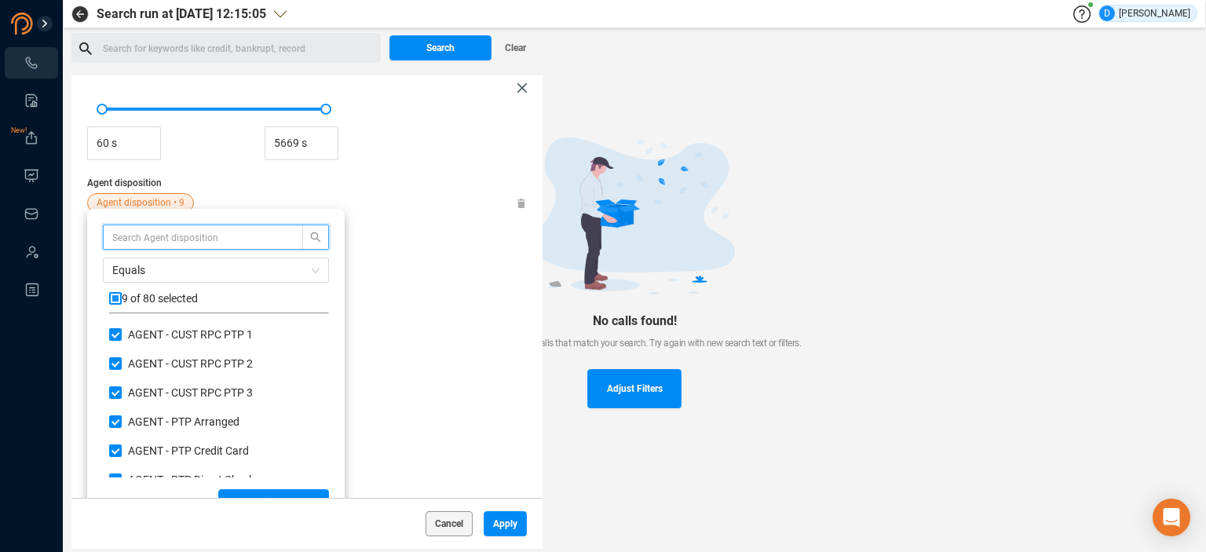
scroll to position [211, 0]
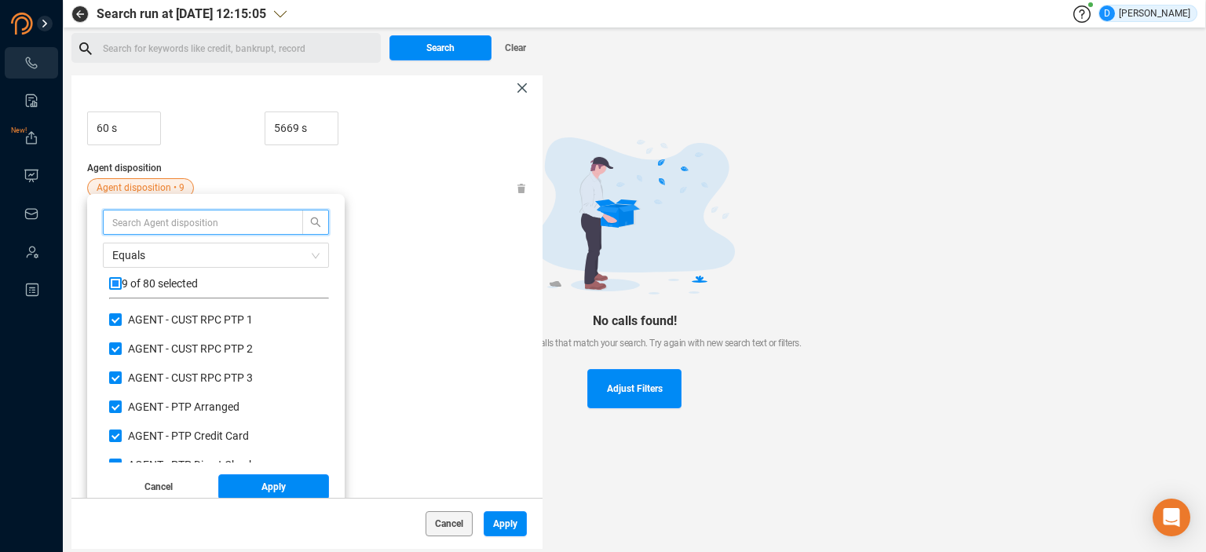
click at [146, 228] on input "text" at bounding box center [195, 222] width 166 height 17
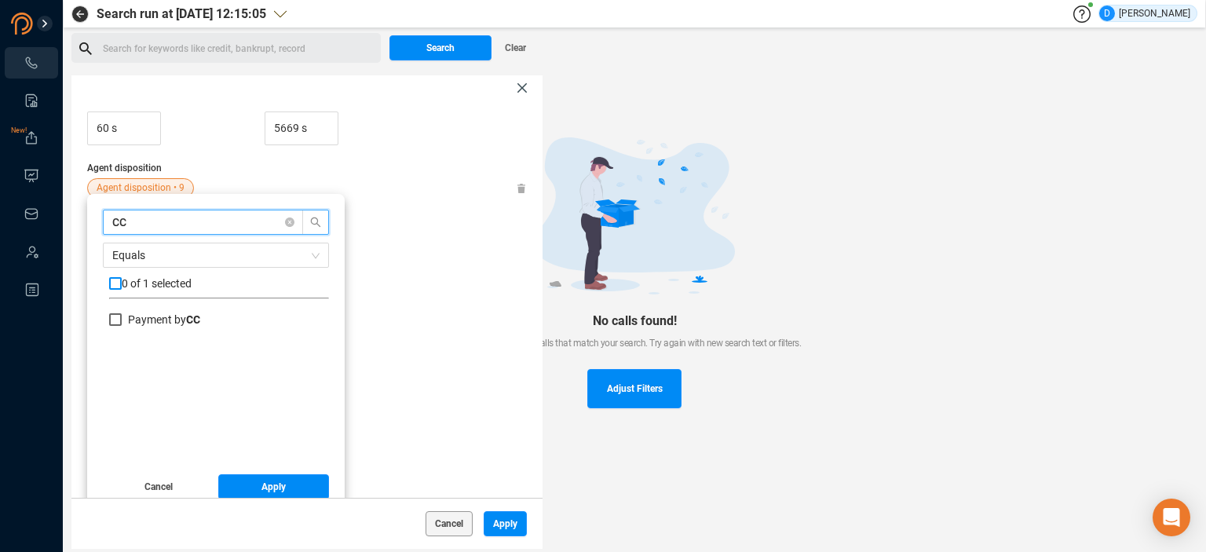
click at [116, 284] on input "checkbox" at bounding box center [115, 283] width 13 height 13
drag, startPoint x: 144, startPoint y: 223, endPoint x: 72, endPoint y: 222, distance: 72.2
click at [87, 222] on div "CC Equals 1 of 1 selected Payment by CC Cancel Apply" at bounding box center [216, 351] width 258 height 314
drag, startPoint x: 115, startPoint y: 348, endPoint x: 119, endPoint y: 357, distance: 10.2
click at [115, 349] on input "Payment by Check" at bounding box center [115, 348] width 13 height 13
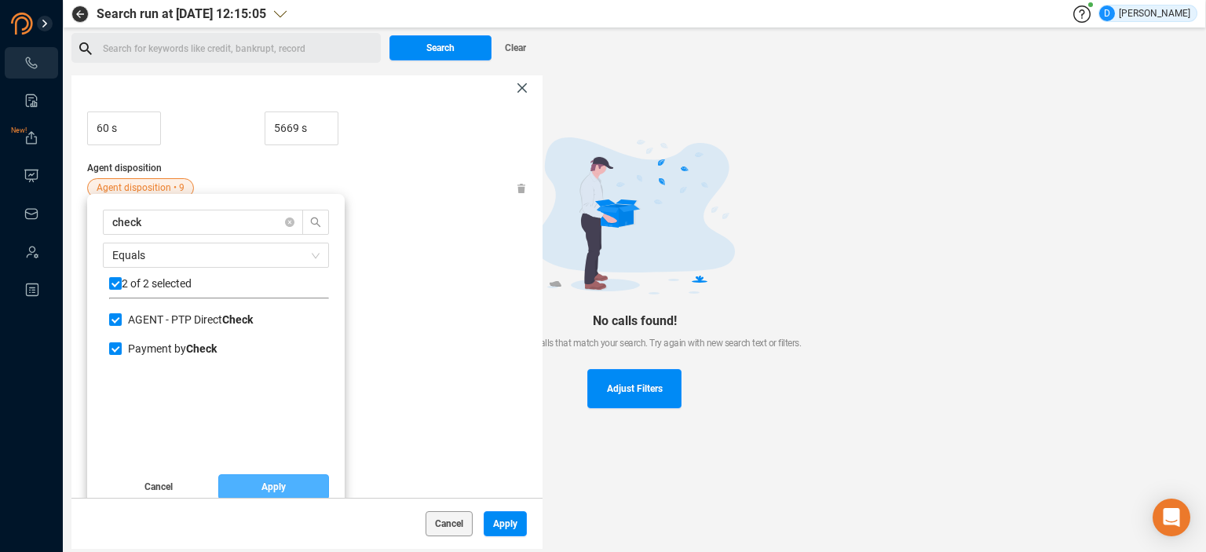
click at [271, 487] on span "Apply" at bounding box center [273, 486] width 24 height 25
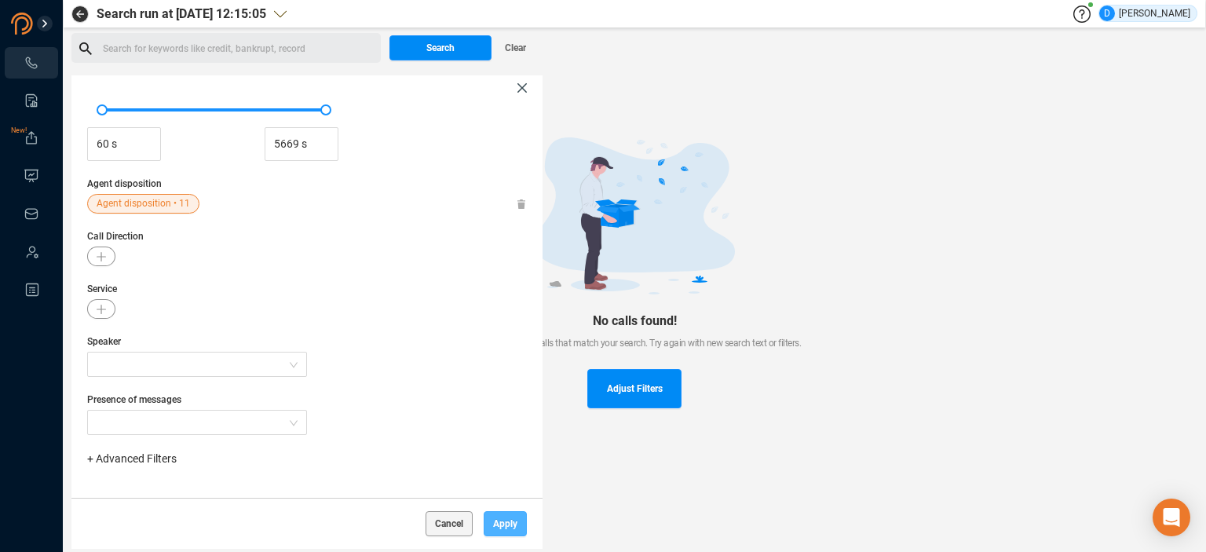
drag, startPoint x: 503, startPoint y: 523, endPoint x: 498, endPoint y: 515, distance: 9.2
click at [503, 522] on span "Apply" at bounding box center [505, 523] width 24 height 25
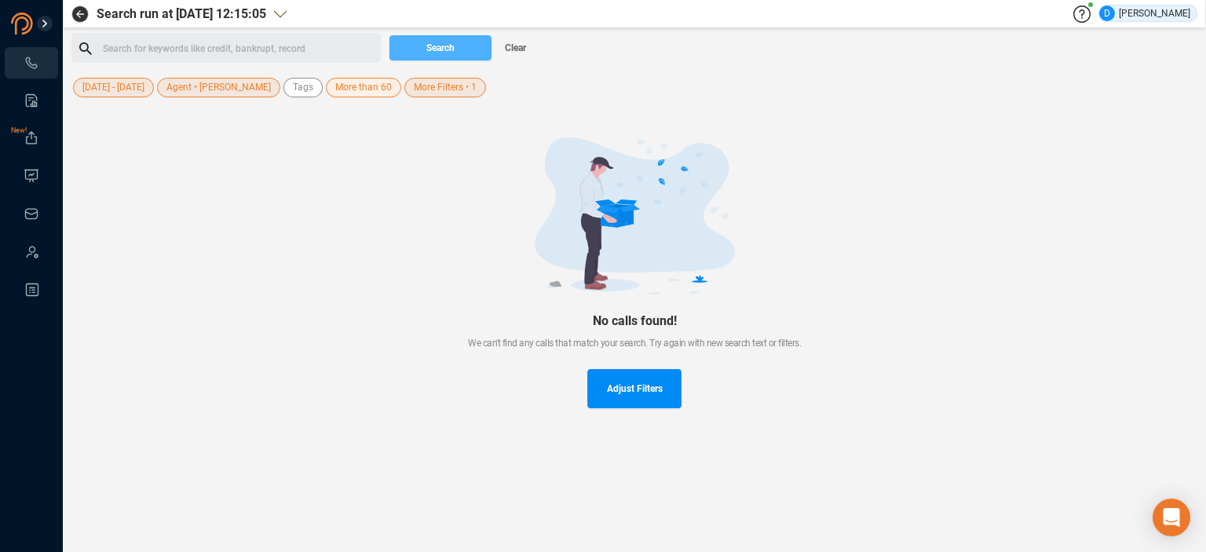
click at [435, 50] on span "Search" at bounding box center [440, 47] width 28 height 25
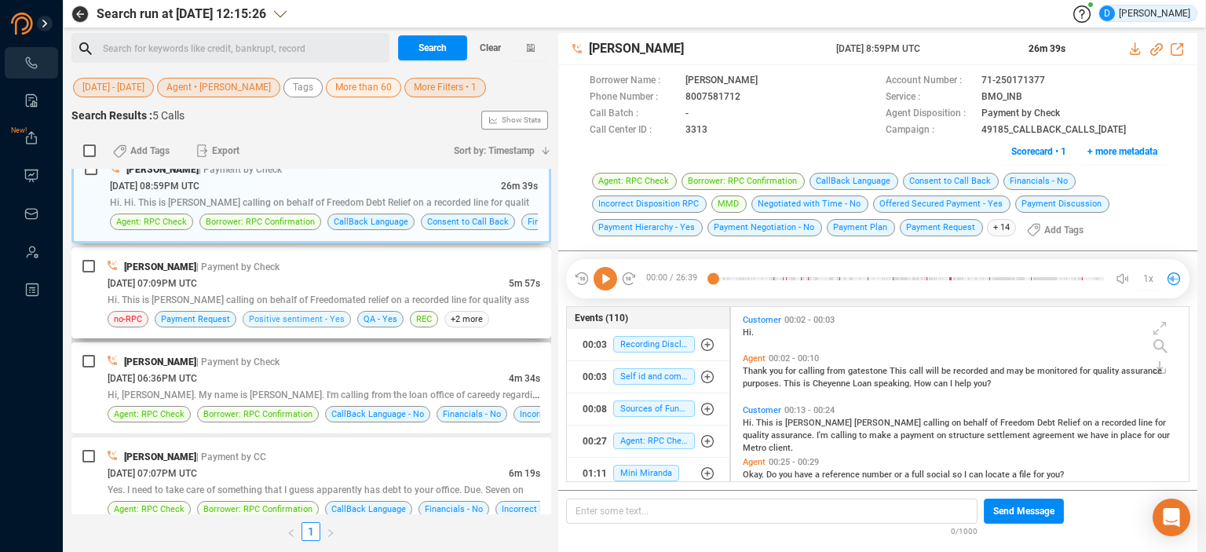
scroll to position [0, 0]
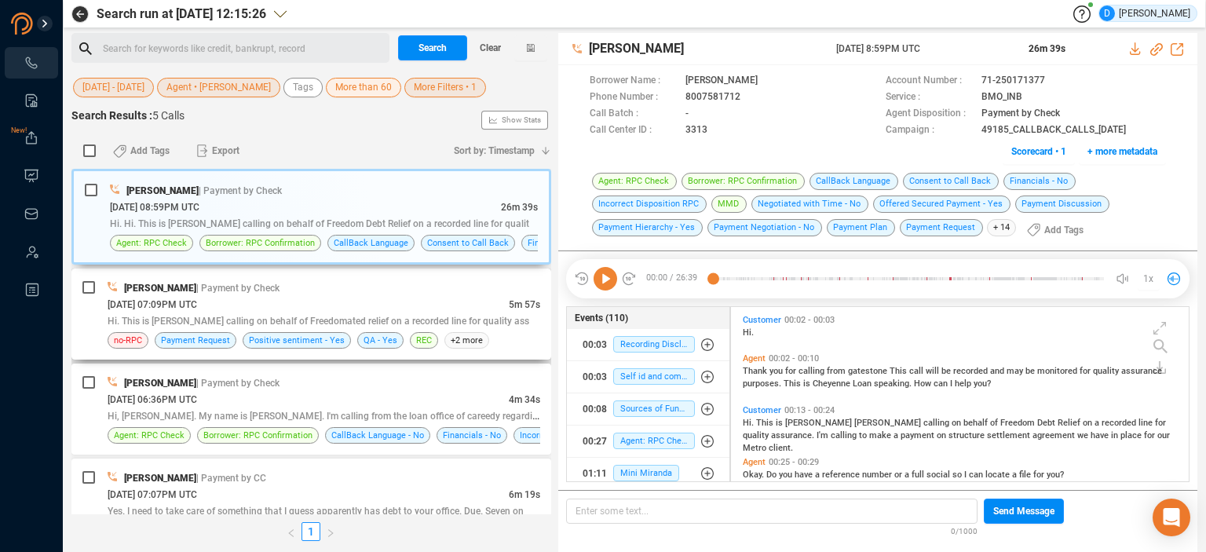
click at [316, 307] on div "[DATE] 07:09PM UTC" at bounding box center [308, 304] width 401 height 16
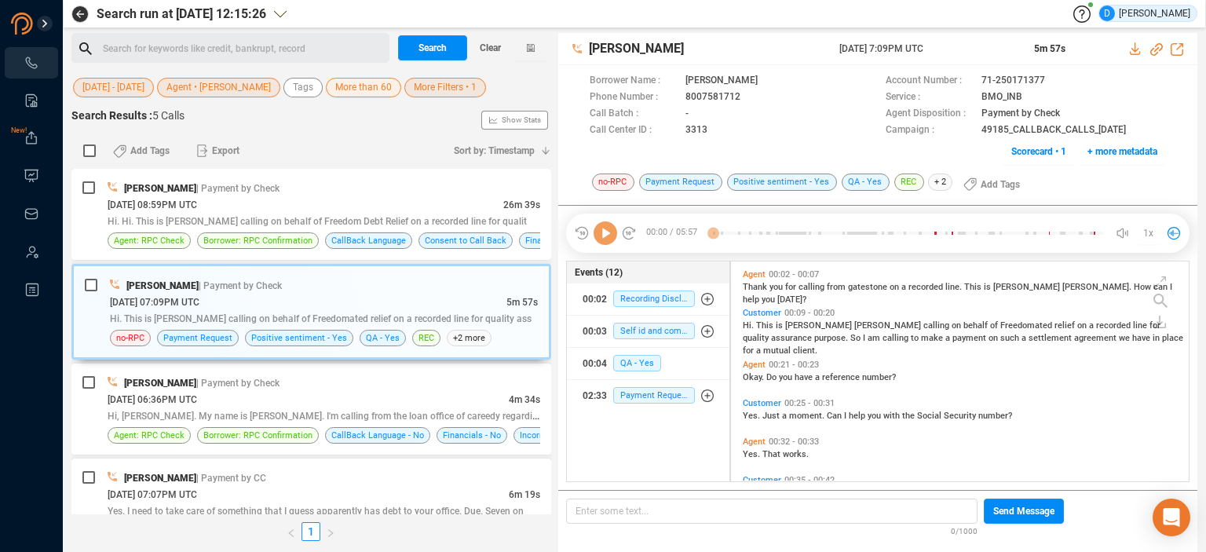
scroll to position [217, 450]
click at [1070, 112] on icon at bounding box center [1073, 114] width 13 height 13
click at [1055, 80] on icon at bounding box center [1058, 81] width 13 height 13
